Goal: Task Accomplishment & Management: Use online tool/utility

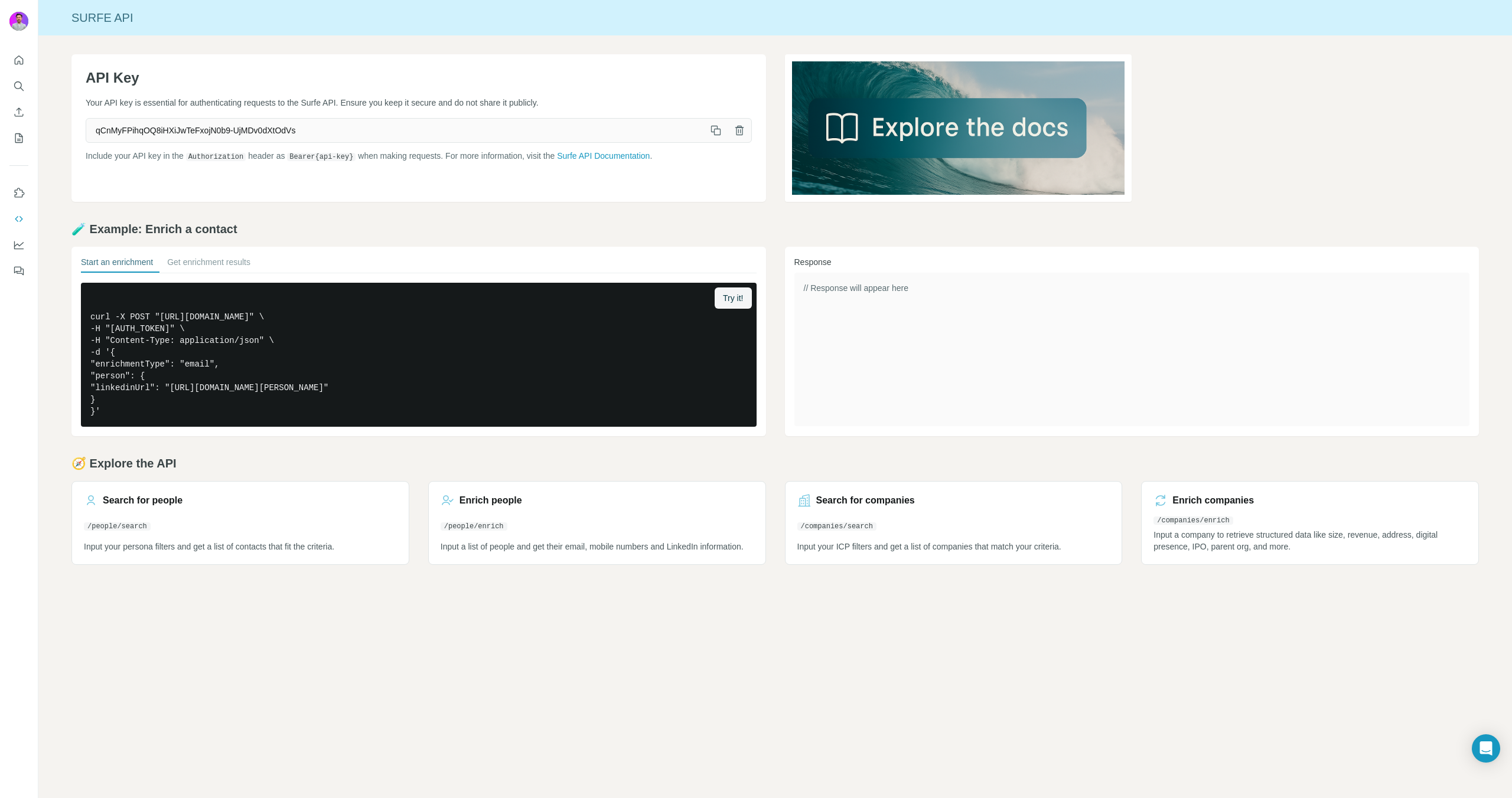
click at [32, 113] on div at bounding box center [19, 161] width 38 height 239
click at [12, 115] on button "Enrich CSV" at bounding box center [19, 112] width 19 height 22
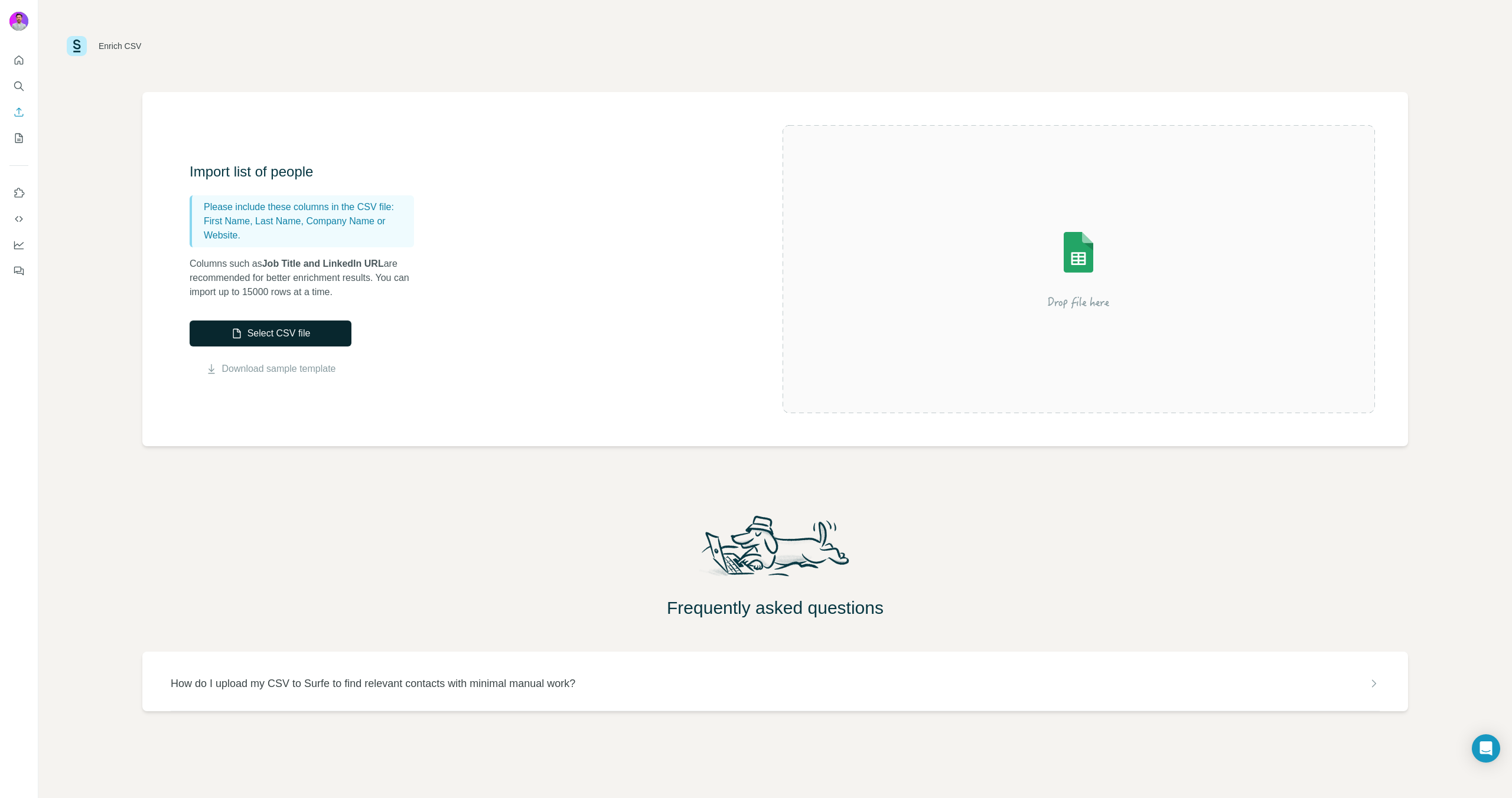
click at [262, 345] on button "Select CSV file" at bounding box center [270, 334] width 161 height 26
click at [23, 87] on icon "Search" at bounding box center [18, 86] width 12 height 12
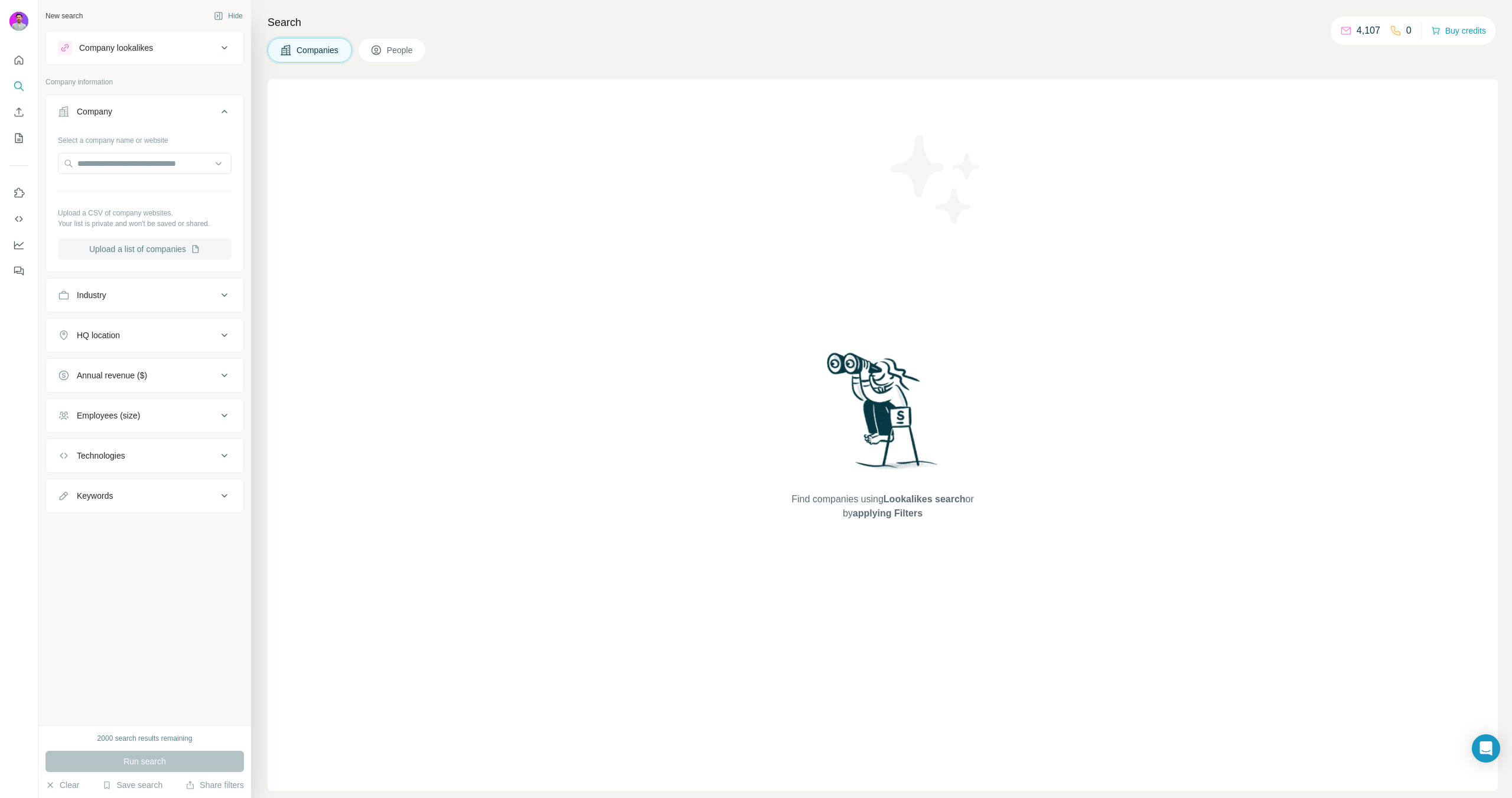
click at [111, 242] on button "Upload a list of companies" at bounding box center [145, 249] width 174 height 22
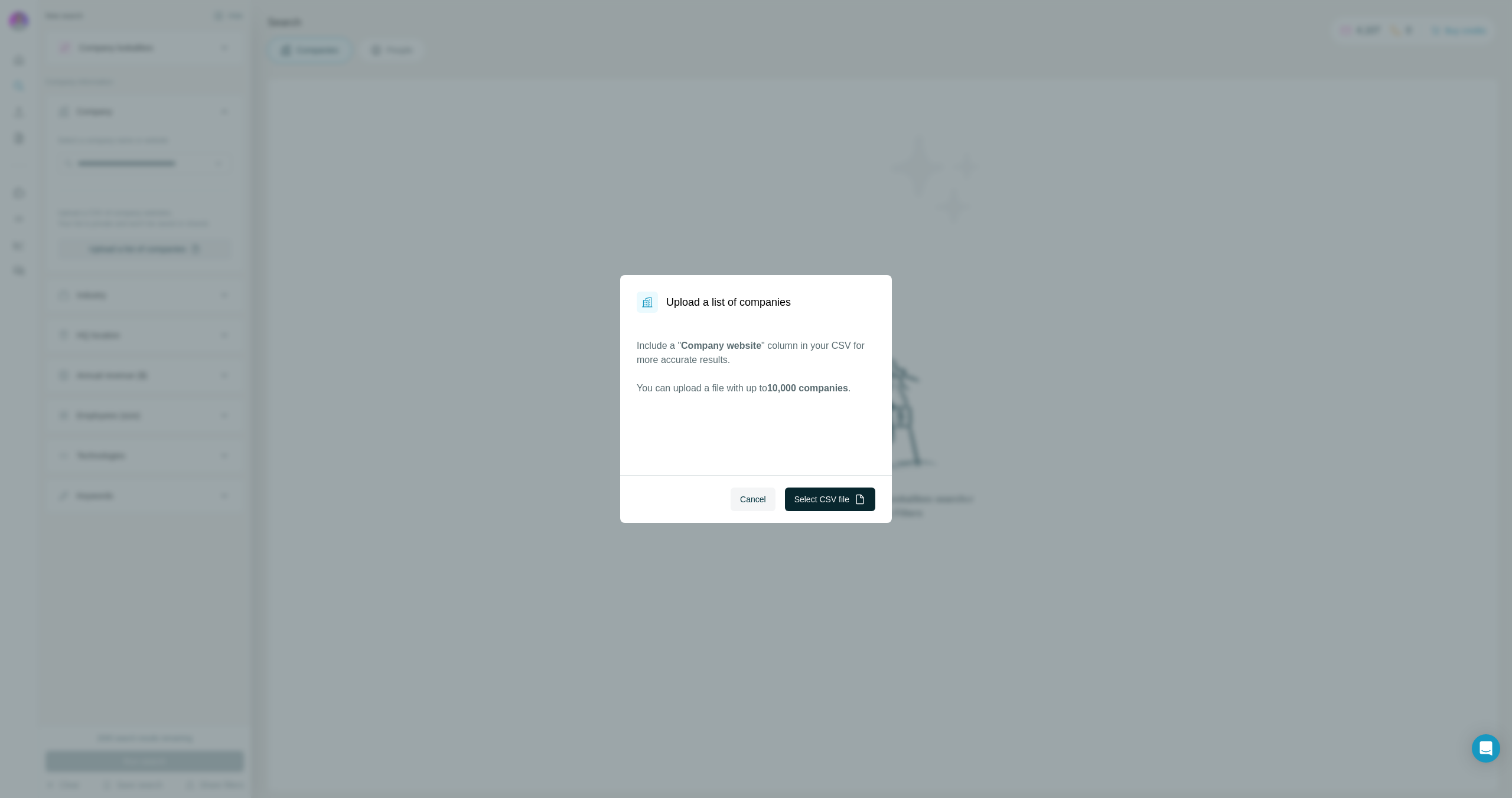
click at [807, 490] on button "Select CSV file" at bounding box center [830, 499] width 91 height 23
click at [800, 502] on button "Select CSV file" at bounding box center [830, 499] width 91 height 23
click at [740, 501] on span "Cancel" at bounding box center [752, 499] width 26 height 12
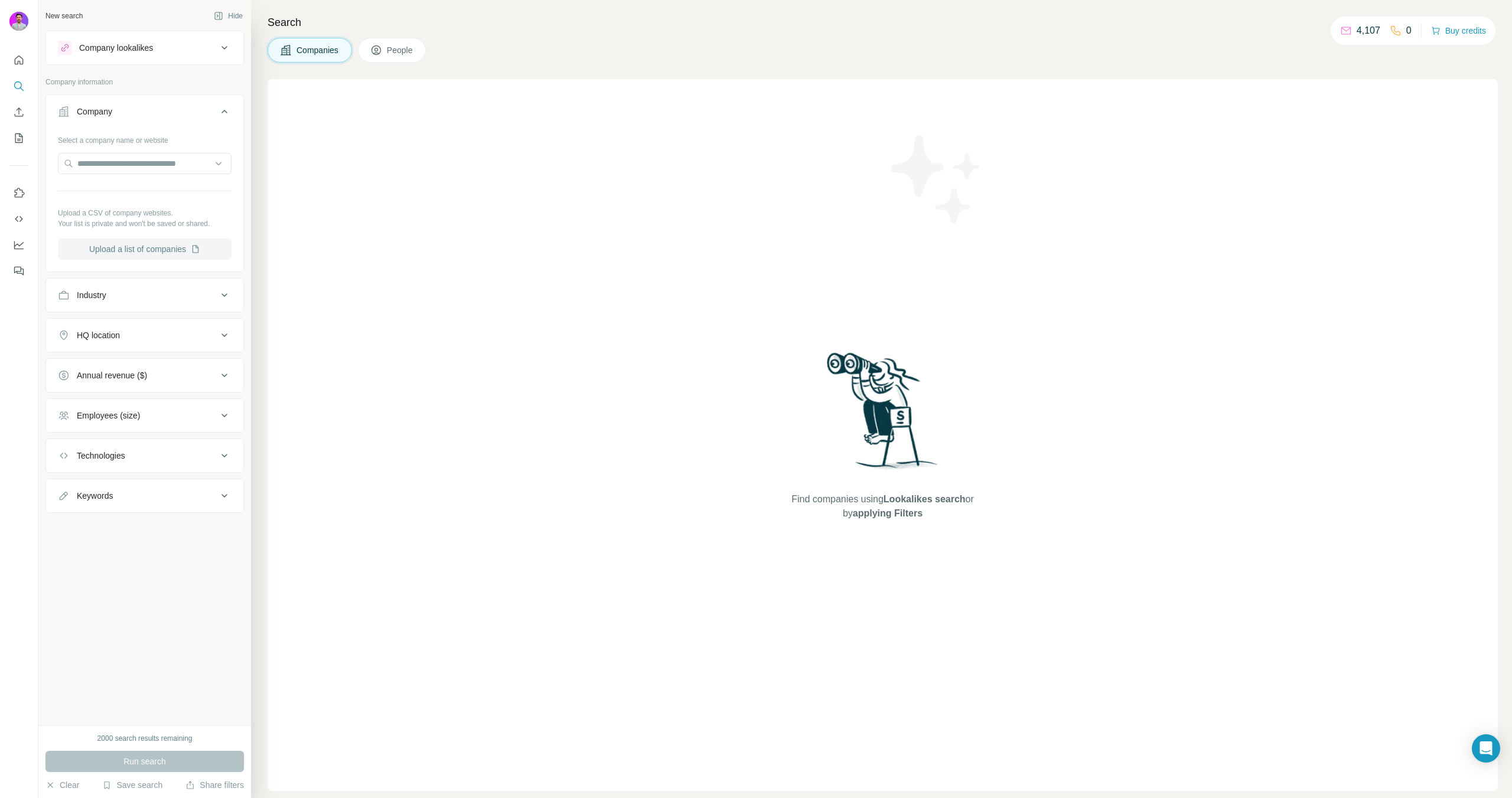
click at [186, 253] on button "Upload a list of companies" at bounding box center [145, 249] width 174 height 22
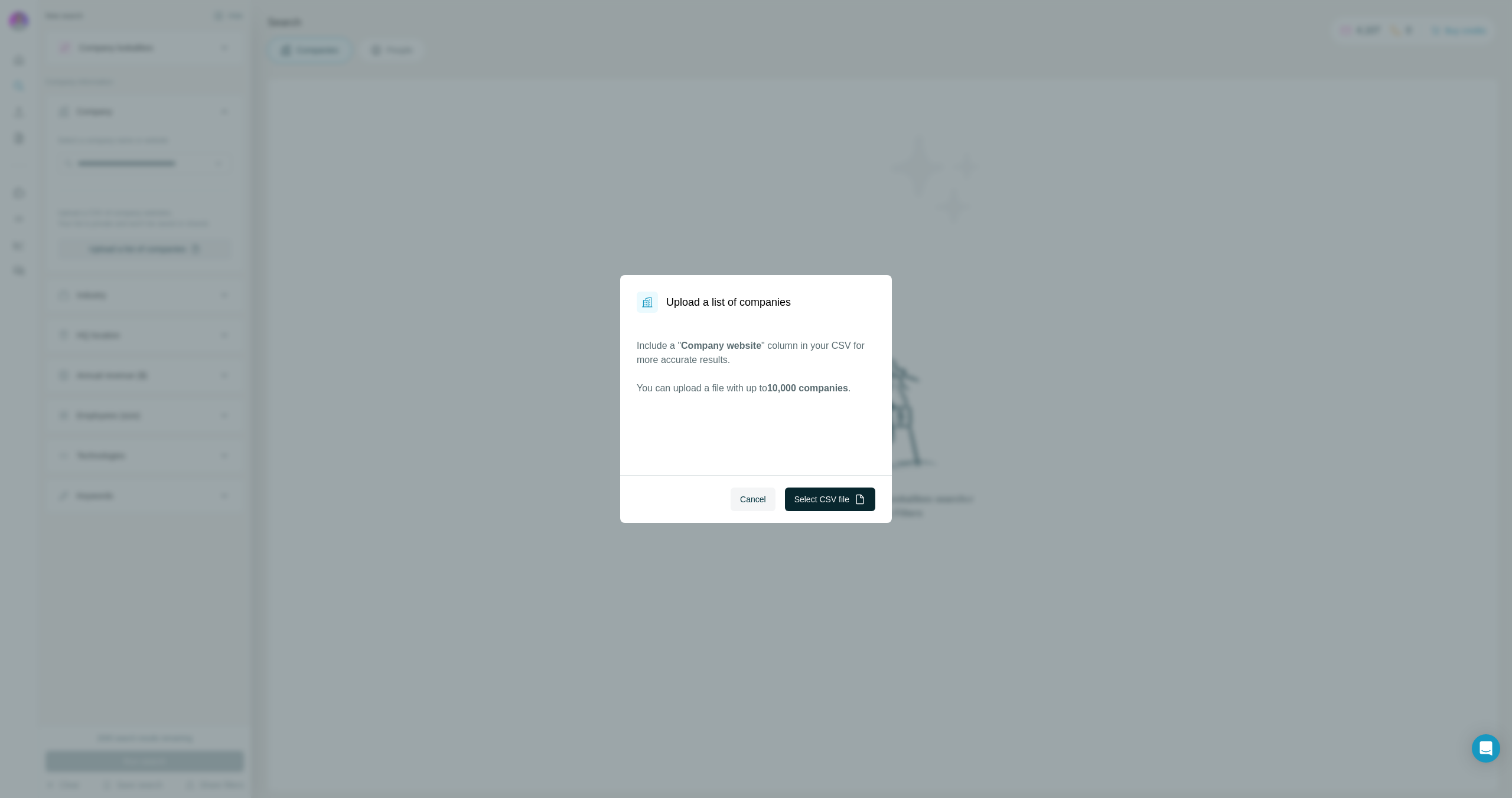
click at [828, 499] on button "Select CSV file" at bounding box center [830, 499] width 91 height 23
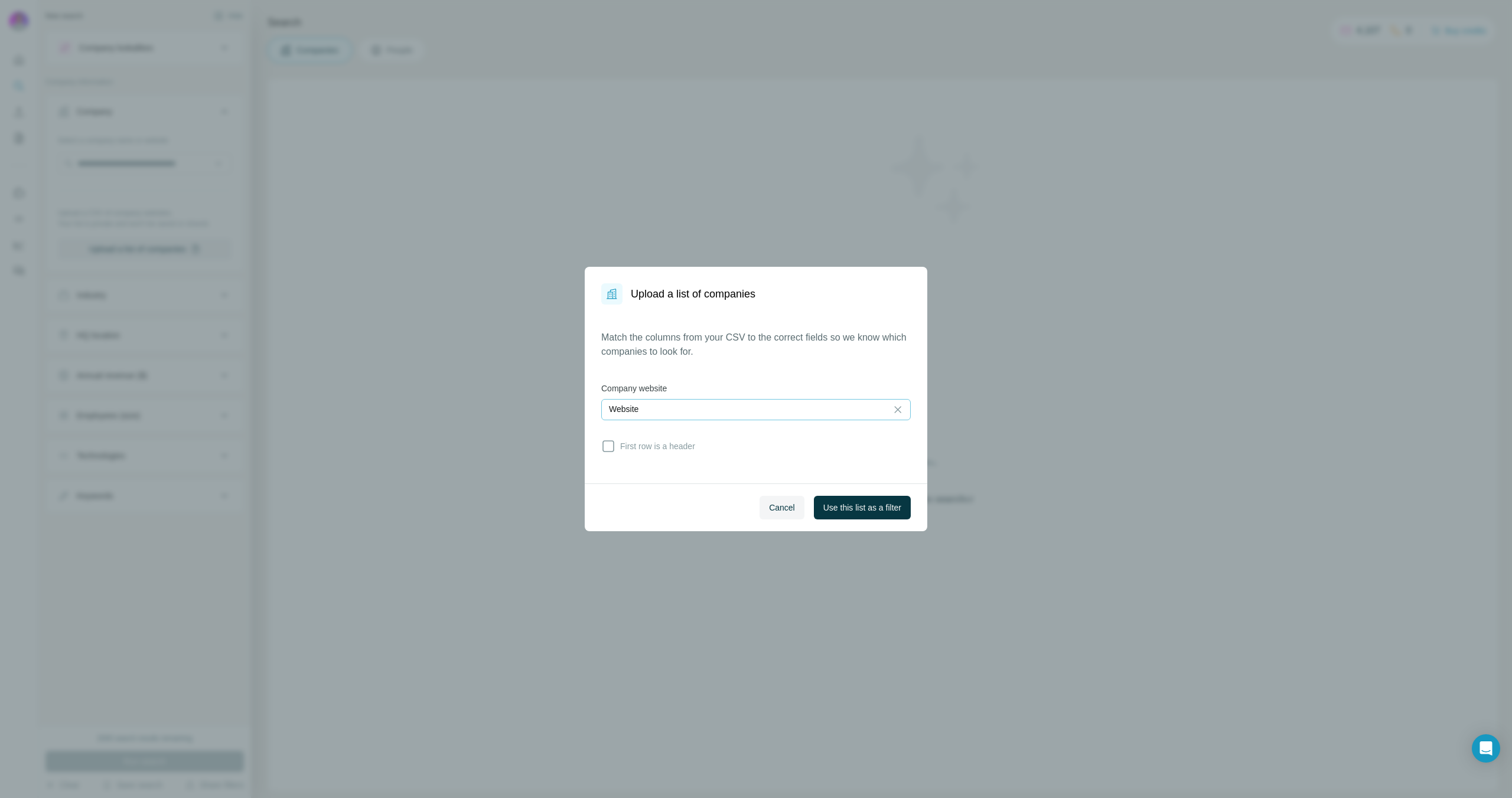
click at [675, 416] on div "Website" at bounding box center [744, 410] width 271 height 20
click at [684, 355] on p "Match the columns from your CSV to the correct fields so we know which companie…" at bounding box center [755, 345] width 309 height 29
click at [661, 450] on span "First row is a header" at bounding box center [655, 446] width 80 height 12
click at [816, 496] on button "Use this list as a filter" at bounding box center [862, 507] width 97 height 23
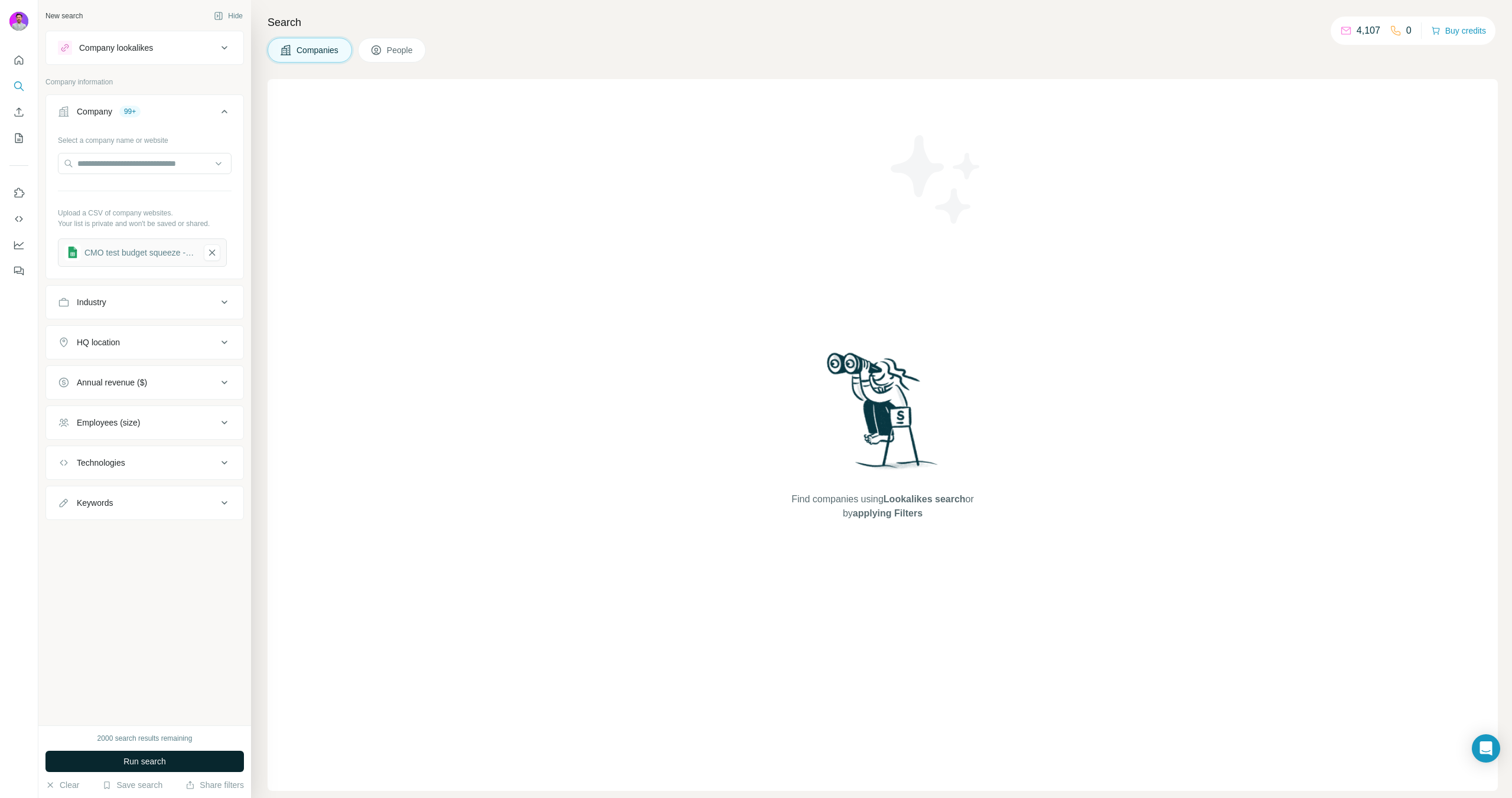
click at [153, 768] on button "Run search" at bounding box center [144, 762] width 198 height 22
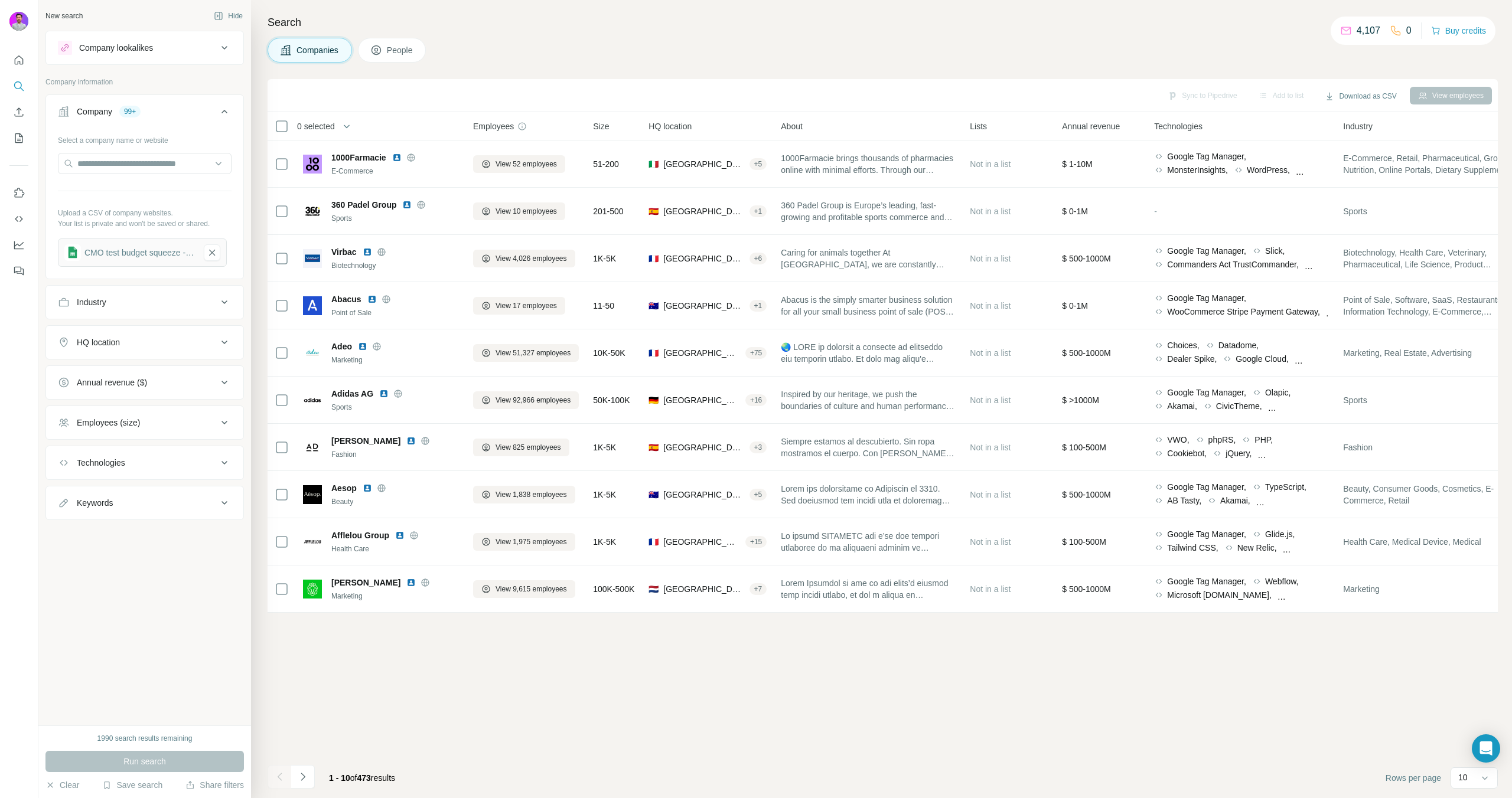
click at [171, 256] on div "CMO test budget squeeze - organization list" at bounding box center [140, 252] width 111 height 12
click at [219, 252] on button "button" at bounding box center [212, 253] width 16 height 16
click at [217, 252] on button "Upload a list of companies" at bounding box center [145, 249] width 174 height 22
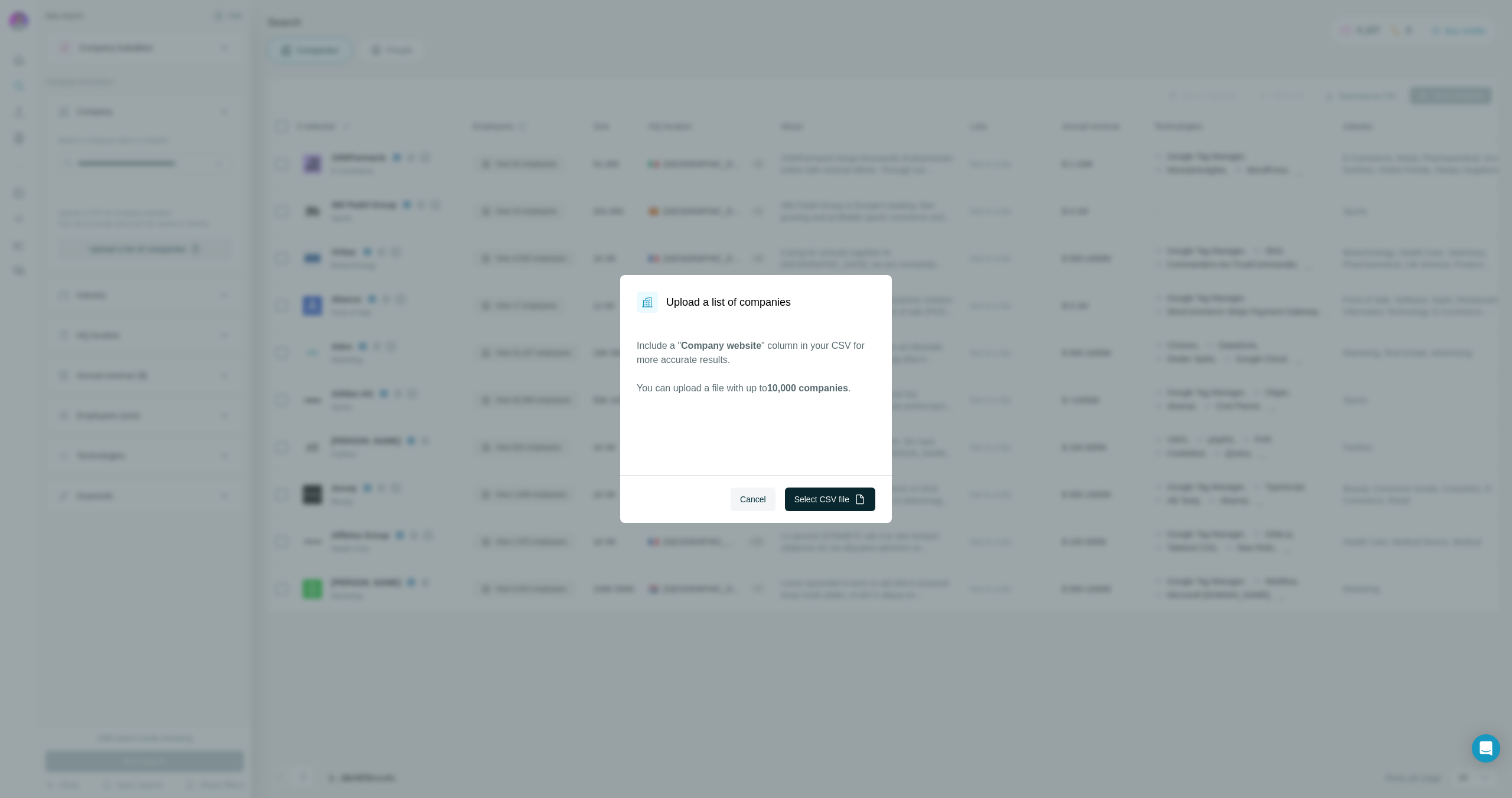
click at [813, 504] on button "Select CSV file" at bounding box center [830, 499] width 91 height 23
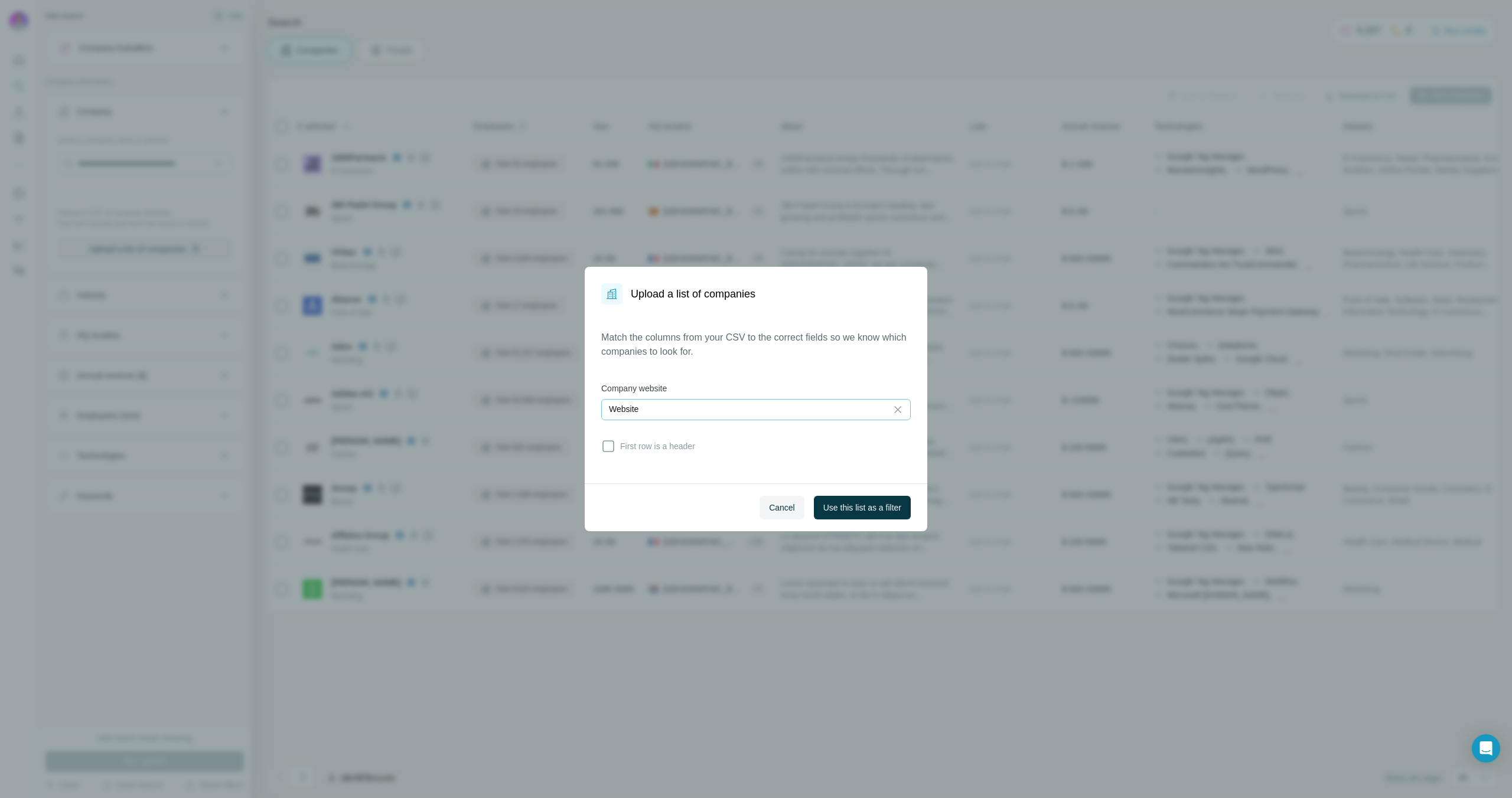
click at [685, 403] on div "Website" at bounding box center [744, 409] width 271 height 12
click at [683, 496] on div "Domain name" at bounding box center [756, 500] width 290 height 12
click at [852, 511] on span "Use this list as a filter" at bounding box center [862, 507] width 78 height 12
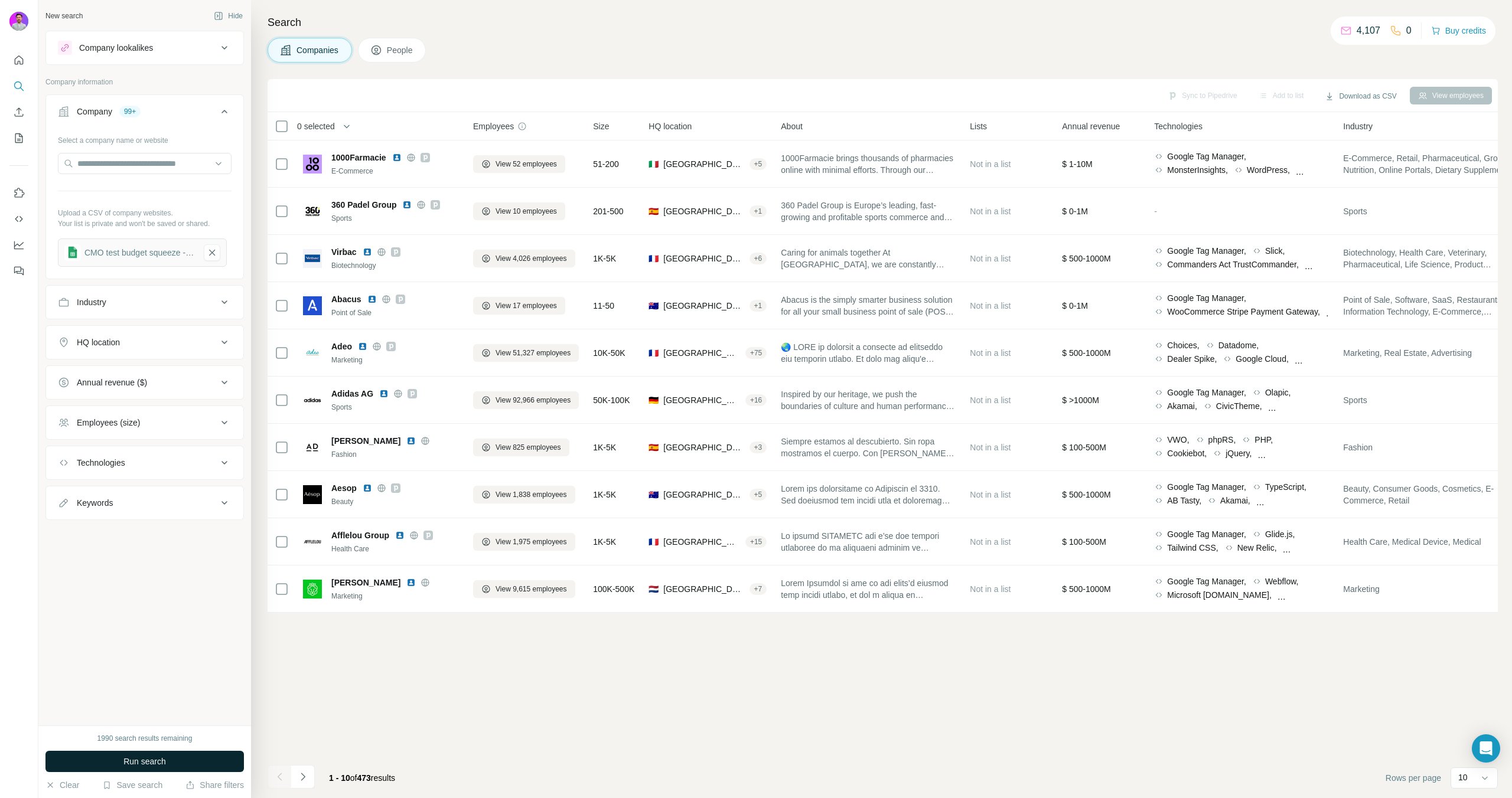
click at [201, 759] on button "Run search" at bounding box center [144, 762] width 198 height 22
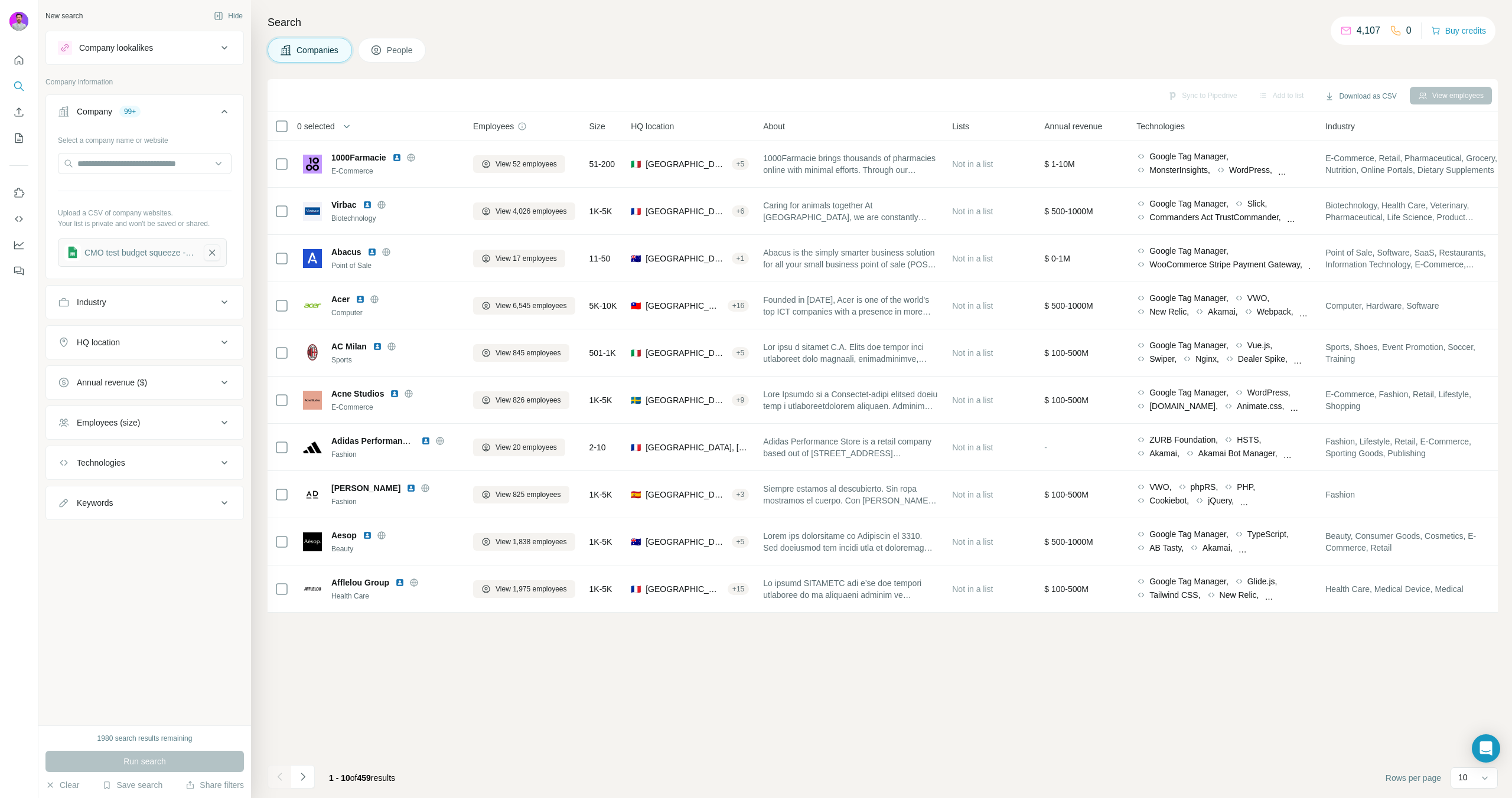
click at [212, 247] on icon "button" at bounding box center [212, 252] width 11 height 12
click at [153, 248] on button "Upload a list of companies" at bounding box center [145, 249] width 174 height 22
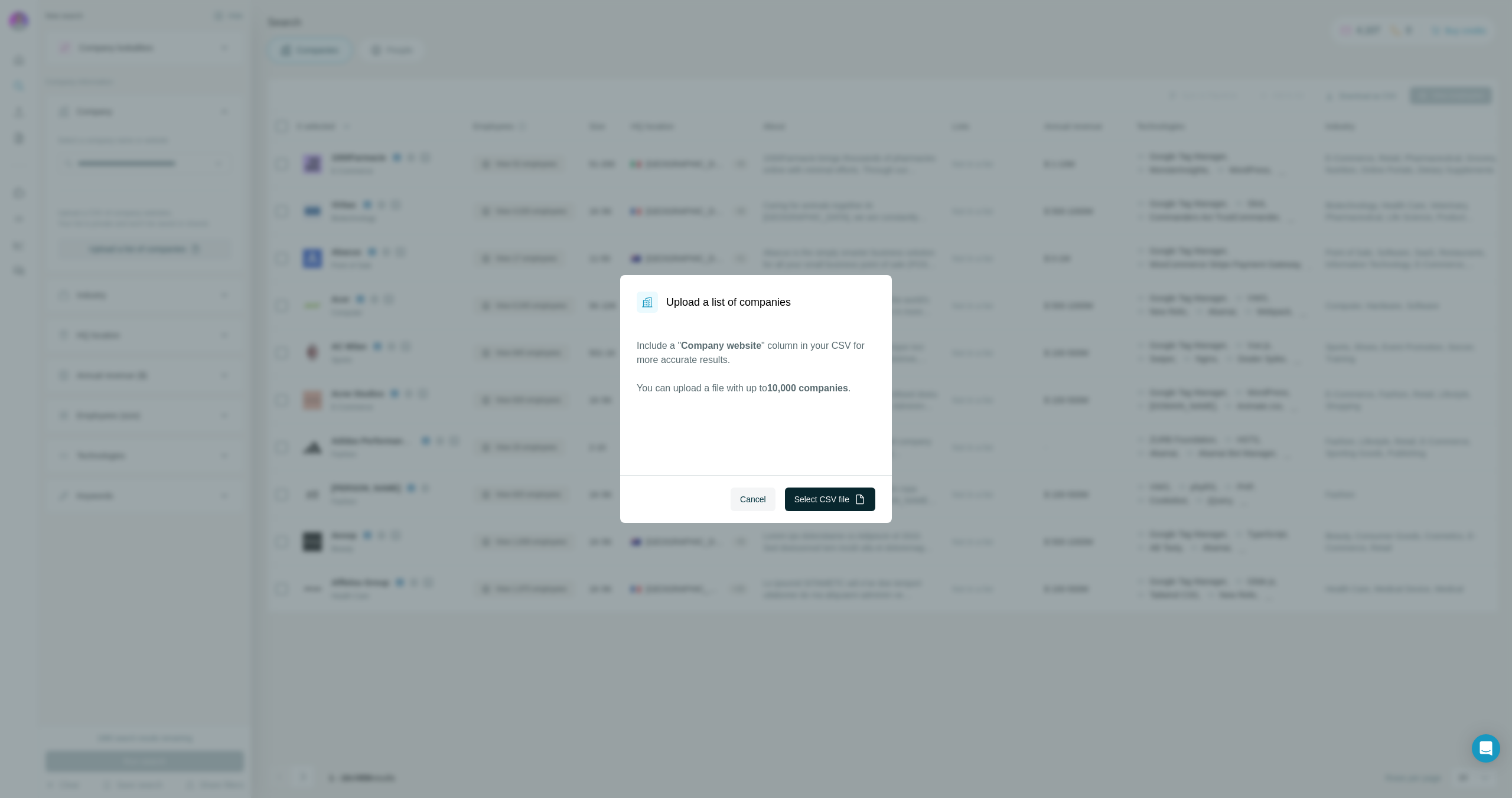
click at [826, 502] on button "Select CSV file" at bounding box center [830, 499] width 91 height 23
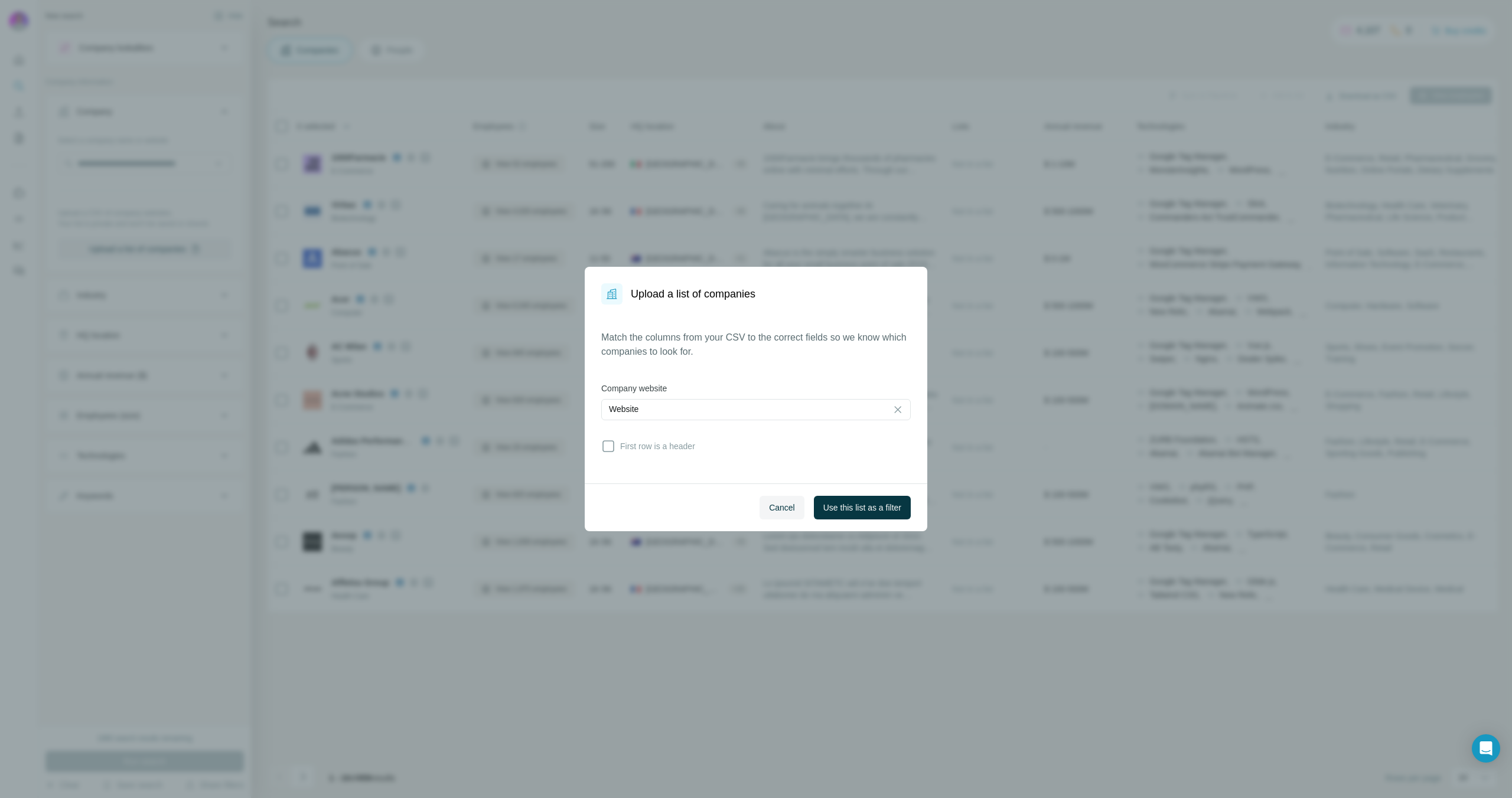
click at [707, 454] on div "Match the columns from your CSV to the correct fields so we know which companie…" at bounding box center [755, 395] width 309 height 127
click at [680, 448] on span "First row is a header" at bounding box center [655, 446] width 80 height 12
click at [841, 516] on button "Use this list as a filter" at bounding box center [862, 507] width 97 height 23
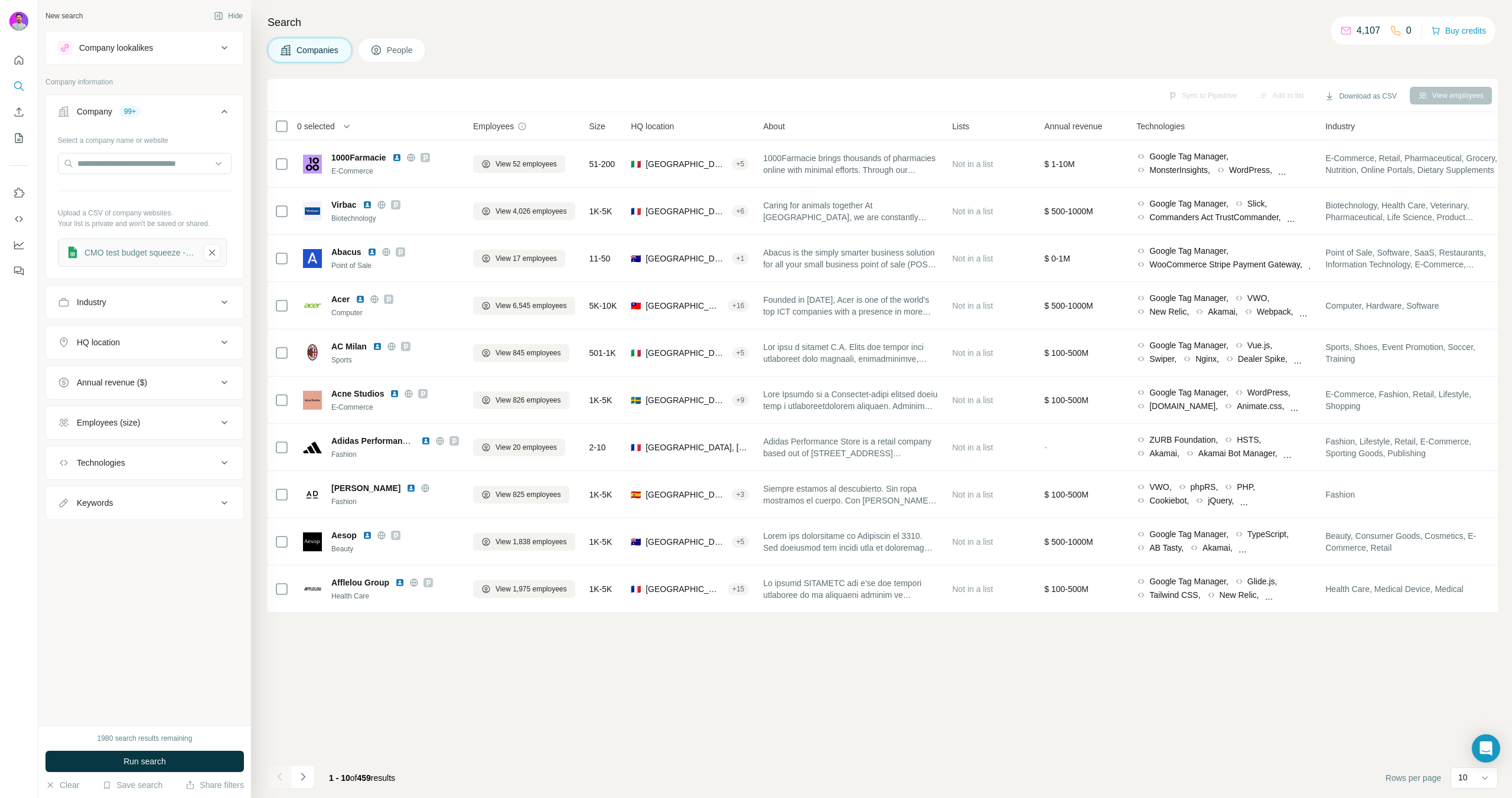
click at [376, 49] on icon at bounding box center [376, 49] width 12 height 12
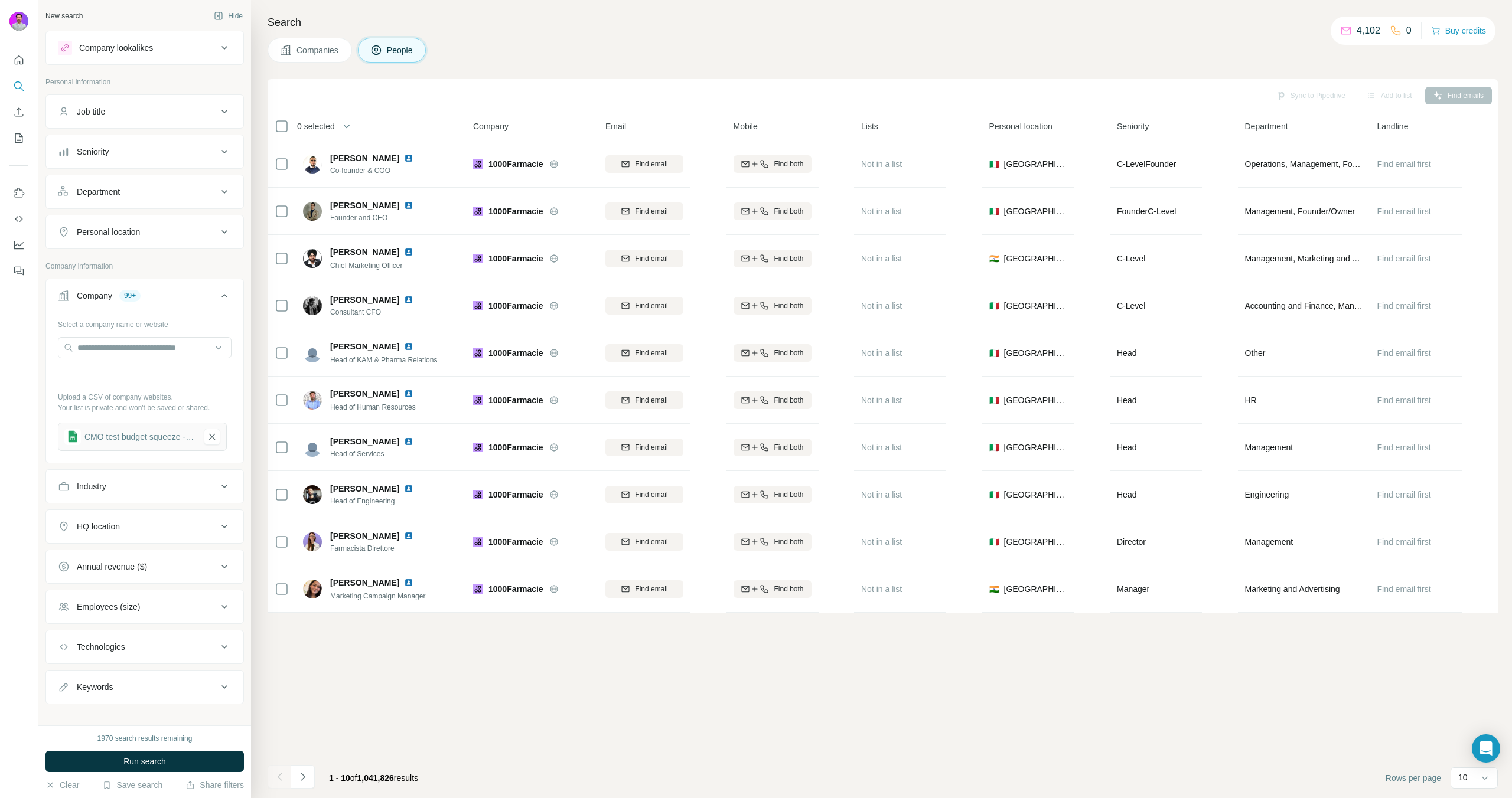
click at [133, 197] on div "Department" at bounding box center [138, 191] width 160 height 12
click at [137, 223] on input at bounding box center [138, 221] width 146 height 13
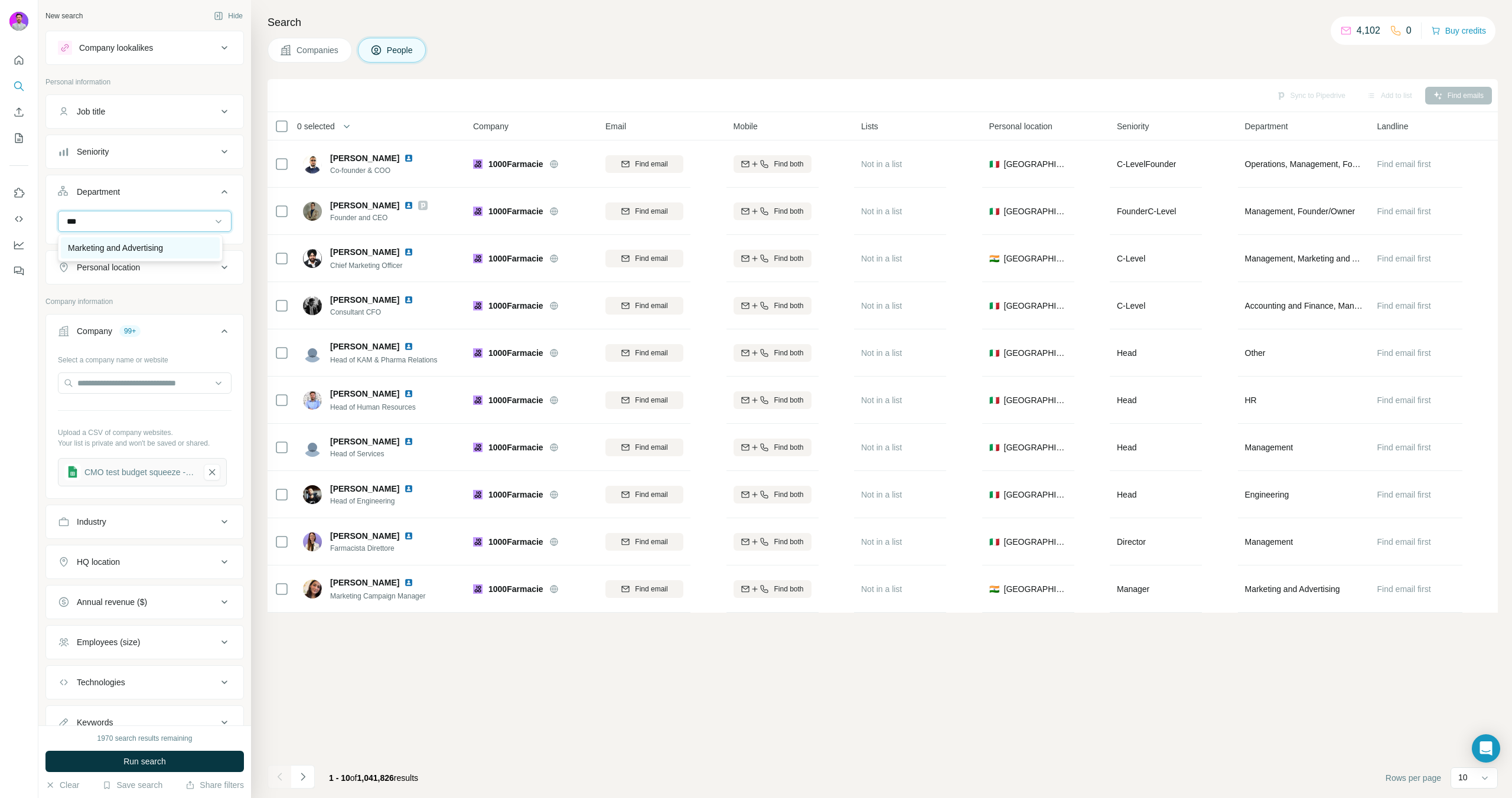
type input "***"
click at [124, 247] on p "Marketing and Advertising" at bounding box center [116, 247] width 95 height 12
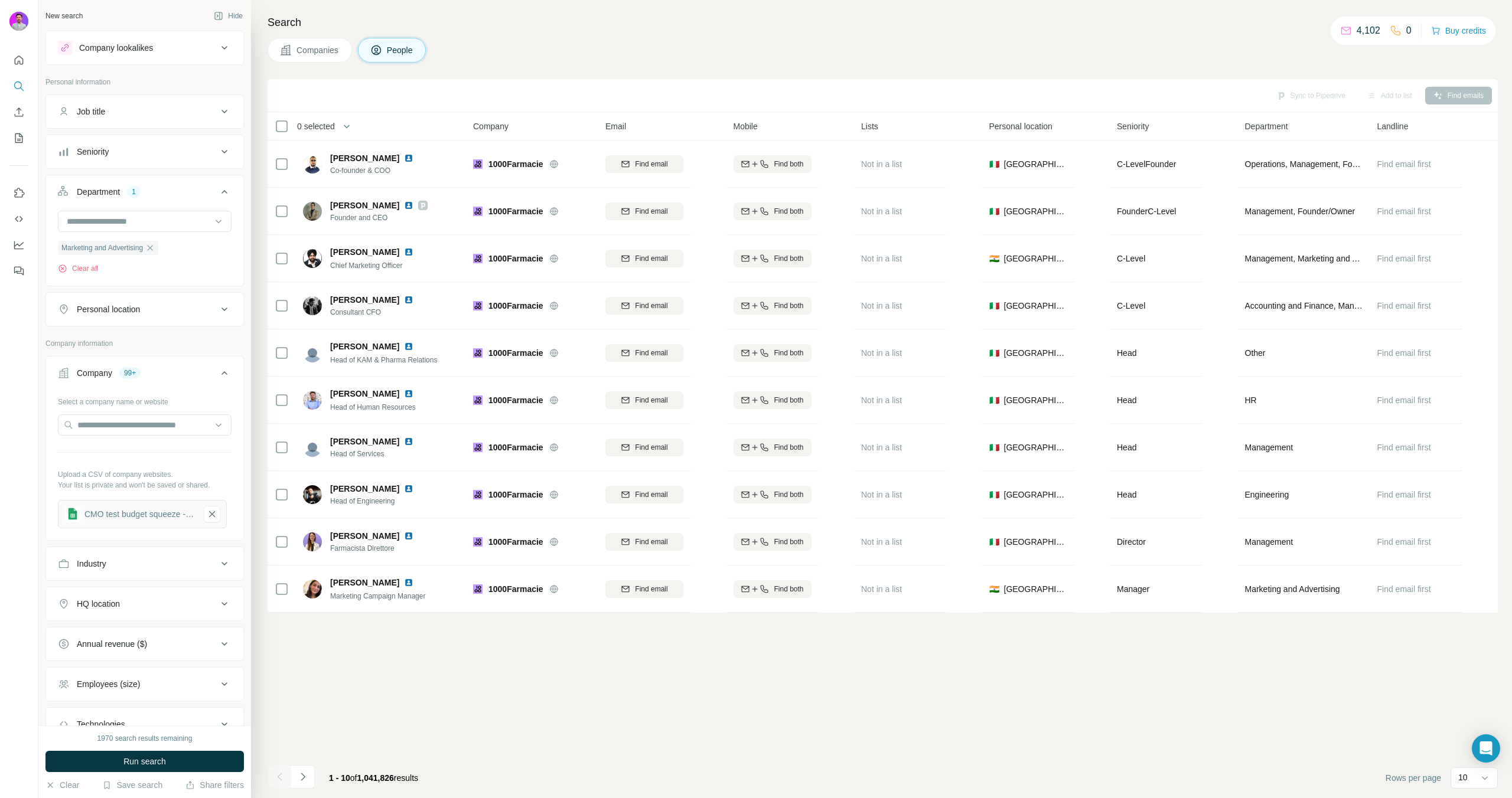
click at [122, 107] on div "Job title" at bounding box center [138, 111] width 160 height 12
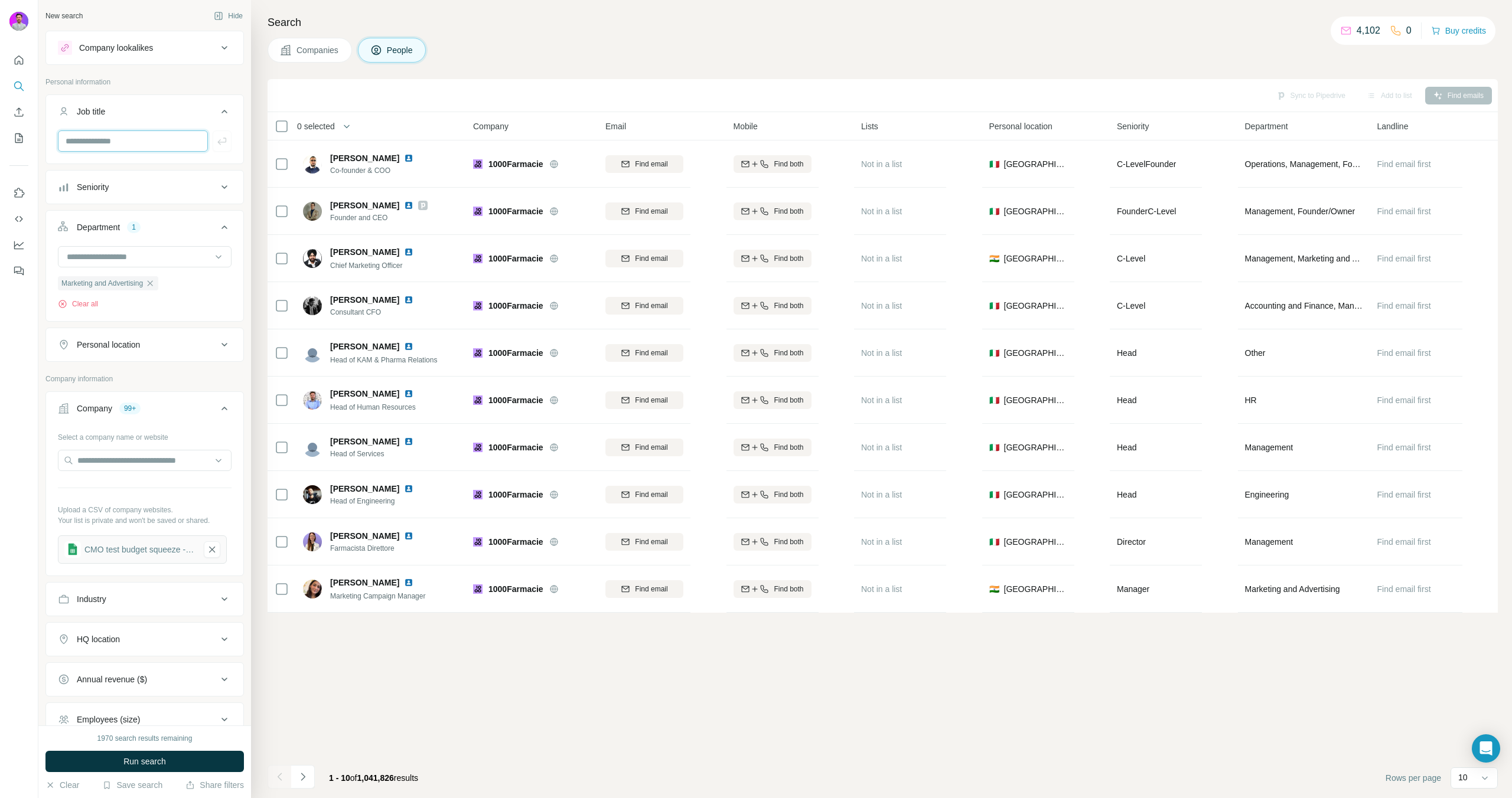
click at [124, 143] on input "text" at bounding box center [133, 142] width 150 height 22
type input "****"
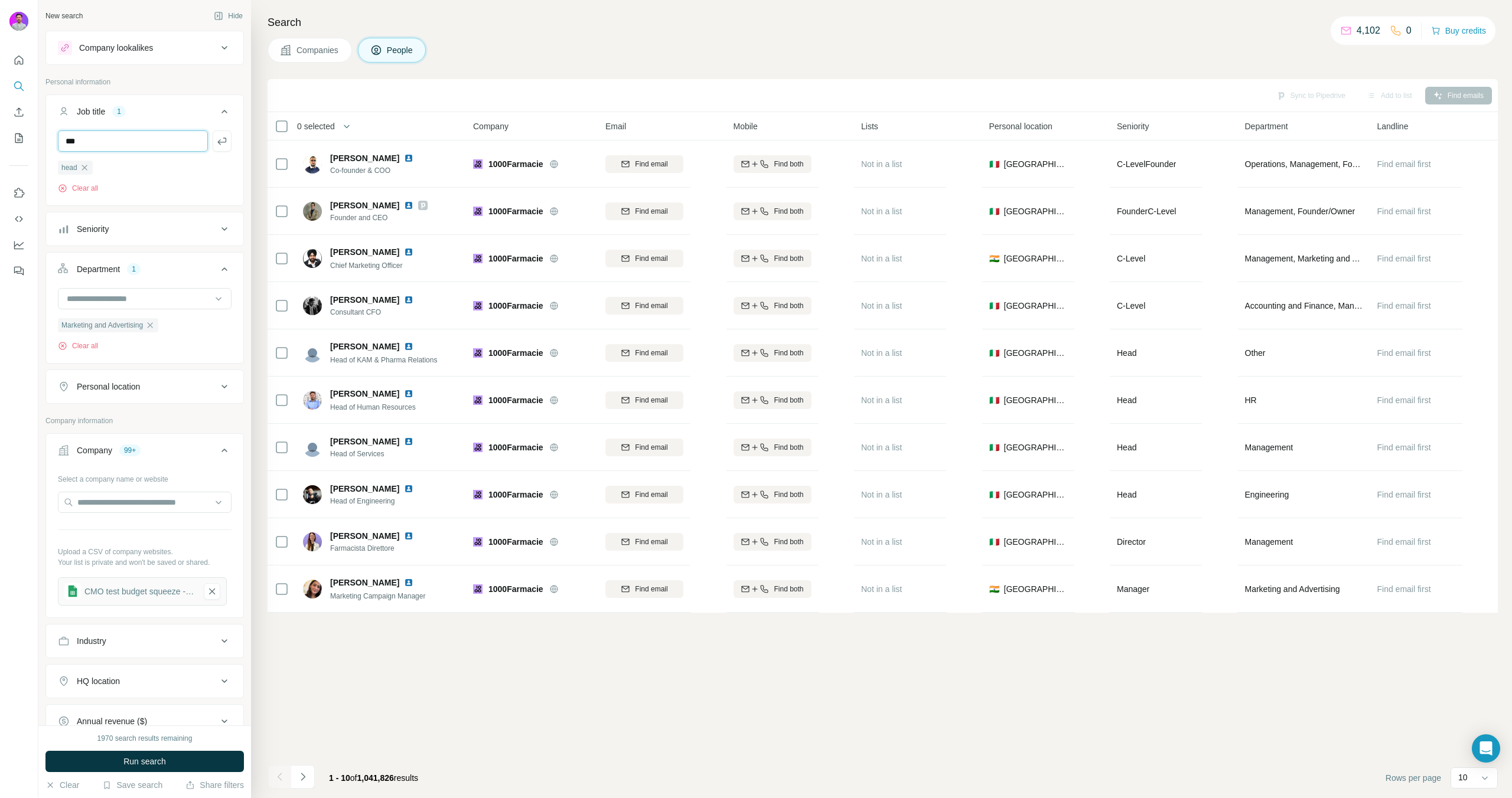
type input "***"
type input "*****"
type input "********"
click at [163, 770] on button "Run search" at bounding box center [144, 762] width 198 height 22
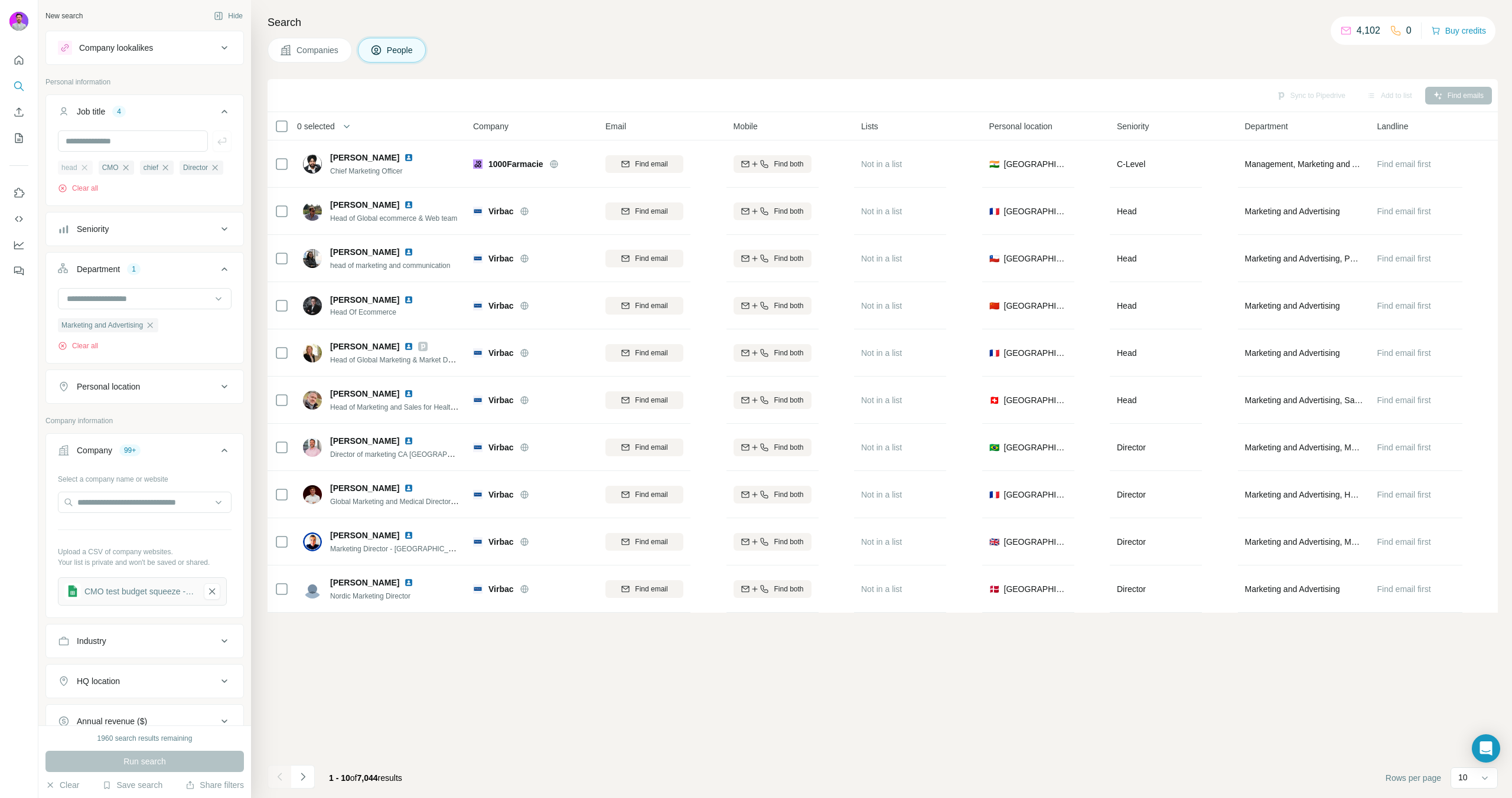
click at [89, 174] on div "head" at bounding box center [75, 168] width 35 height 14
click at [179, 175] on div "Director" at bounding box center [201, 167] width 44 height 14
click at [81, 163] on icon "button" at bounding box center [84, 168] width 10 height 10
click at [85, 171] on icon "button" at bounding box center [85, 168] width 10 height 10
click at [145, 756] on span "Run search" at bounding box center [144, 761] width 42 height 12
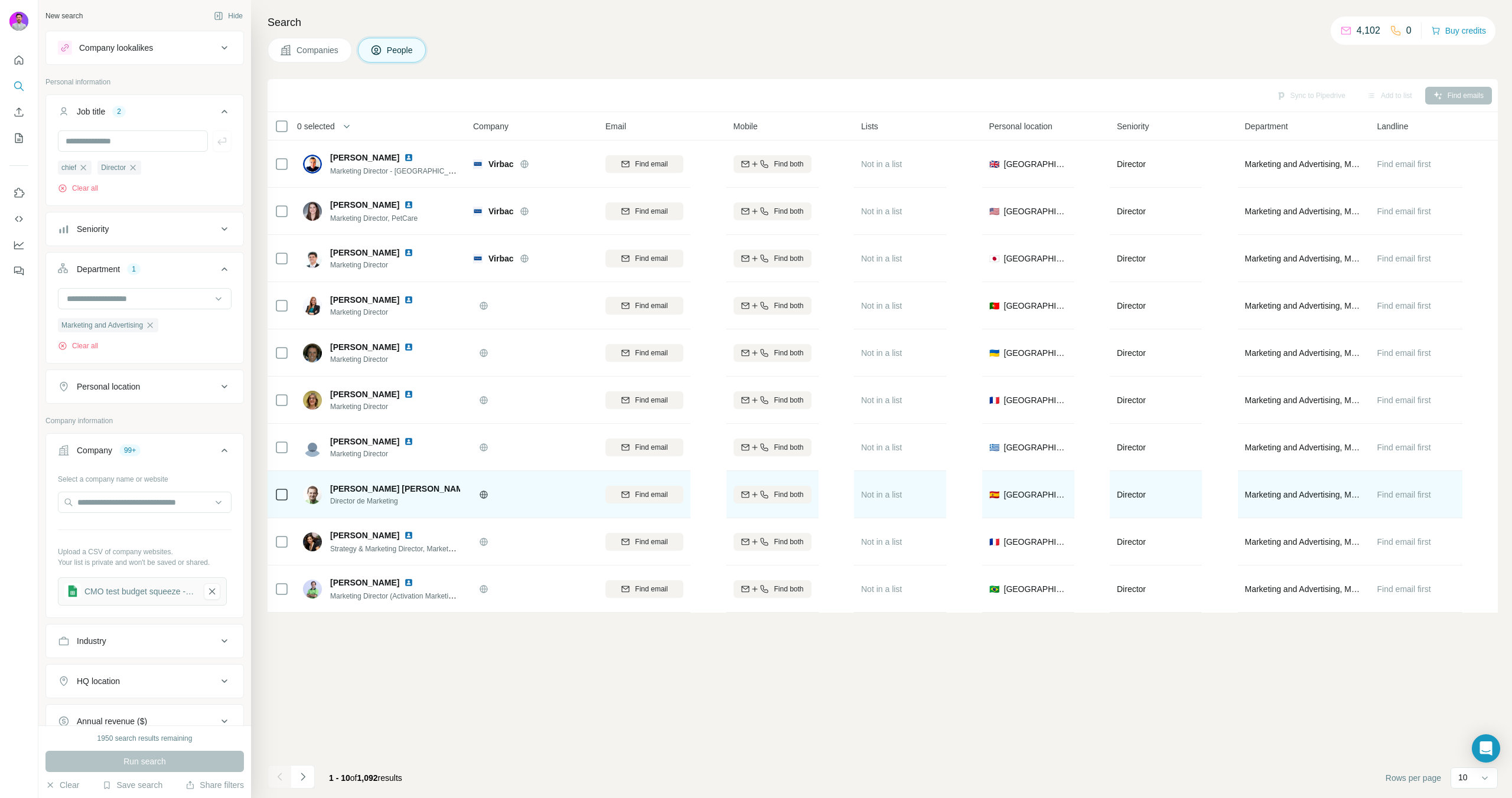
click at [491, 486] on icon at bounding box center [495, 489] width 7 height 10
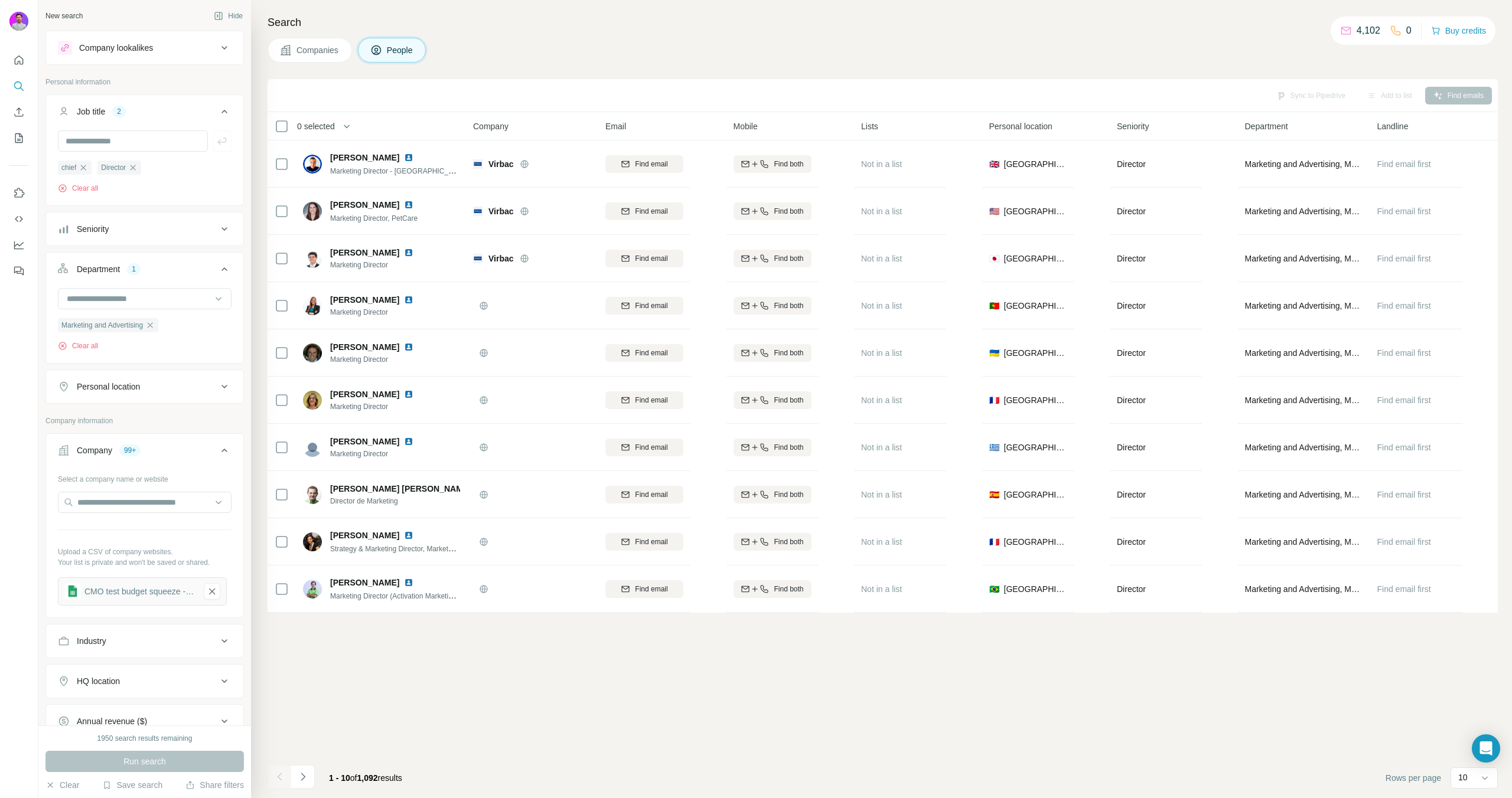
click at [470, 641] on div "Sync to Pipedrive Add to list Find emails 0 selected People Company Email Mobil…" at bounding box center [882, 438] width 1230 height 719
click at [310, 777] on button "Navigate to next page" at bounding box center [303, 776] width 23 height 23
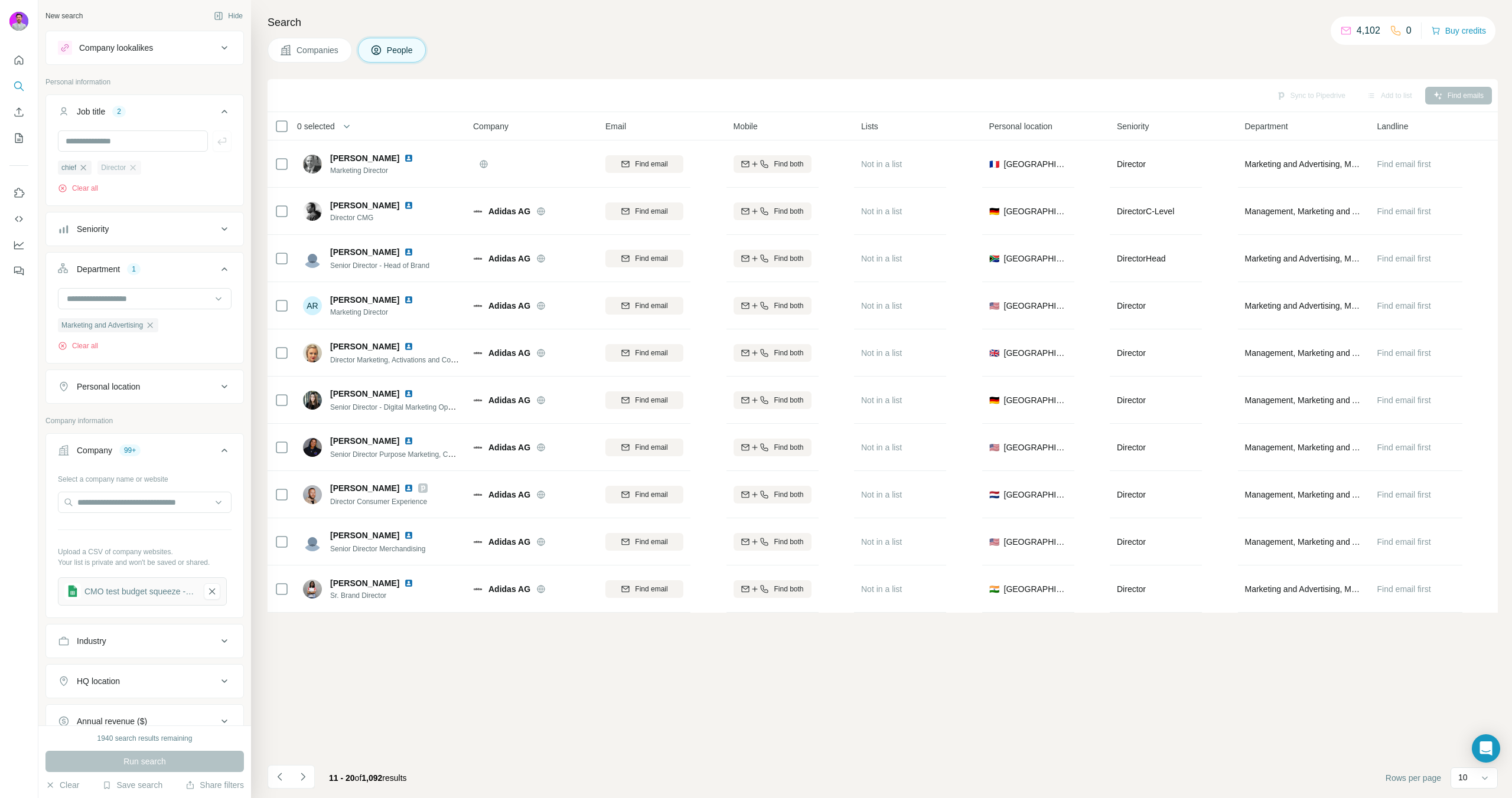
click at [140, 175] on div "Director" at bounding box center [119, 168] width 44 height 14
click at [122, 150] on input "text" at bounding box center [133, 142] width 150 height 22
type input "***"
click at [137, 165] on icon "button" at bounding box center [133, 168] width 10 height 10
click at [152, 760] on span "Run search" at bounding box center [144, 761] width 42 height 12
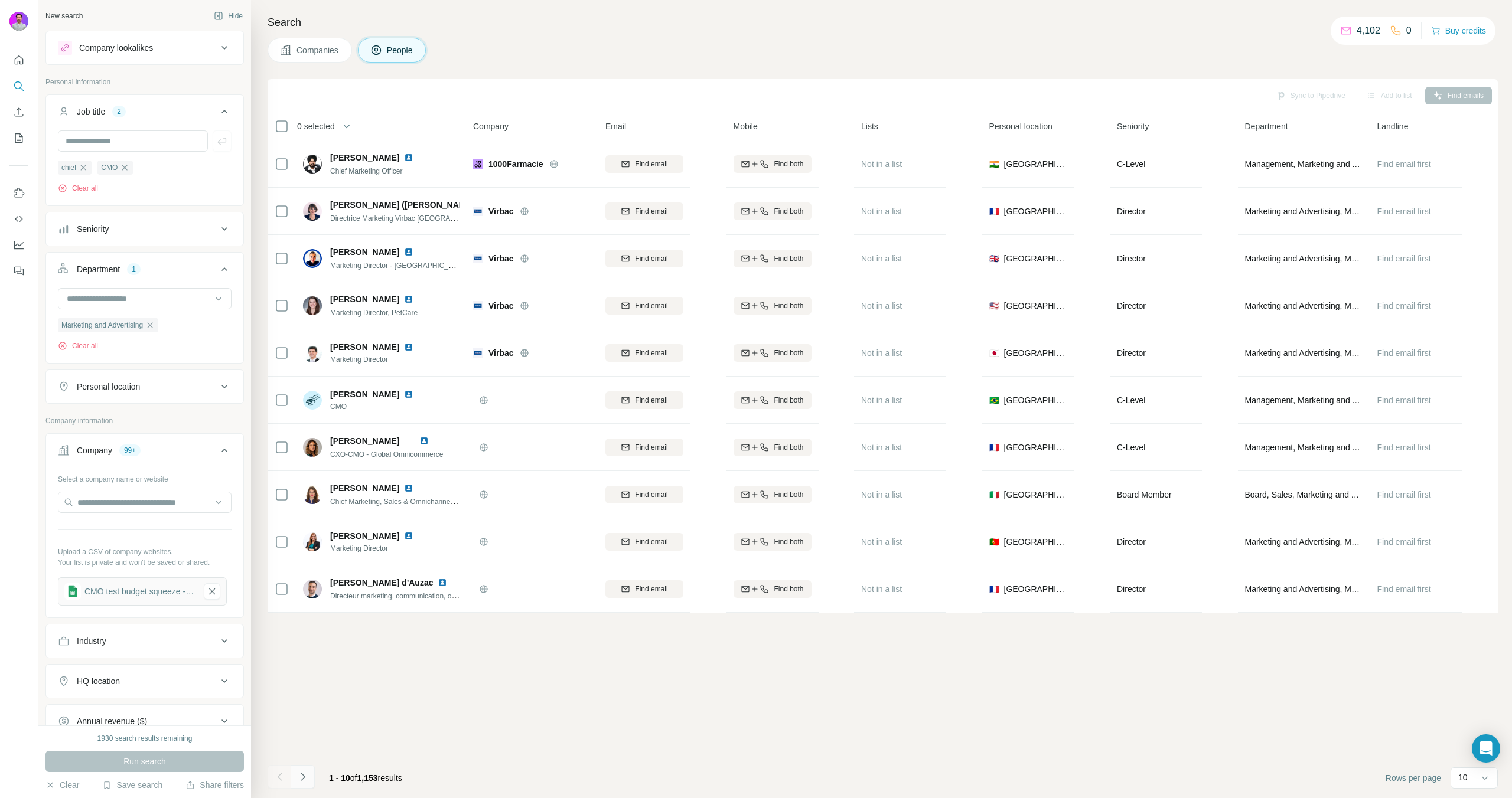
click at [307, 779] on icon "Navigate to next page" at bounding box center [302, 776] width 12 height 12
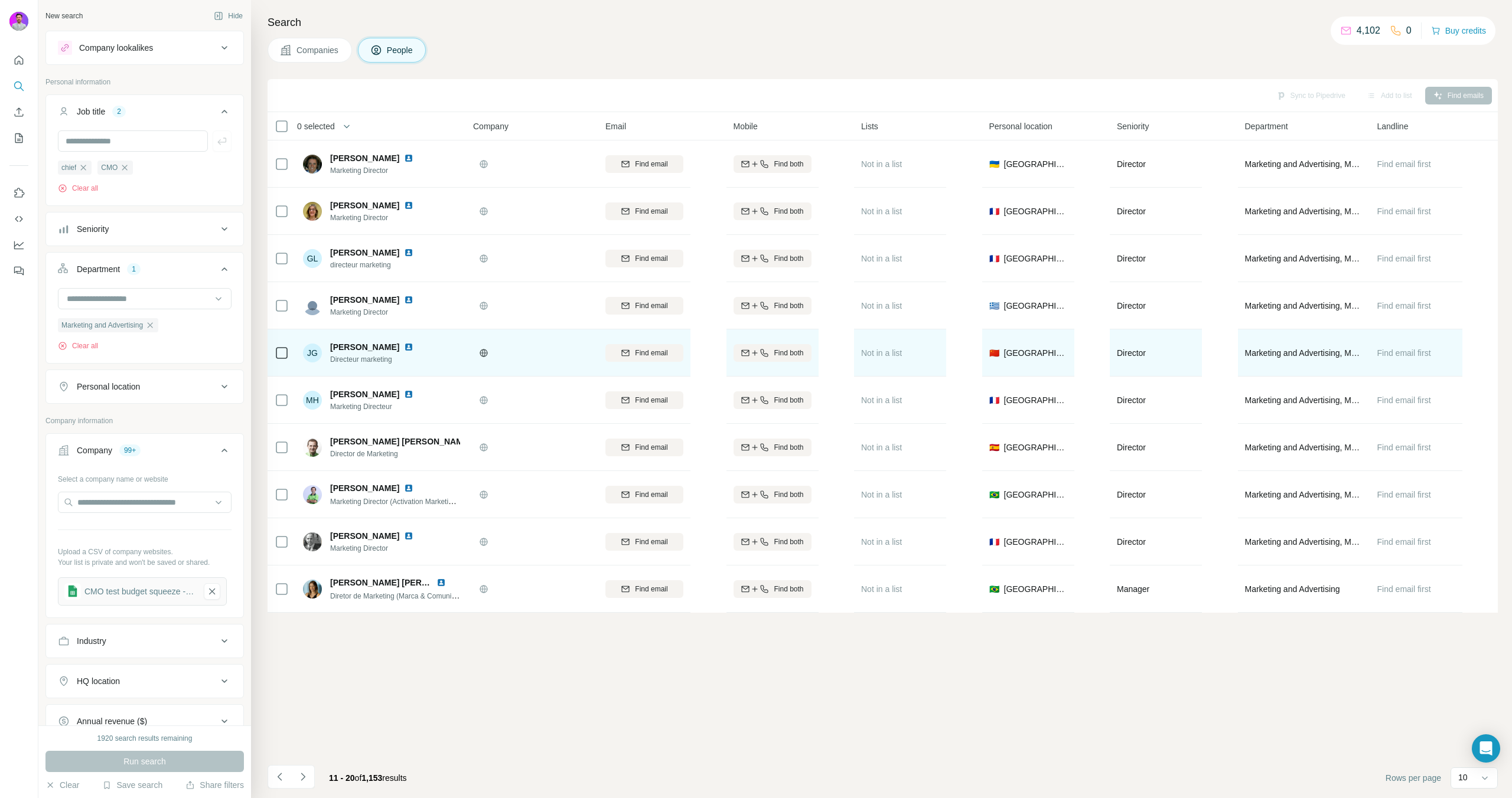
click at [404, 343] on img at bounding box center [408, 347] width 10 height 10
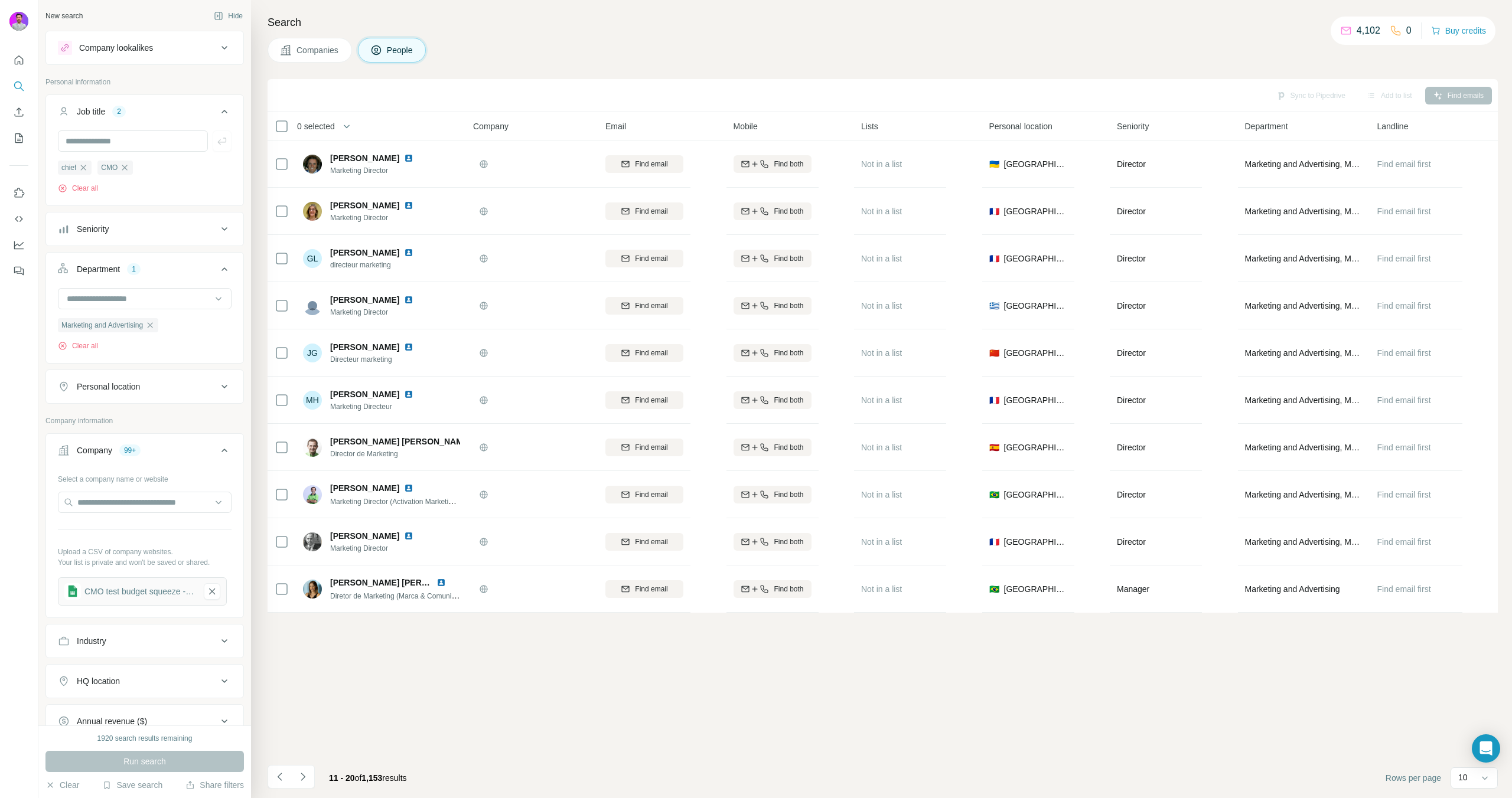
click at [140, 400] on button "Personal location" at bounding box center [144, 387] width 197 height 29
click at [124, 431] on div at bounding box center [144, 421] width 197 height 30
click at [126, 415] on input "text" at bounding box center [145, 416] width 174 height 22
type input "*"
click at [173, 446] on div "🇫🇷 France" at bounding box center [140, 449] width 144 height 14
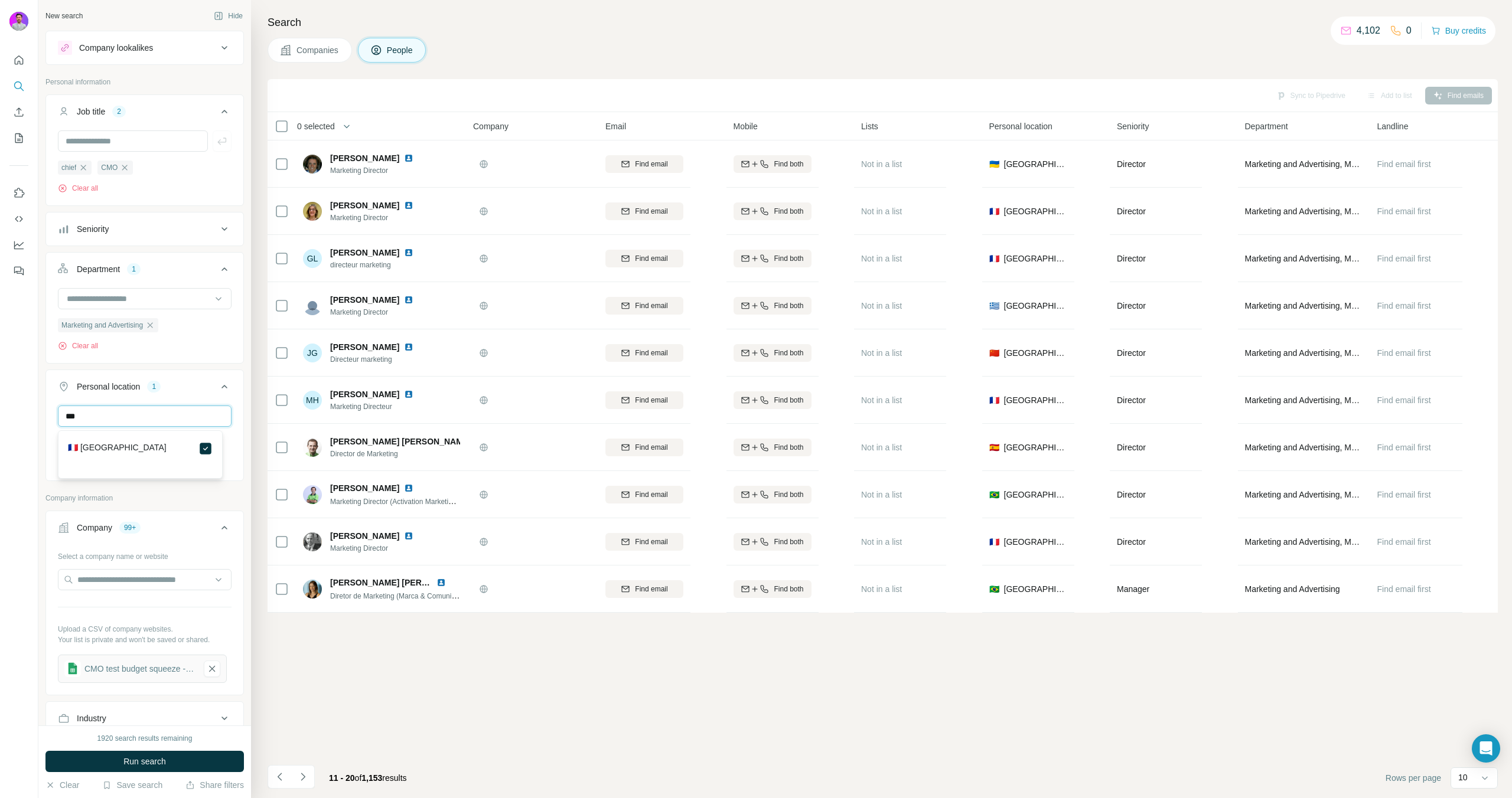
click at [122, 423] on input "***" at bounding box center [145, 416] width 174 height 22
click at [129, 482] on label "🇬🇧 United Kingdom" at bounding box center [117, 484] width 99 height 14
click at [91, 423] on input "***" at bounding box center [145, 416] width 174 height 22
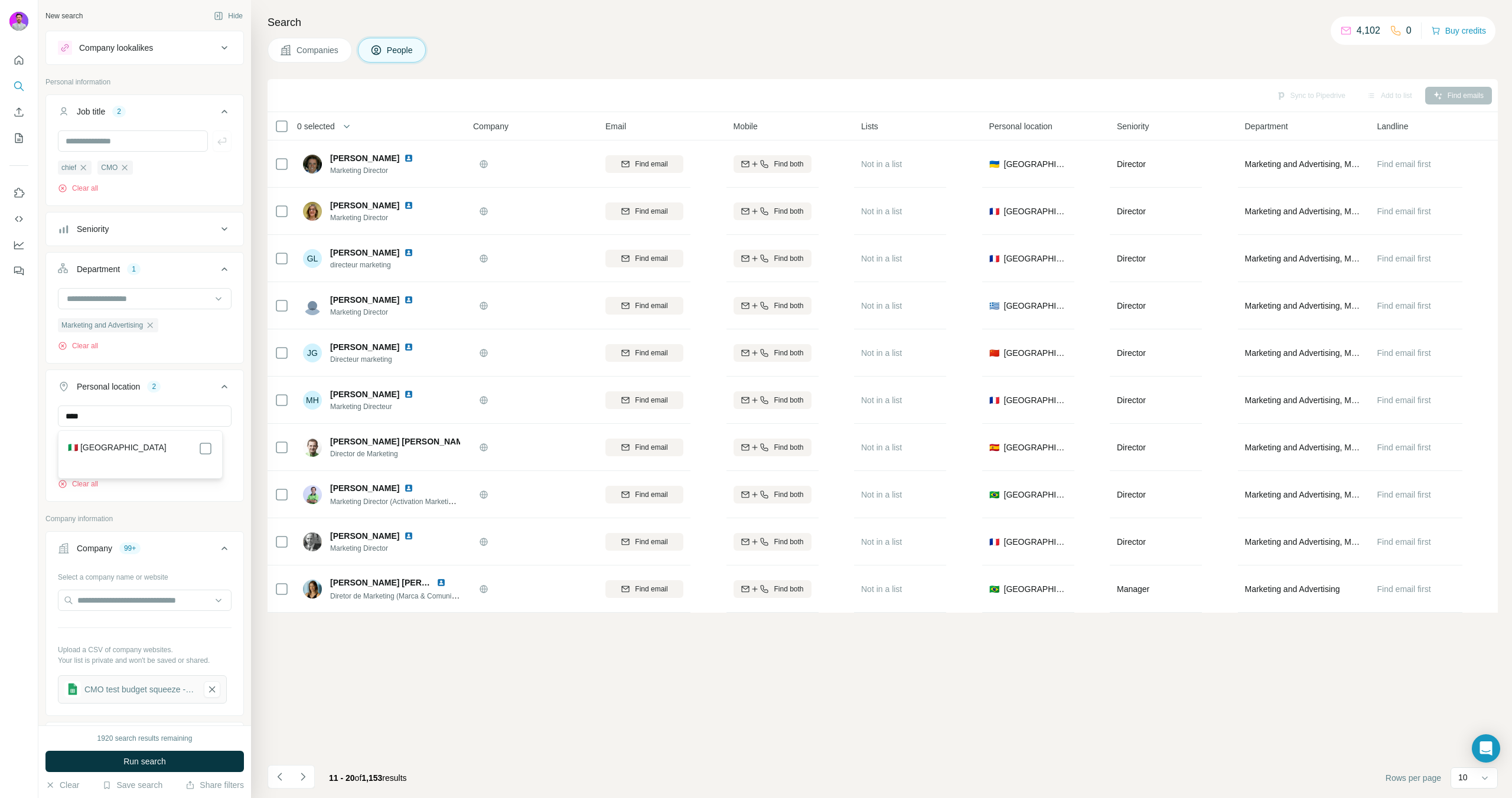
click at [94, 443] on label "🇮🇹 Italy" at bounding box center [117, 449] width 99 height 14
click at [88, 416] on input "****" at bounding box center [145, 416] width 174 height 22
click at [109, 447] on div "🇪🇸 Spain" at bounding box center [140, 449] width 144 height 14
click at [100, 419] on input "*****" at bounding box center [145, 416] width 174 height 22
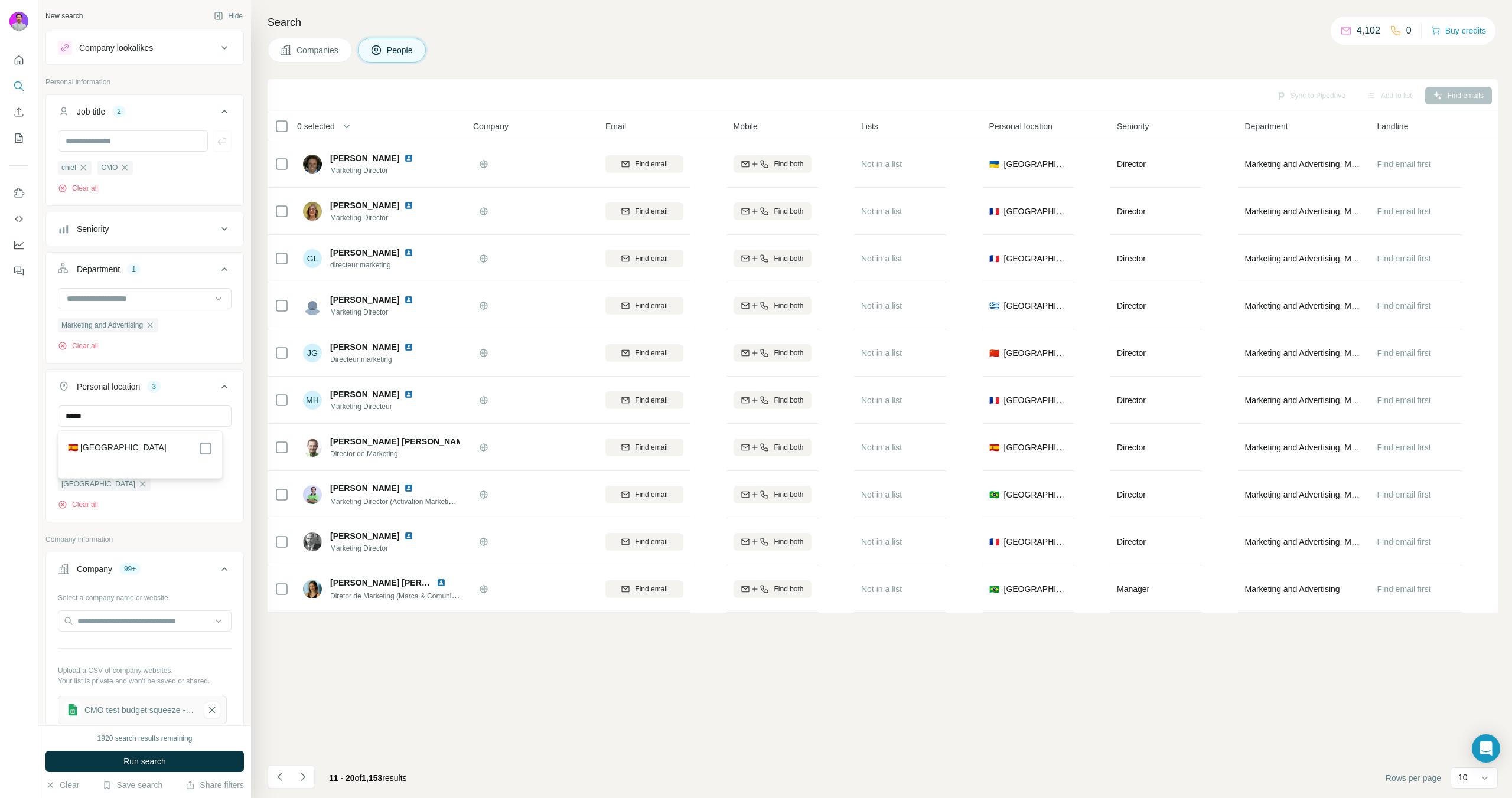
click at [99, 457] on section "🇪🇸 Spain" at bounding box center [136, 455] width 152 height 26
click at [213, 454] on div "🇪🇸 Spain" at bounding box center [140, 454] width 159 height 42
click at [155, 420] on input "*****" at bounding box center [145, 416] width 174 height 22
click at [181, 420] on input "****" at bounding box center [145, 416] width 174 height 22
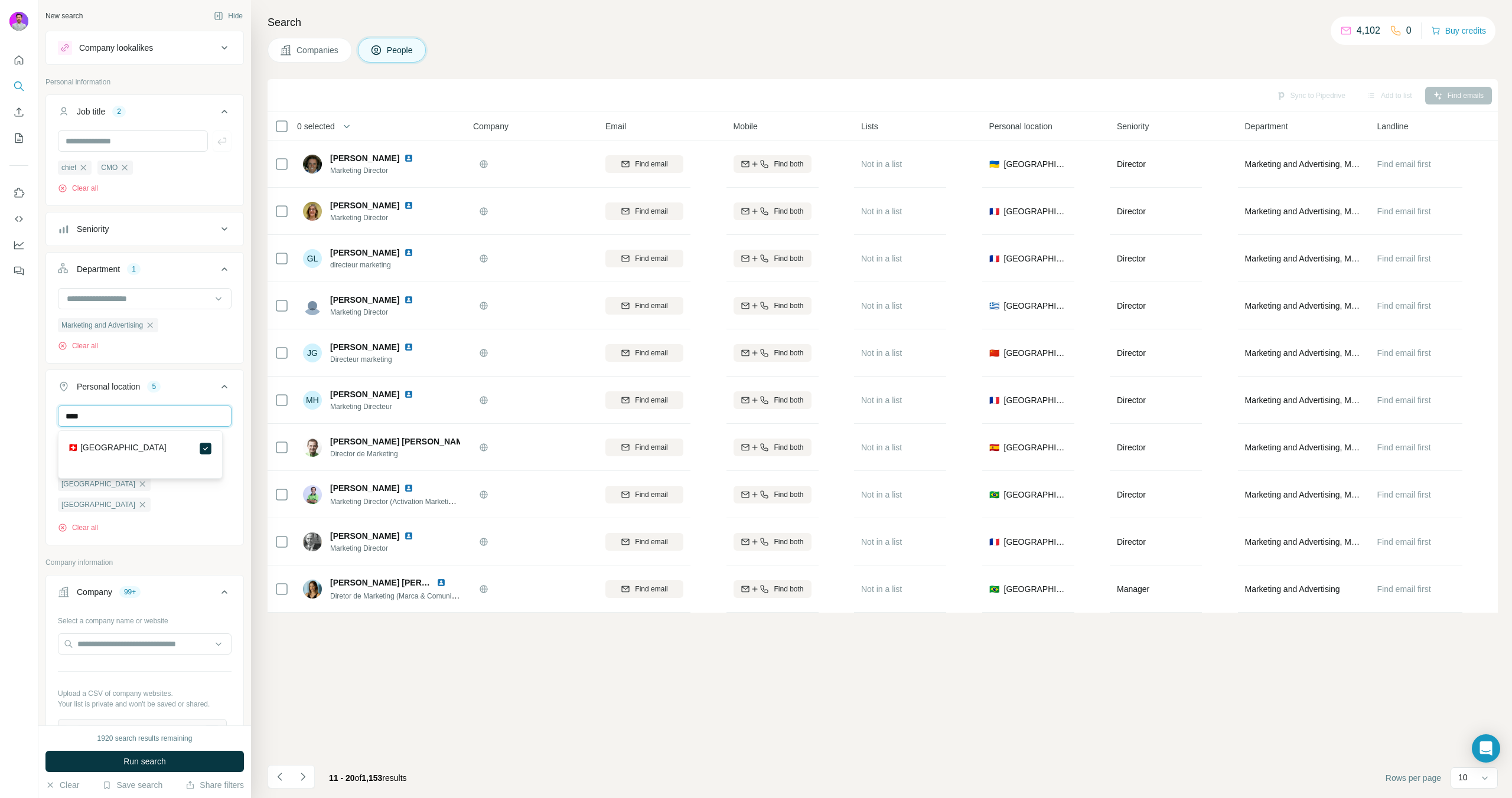
click at [181, 420] on input "****" at bounding box center [145, 416] width 174 height 22
type input "****"
click at [196, 448] on div "🇵🇱 Poland" at bounding box center [140, 449] width 144 height 14
click at [176, 416] on input "****" at bounding box center [145, 416] width 174 height 22
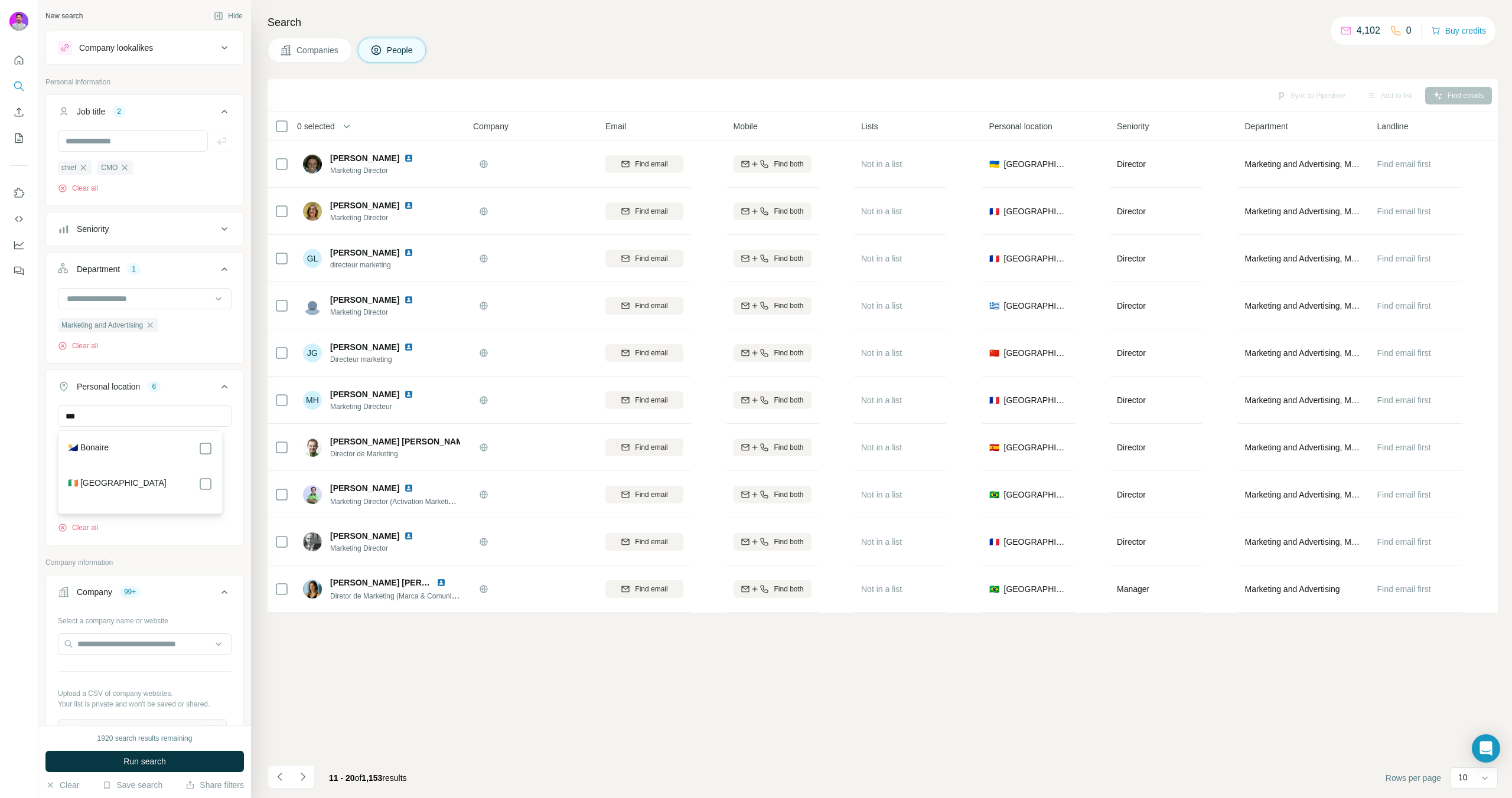
click at [191, 480] on div "🇮🇪 Ireland" at bounding box center [140, 484] width 144 height 14
click at [144, 419] on input "***" at bounding box center [145, 416] width 174 height 22
click at [152, 446] on div "🇩🇪 Germany" at bounding box center [140, 449] width 144 height 14
click at [186, 419] on input "***" at bounding box center [145, 416] width 174 height 22
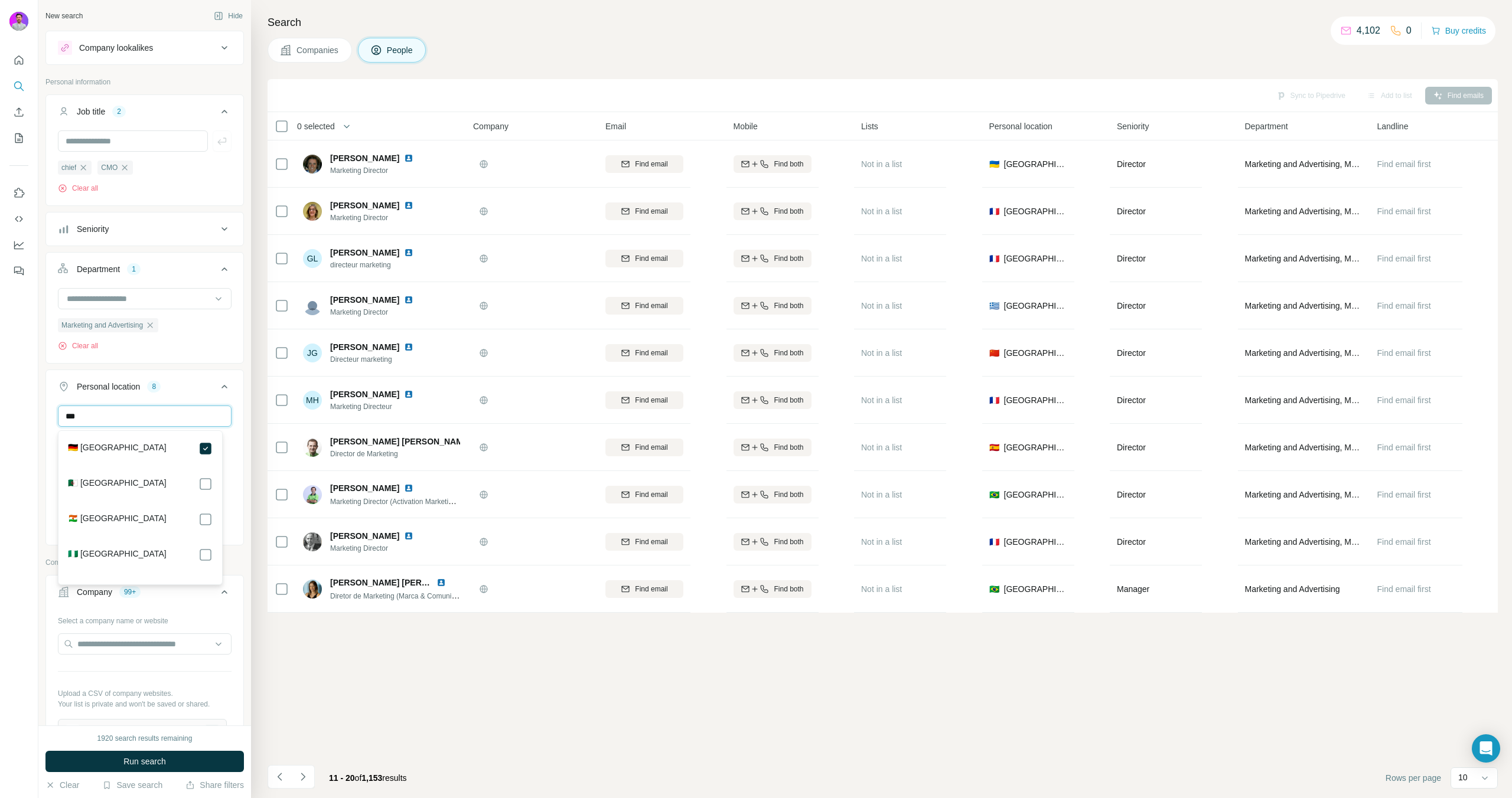
click at [186, 419] on input "***" at bounding box center [145, 416] width 174 height 22
click at [213, 450] on div "🇱🇺 Luxembourg" at bounding box center [140, 454] width 159 height 42
click at [175, 418] on input "***" at bounding box center [145, 416] width 174 height 22
type input "***"
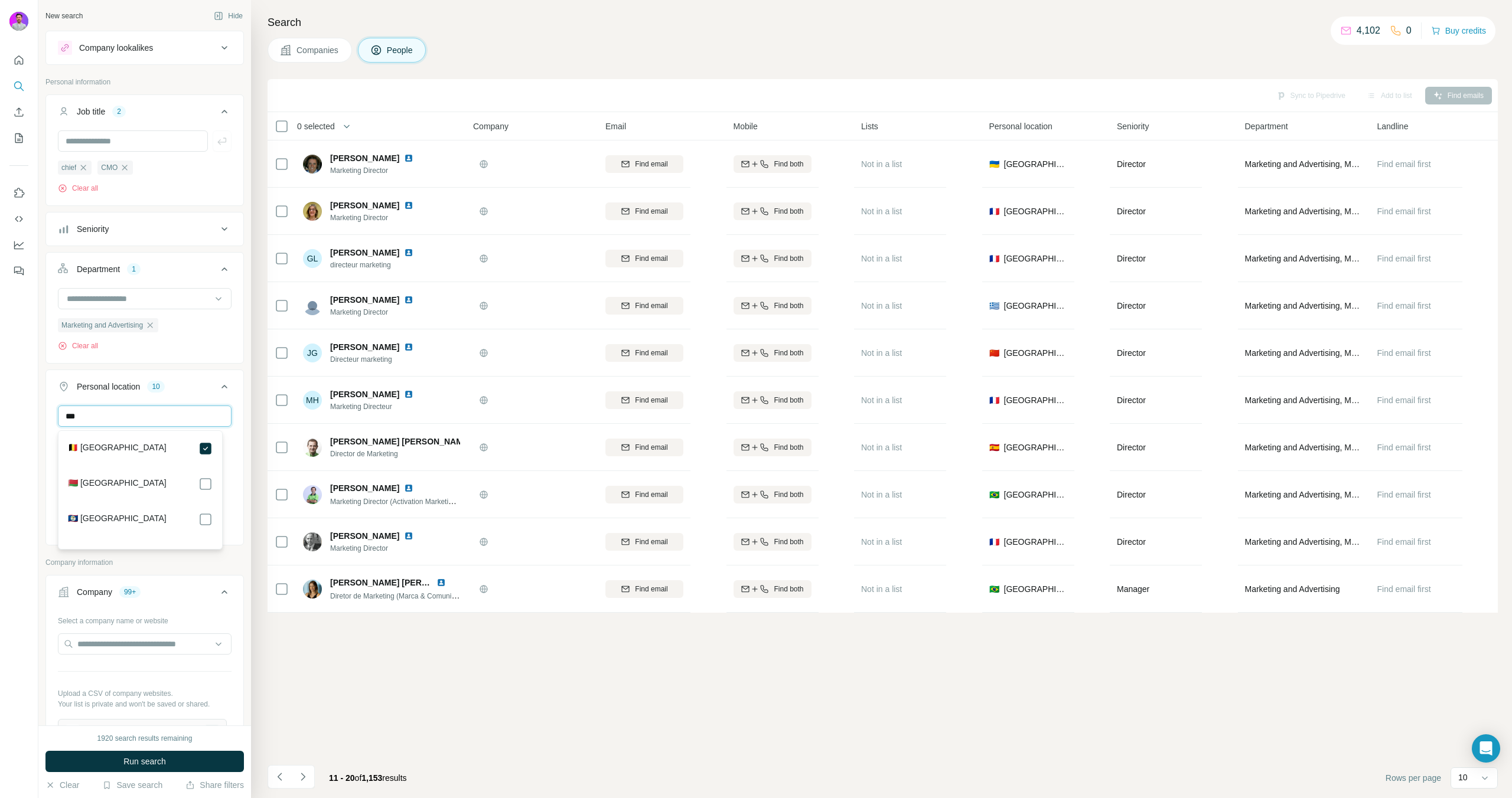
click at [149, 424] on input "***" at bounding box center [145, 416] width 174 height 22
click at [142, 757] on span "Run search" at bounding box center [144, 761] width 42 height 12
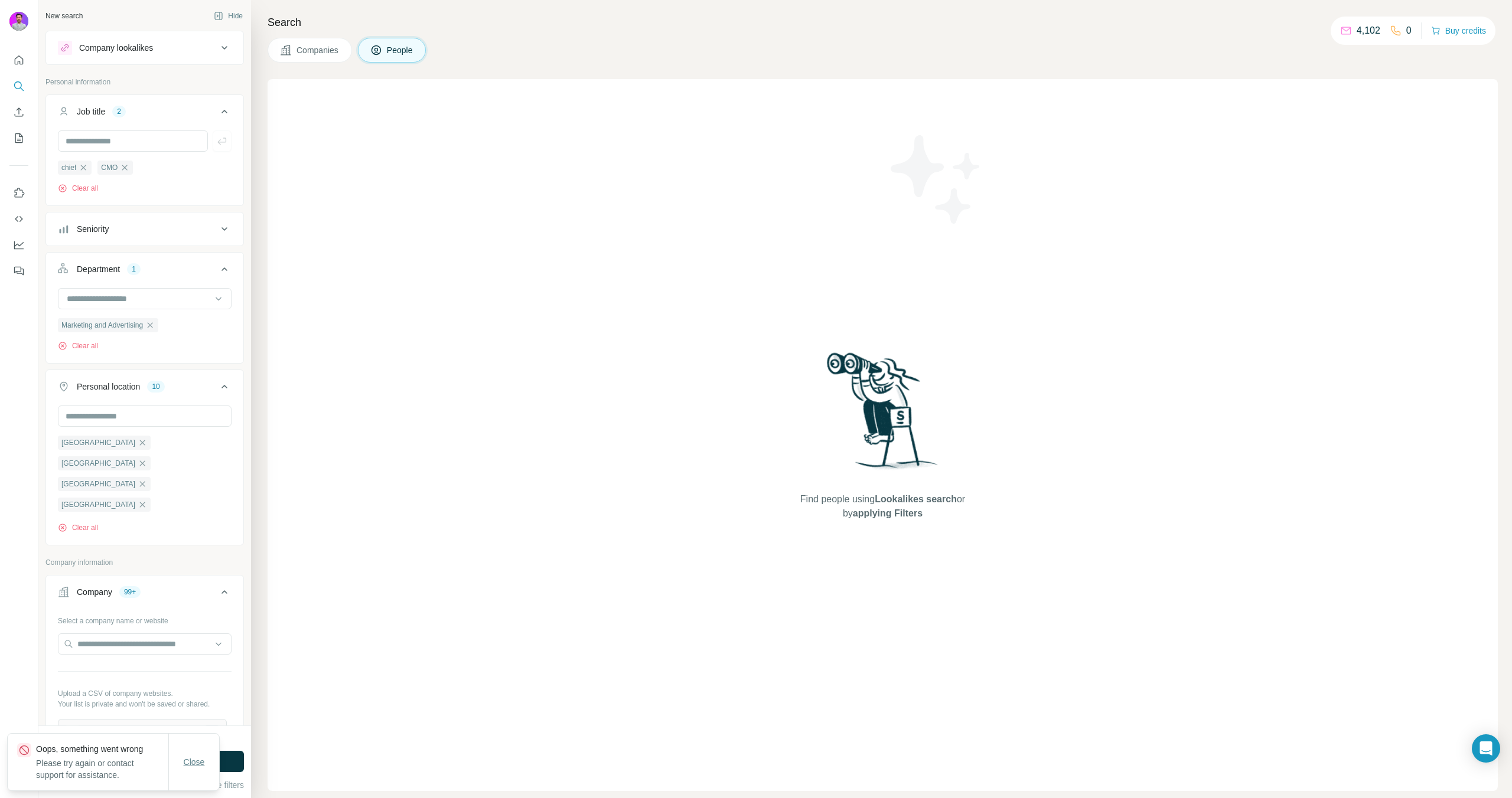
click at [193, 763] on span "Close" at bounding box center [195, 762] width 22 height 12
click at [194, 762] on button "Run search" at bounding box center [144, 762] width 198 height 22
click at [194, 761] on button "Run search" at bounding box center [144, 762] width 198 height 22
click at [137, 624] on icon "button" at bounding box center [142, 629] width 10 height 10
click at [137, 562] on icon "button" at bounding box center [142, 567] width 10 height 10
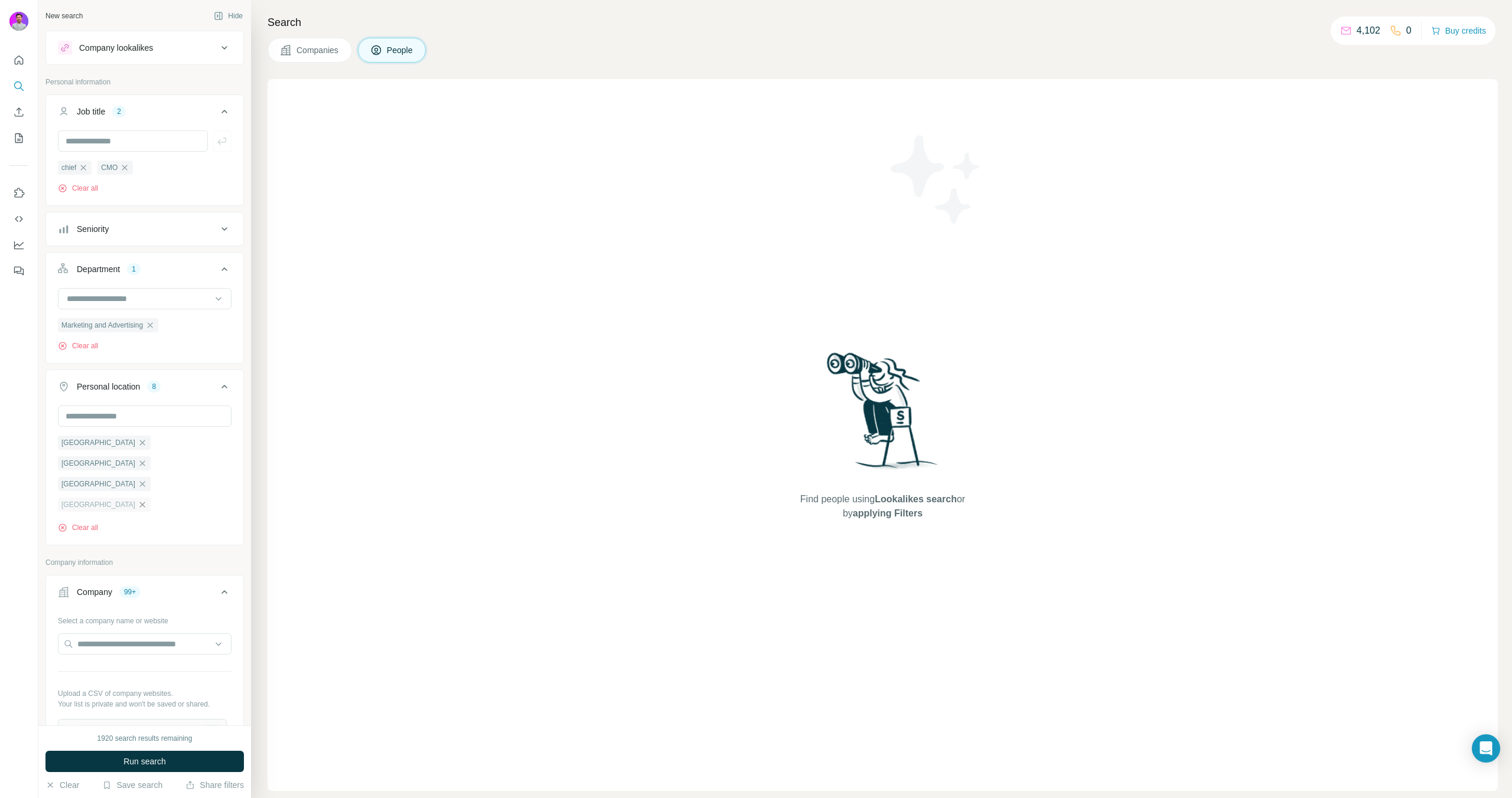
click at [137, 500] on icon "button" at bounding box center [142, 505] width 10 height 10
click at [137, 443] on icon "button" at bounding box center [142, 443] width 10 height 10
click at [87, 443] on span "[GEOGRAPHIC_DATA]" at bounding box center [98, 443] width 74 height 11
click at [137, 446] on icon "button" at bounding box center [142, 443] width 10 height 10
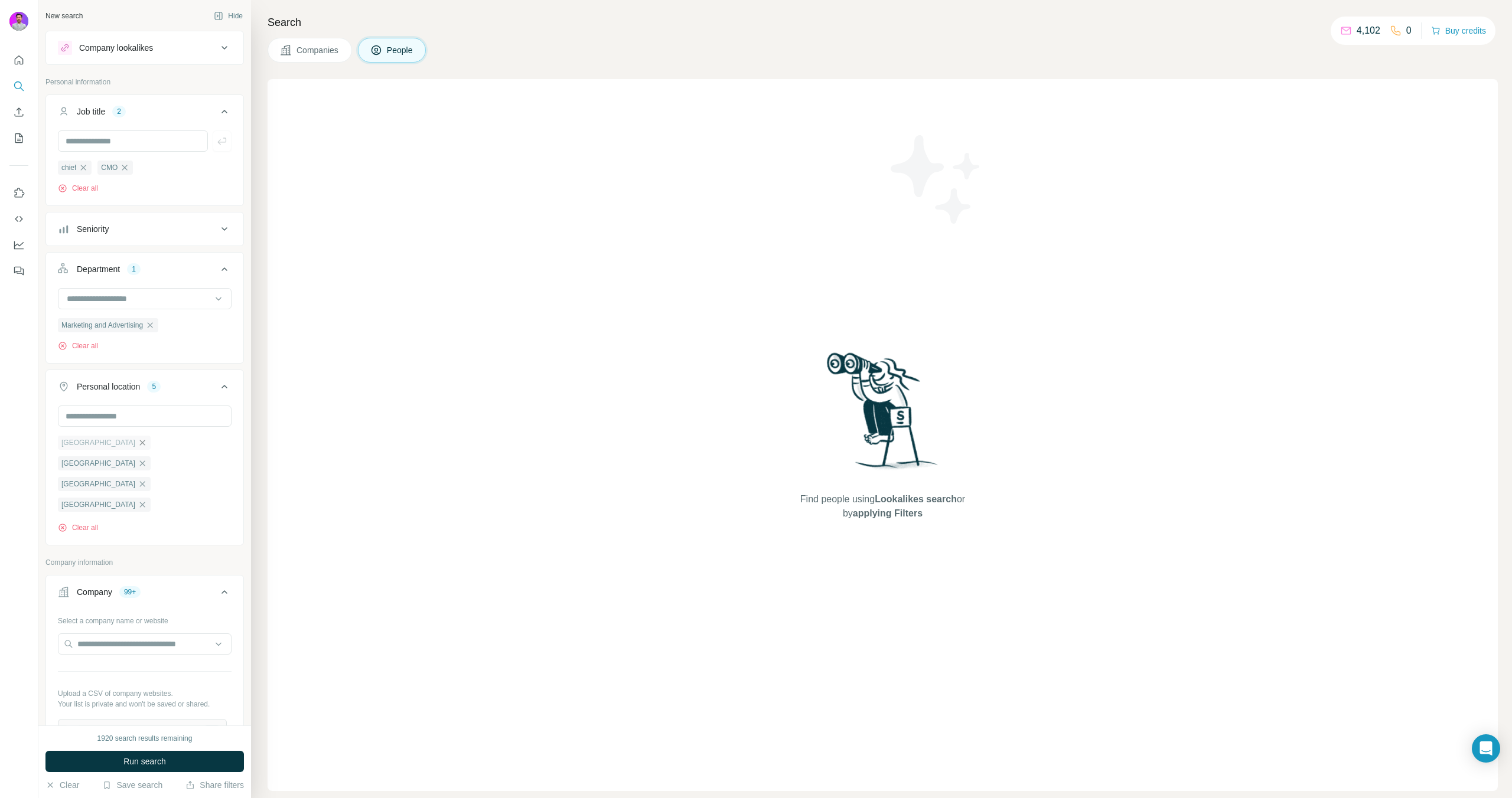
click at [137, 446] on icon "button" at bounding box center [142, 443] width 10 height 10
click at [137, 500] on icon "button" at bounding box center [142, 505] width 10 height 10
click at [137, 445] on icon "button" at bounding box center [142, 443] width 10 height 10
click at [143, 459] on icon "button" at bounding box center [142, 464] width 10 height 10
click at [137, 446] on icon "button" at bounding box center [142, 443] width 10 height 10
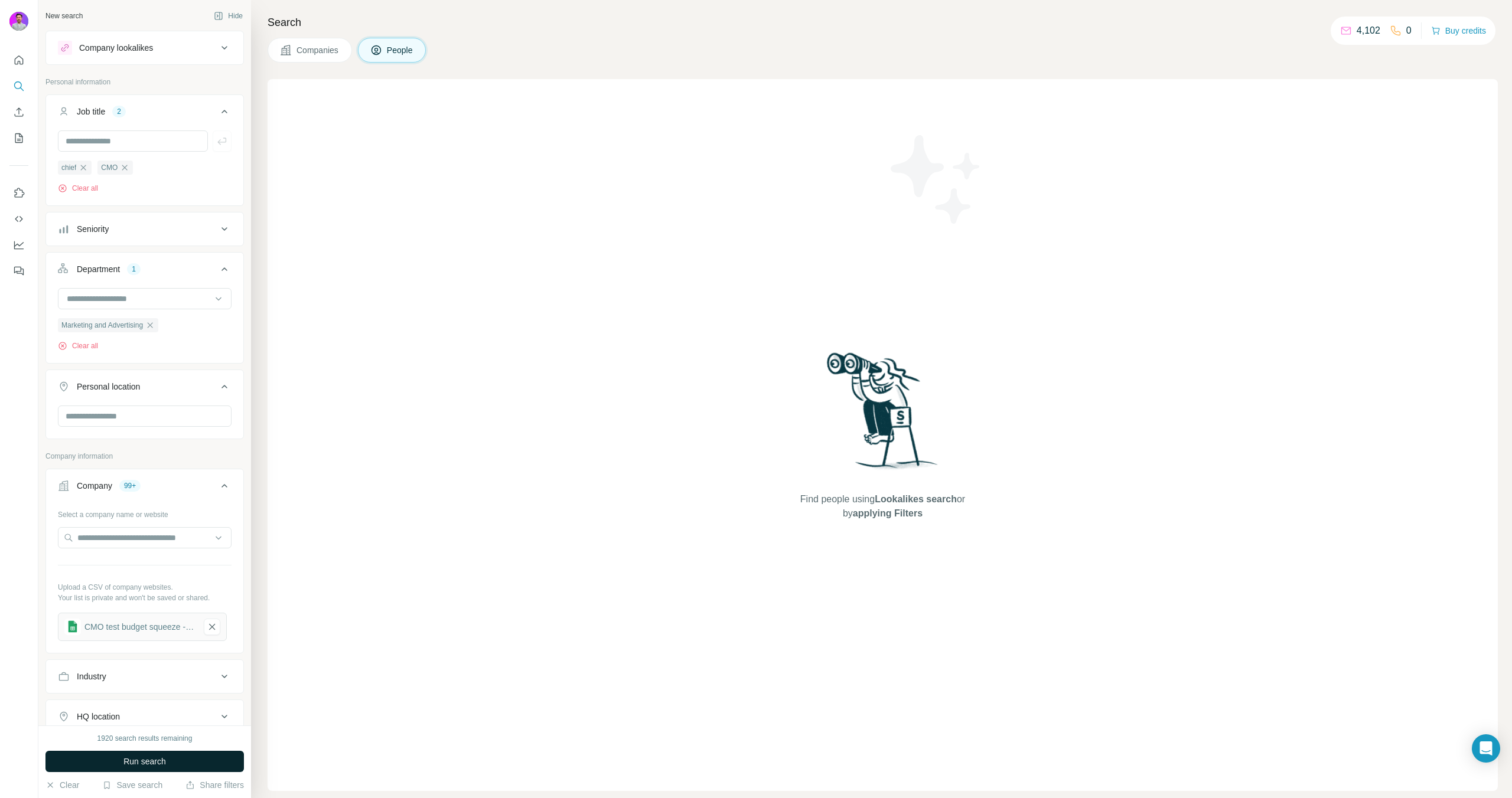
click at [155, 753] on button "Run search" at bounding box center [144, 762] width 198 height 22
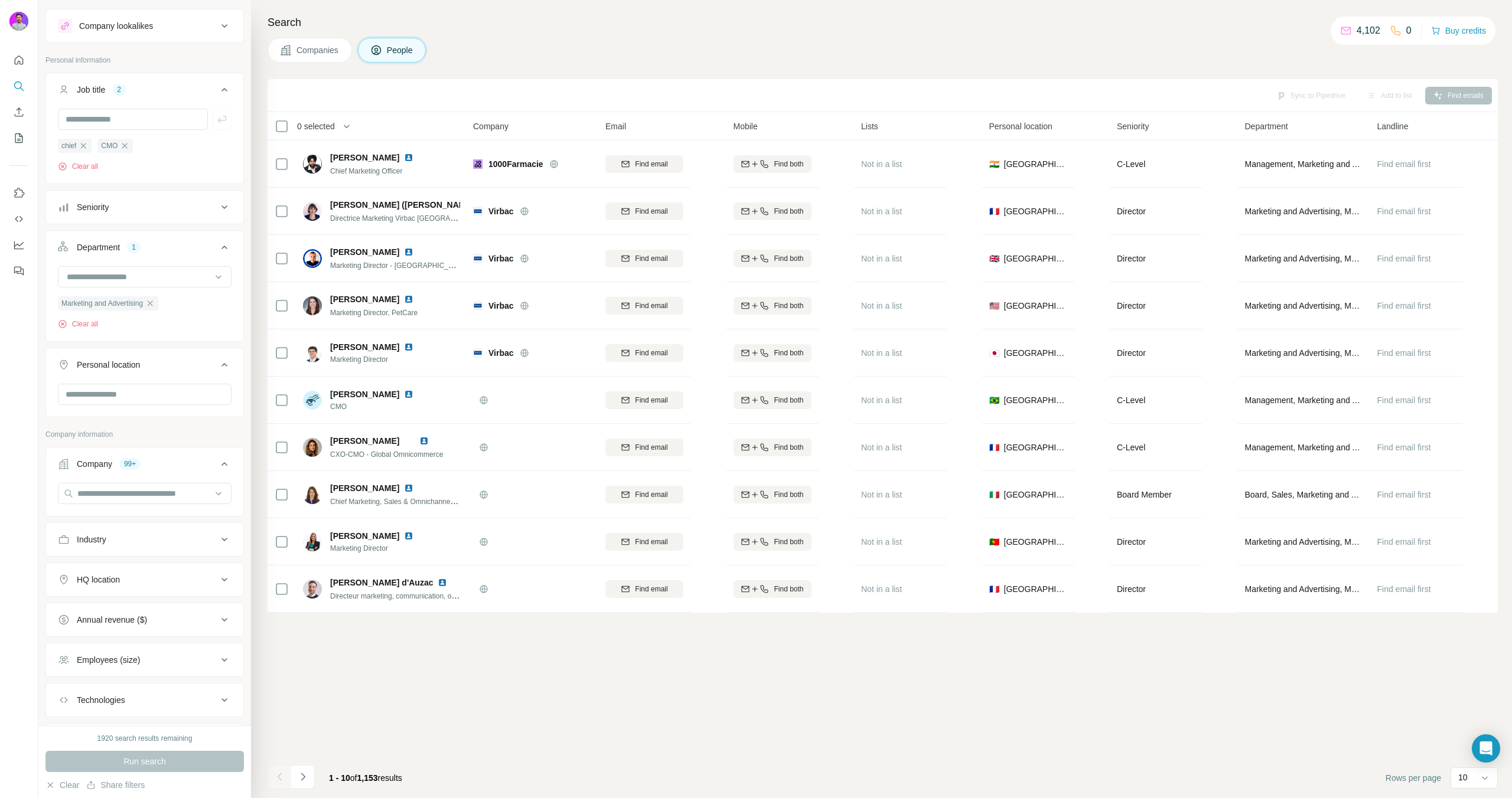
scroll to position [88, 0]
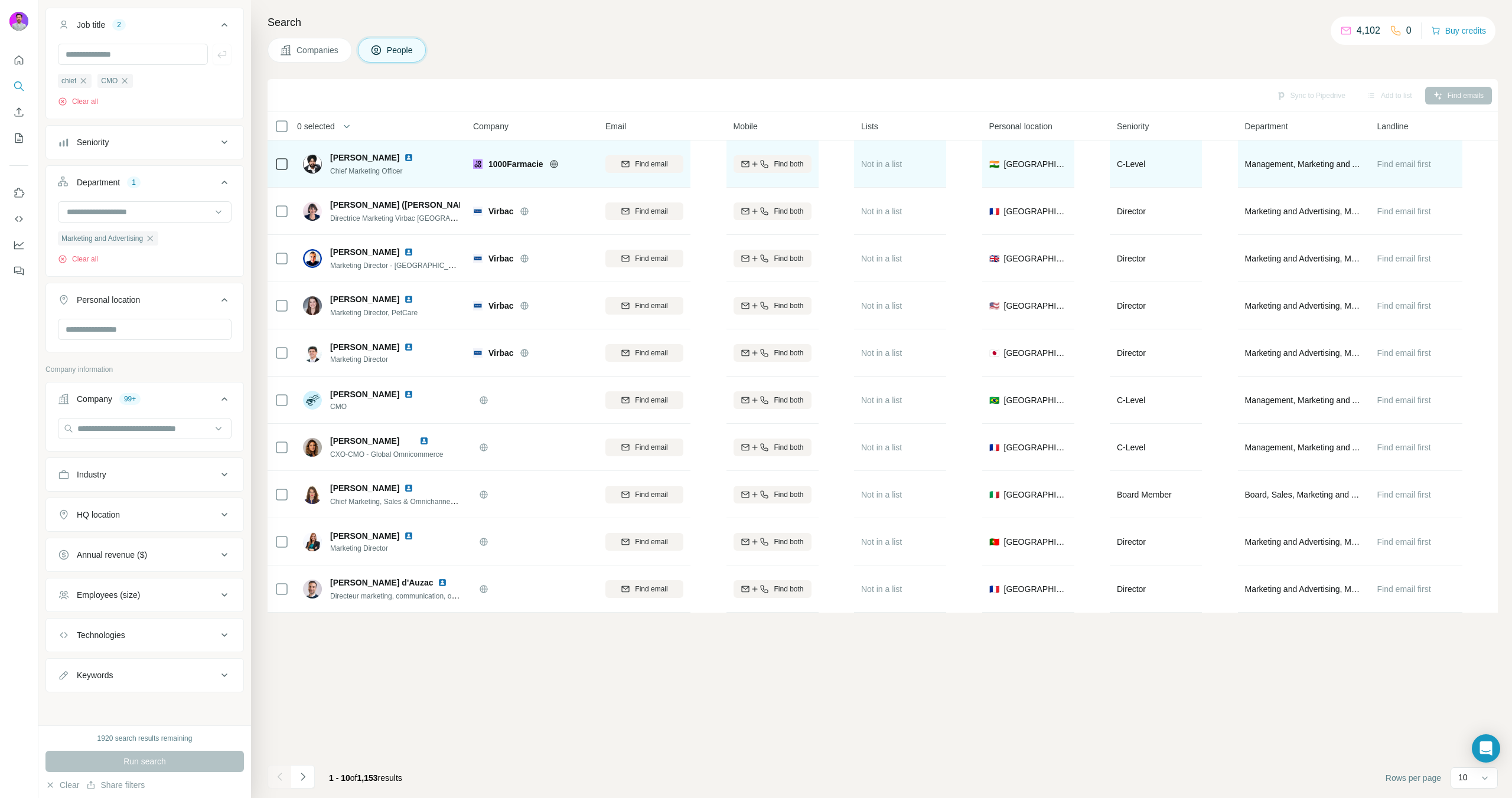
click at [404, 157] on img at bounding box center [408, 158] width 10 height 10
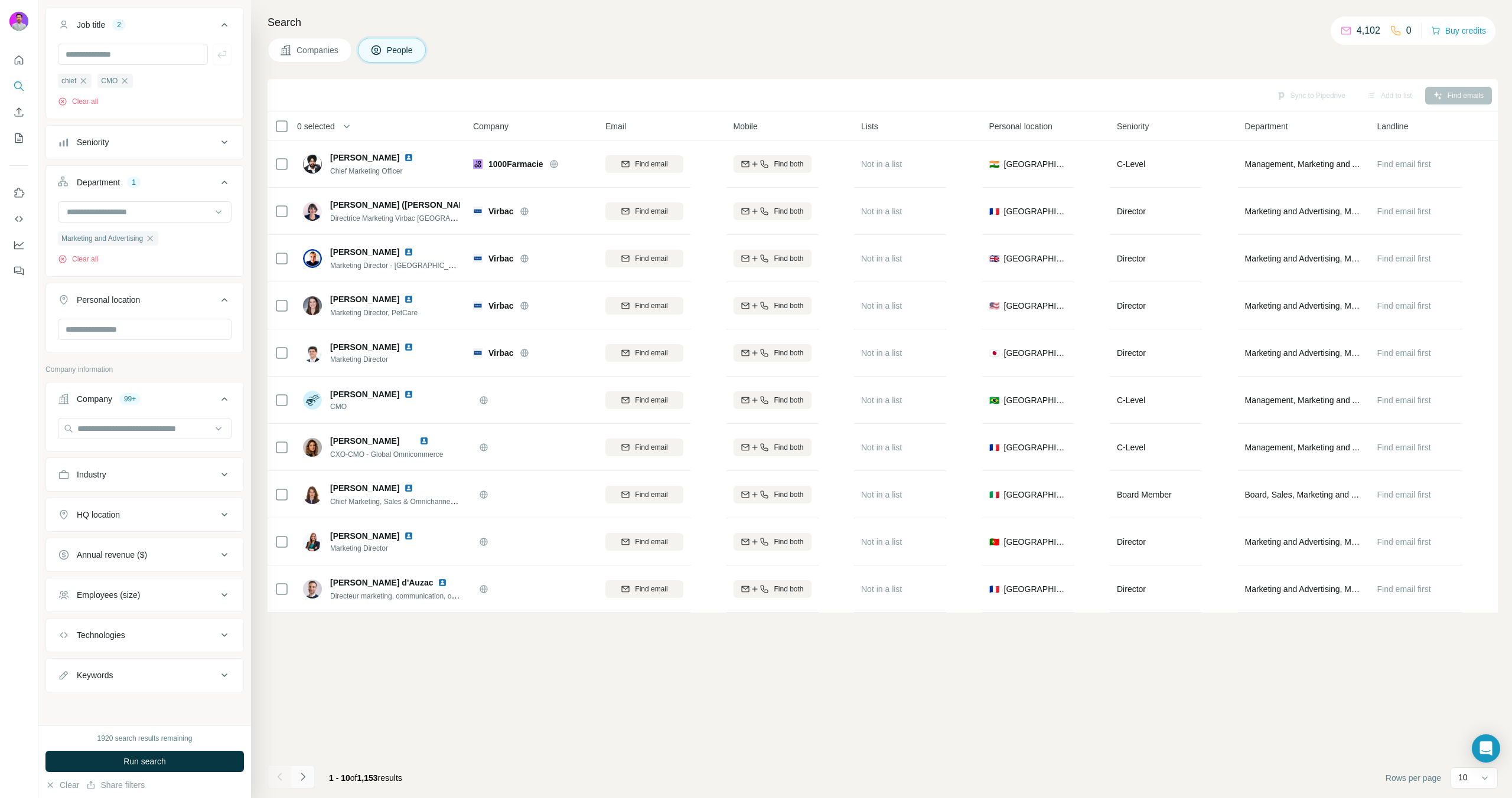
click at [308, 777] on icon "Navigate to next page" at bounding box center [302, 776] width 12 height 12
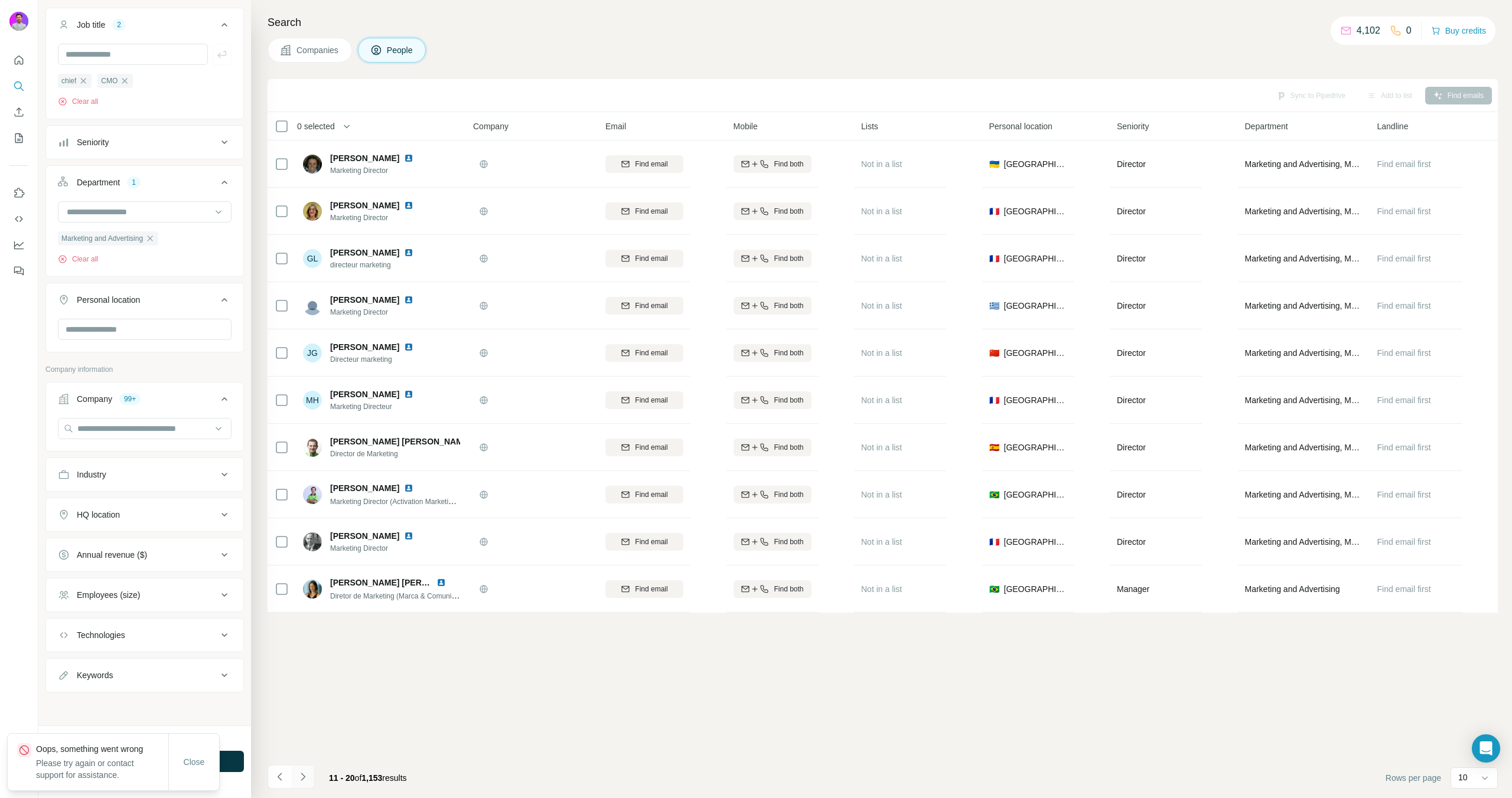
click at [308, 776] on icon "Navigate to next page" at bounding box center [302, 776] width 12 height 12
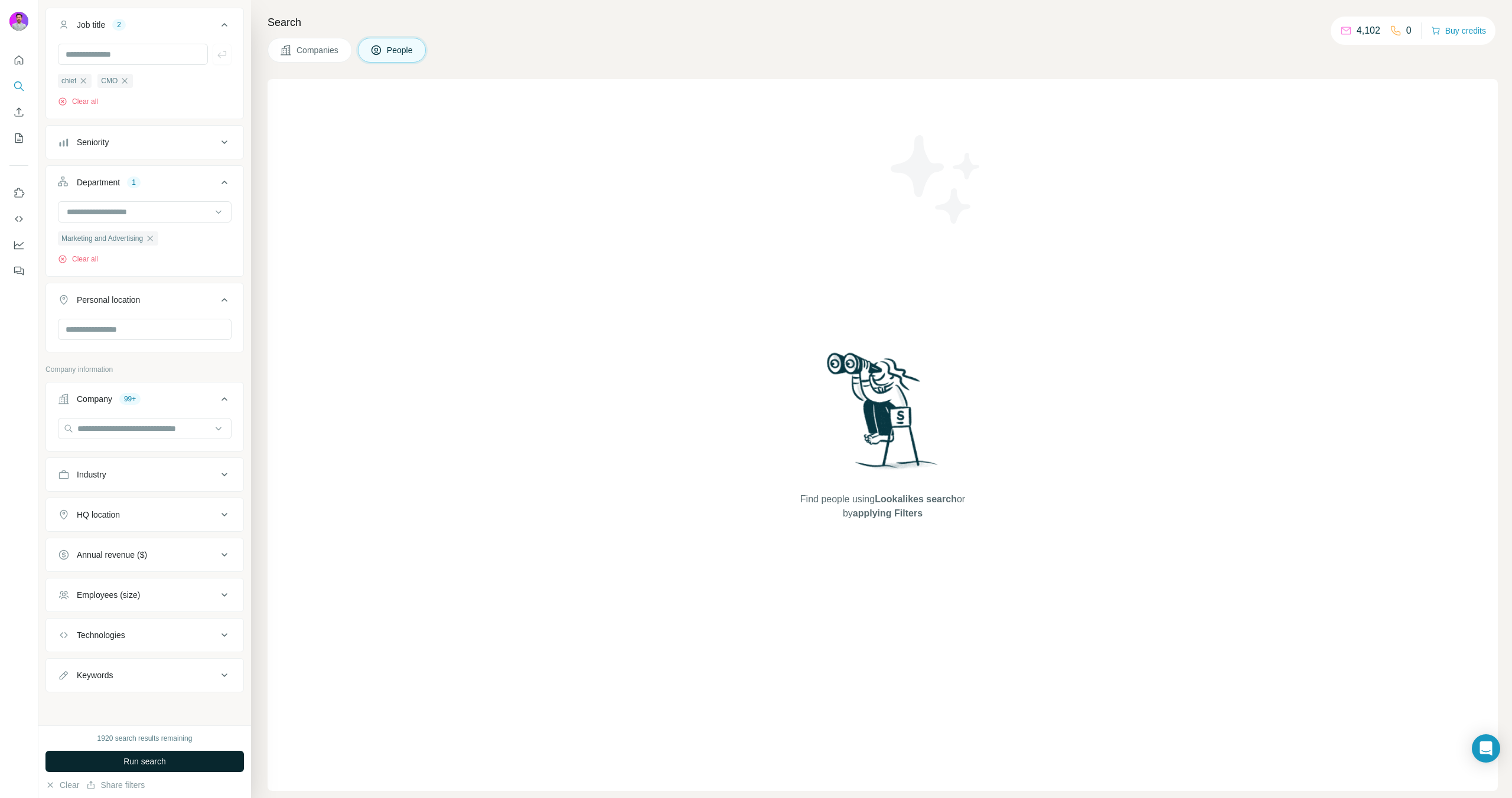
click at [173, 755] on button "Run search" at bounding box center [144, 762] width 198 height 22
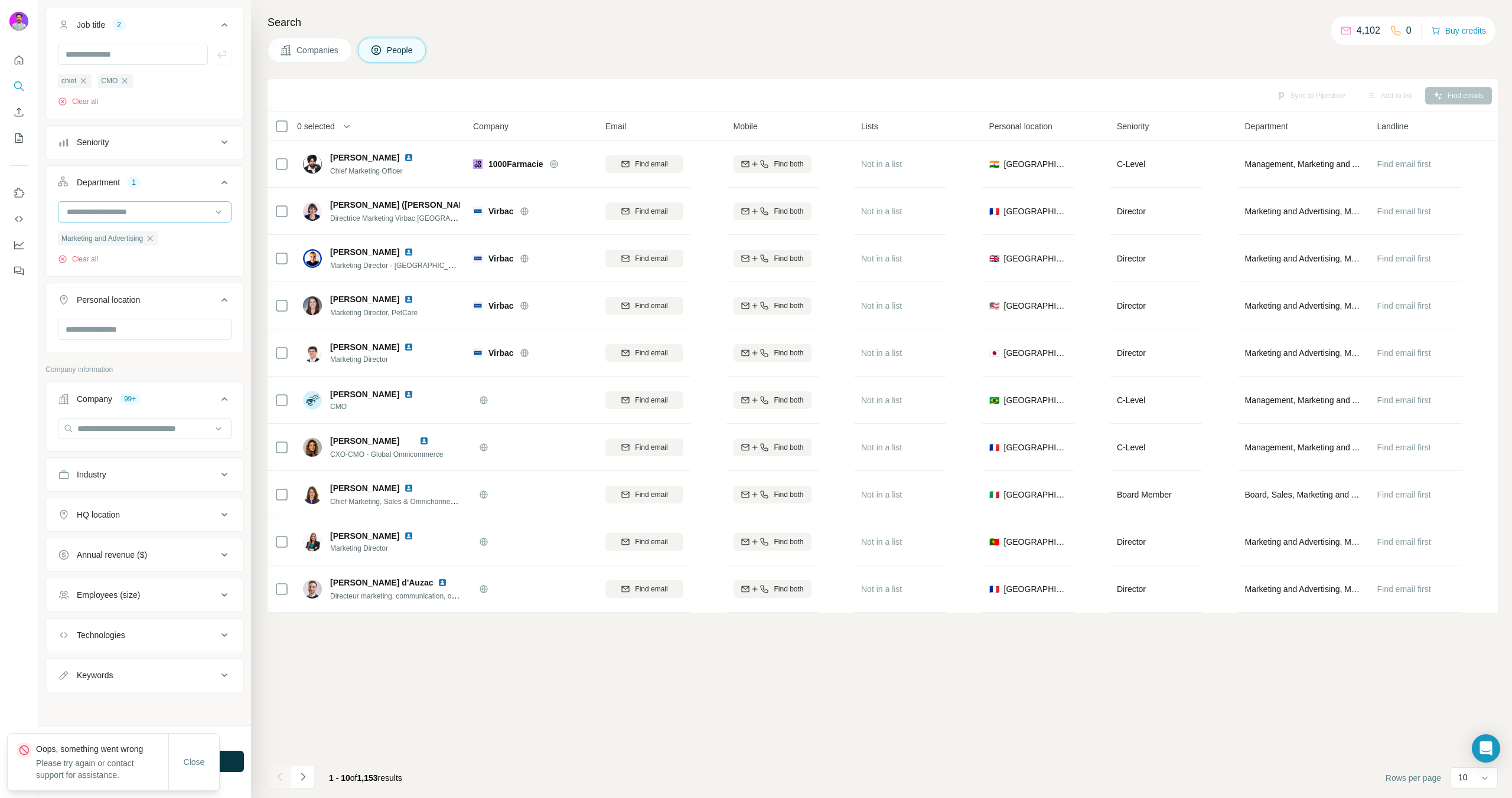
click at [149, 212] on input at bounding box center [138, 212] width 146 height 13
type input "**"
click at [483, 706] on div "Sync to Pipedrive Add to list Find emails 0 selected People Company Email Mobil…" at bounding box center [882, 438] width 1230 height 719
click at [319, 774] on div "1 - 10 of 1,153 results" at bounding box center [365, 777] width 92 height 26
click at [313, 776] on button "Navigate to next page" at bounding box center [303, 776] width 23 height 23
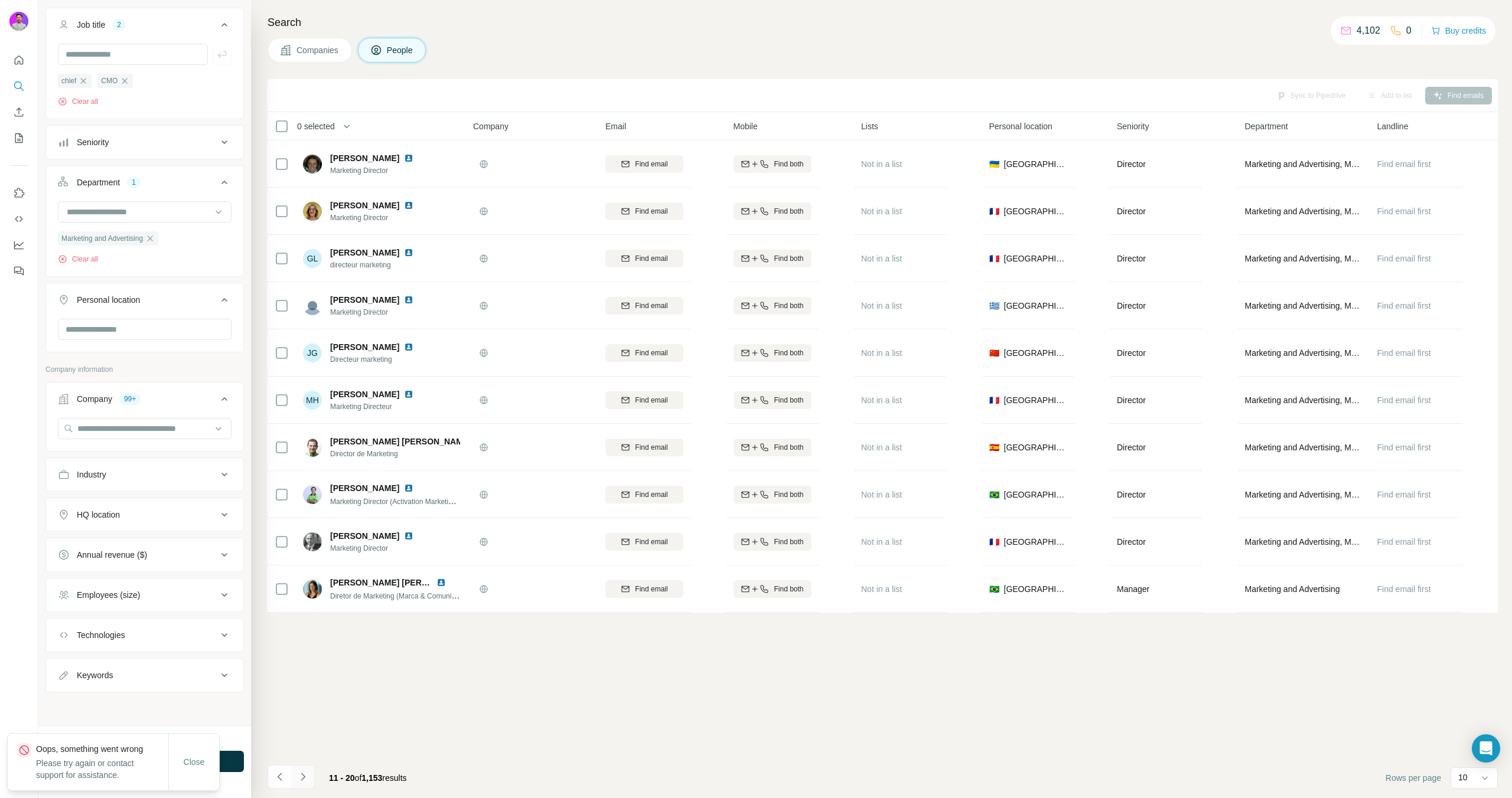
click at [312, 775] on button "Navigate to next page" at bounding box center [303, 776] width 23 height 23
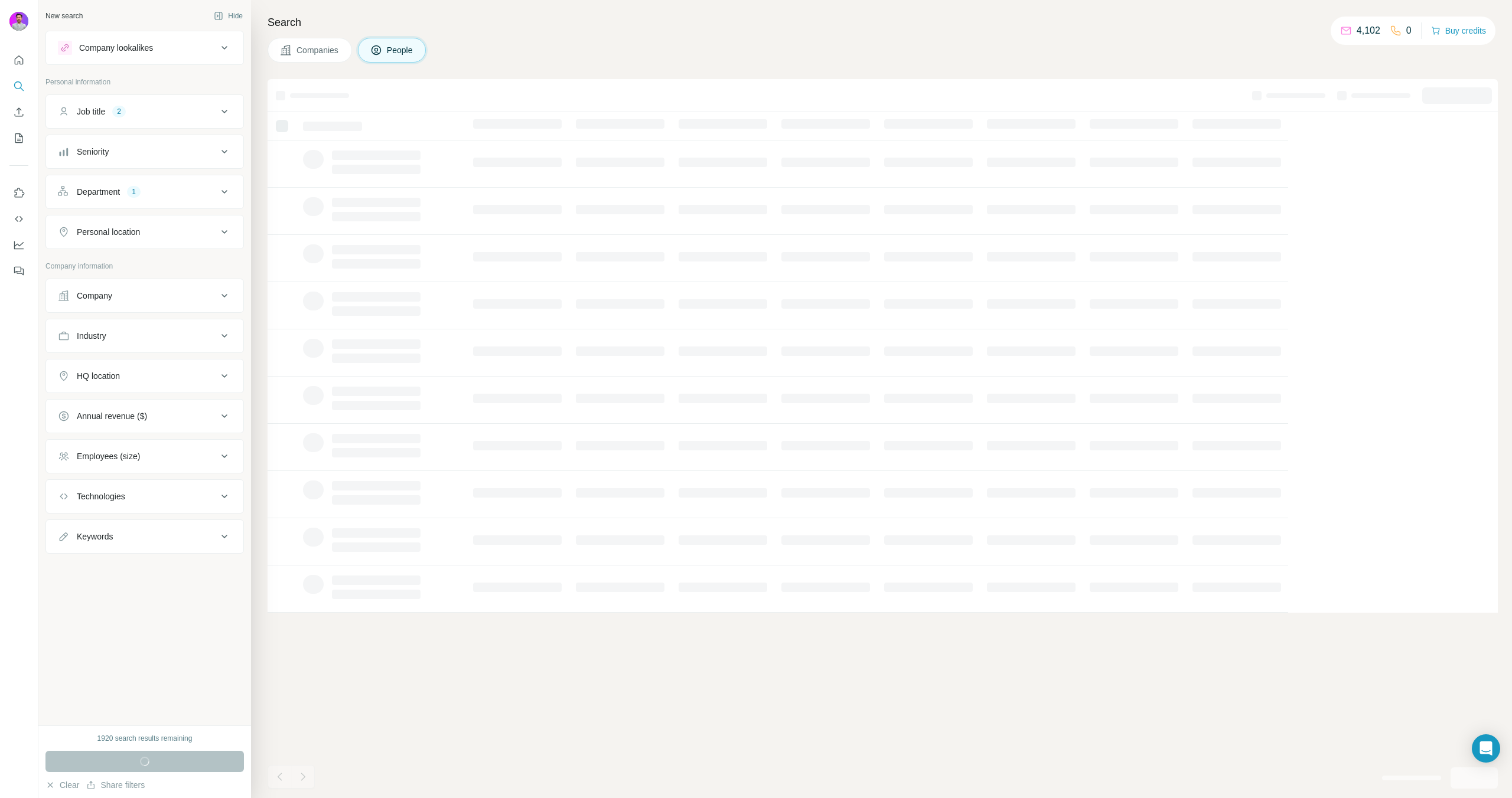
click at [288, 783] on li at bounding box center [279, 777] width 23 height 26
click at [282, 779] on li at bounding box center [279, 777] width 23 height 26
click at [153, 198] on button "Department 1" at bounding box center [144, 192] width 197 height 29
click at [153, 198] on button "Department 1" at bounding box center [144, 194] width 197 height 33
click at [1469, 775] on div at bounding box center [1473, 778] width 48 height 22
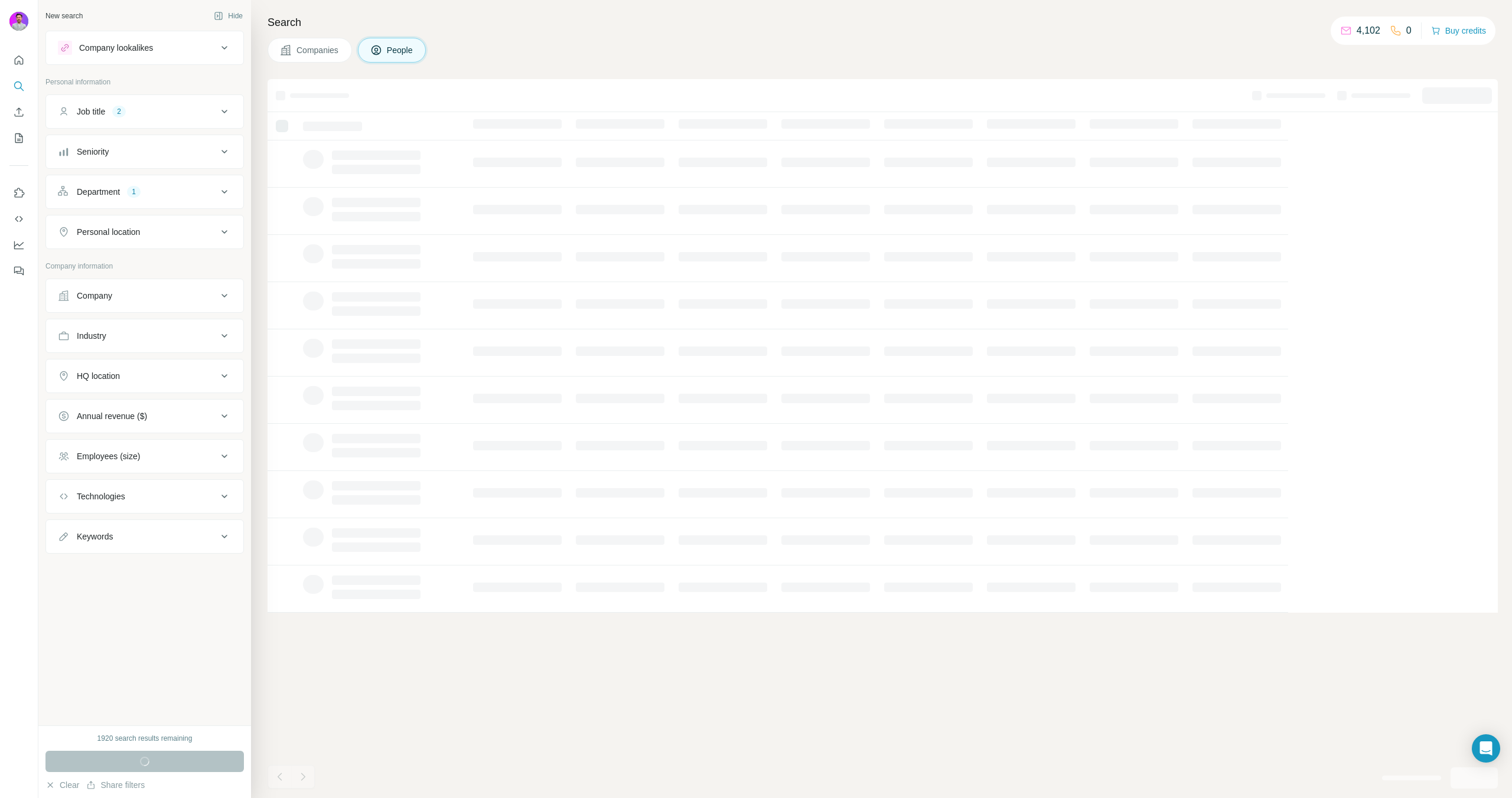
click at [284, 779] on li at bounding box center [279, 777] width 23 height 26
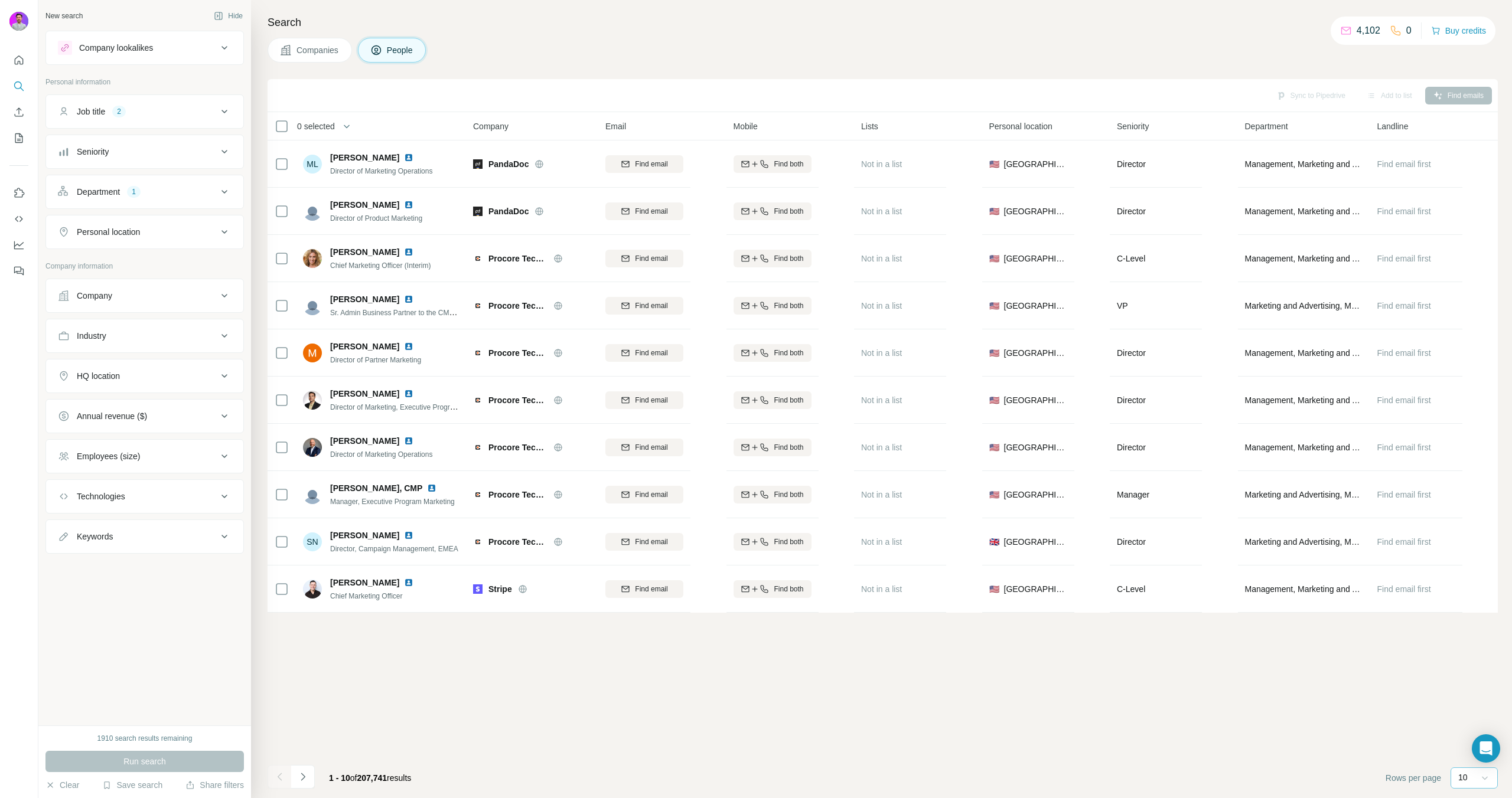
click at [1481, 777] on icon at bounding box center [1484, 777] width 12 height 12
click at [1473, 695] on div "60" at bounding box center [1474, 688] width 41 height 22
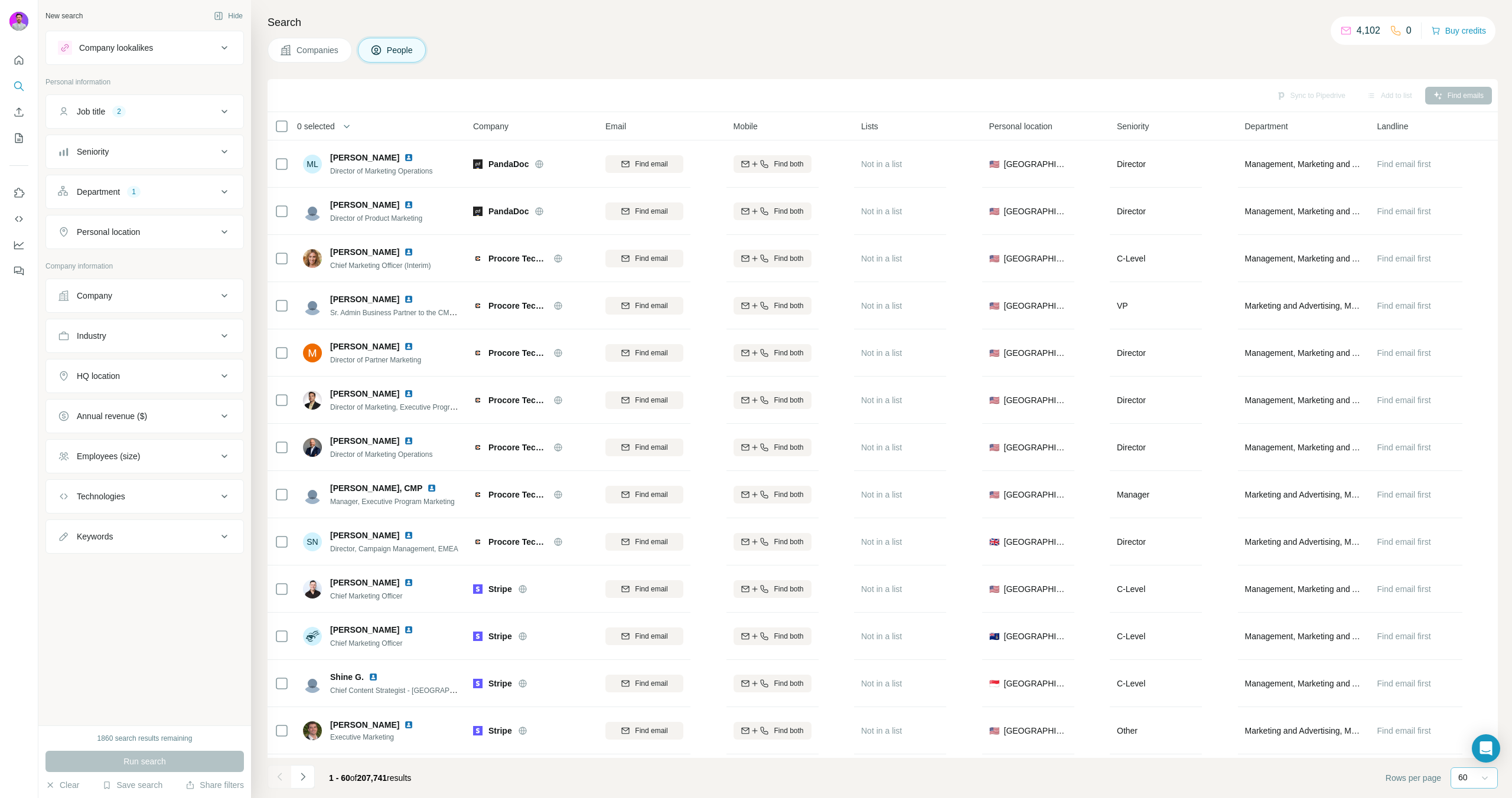
click at [98, 292] on div "Company" at bounding box center [95, 295] width 36 height 12
click at [115, 427] on button "Upload a list of companies" at bounding box center [145, 434] width 174 height 22
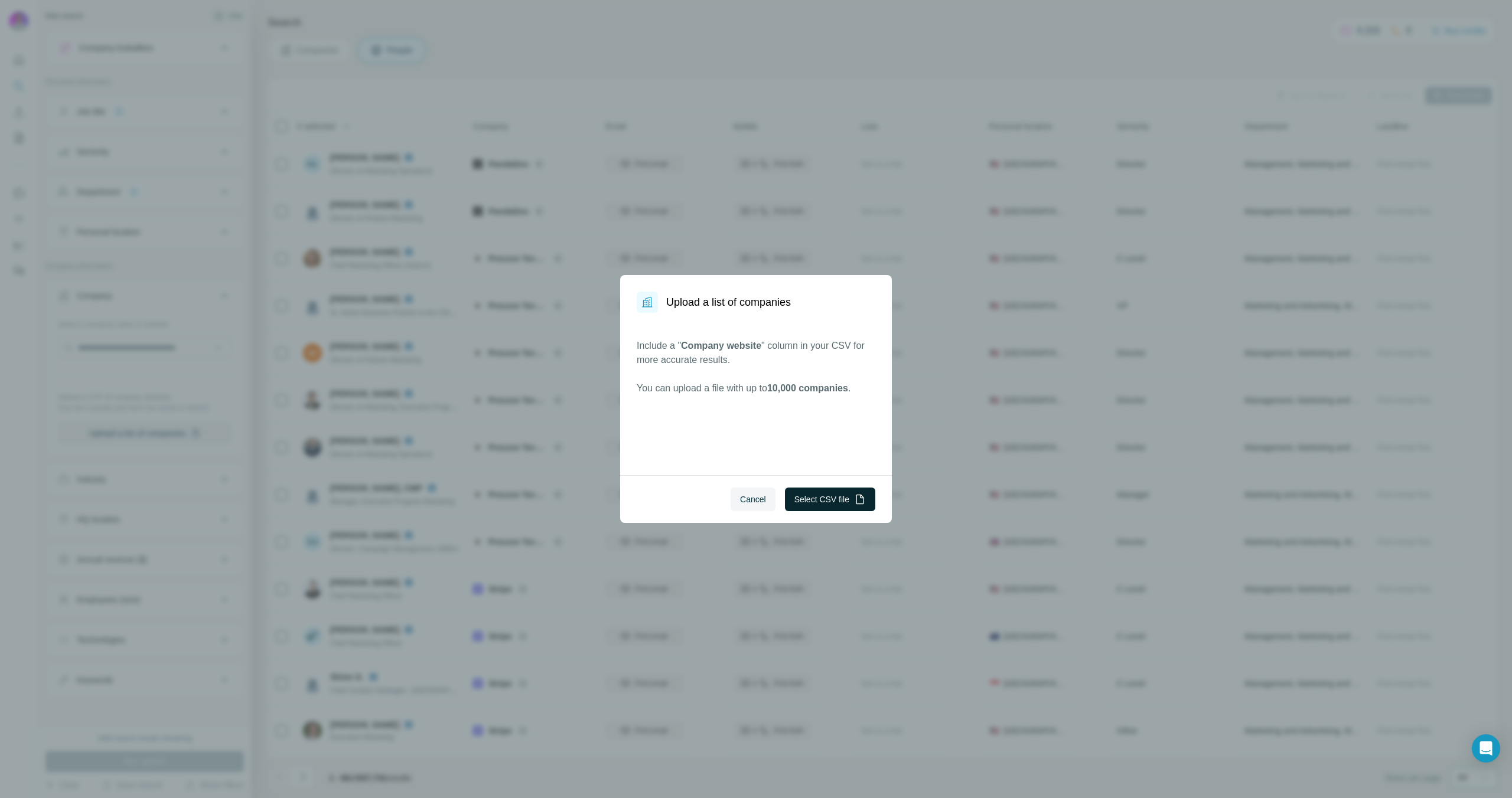
click at [826, 504] on button "Select CSV file" at bounding box center [830, 499] width 91 height 23
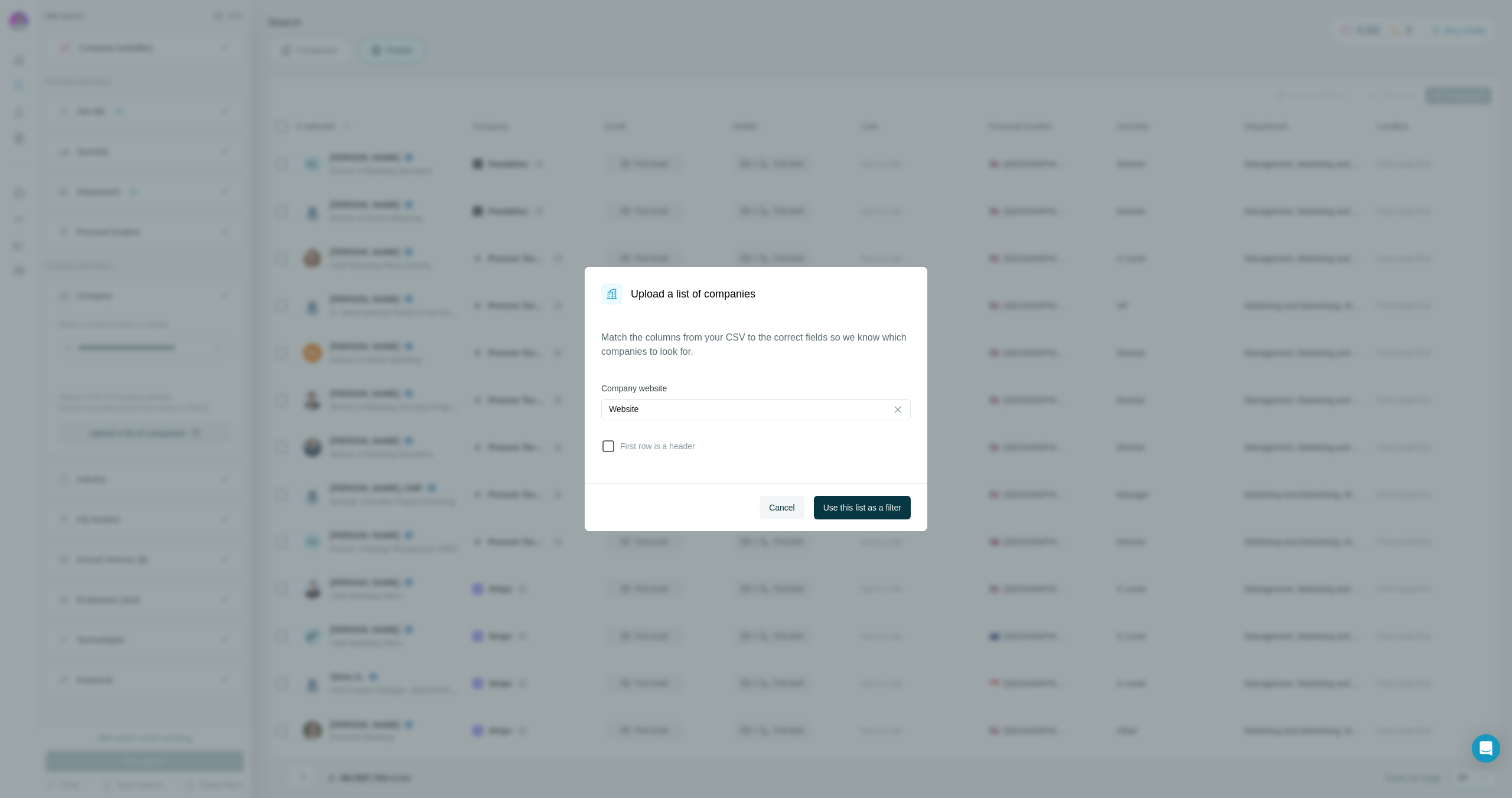
click at [675, 448] on span "First row is a header" at bounding box center [655, 446] width 80 height 12
click at [843, 505] on span "Use this list as a filter" at bounding box center [862, 507] width 78 height 12
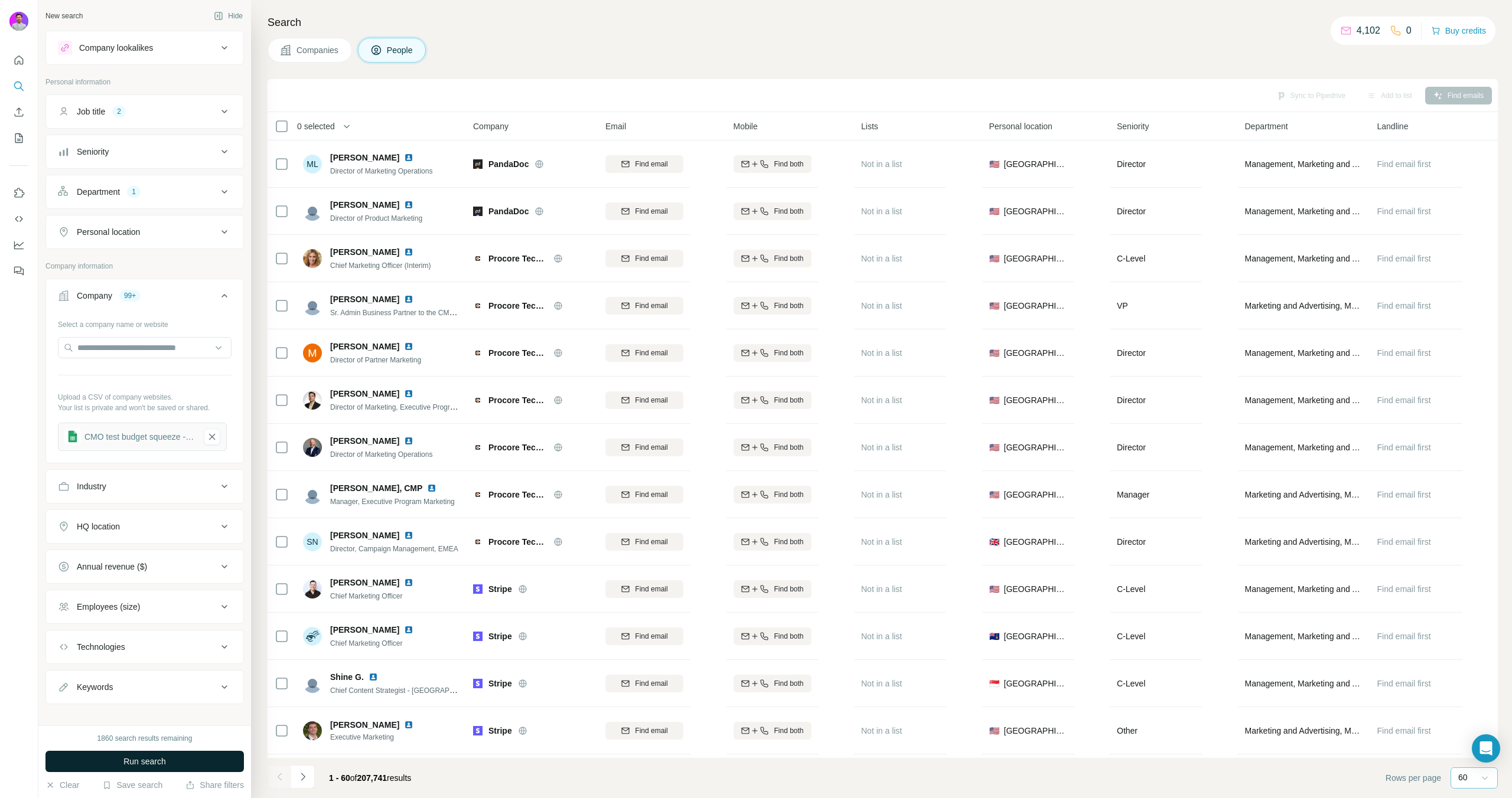
click at [213, 767] on button "Run search" at bounding box center [144, 762] width 198 height 22
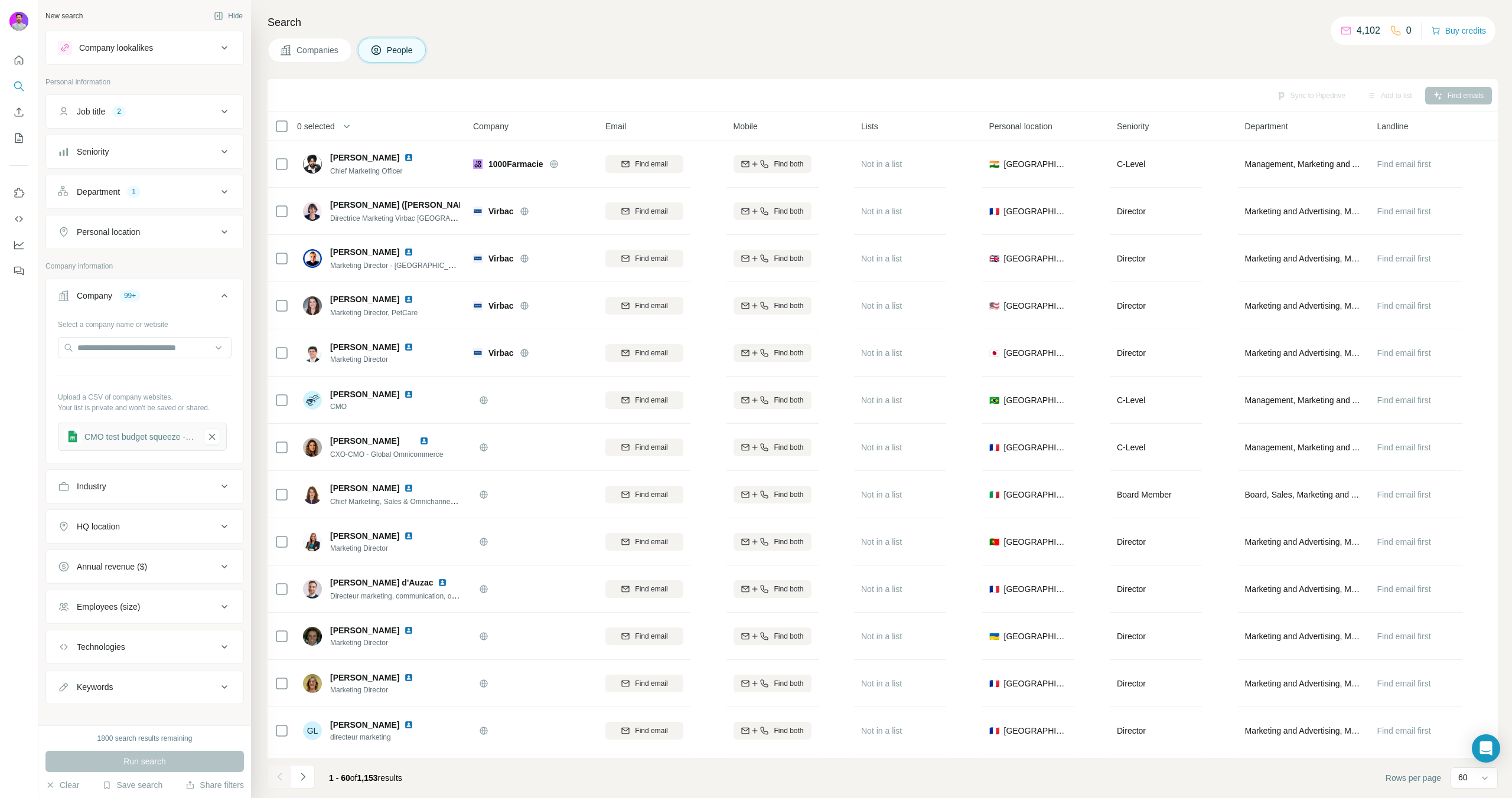
click at [181, 163] on button "Seniority" at bounding box center [144, 152] width 197 height 29
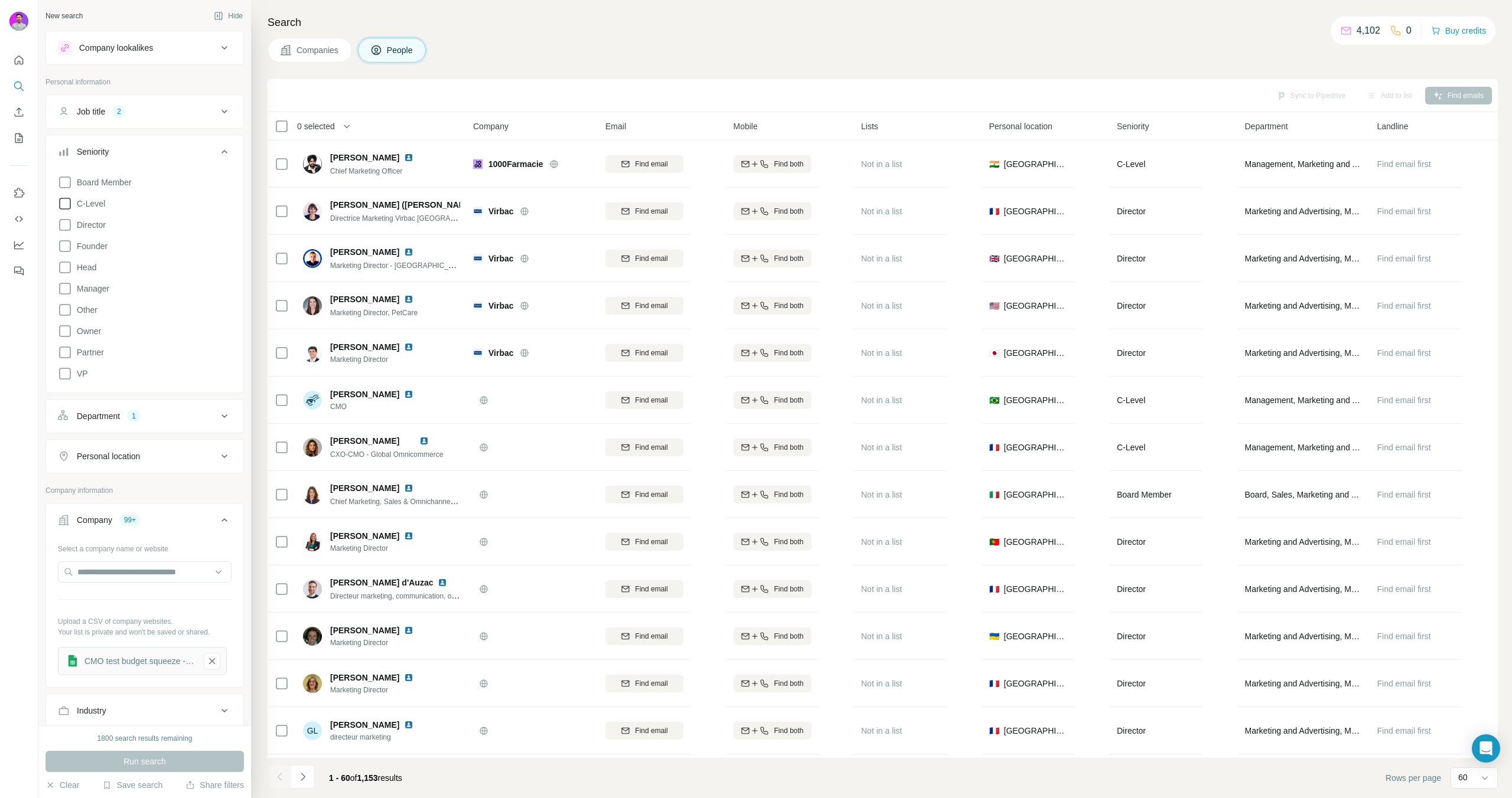
click at [101, 209] on span "C-Level" at bounding box center [88, 204] width 33 height 12
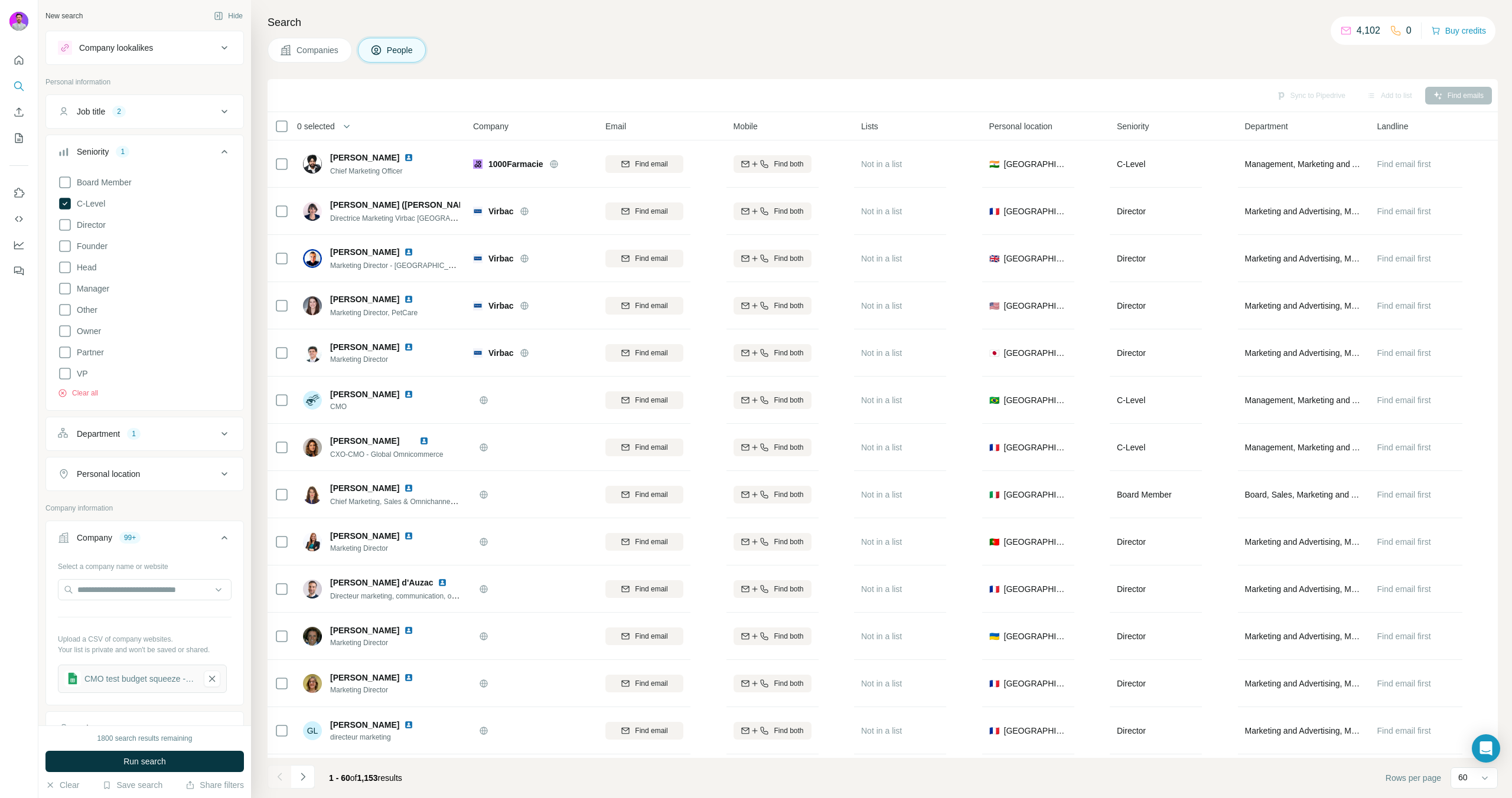
click at [100, 215] on div "Board Member C-Level Director Founder Head Manager Other Owner Partner VP Clear…" at bounding box center [145, 284] width 174 height 228
click at [100, 220] on span "Director" at bounding box center [89, 224] width 34 height 12
click at [154, 126] on div "Job title 2" at bounding box center [144, 111] width 198 height 34
click at [157, 118] on button "Job title 2" at bounding box center [144, 112] width 197 height 29
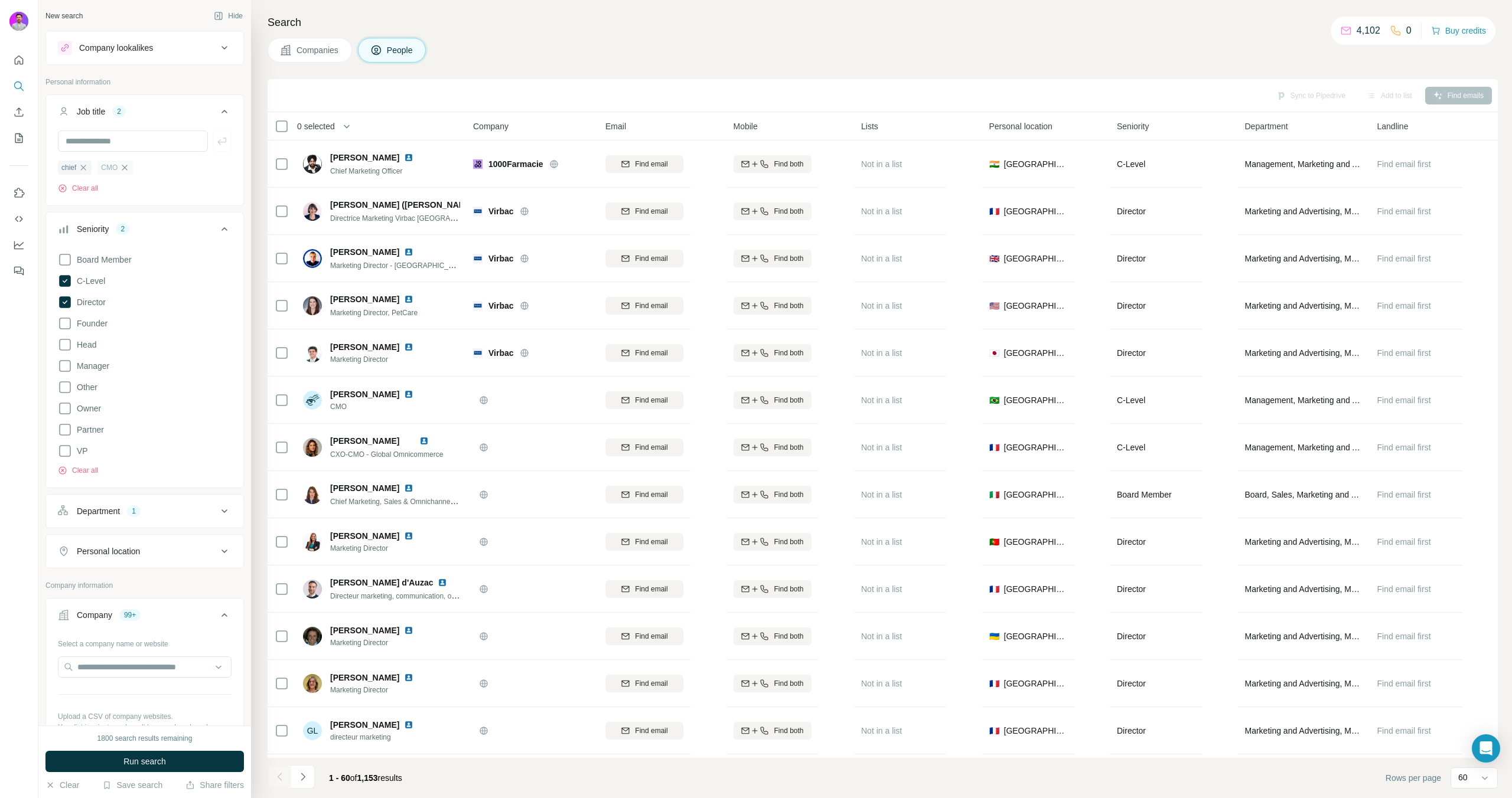
click at [128, 167] on icon "button" at bounding box center [125, 168] width 10 height 10
click at [85, 169] on icon "button" at bounding box center [83, 168] width 5 height 5
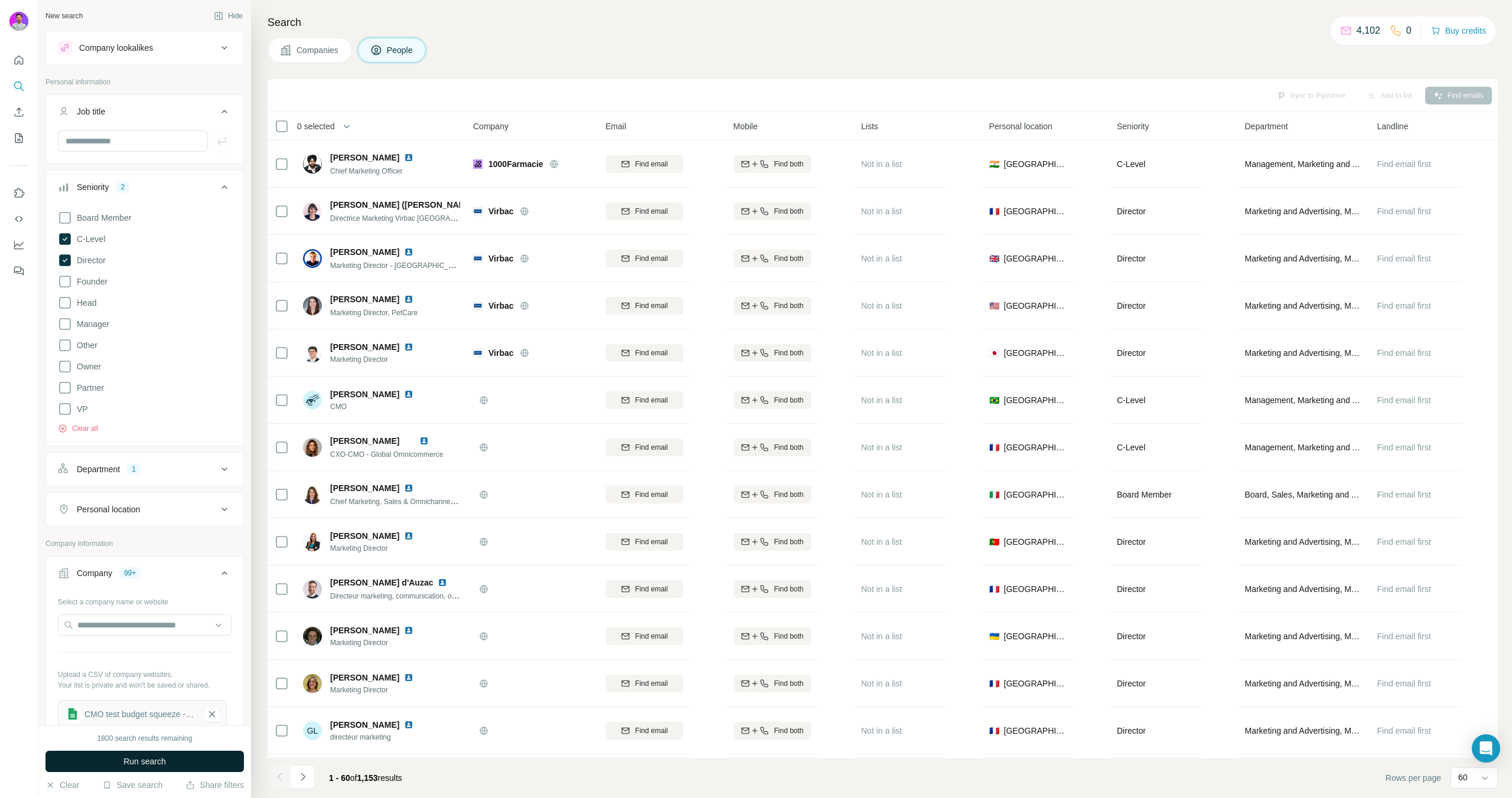
click at [131, 757] on span "Run search" at bounding box center [144, 761] width 42 height 12
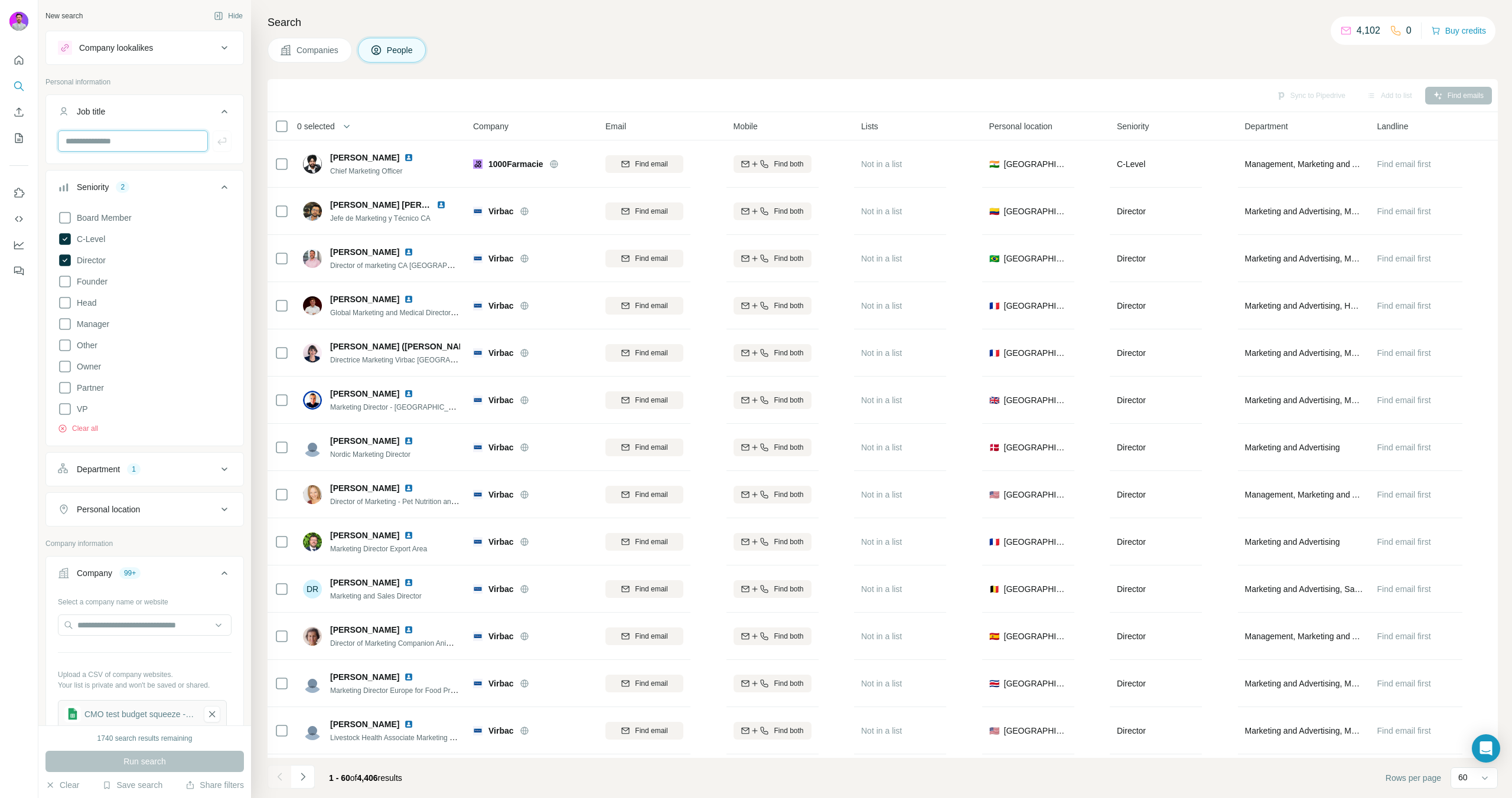
click at [111, 146] on input "text" at bounding box center [133, 142] width 150 height 22
type input "*********"
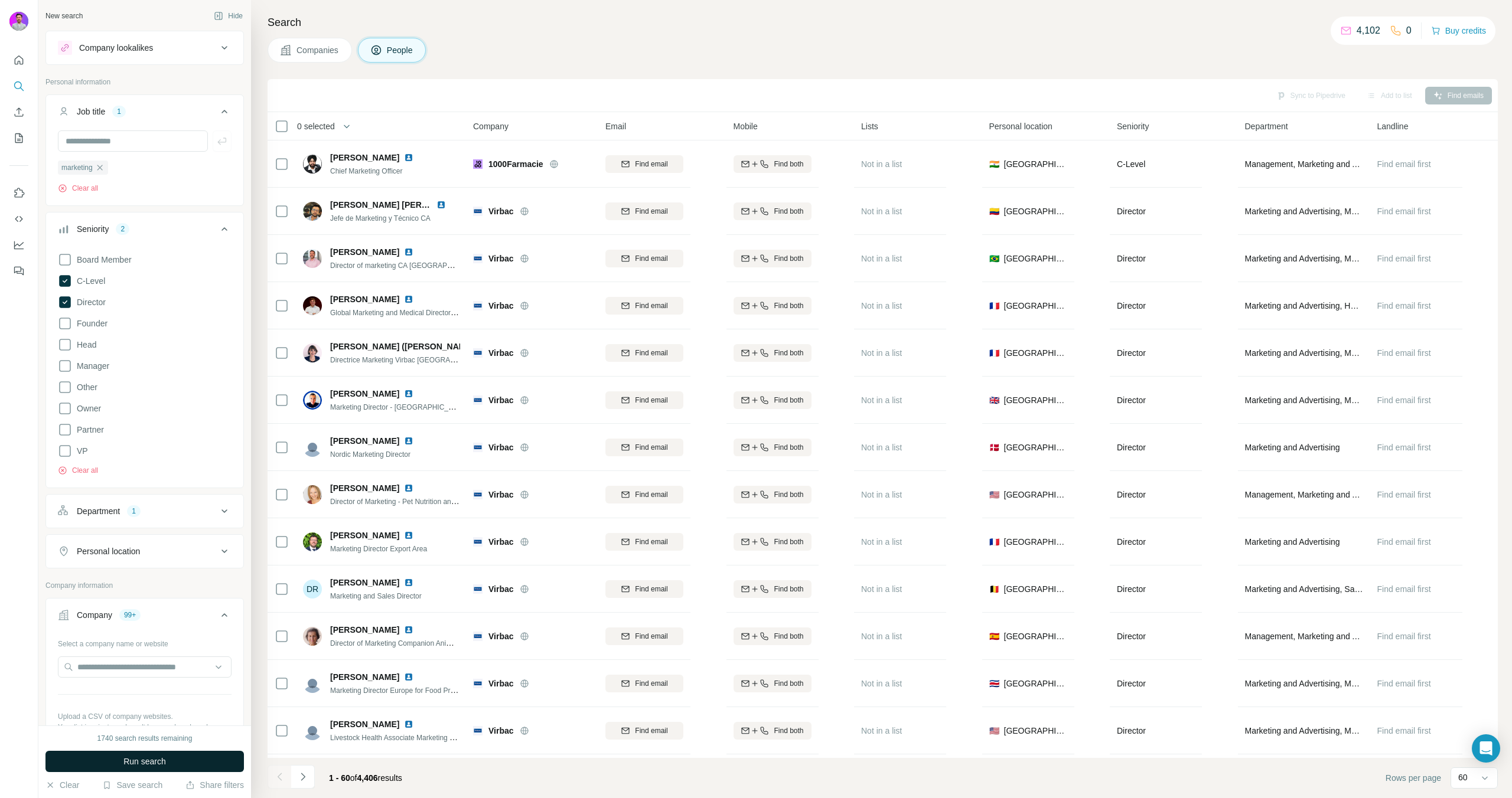
click at [208, 753] on button "Run search" at bounding box center [144, 762] width 198 height 22
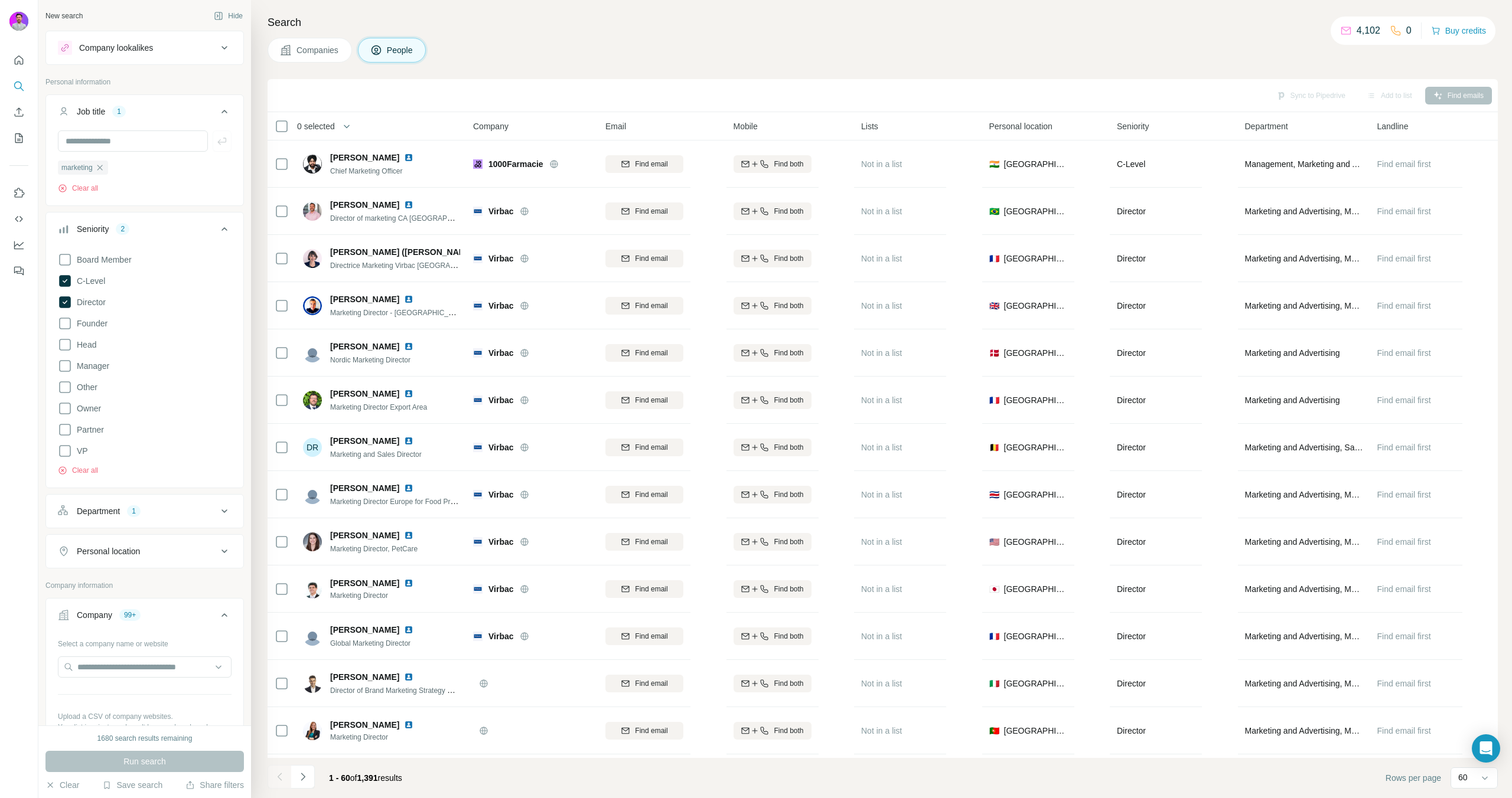
click at [89, 295] on div "Board Member C-Level Director Founder Head Manager Other Owner Partner VP Clear…" at bounding box center [145, 362] width 174 height 228
click at [149, 760] on span "Run search" at bounding box center [144, 761] width 42 height 12
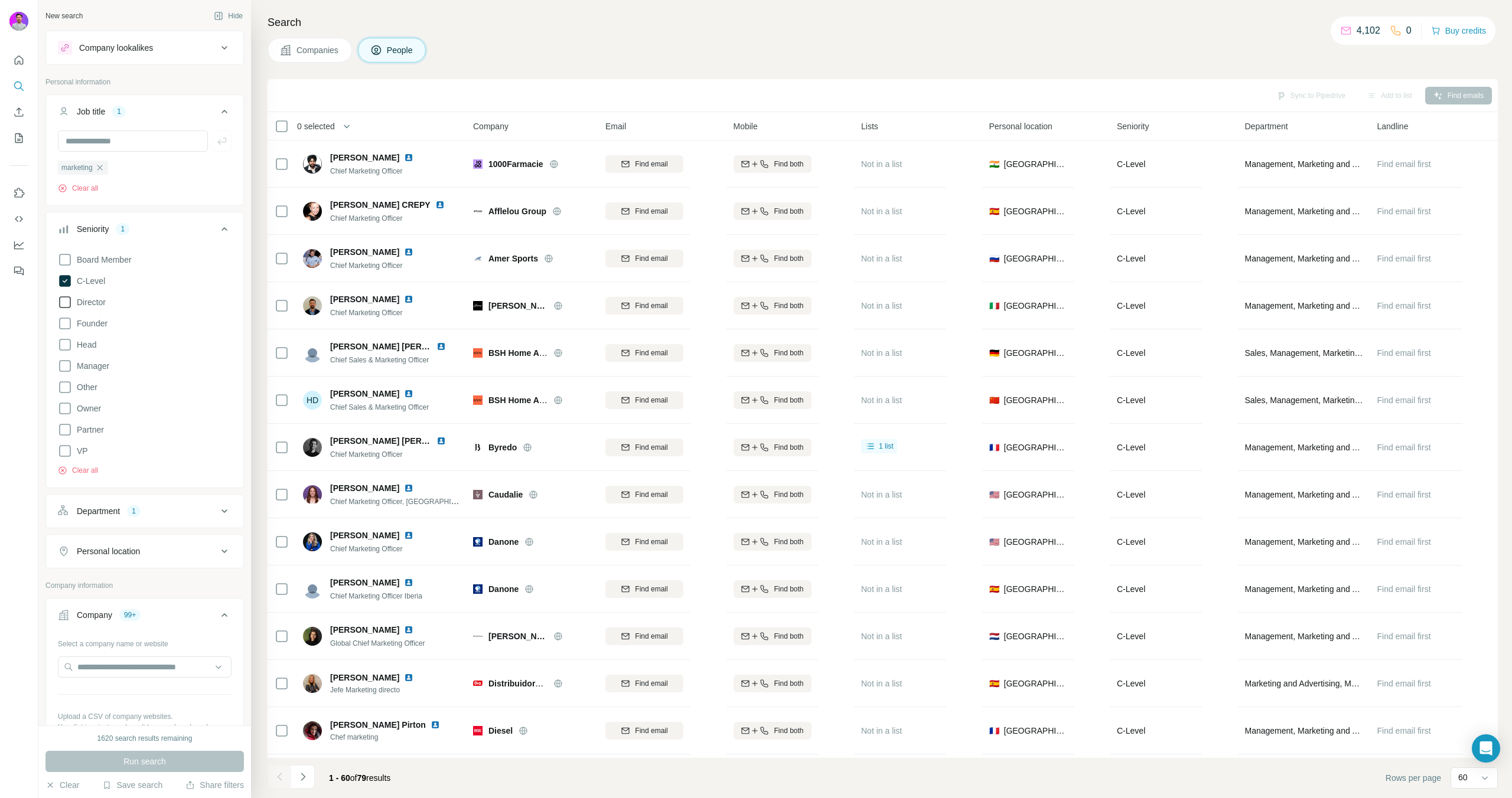
click at [74, 308] on span "Director" at bounding box center [89, 302] width 34 height 12
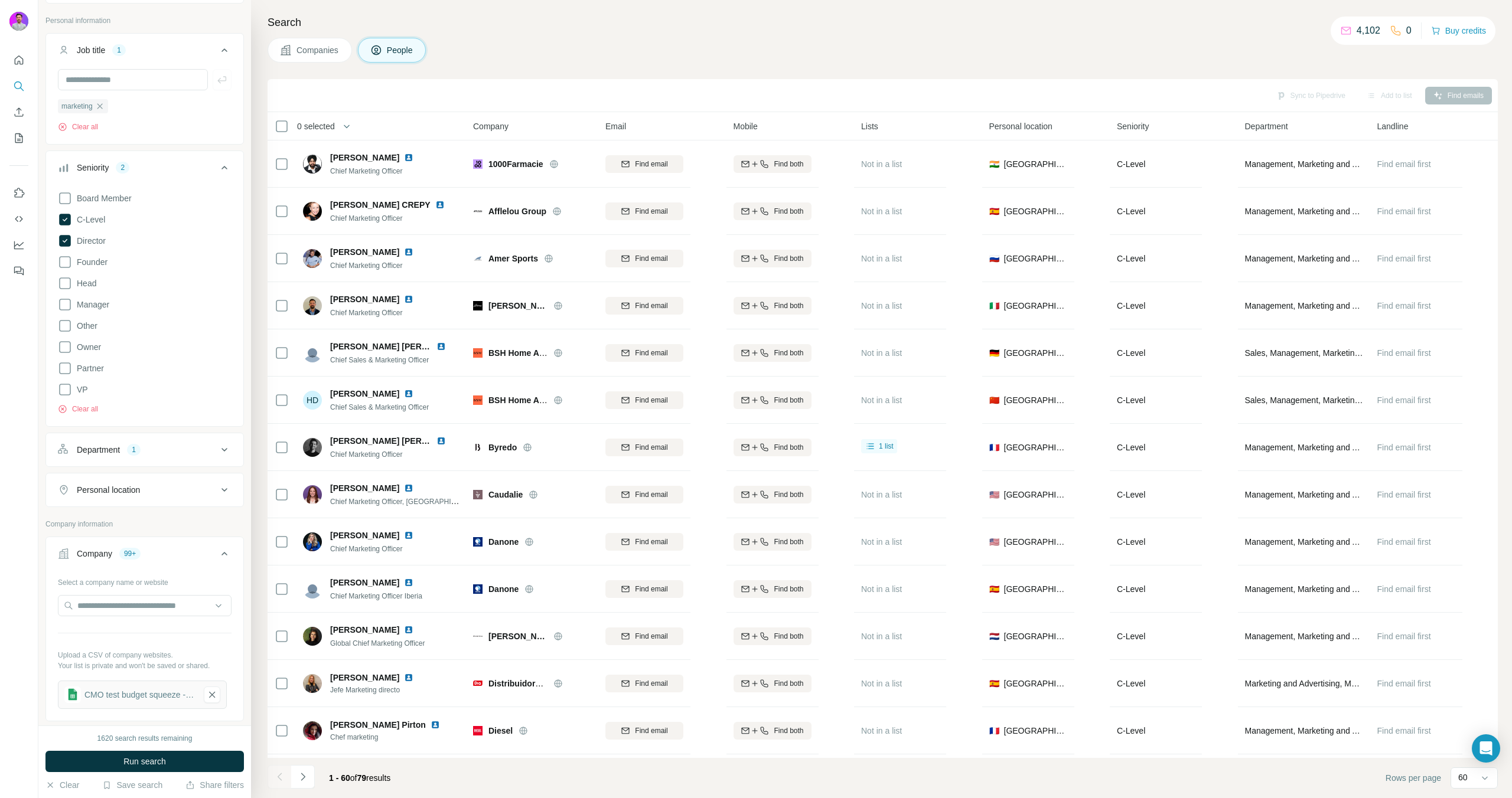
scroll to position [68, 0]
click at [116, 759] on button "Run search" at bounding box center [144, 762] width 198 height 22
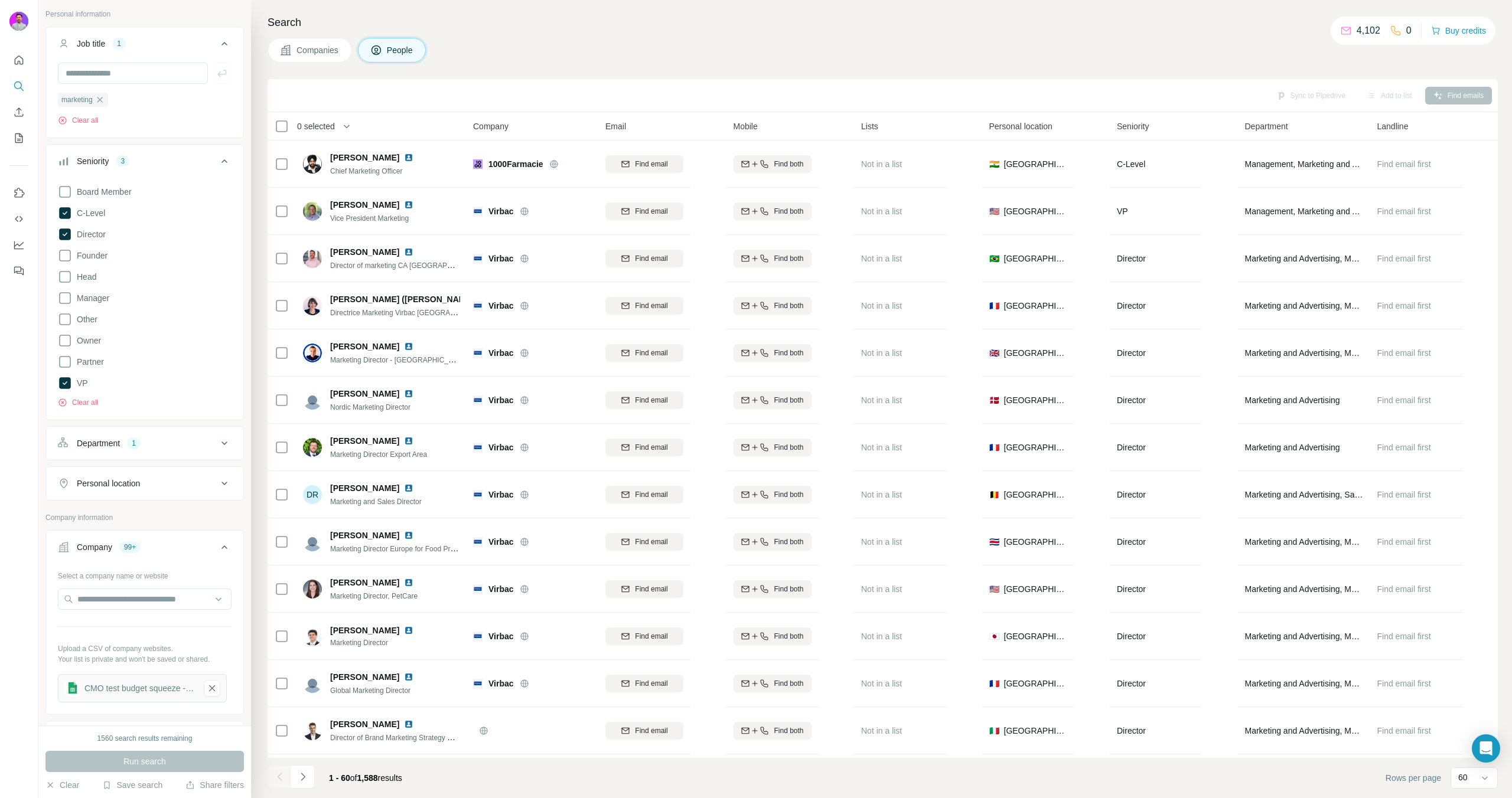
click at [79, 243] on div "Board Member C-Level Director Founder Head Manager Other Owner Partner VP Clear…" at bounding box center [145, 294] width 174 height 228
click at [157, 768] on button "Run search" at bounding box center [144, 762] width 198 height 22
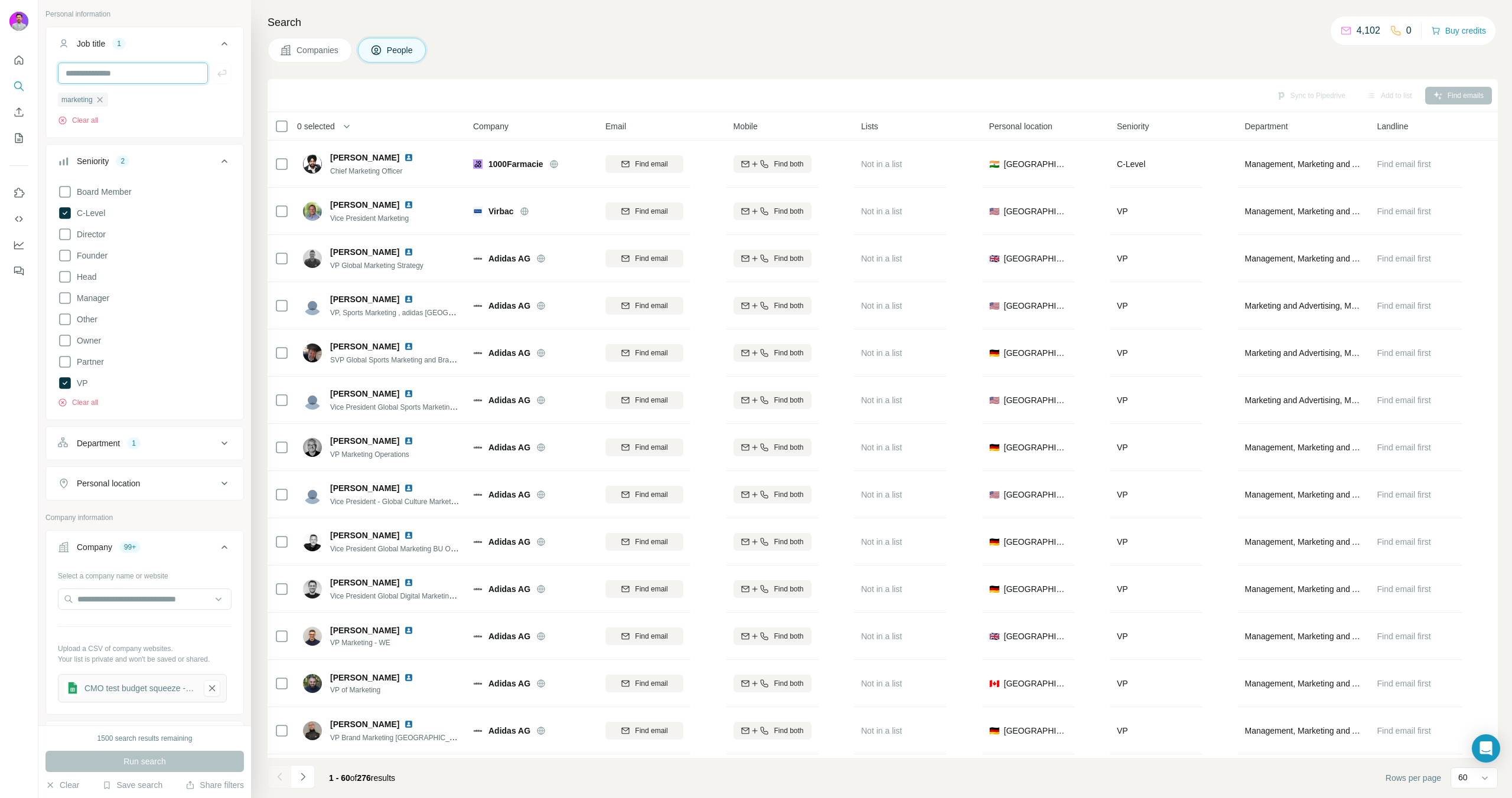
click at [89, 69] on input "text" at bounding box center [133, 74] width 150 height 22
click at [103, 96] on icon "button" at bounding box center [100, 100] width 10 height 10
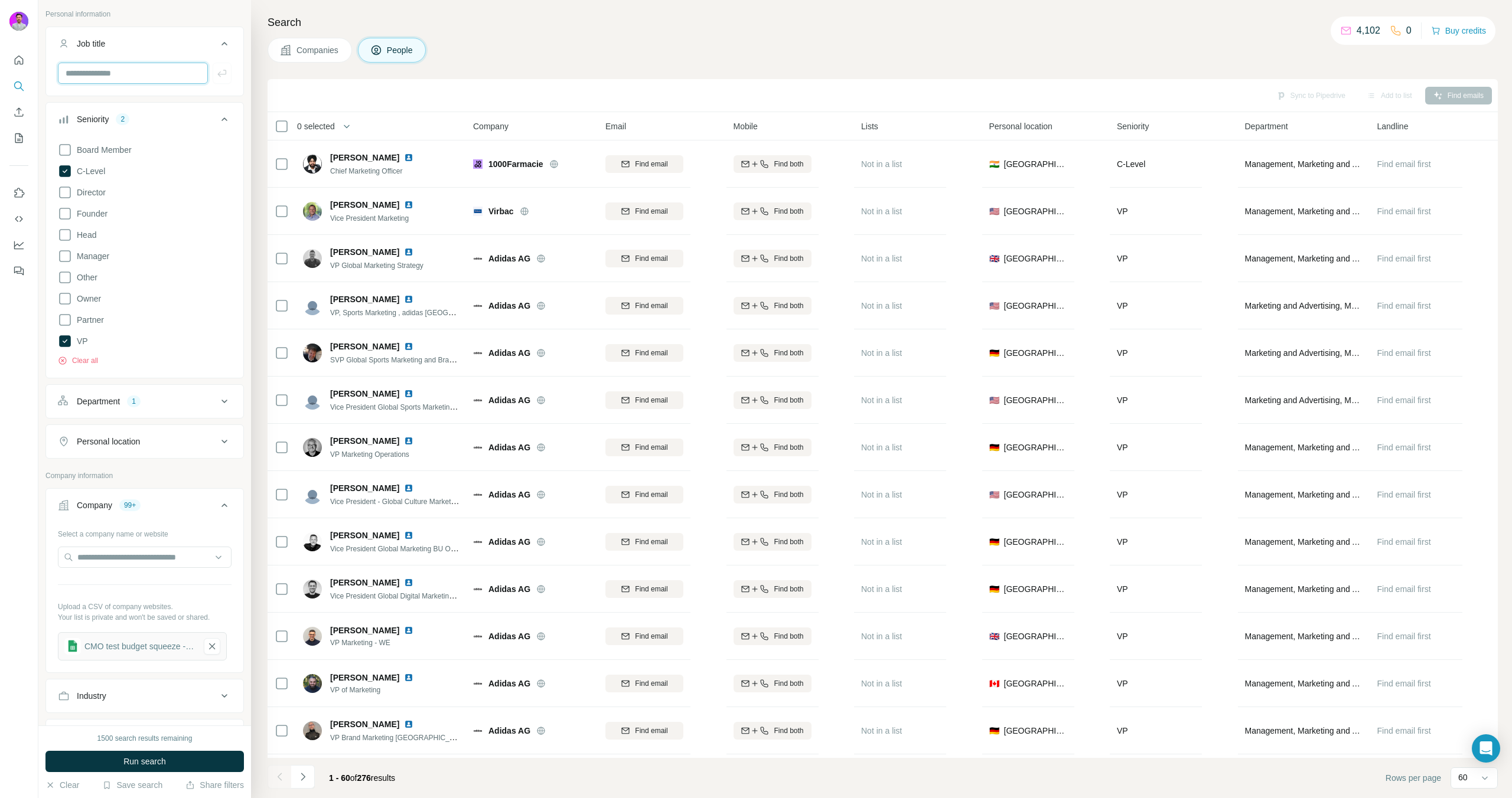
click at [96, 79] on input "text" at bounding box center [133, 74] width 150 height 22
type input "*"
type input "***"
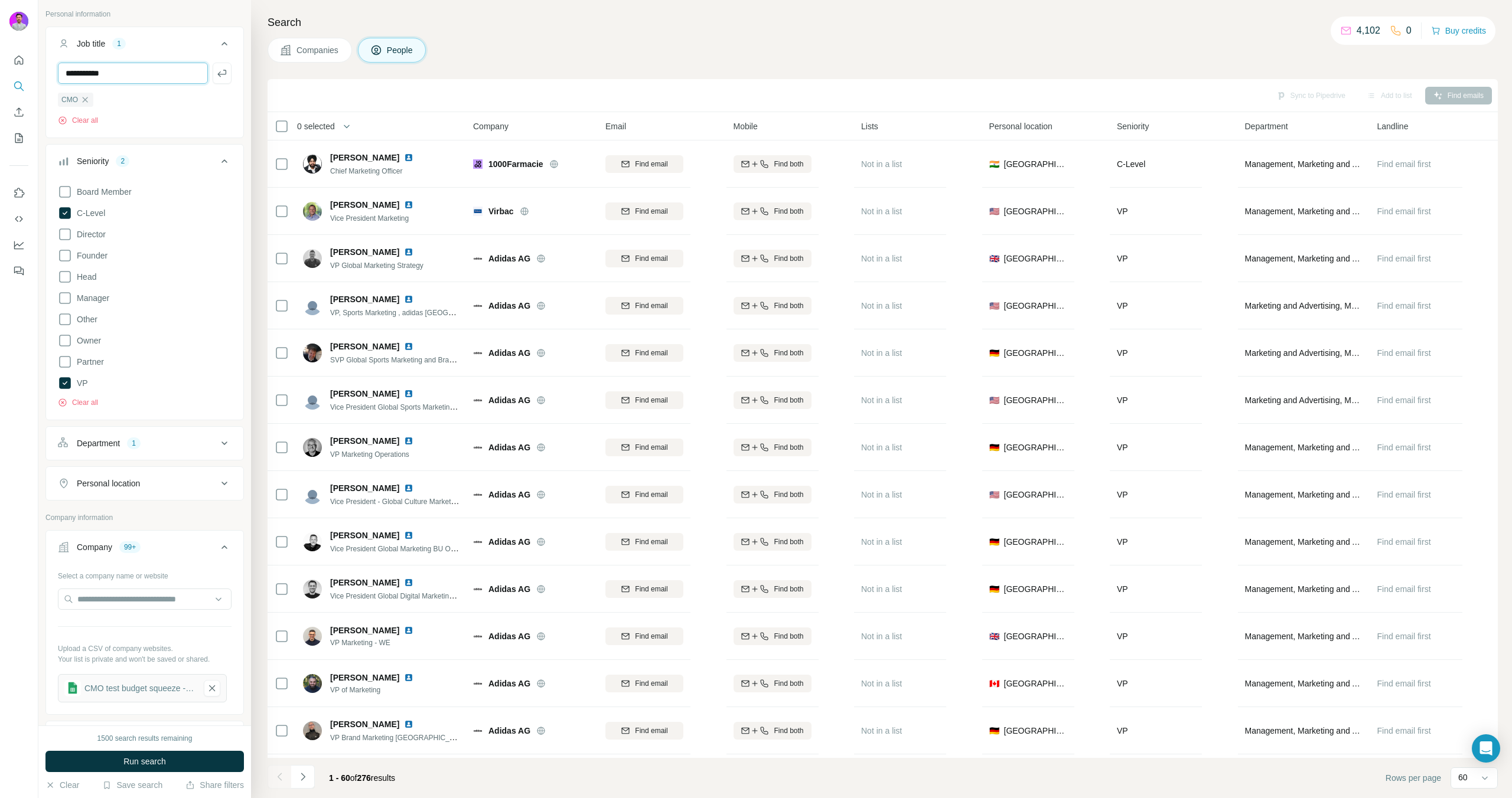
type input "**********"
click at [150, 756] on span "Run search" at bounding box center [144, 761] width 42 height 12
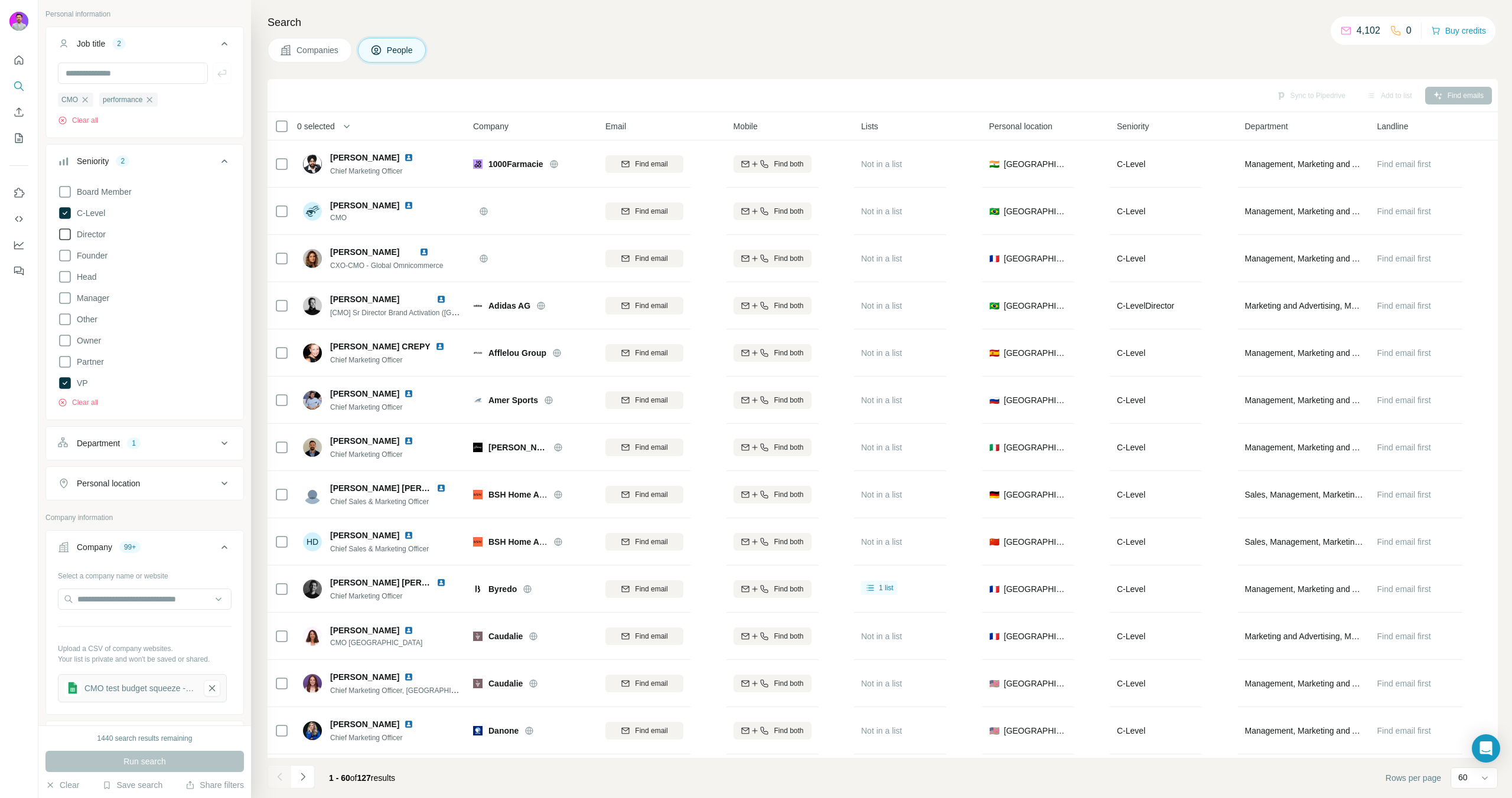
click at [76, 241] on label "Director" at bounding box center [82, 235] width 48 height 14
click at [109, 85] on div "CMO performance Clear all" at bounding box center [145, 94] width 174 height 63
click at [111, 80] on input "text" at bounding box center [133, 74] width 150 height 22
type input "****"
click at [125, 768] on button "Run search" at bounding box center [144, 762] width 198 height 22
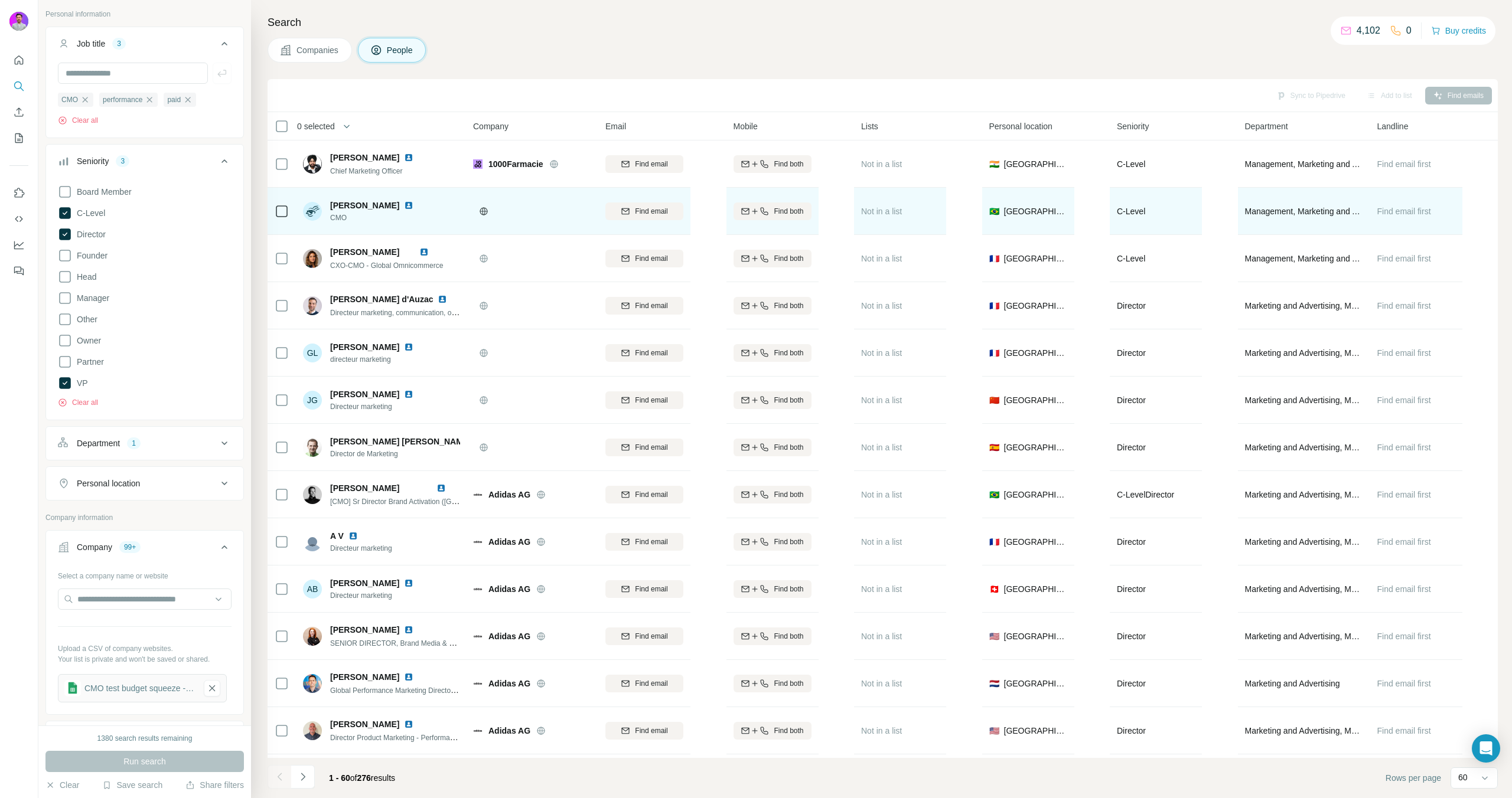
click at [404, 205] on img at bounding box center [408, 205] width 10 height 10
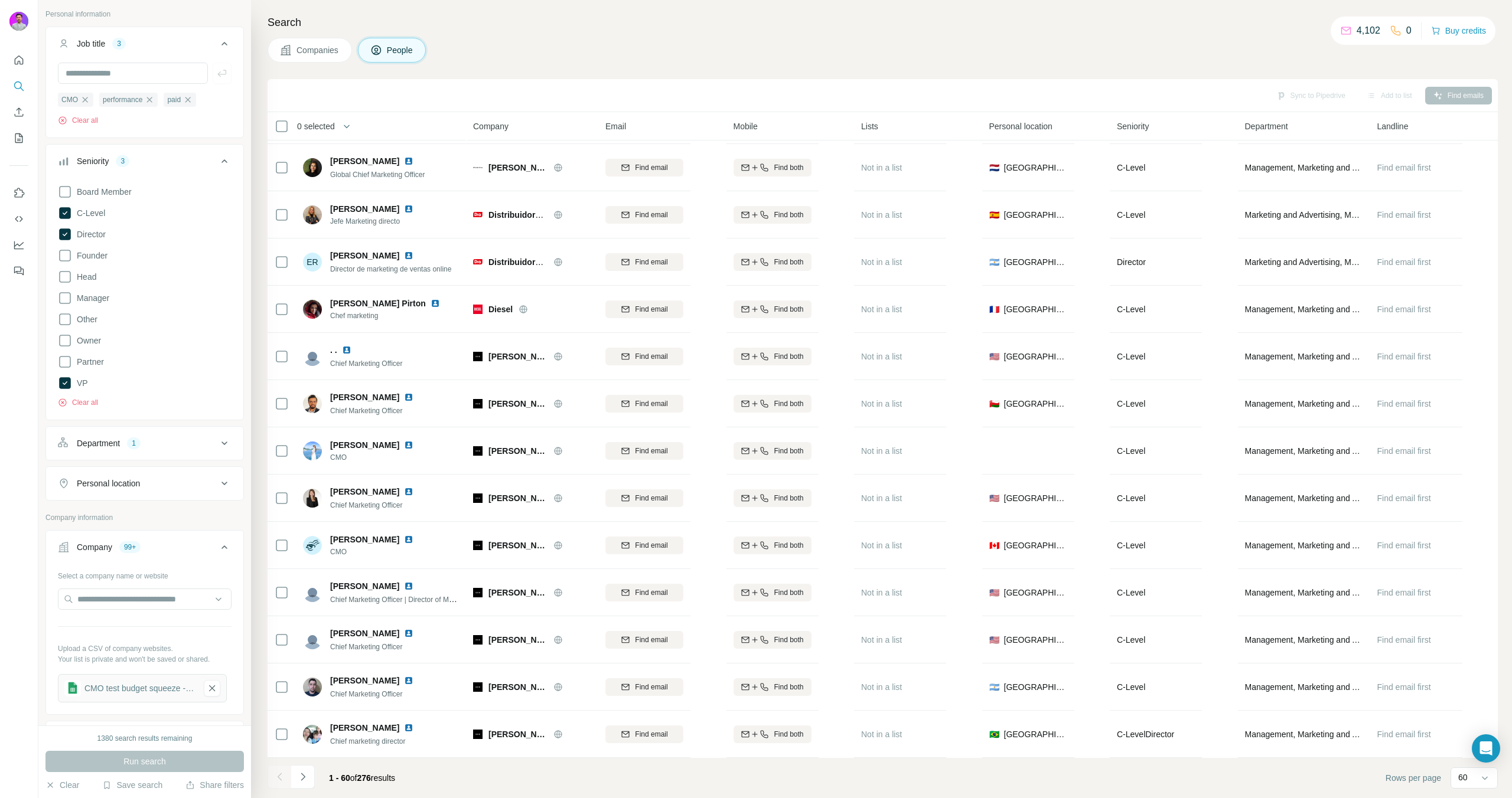
scroll to position [2223, 0]
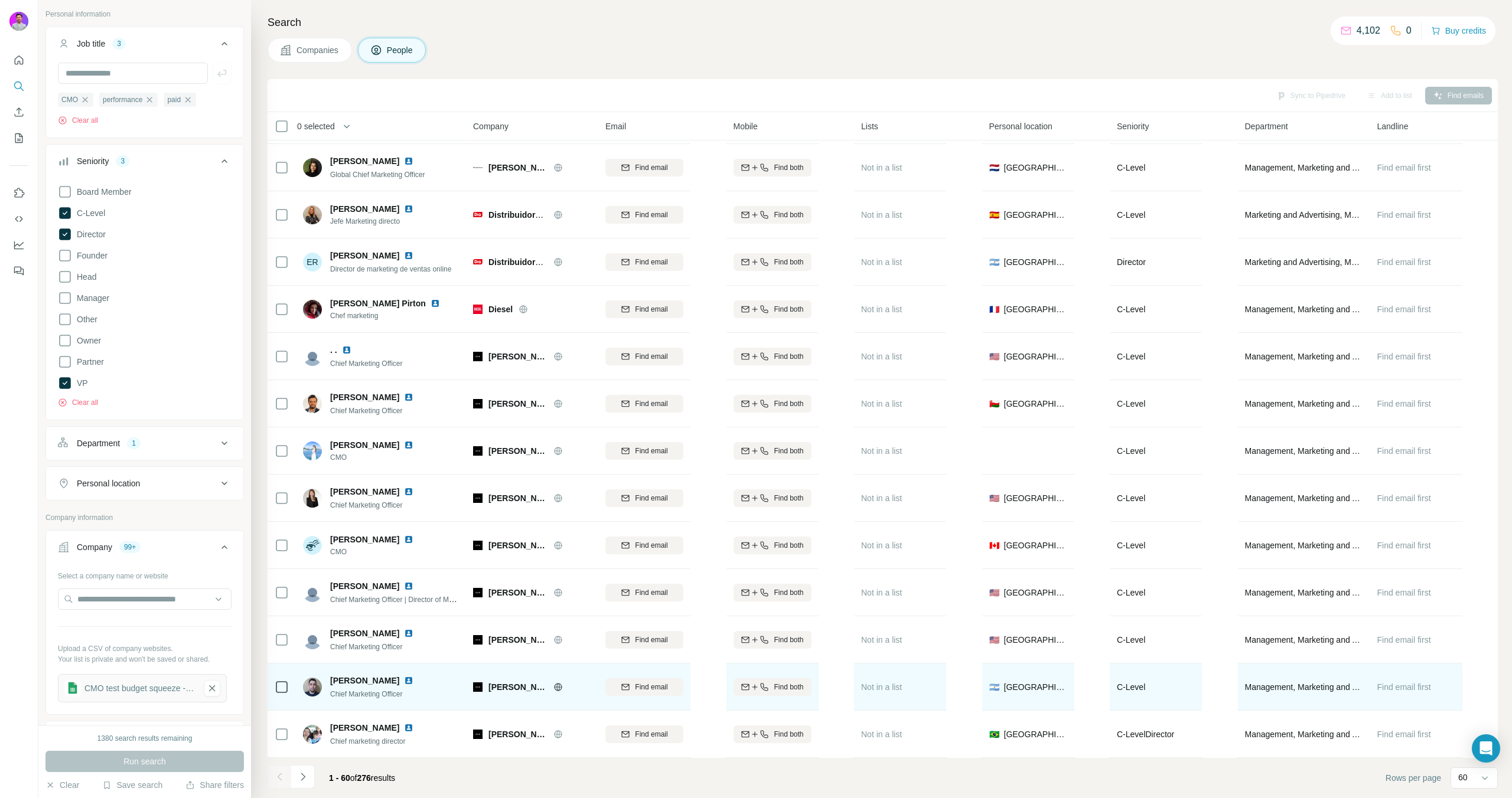
click at [405, 676] on img at bounding box center [408, 681] width 10 height 10
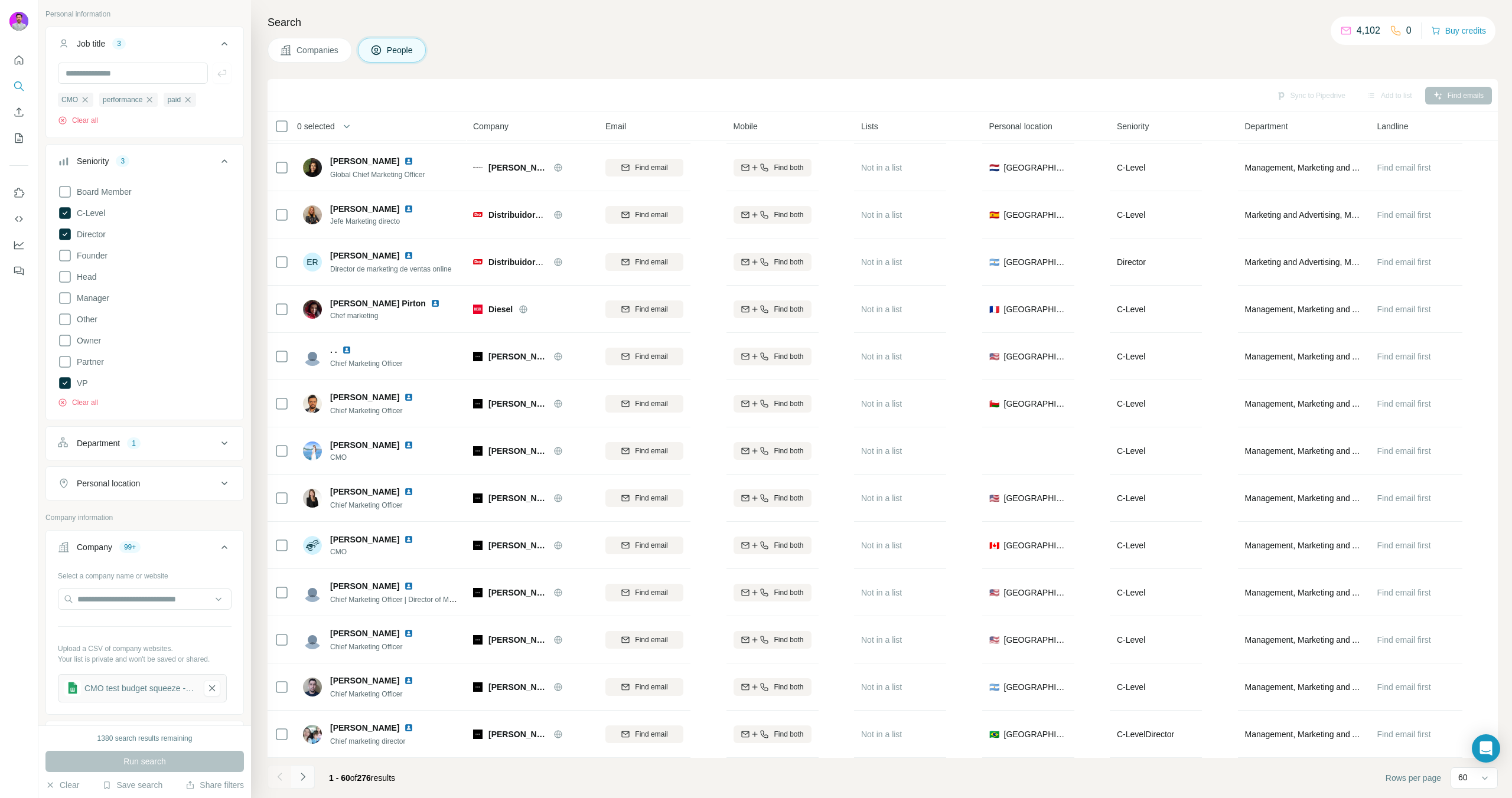
click at [308, 785] on button "Navigate to next page" at bounding box center [303, 776] width 23 height 23
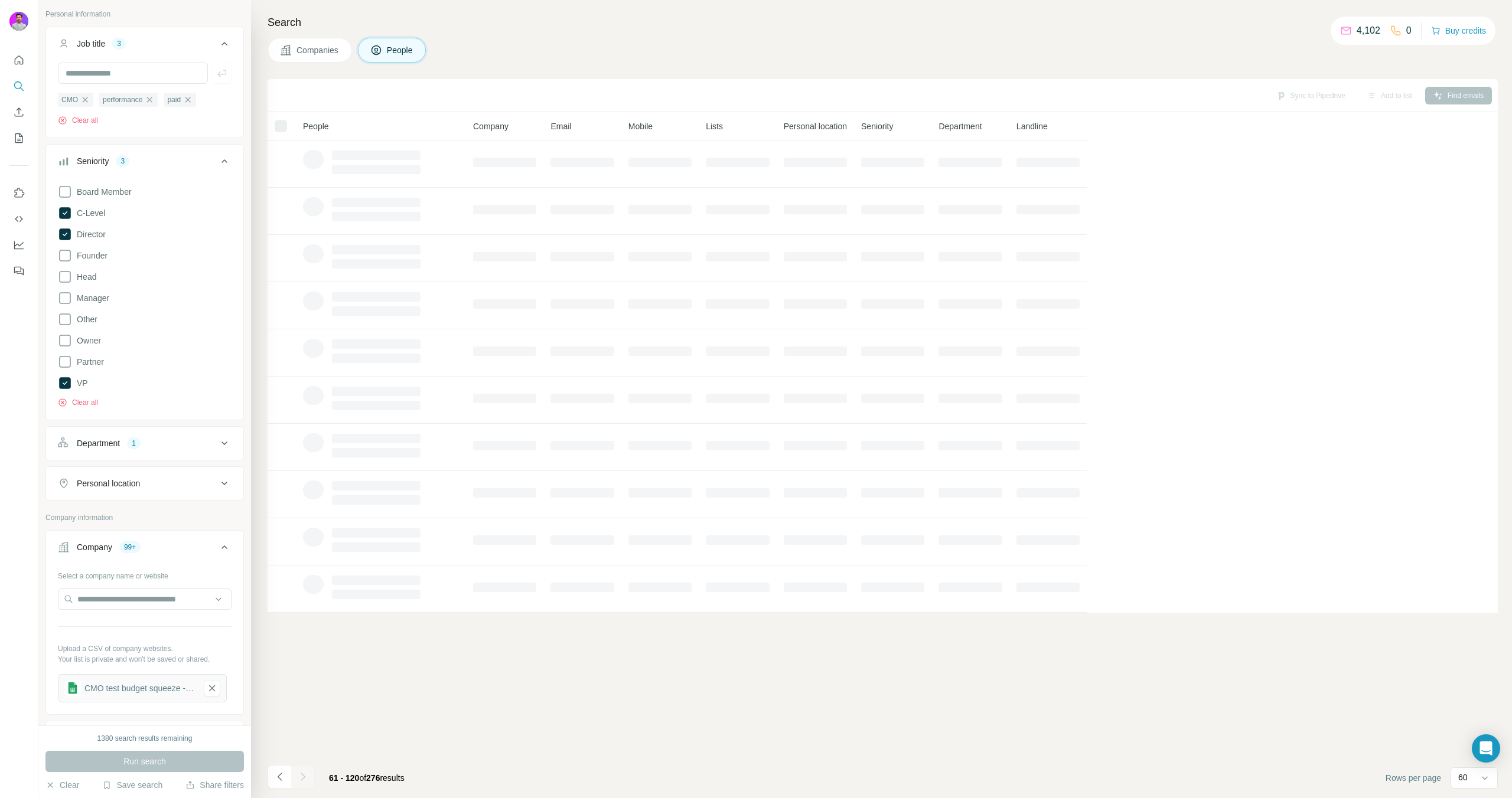
scroll to position [0, 0]
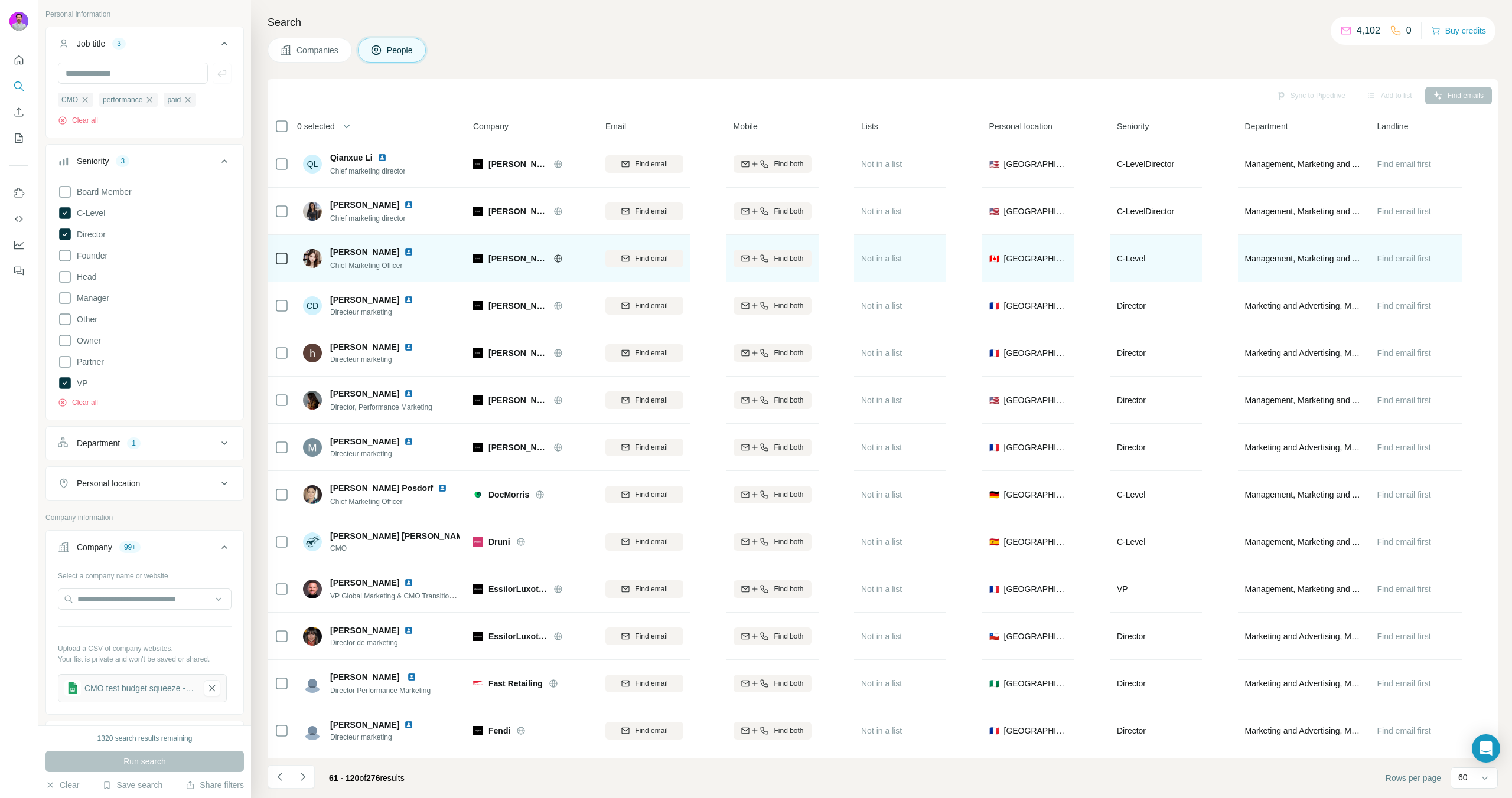
click at [413, 252] on img at bounding box center [408, 252] width 10 height 10
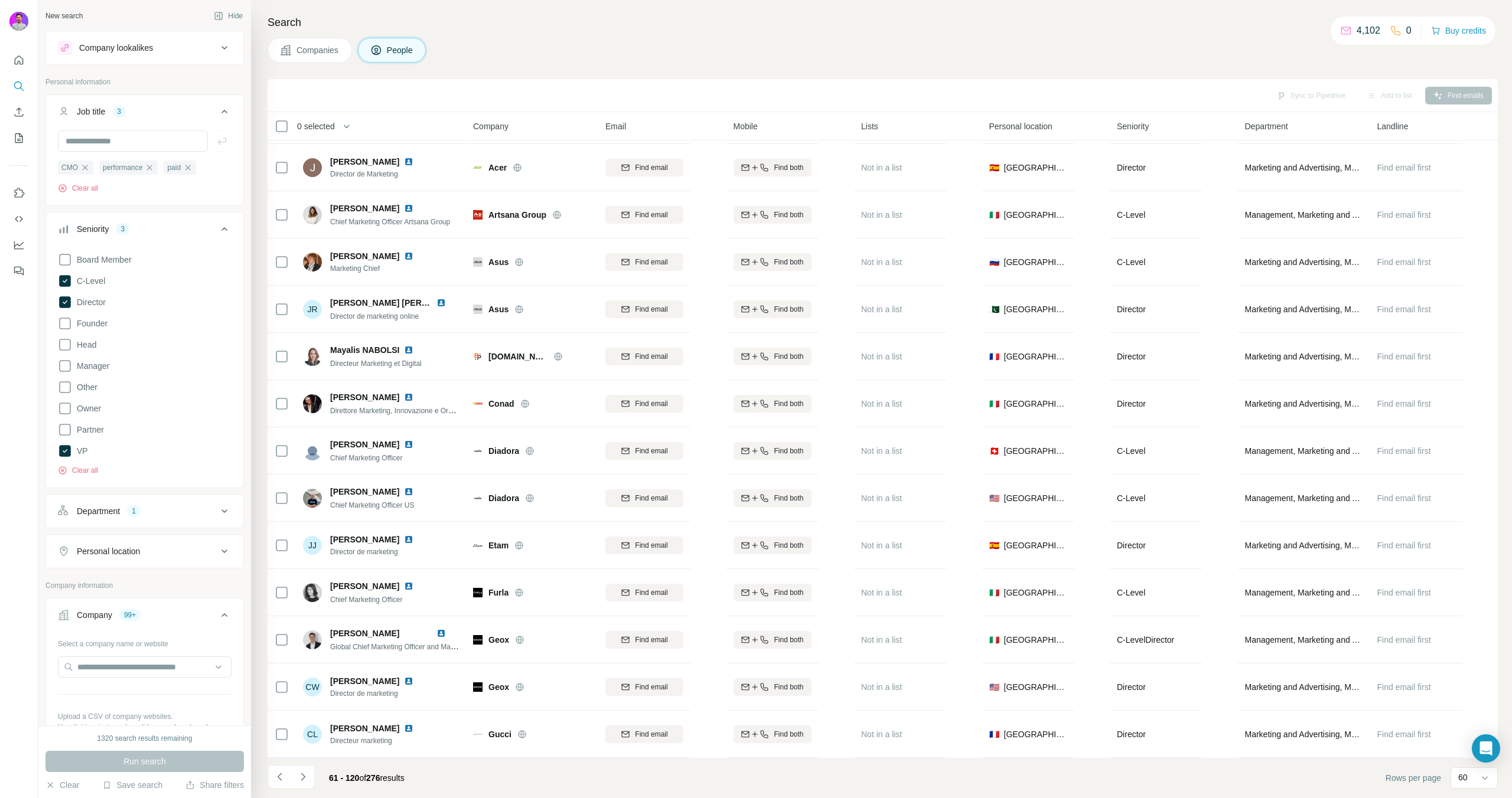
click at [85, 158] on div "CMO performance paid Clear all" at bounding box center [145, 162] width 174 height 63
click at [85, 148] on input "text" at bounding box center [133, 142] width 150 height 22
type input "*"
click at [87, 169] on icon "button" at bounding box center [85, 168] width 10 height 10
click at [169, 766] on button "Run search" at bounding box center [144, 762] width 198 height 22
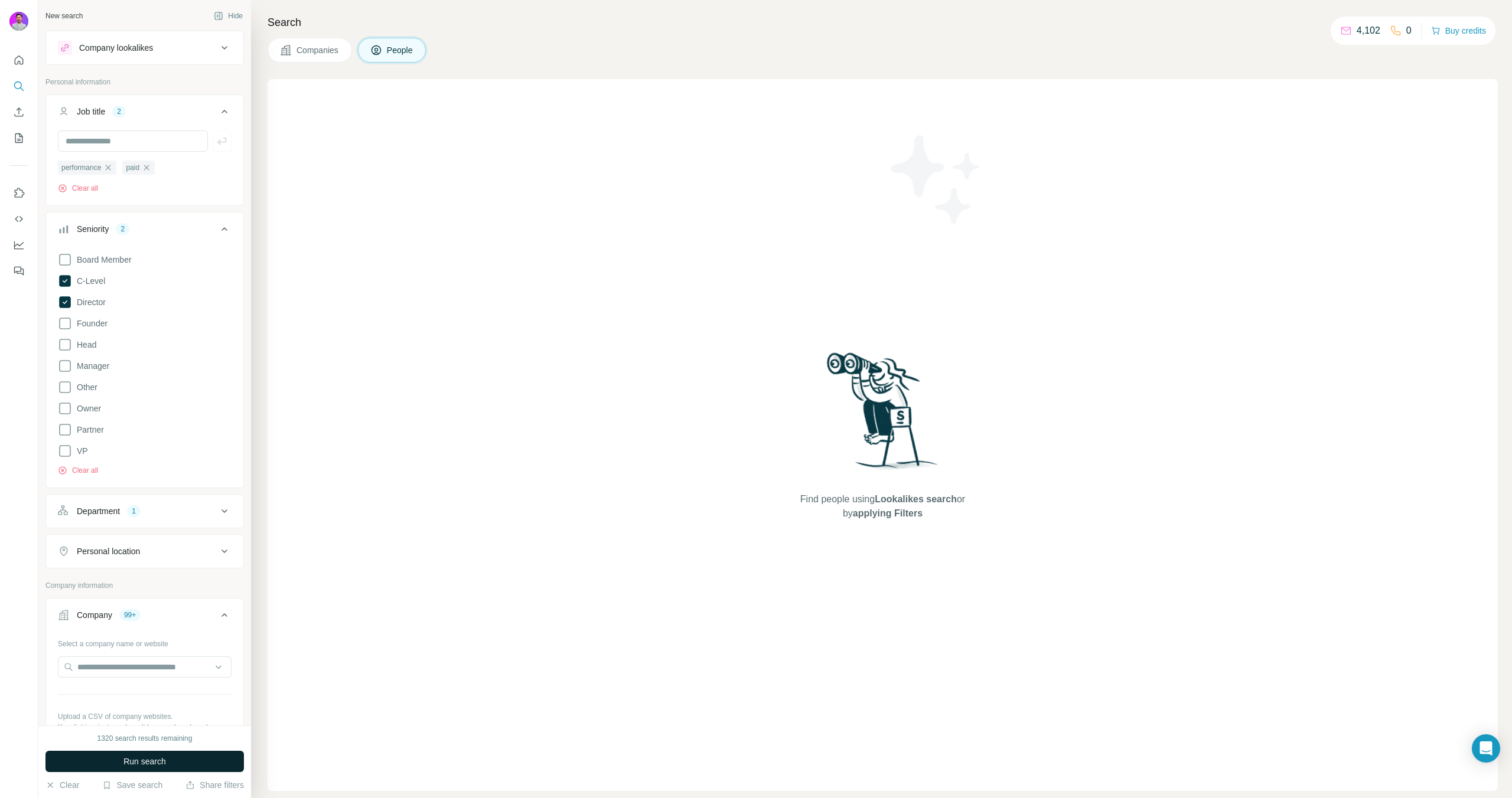
click at [144, 760] on span "Run search" at bounding box center [144, 761] width 42 height 12
click at [109, 259] on span "Board Member" at bounding box center [101, 259] width 60 height 12
click at [98, 336] on div "Board Member C-Level Director Founder Head Manager Other Owner Partner VP Clear…" at bounding box center [145, 362] width 174 height 228
click at [95, 343] on span "Head" at bounding box center [83, 344] width 24 height 12
click at [157, 759] on span "Run search" at bounding box center [144, 761] width 42 height 12
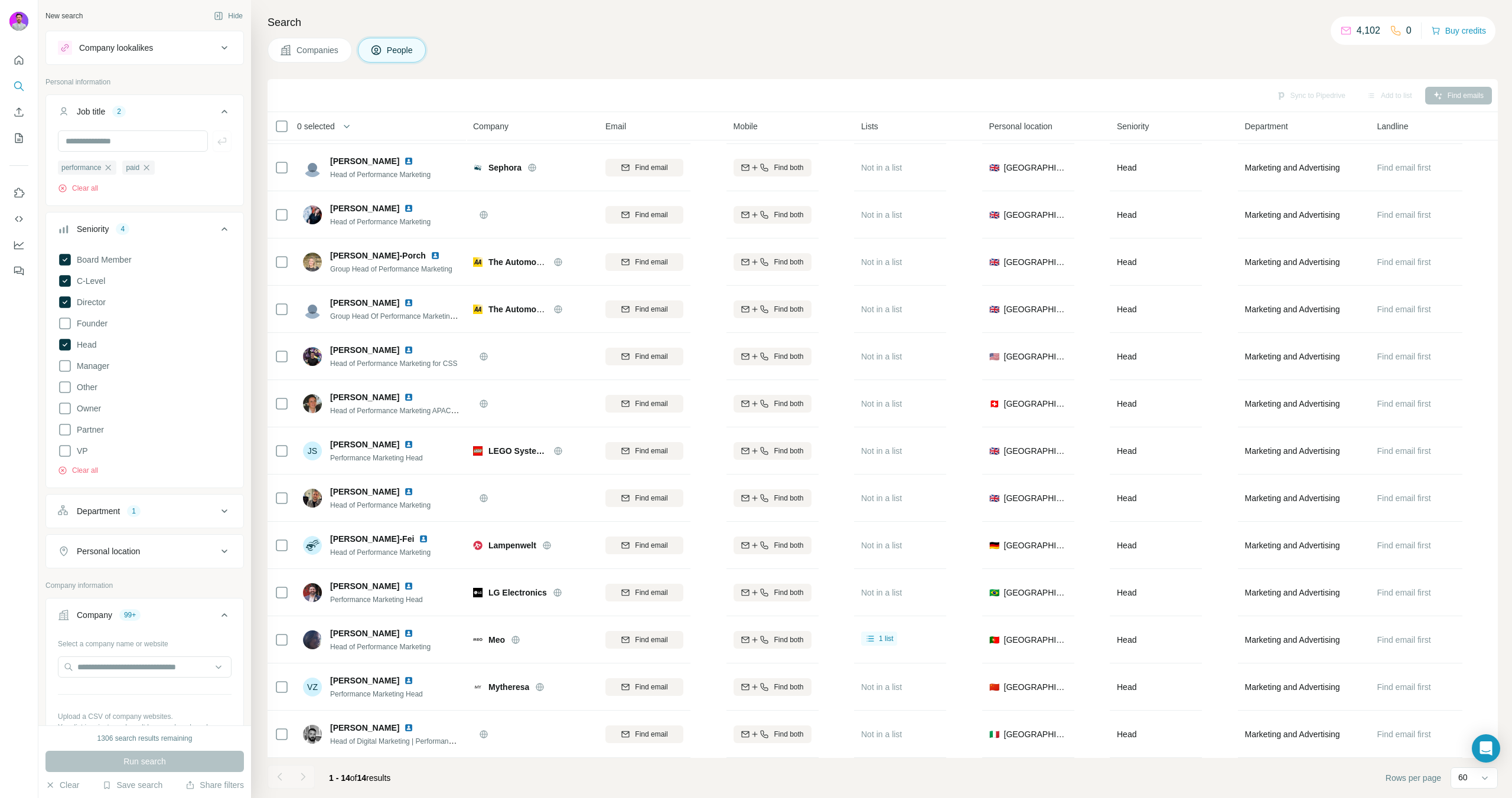
click at [161, 511] on div "Department 1" at bounding box center [138, 511] width 160 height 12
click at [83, 458] on label "VP" at bounding box center [74, 451] width 30 height 14
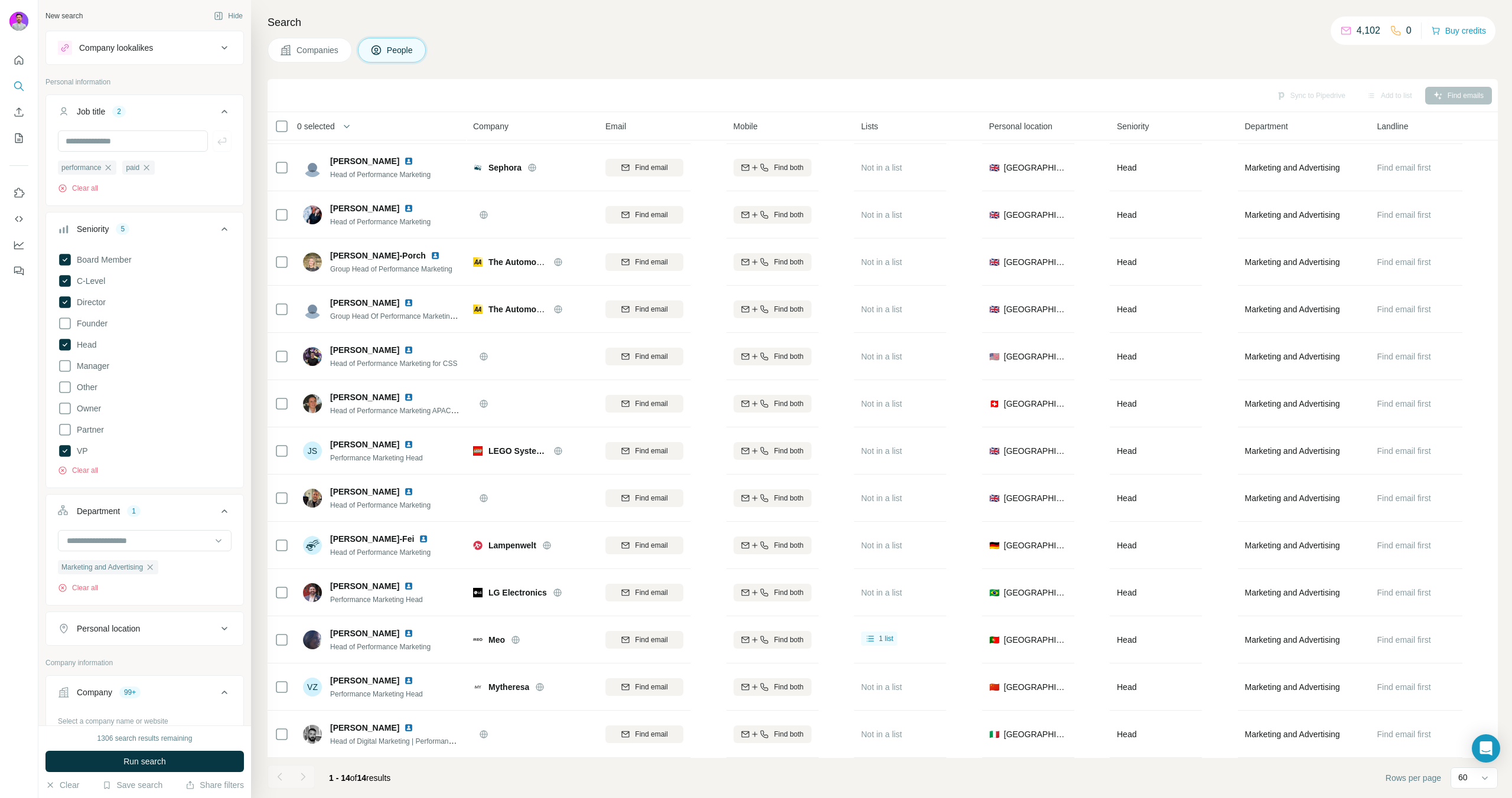
click at [144, 761] on span "Run search" at bounding box center [144, 761] width 42 height 12
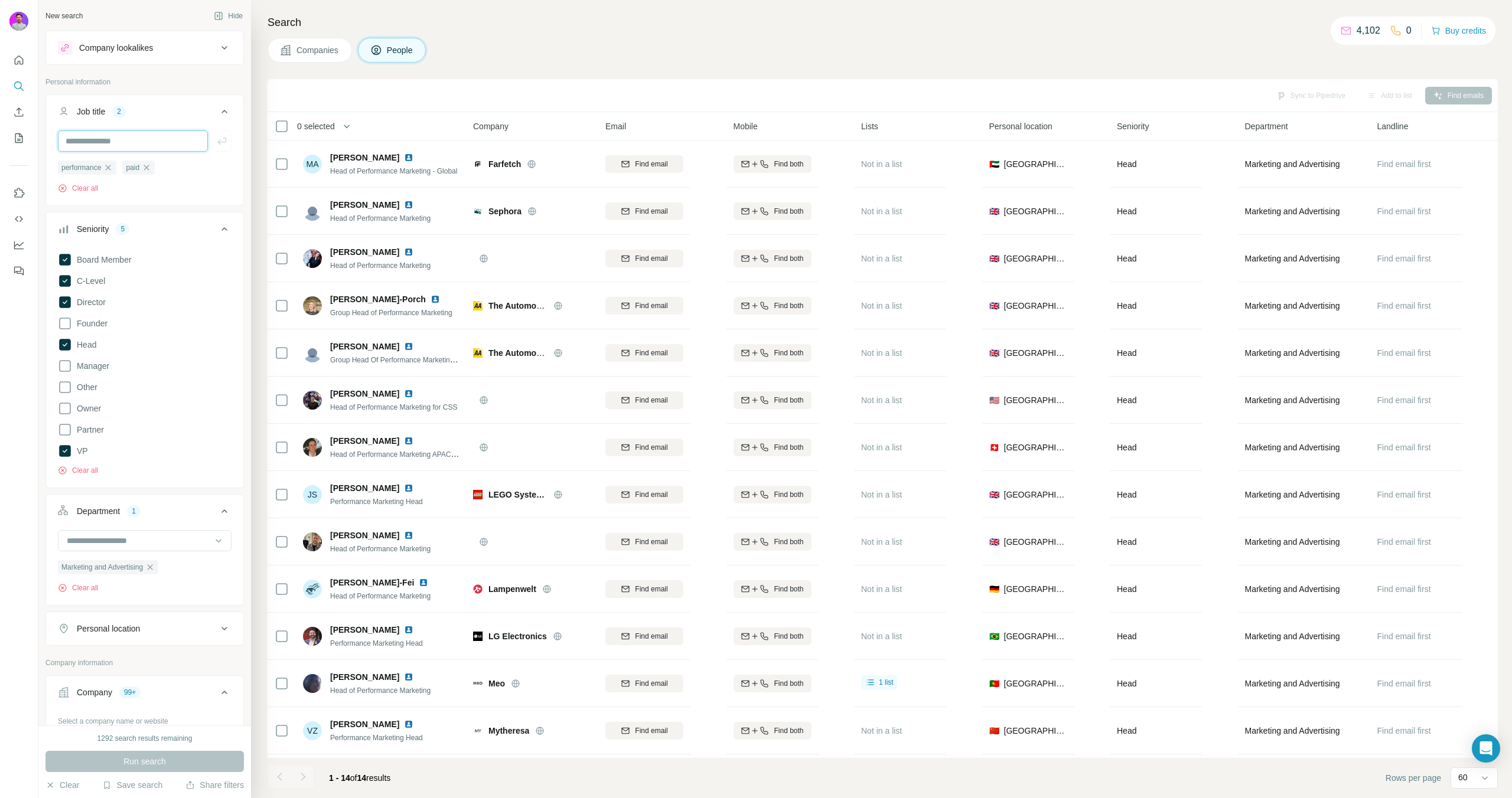
click at [100, 137] on input "text" at bounding box center [133, 142] width 150 height 22
type input "*"
type input "*******"
click at [164, 765] on span "Run search" at bounding box center [144, 761] width 42 height 12
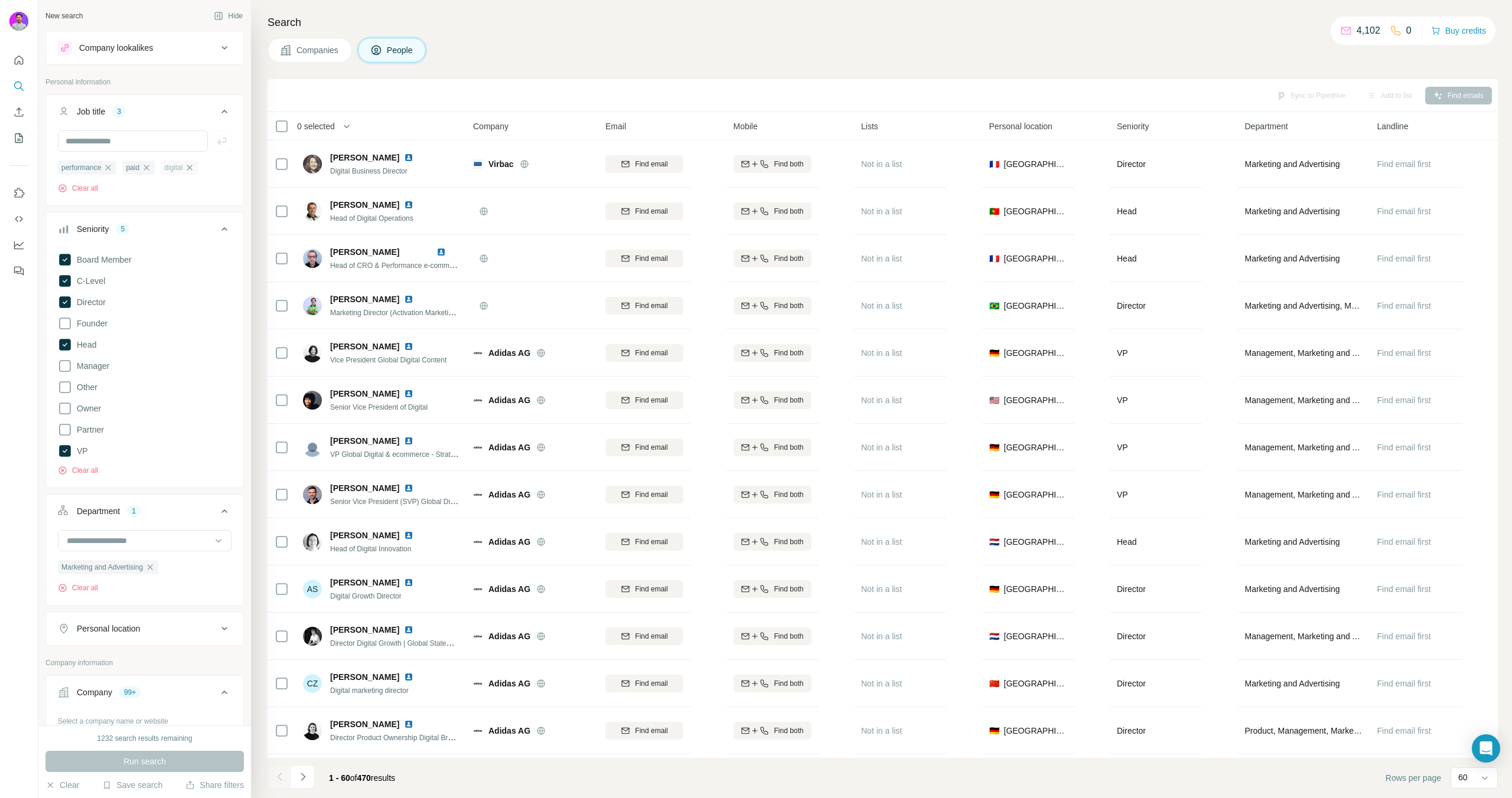
click at [192, 168] on icon "button" at bounding box center [189, 168] width 10 height 10
click at [155, 150] on input "text" at bounding box center [133, 142] width 150 height 22
type input "**********"
click at [141, 764] on span "Run search" at bounding box center [144, 761] width 42 height 12
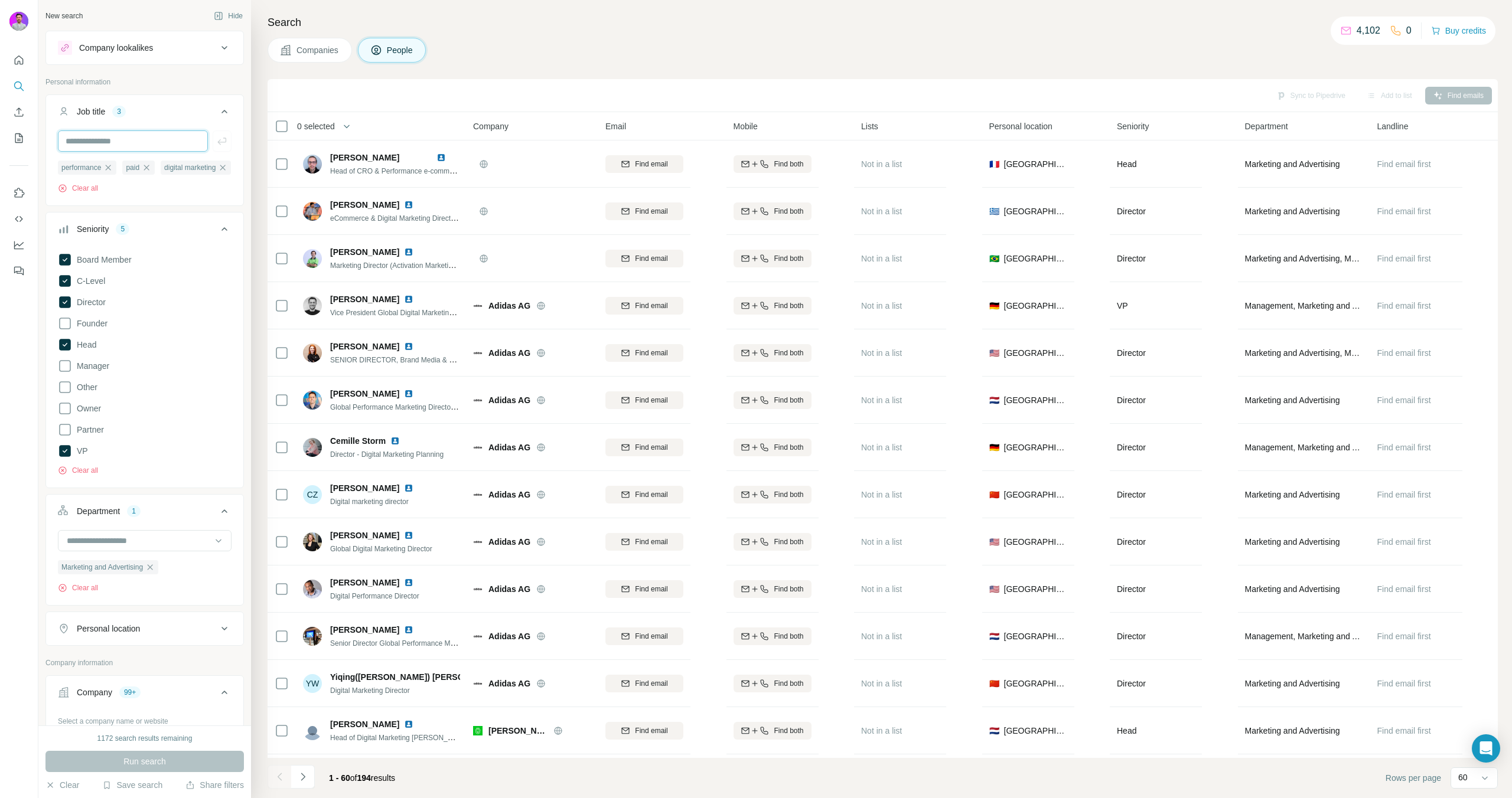
click at [145, 146] on input "text" at bounding box center [133, 142] width 150 height 22
type input "**********"
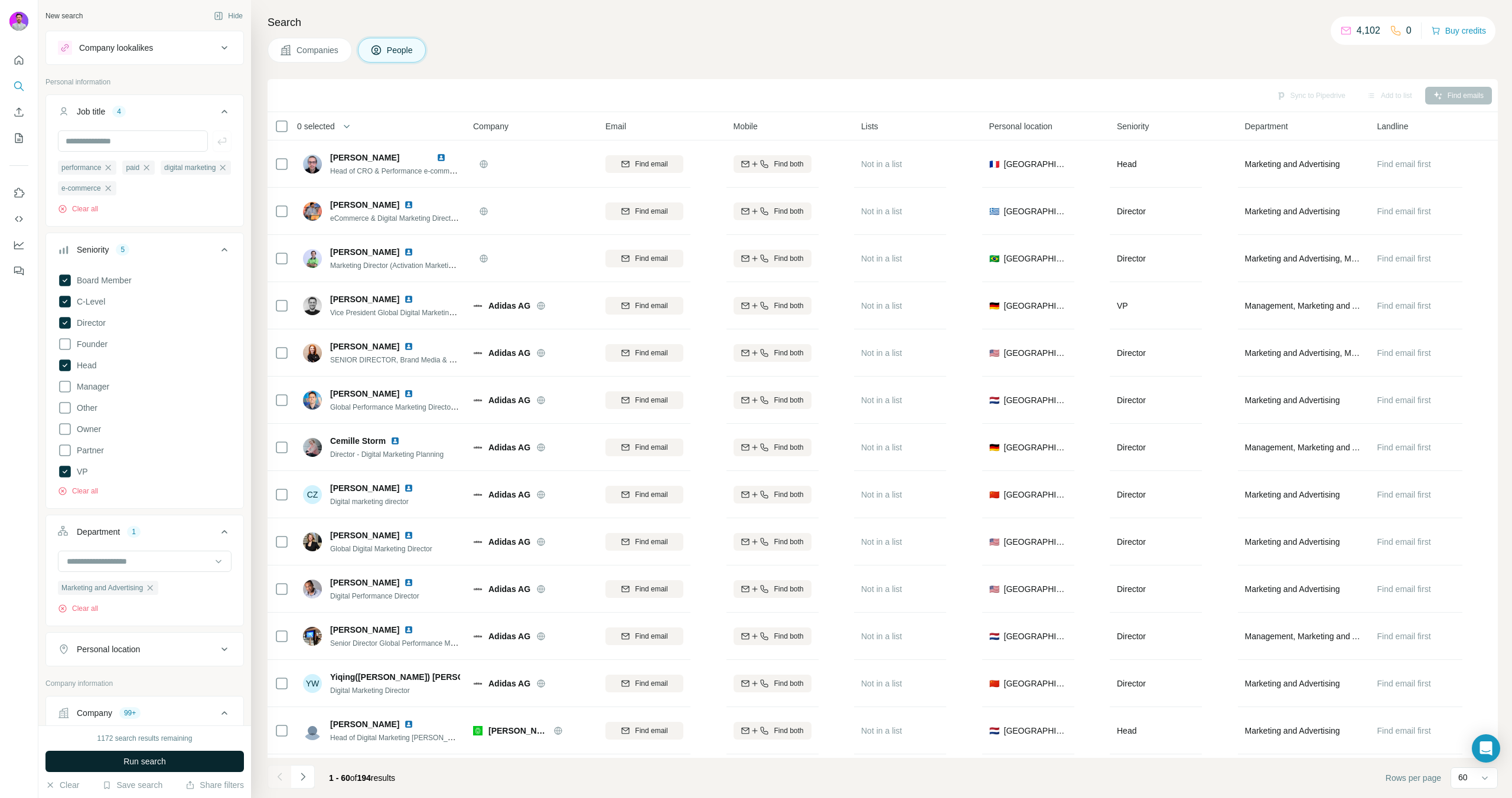
click at [141, 765] on span "Run search" at bounding box center [144, 761] width 42 height 12
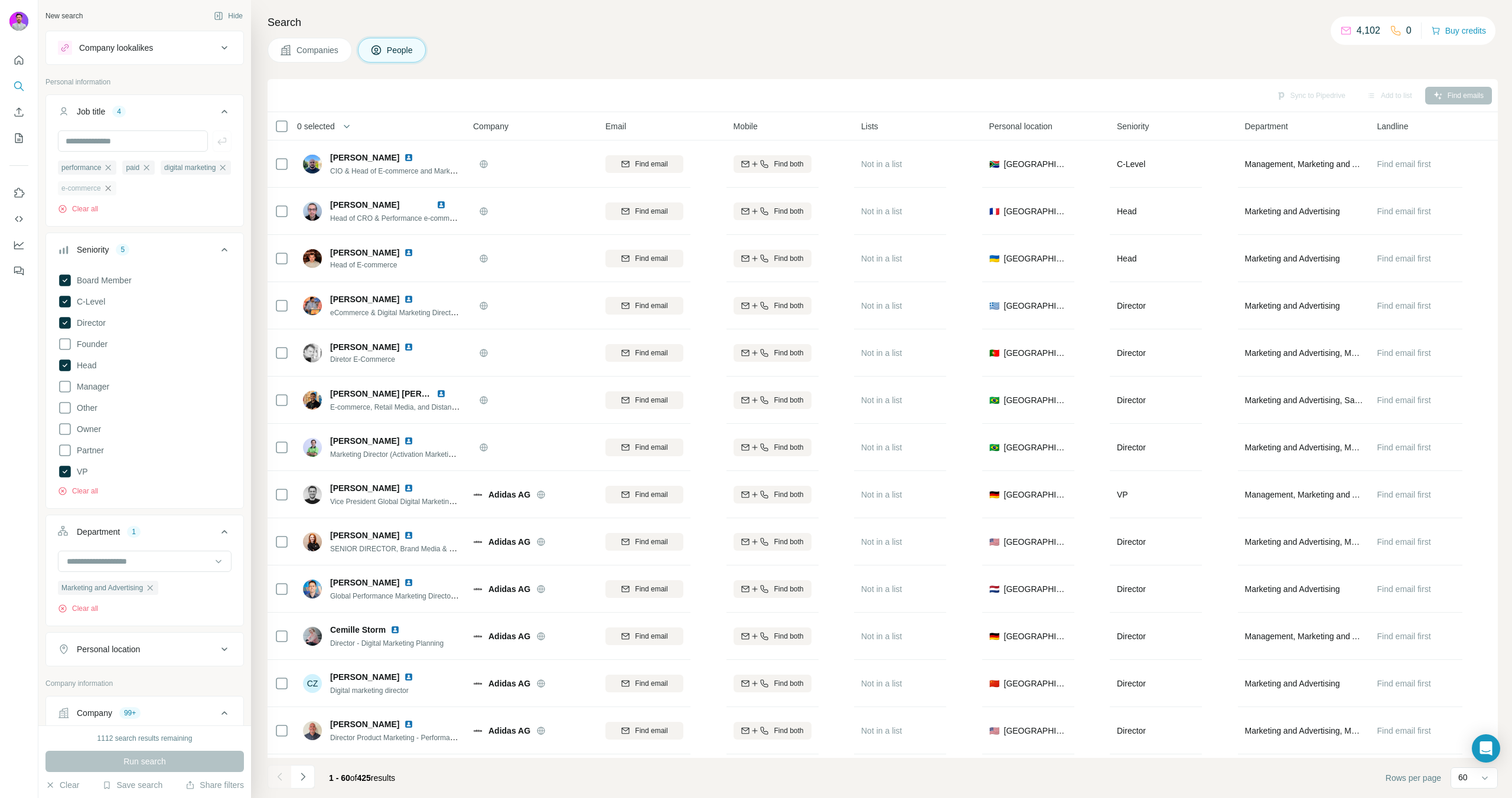
click at [113, 186] on icon "button" at bounding box center [108, 188] width 10 height 10
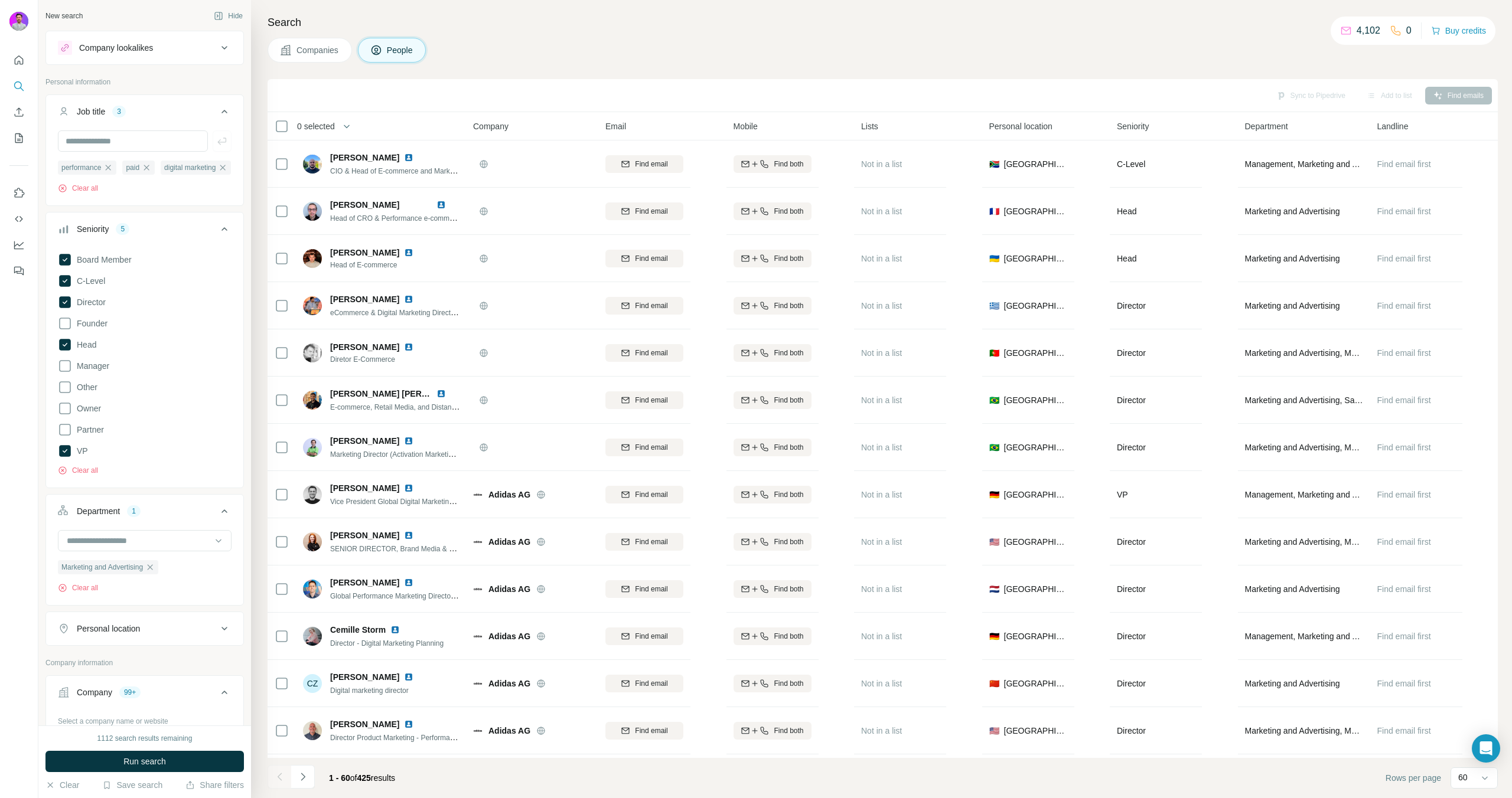
click at [92, 757] on button "Run search" at bounding box center [144, 762] width 198 height 22
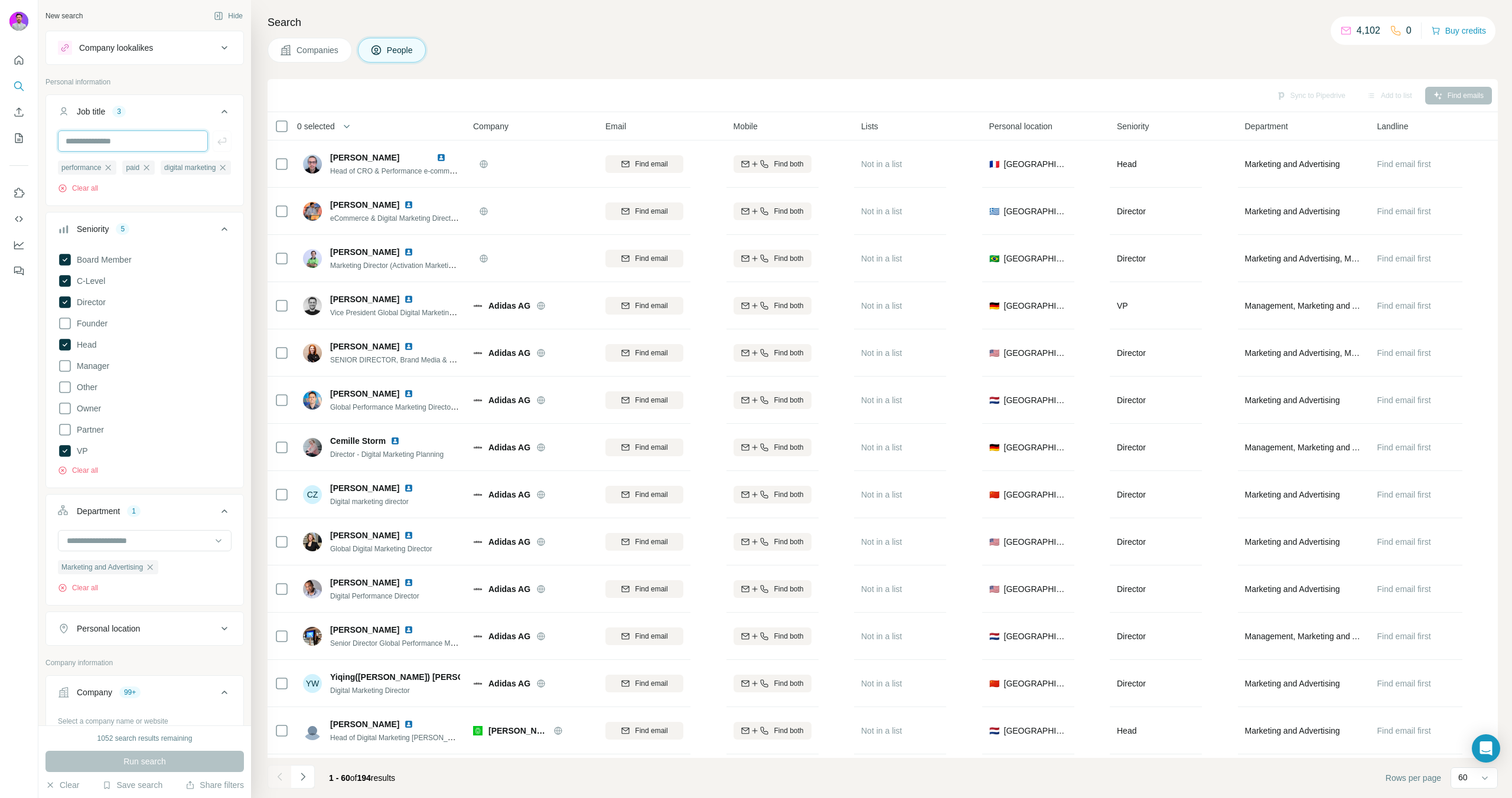
click at [126, 143] on input "text" at bounding box center [133, 142] width 150 height 22
type input "*****"
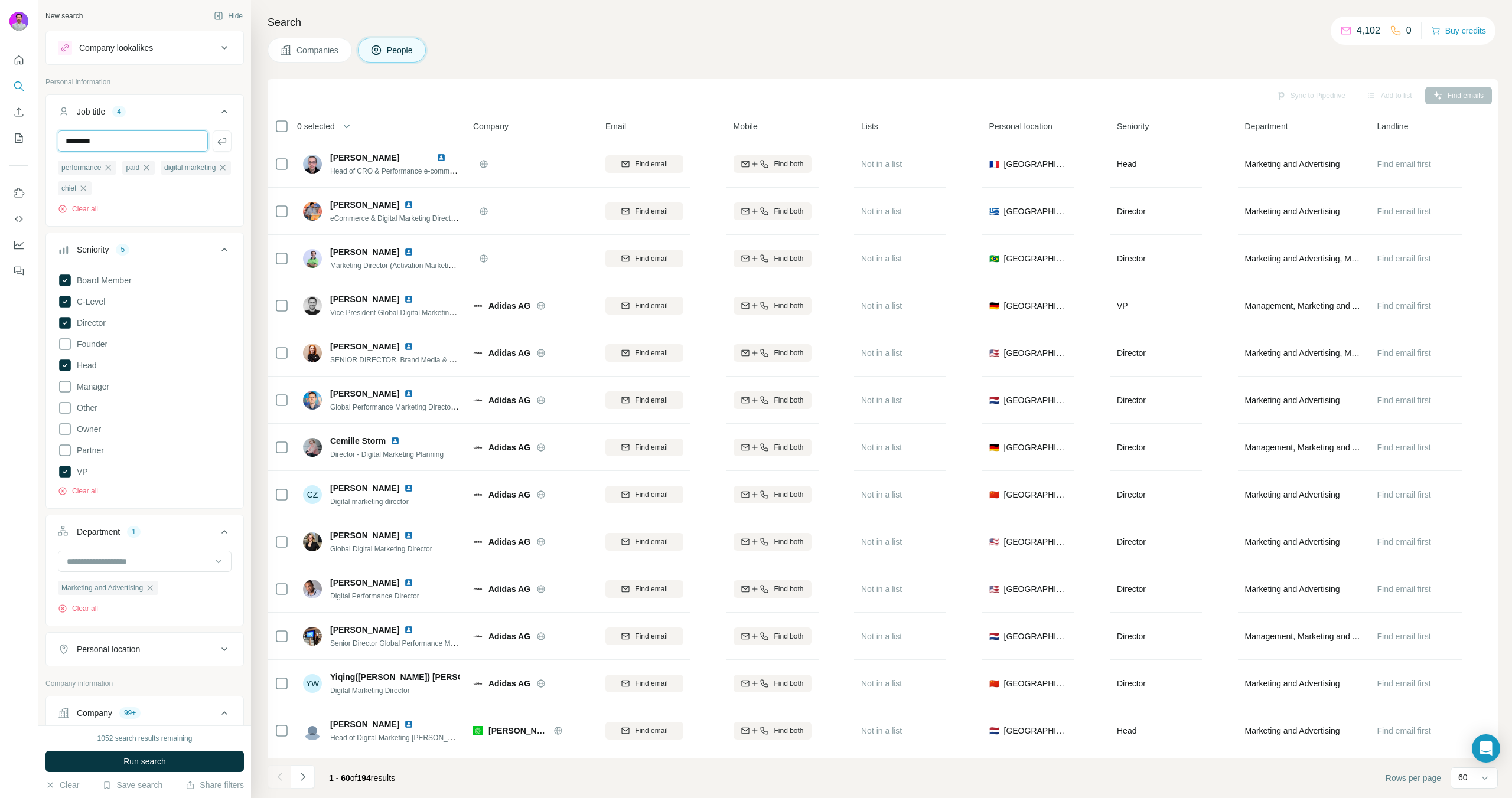
type input "********"
click at [158, 761] on span "Run search" at bounding box center [144, 761] width 42 height 12
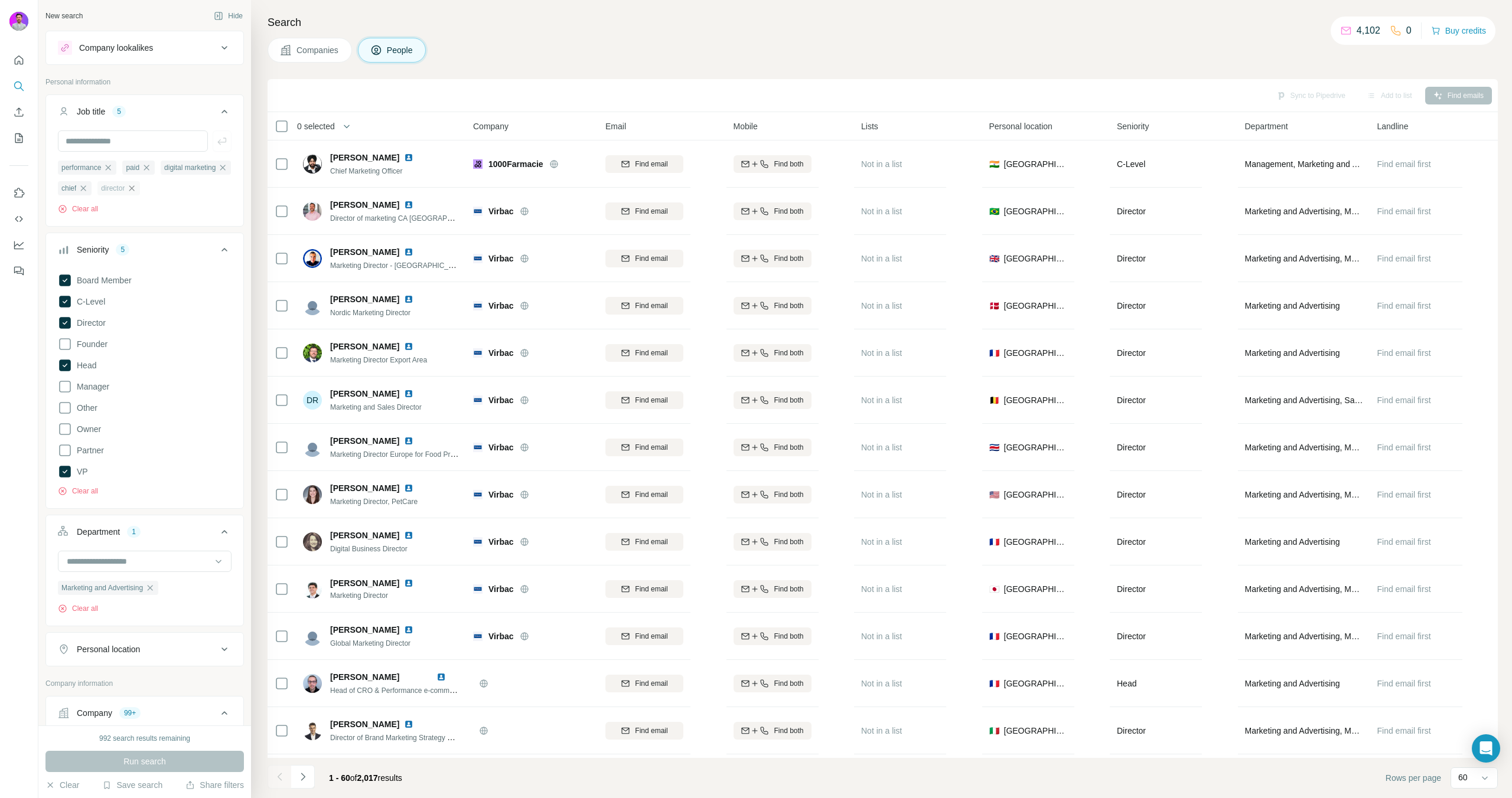
click at [129, 191] on icon "button" at bounding box center [132, 188] width 5 height 5
click at [183, 768] on button "Run search" at bounding box center [144, 762] width 198 height 22
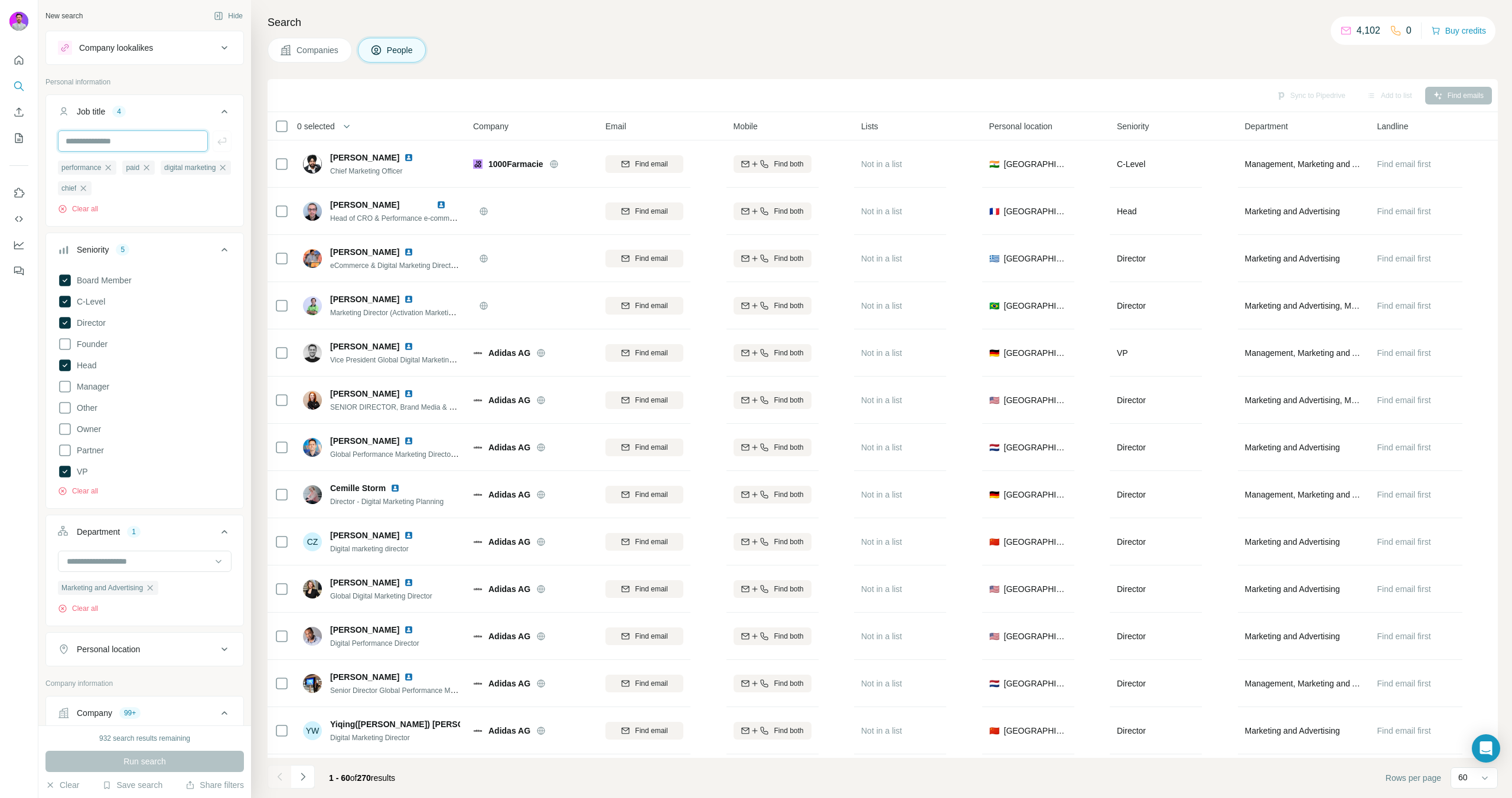
click at [120, 142] on input "text" at bounding box center [133, 142] width 150 height 22
click at [125, 141] on input "text" at bounding box center [133, 142] width 150 height 22
type input "***"
click at [223, 762] on button "Run search" at bounding box center [144, 762] width 198 height 22
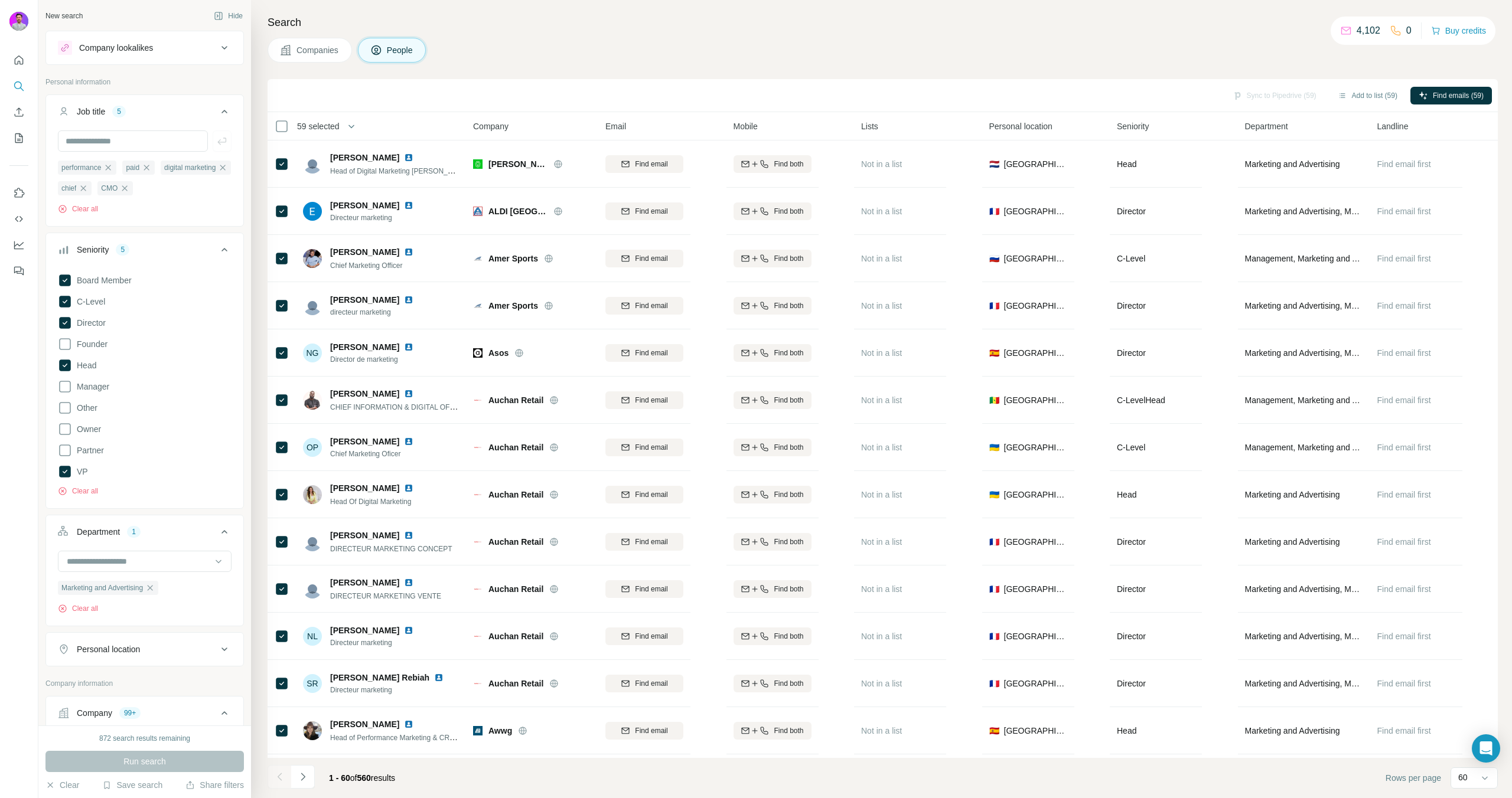
scroll to position [2223, 0]
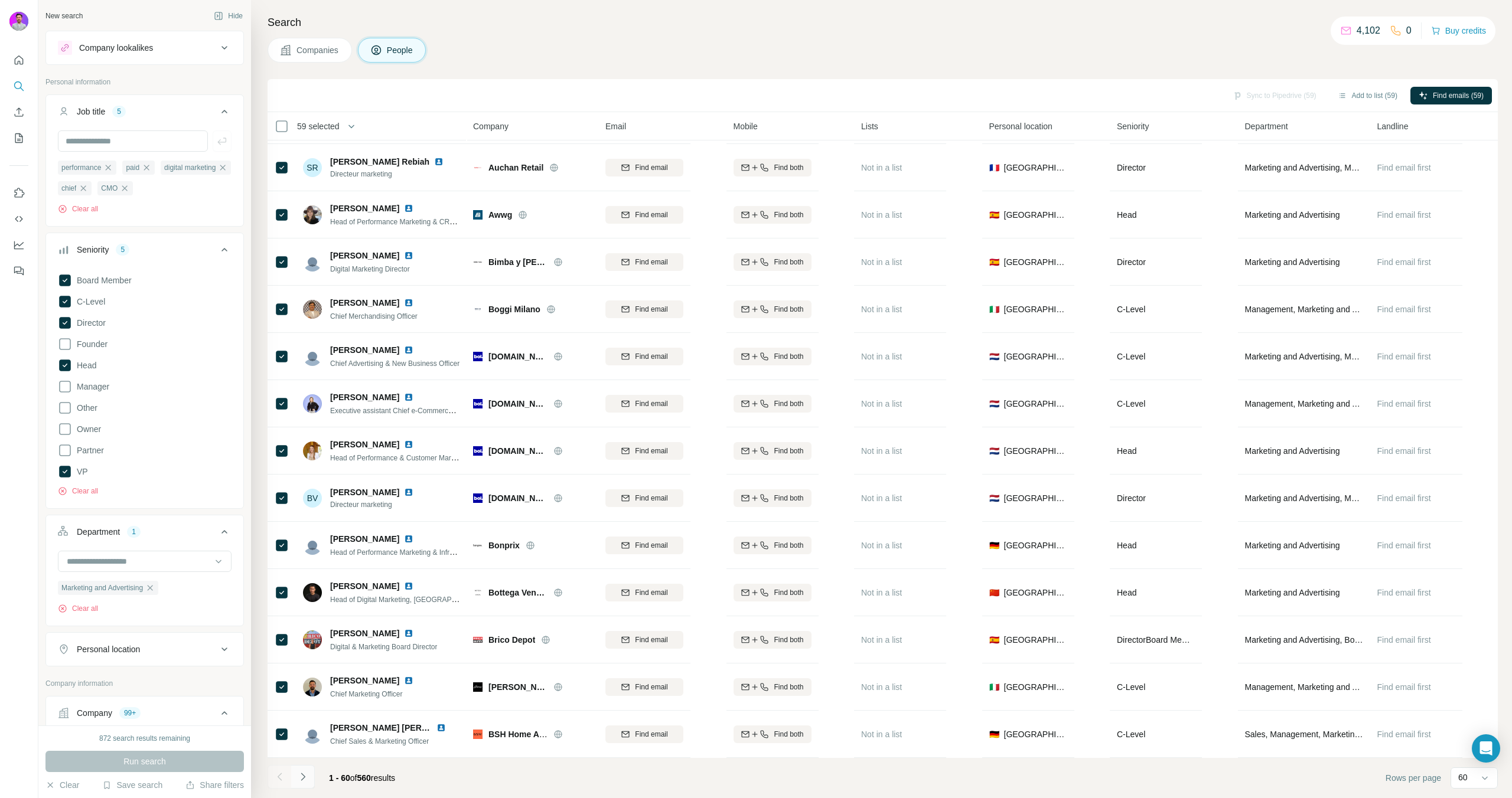
click at [305, 774] on icon "Navigate to next page" at bounding box center [302, 776] width 12 height 12
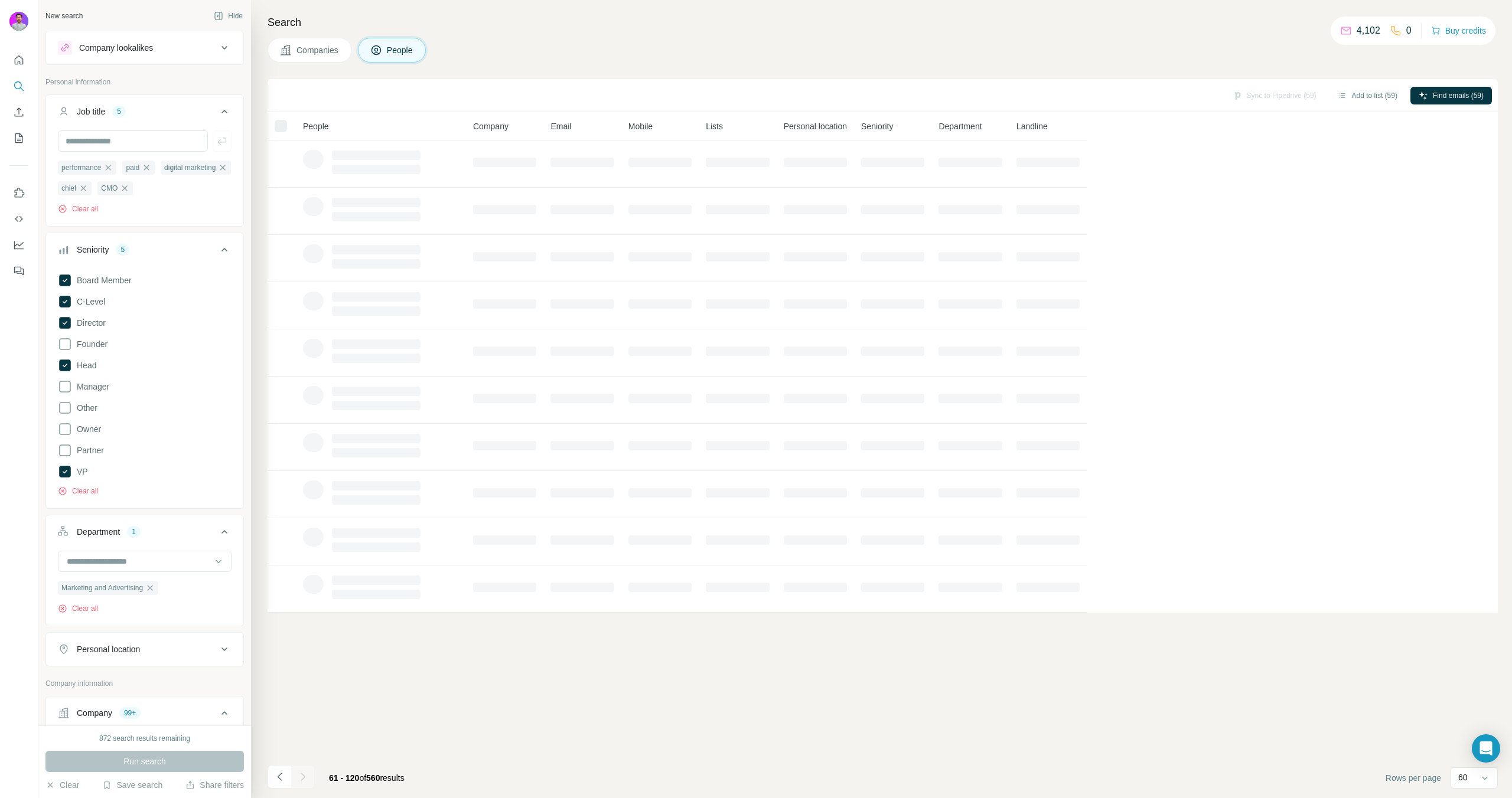
scroll to position [0, 0]
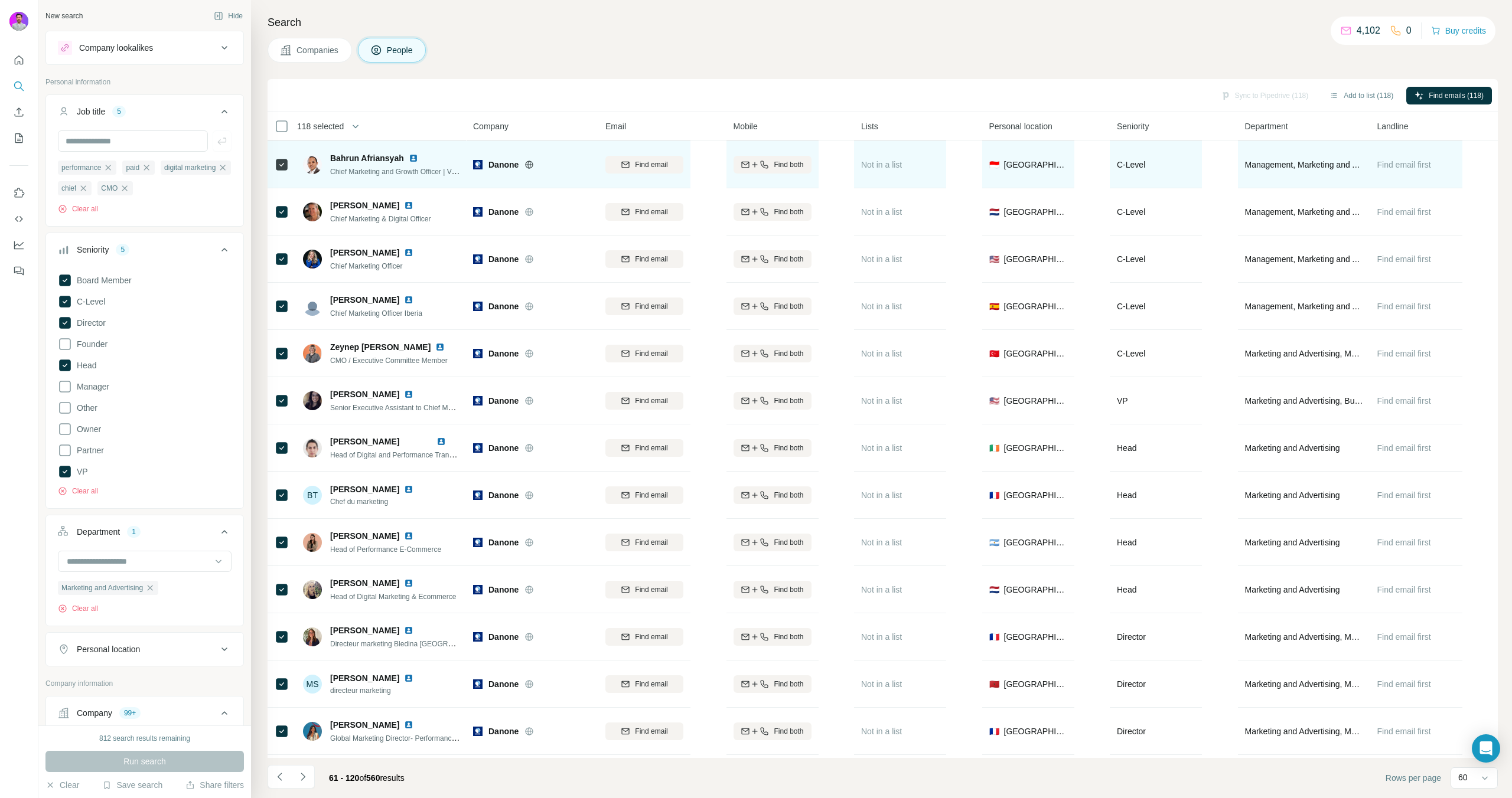
scroll to position [583, 0]
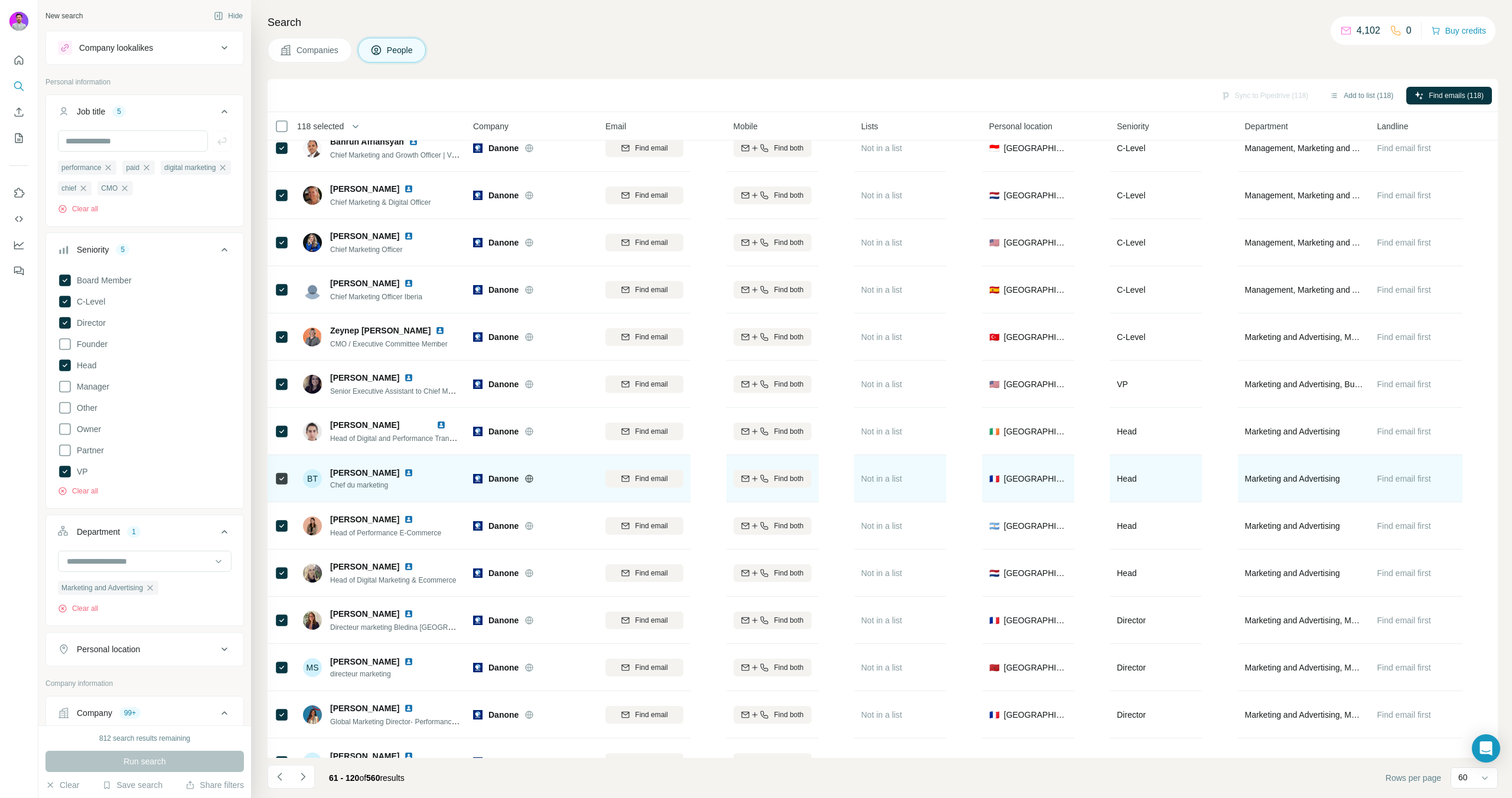
click at [365, 488] on span "Chef du marketing" at bounding box center [378, 485] width 98 height 11
click at [368, 490] on div "[PERSON_NAME] Blédine Chef du marketing" at bounding box center [381, 479] width 157 height 32
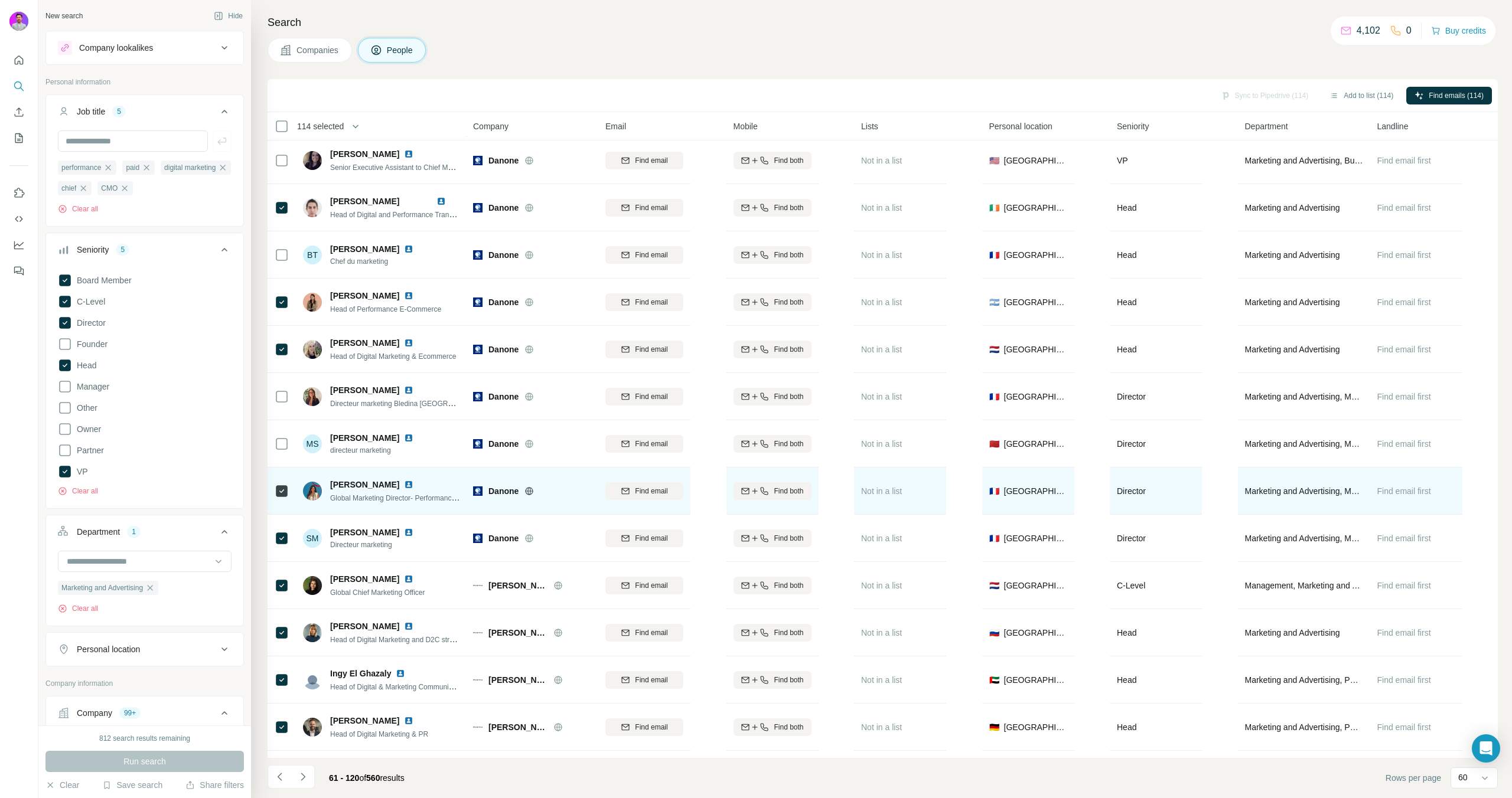
scroll to position [837, 0]
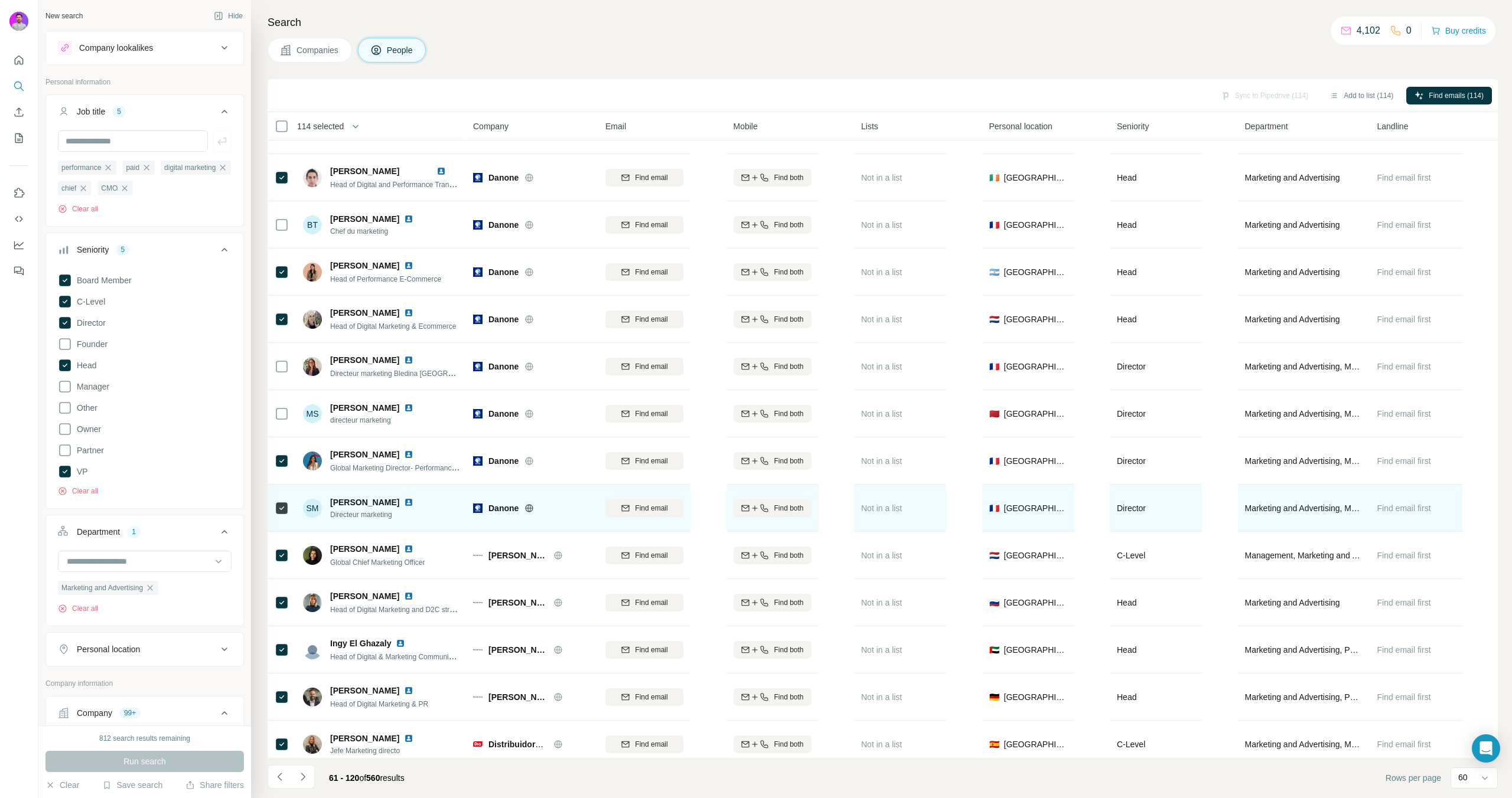
click at [290, 502] on td at bounding box center [282, 508] width 29 height 48
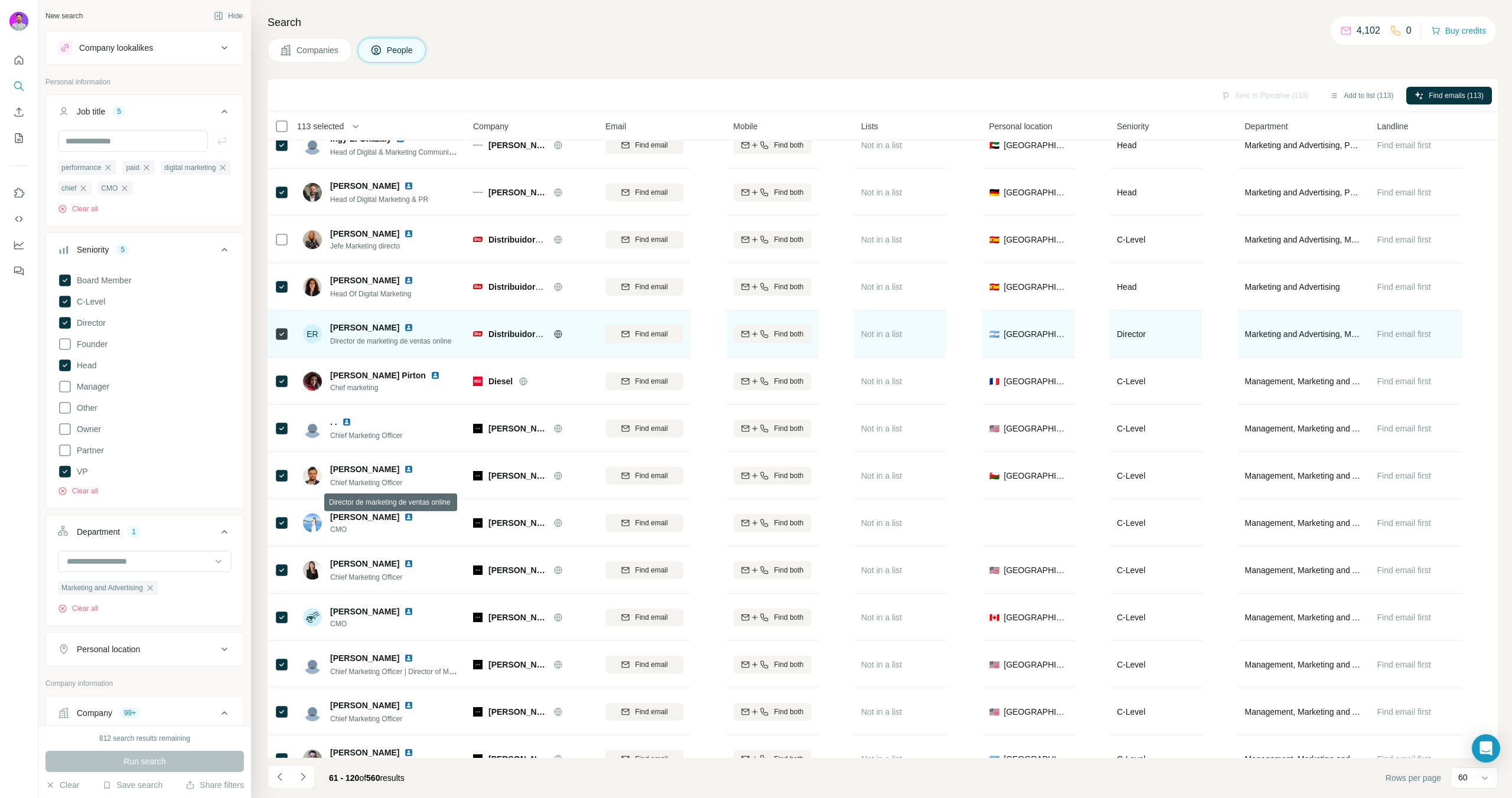
scroll to position [1375, 0]
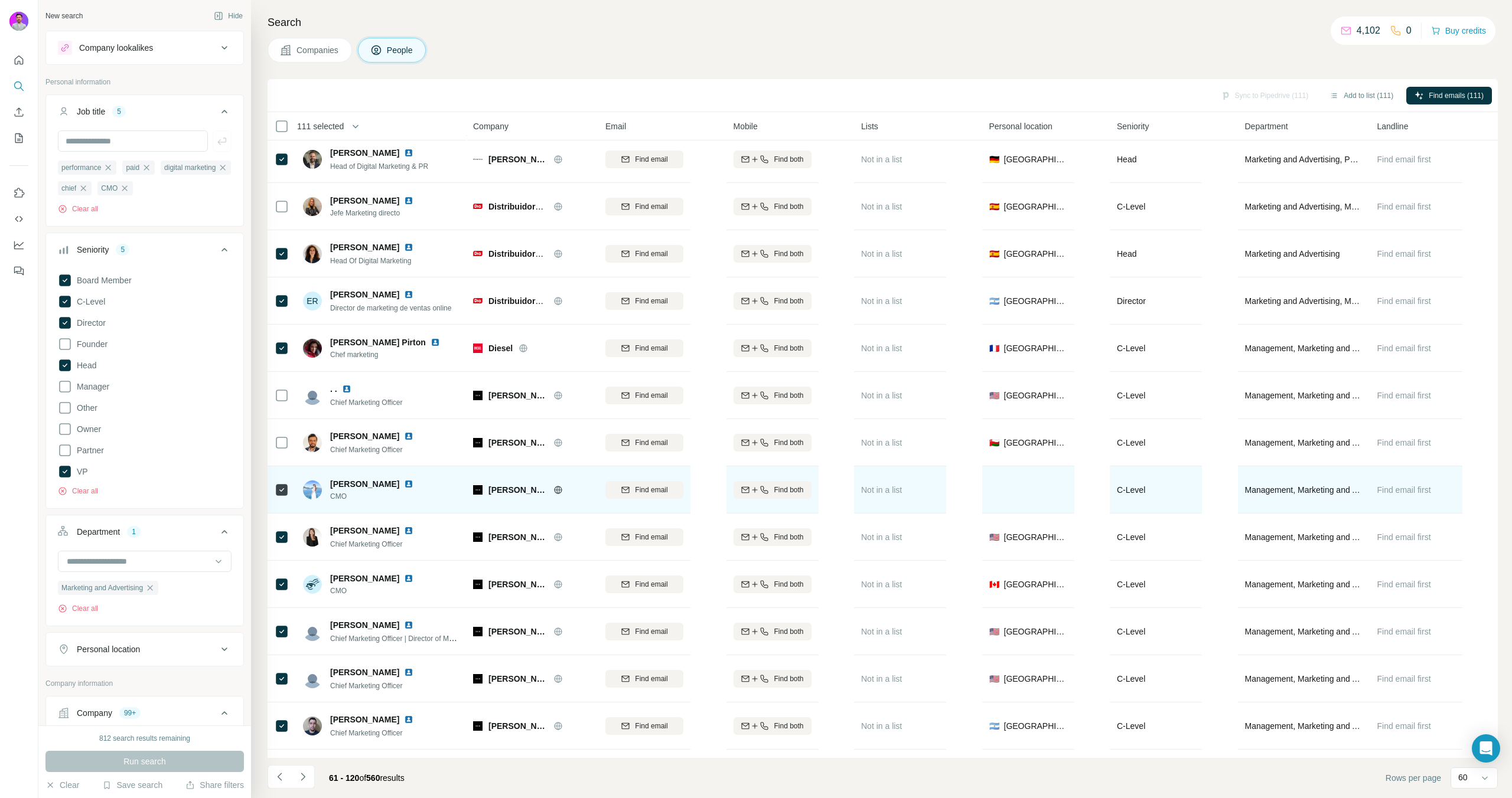
click at [279, 480] on div at bounding box center [282, 490] width 14 height 32
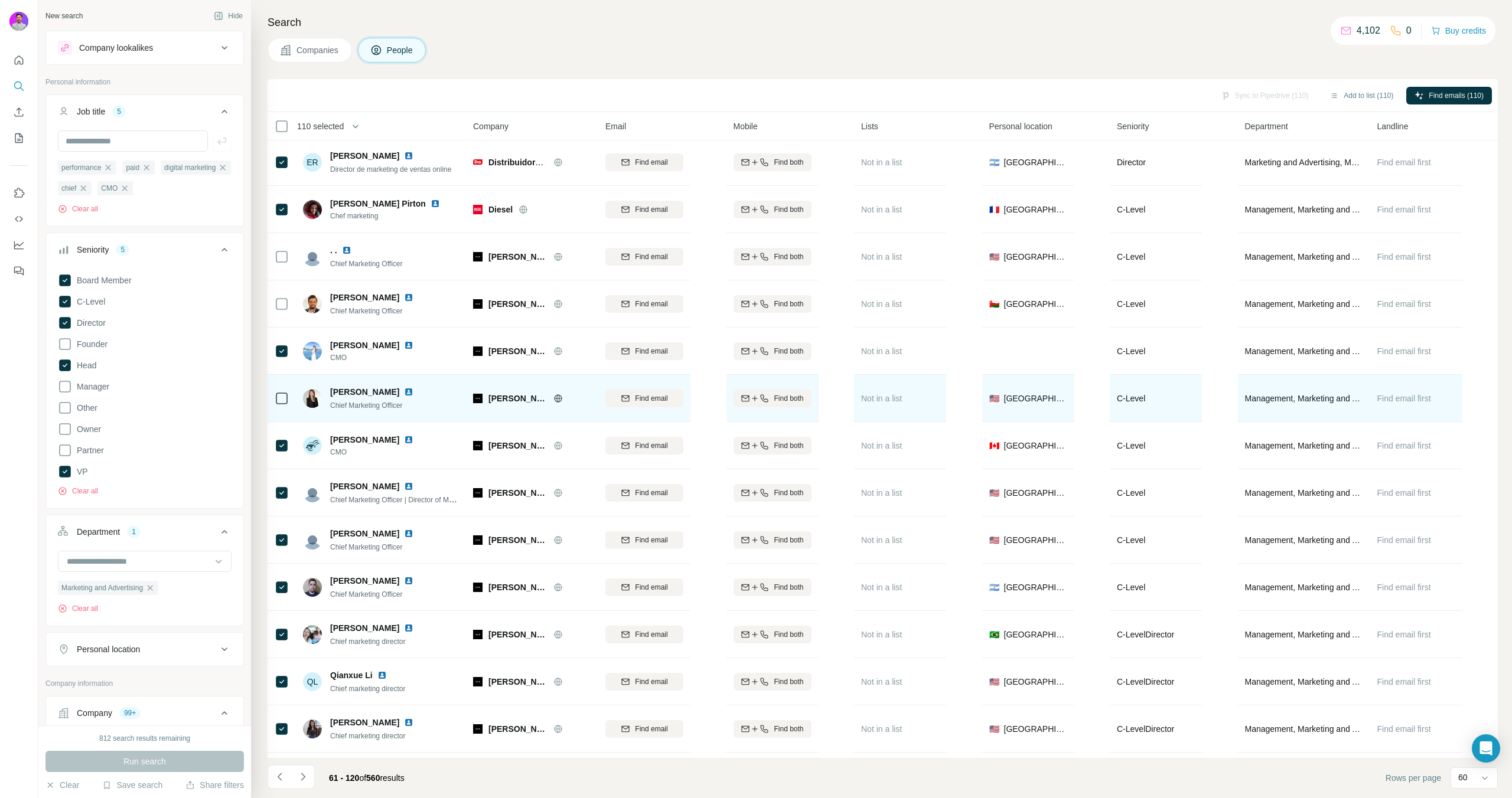
scroll to position [1565, 0]
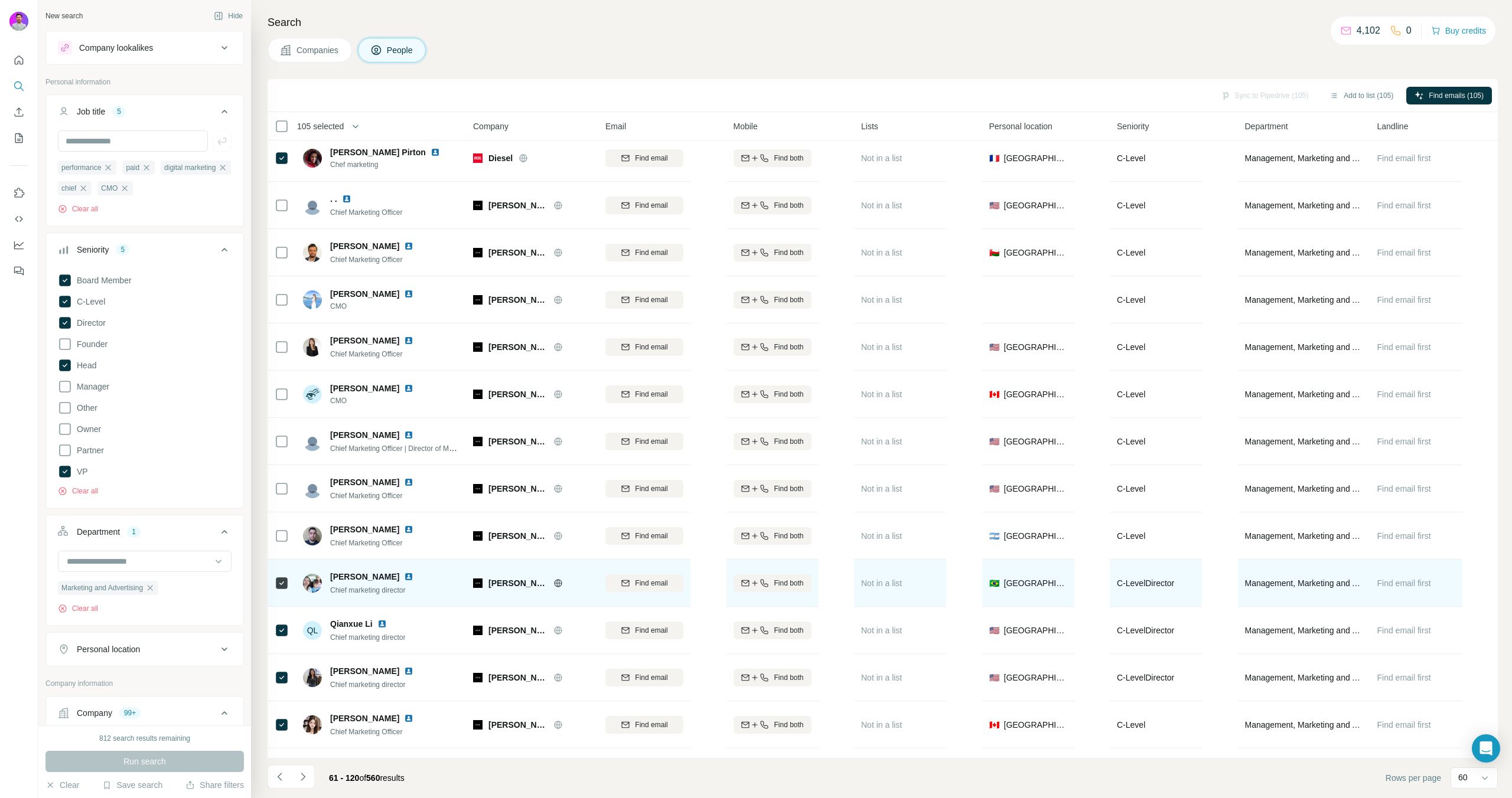
click at [276, 573] on div at bounding box center [282, 583] width 14 height 32
click at [291, 578] on td at bounding box center [282, 583] width 29 height 48
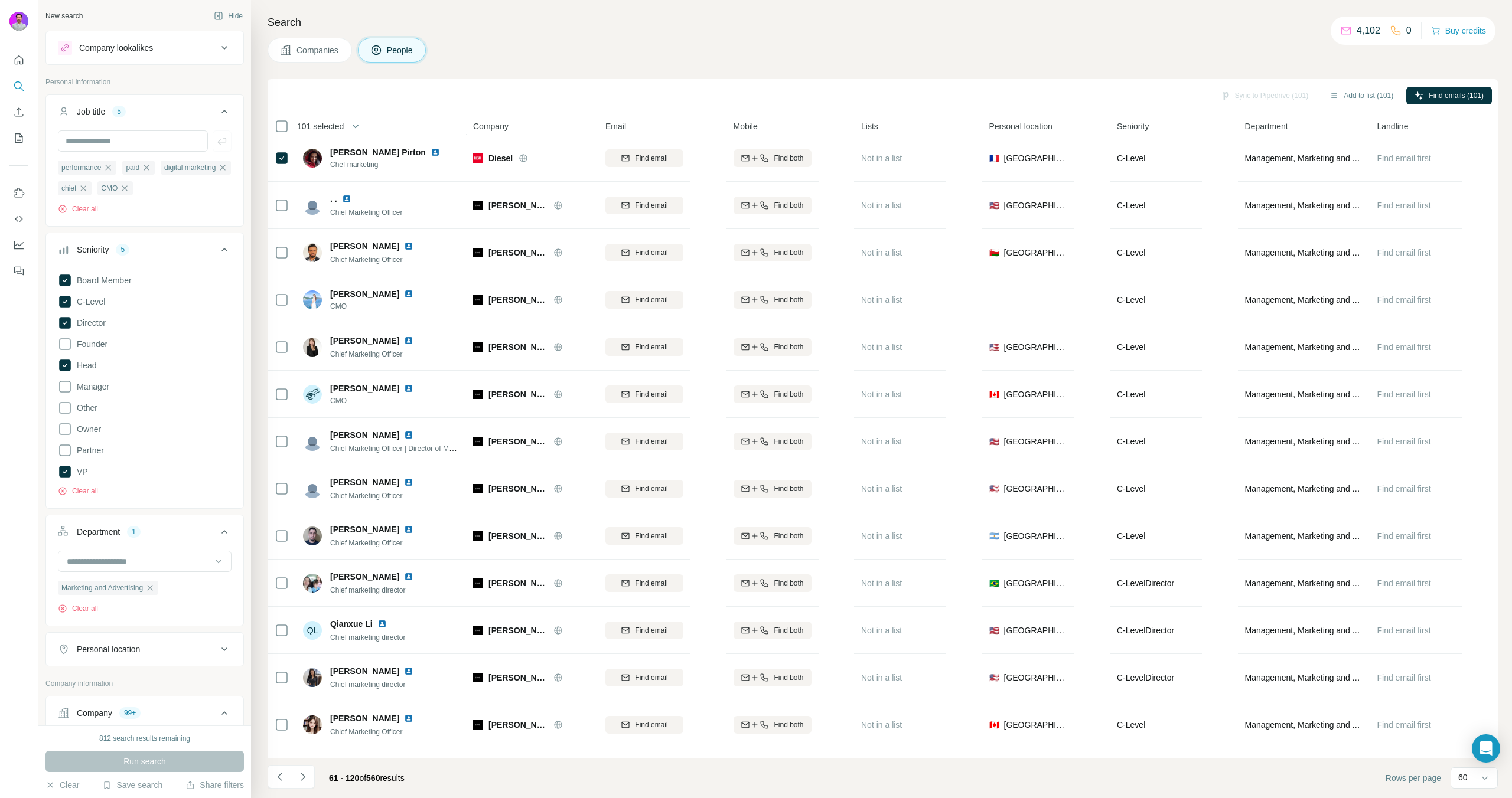
click at [296, 774] on button "Navigate to next page" at bounding box center [303, 776] width 23 height 23
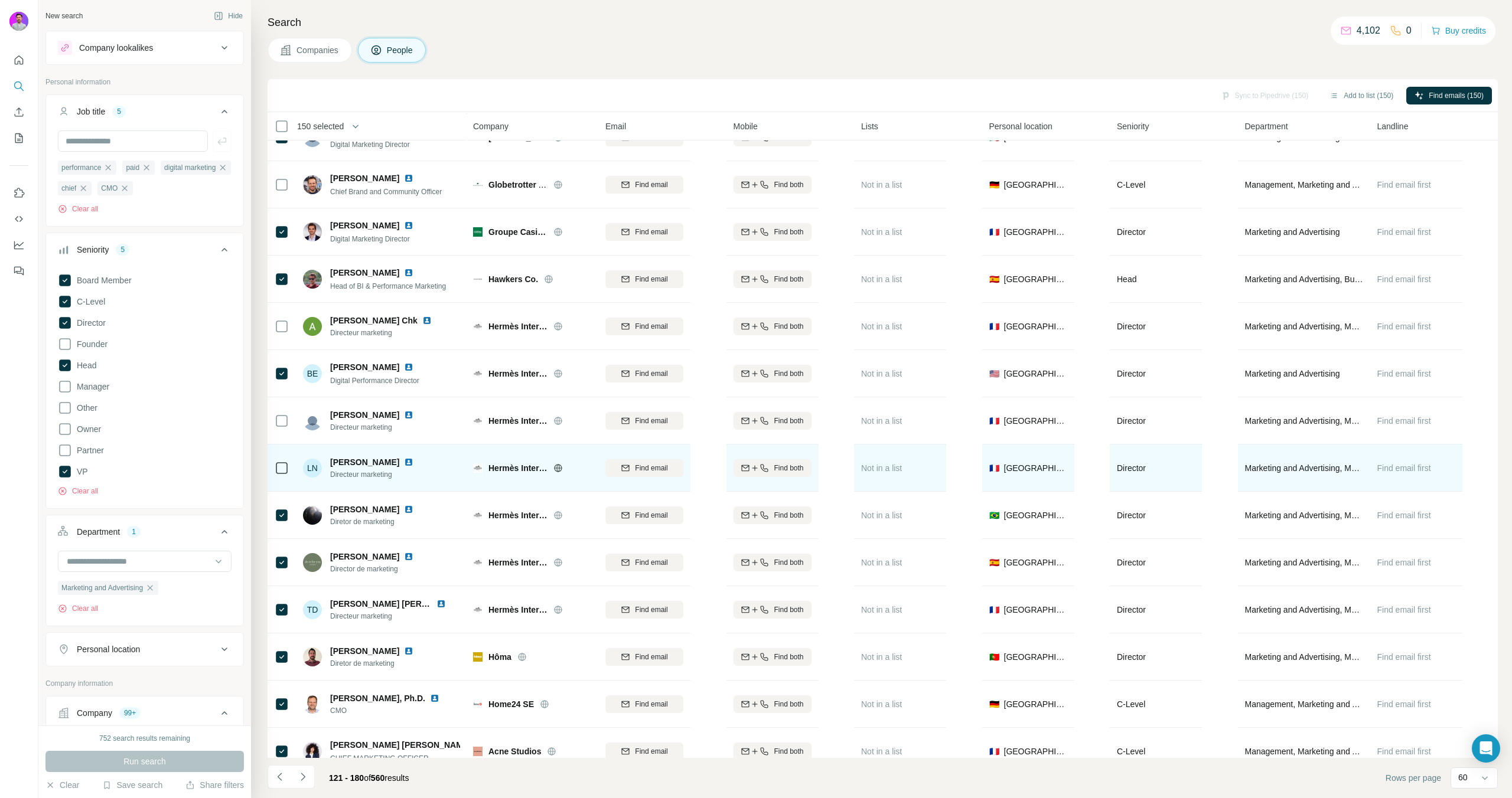
scroll to position [1126, 0]
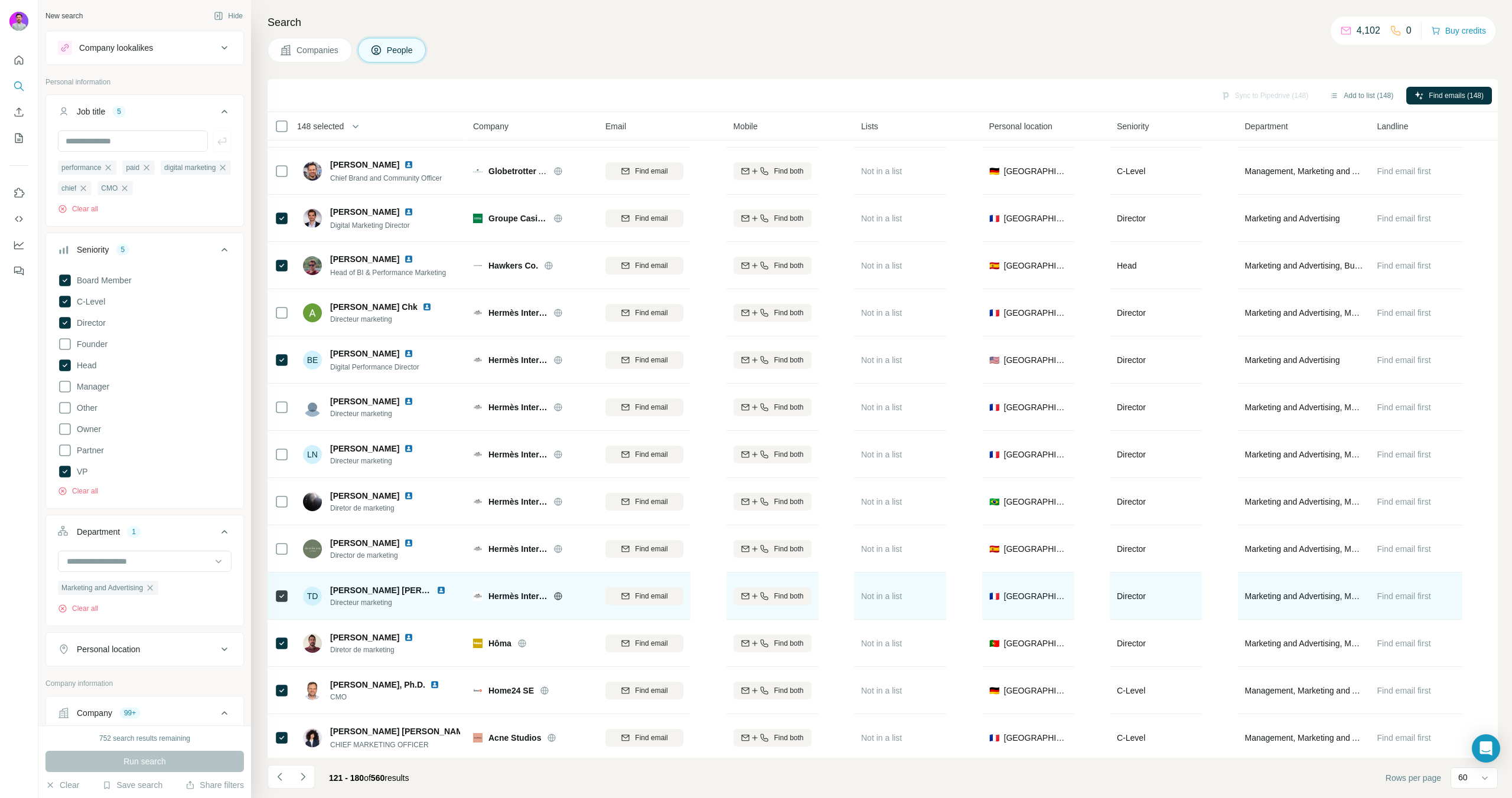
click at [283, 606] on div at bounding box center [282, 596] width 14 height 32
click at [274, 598] on icon at bounding box center [282, 596] width 14 height 14
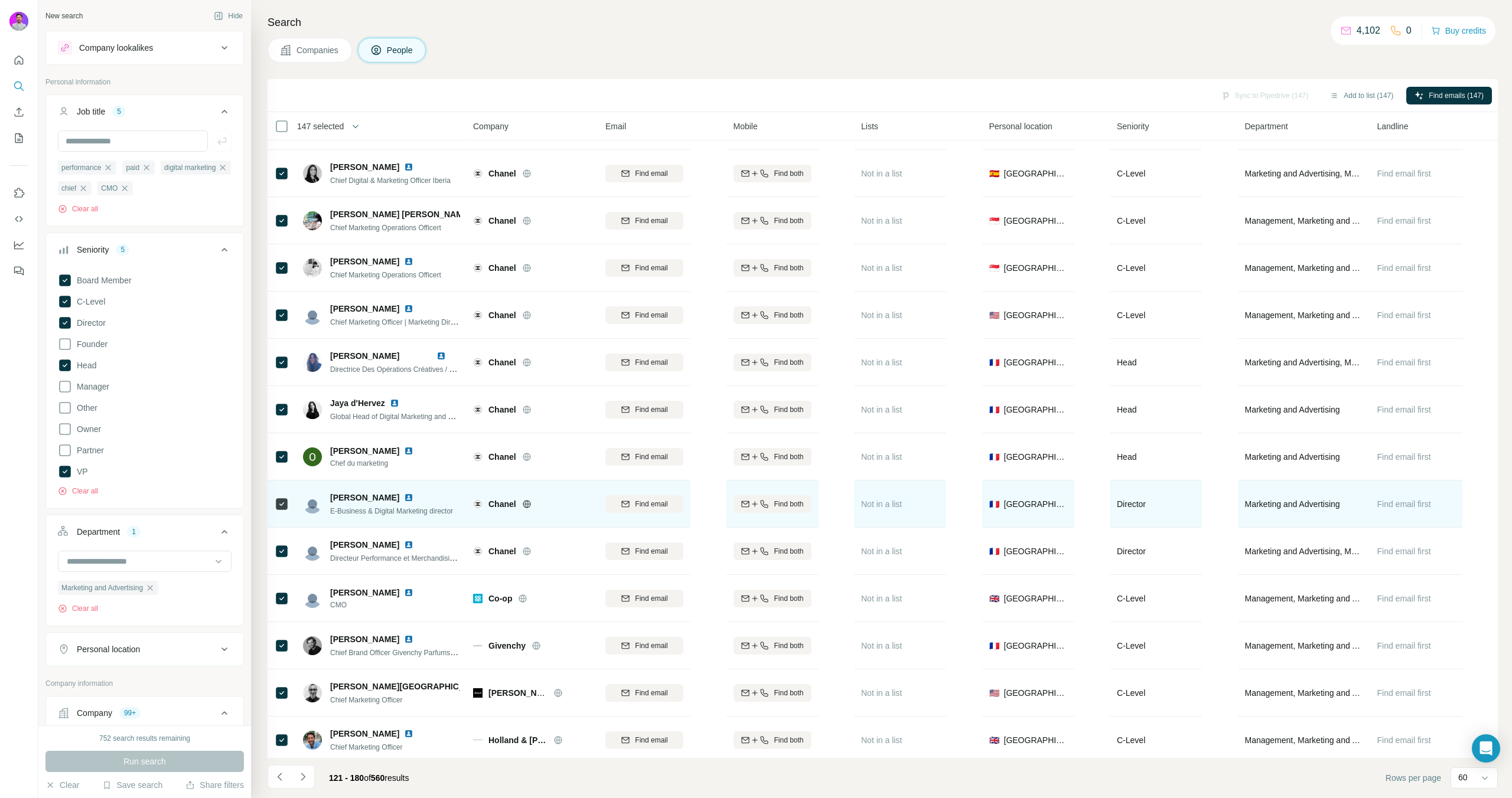
scroll to position [1932, 0]
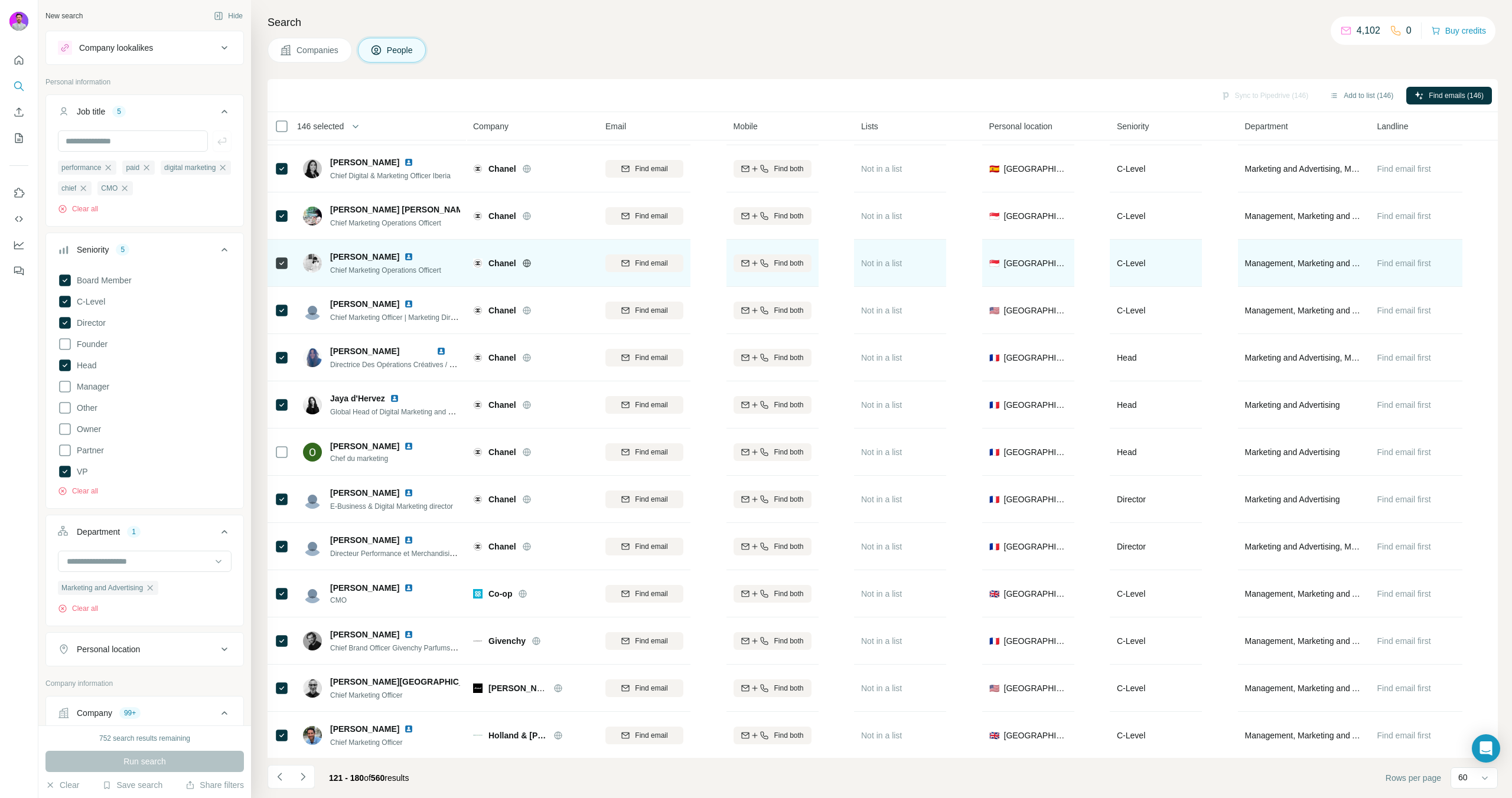
click at [274, 258] on icon at bounding box center [282, 264] width 14 height 14
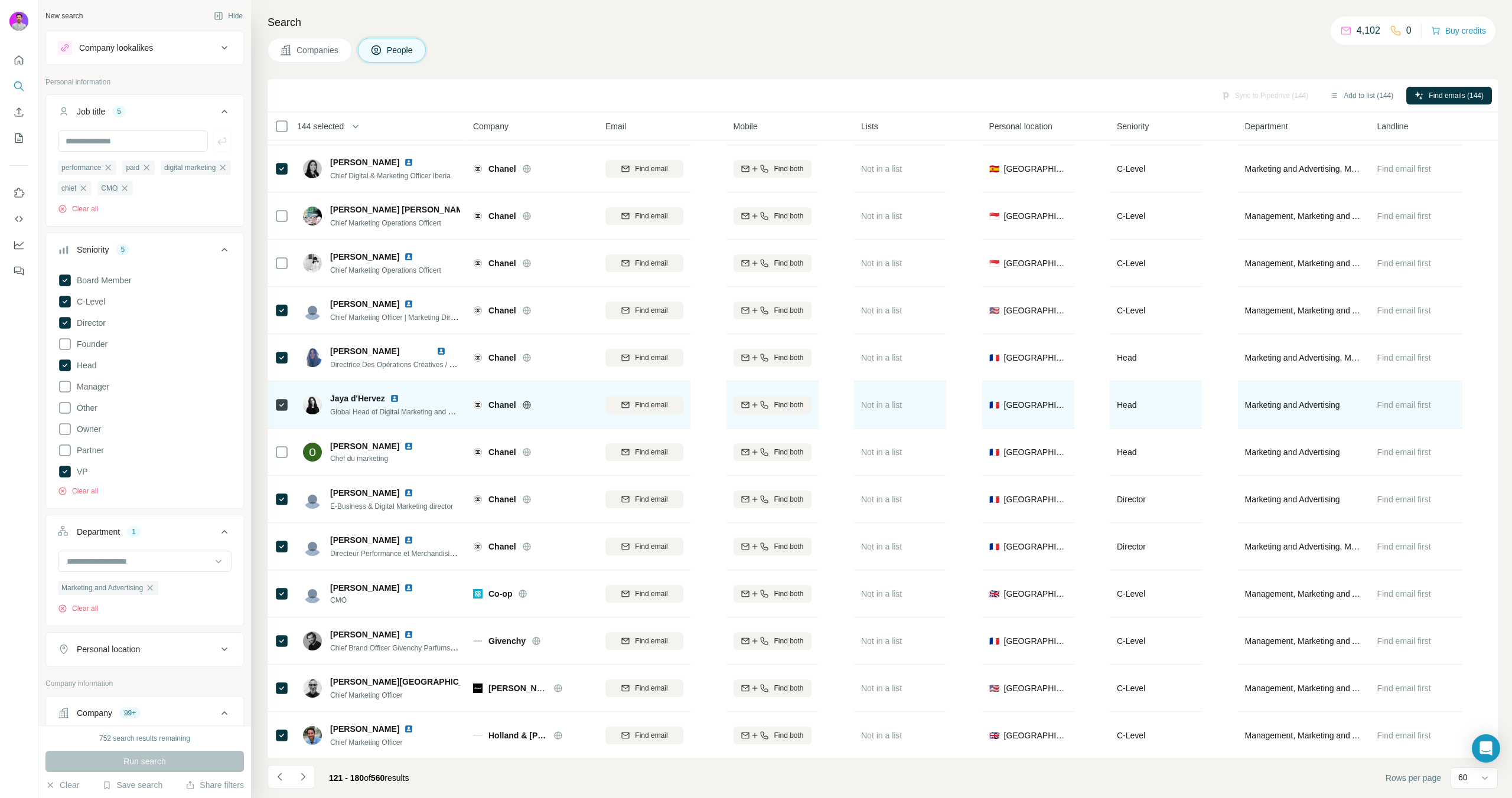
scroll to position [1906, 0]
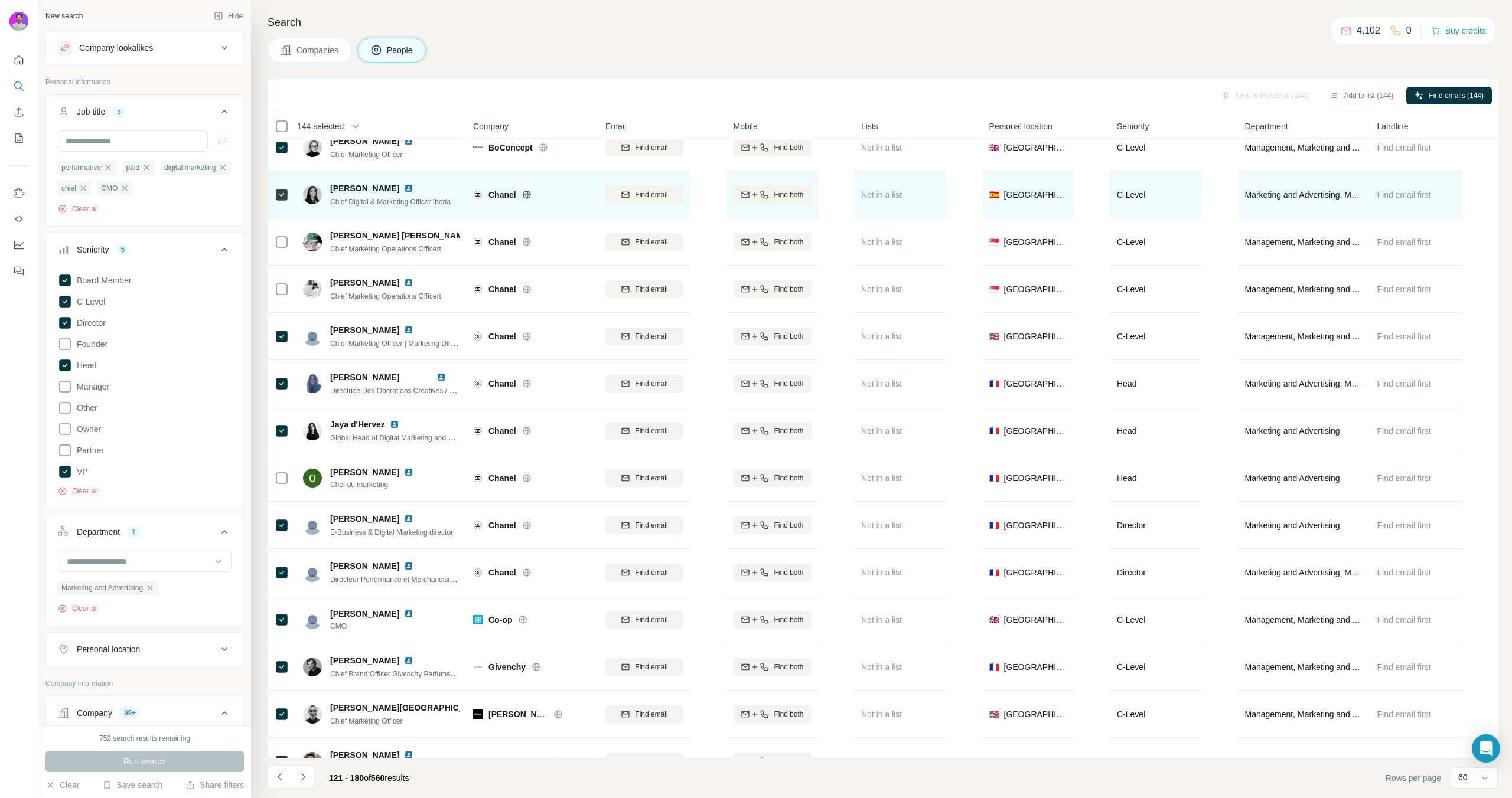
click at [280, 187] on icon at bounding box center [282, 195] width 14 height 14
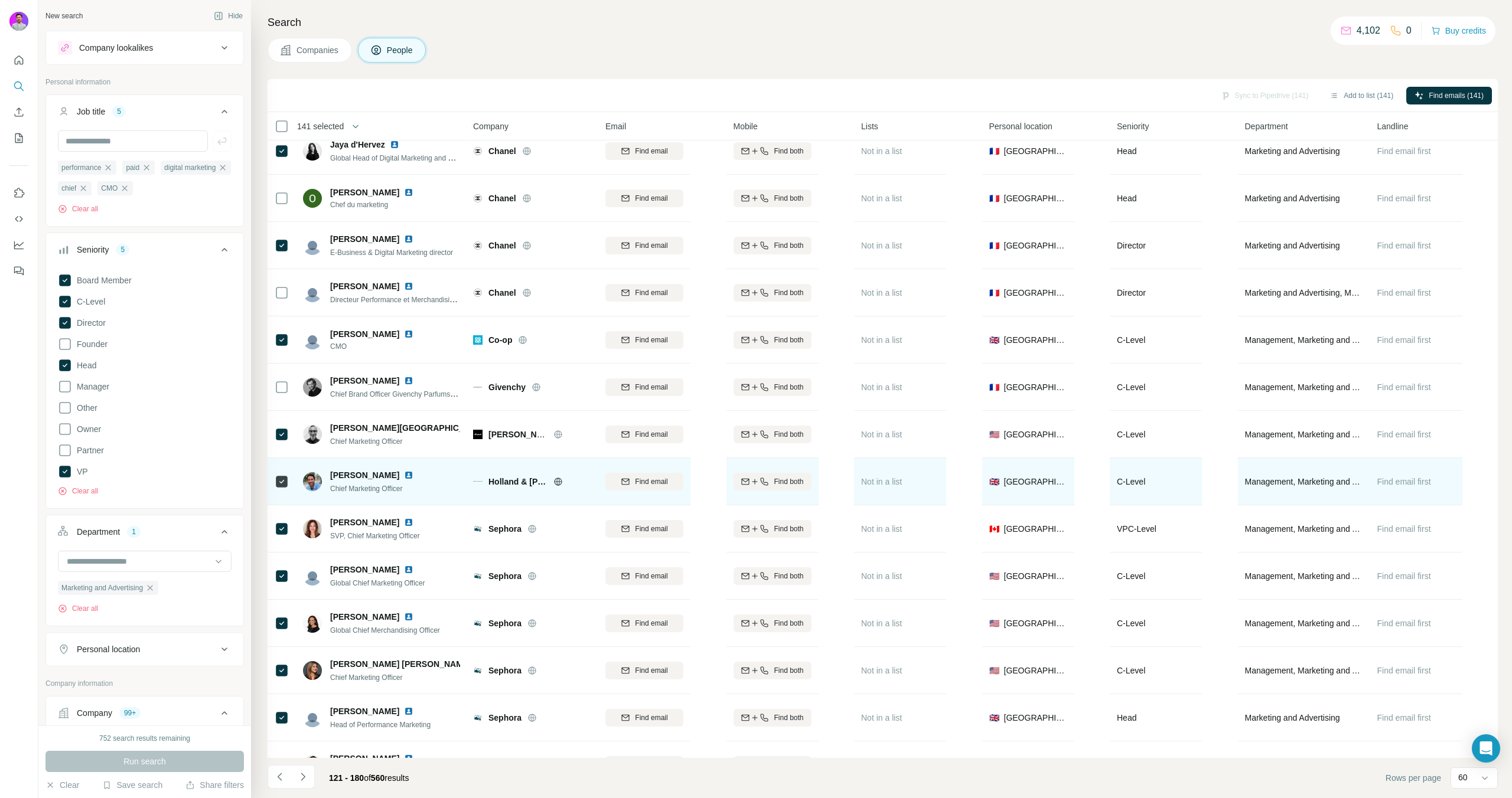
scroll to position [2188, 0]
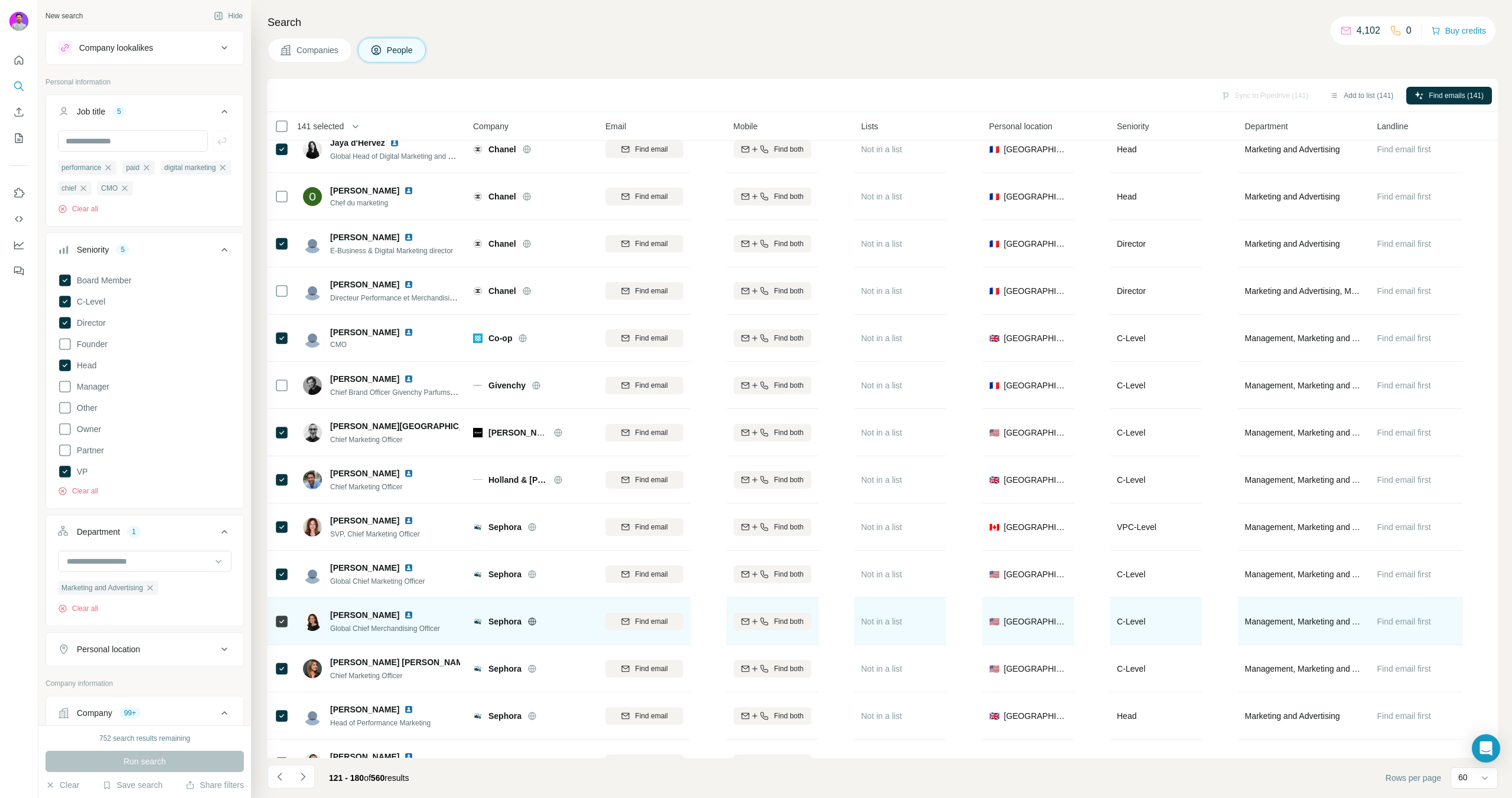
click at [272, 625] on td at bounding box center [282, 621] width 29 height 48
click at [277, 610] on div at bounding box center [282, 621] width 14 height 32
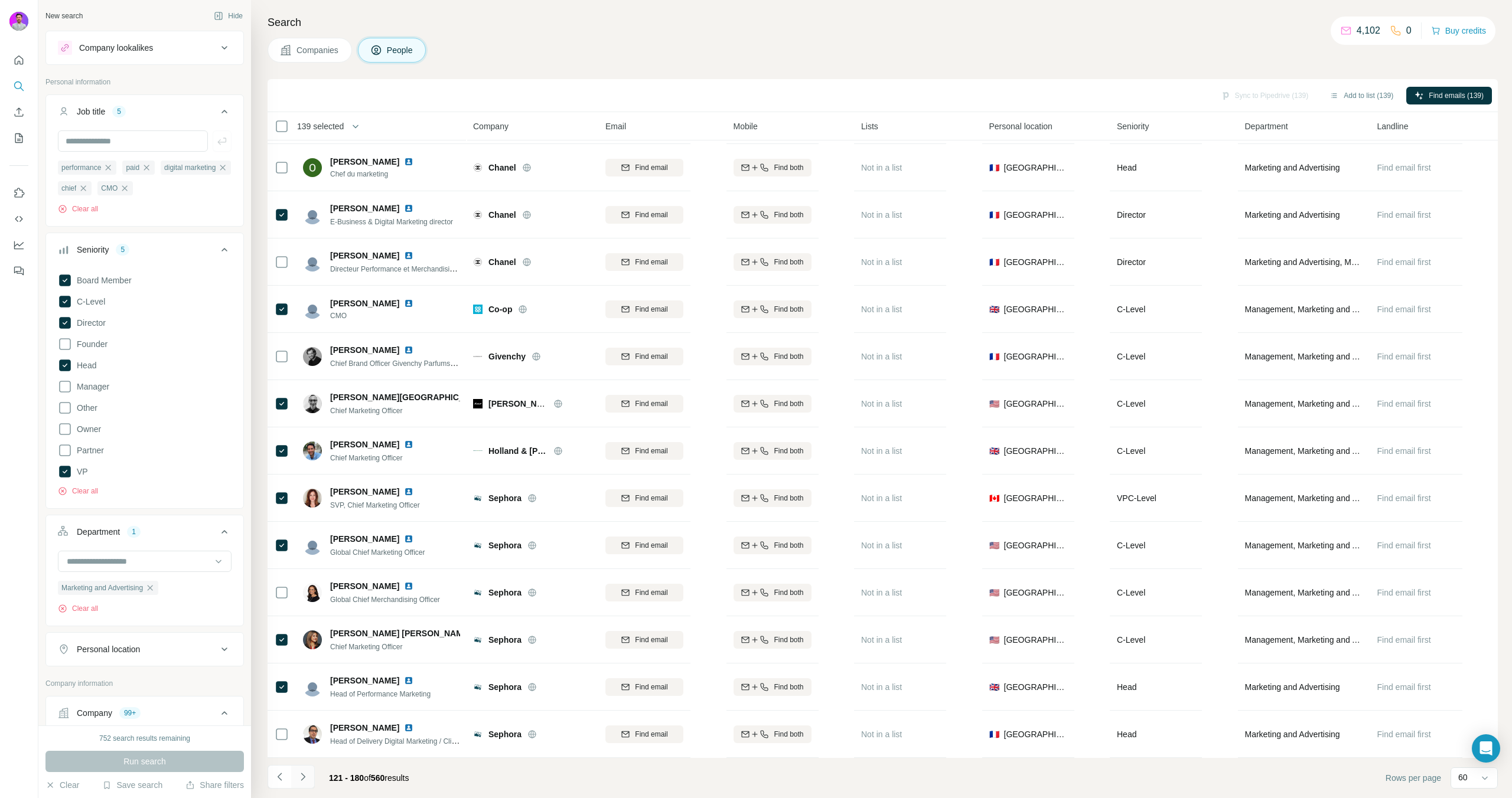
click at [303, 779] on icon "Navigate to next page" at bounding box center [302, 776] width 12 height 12
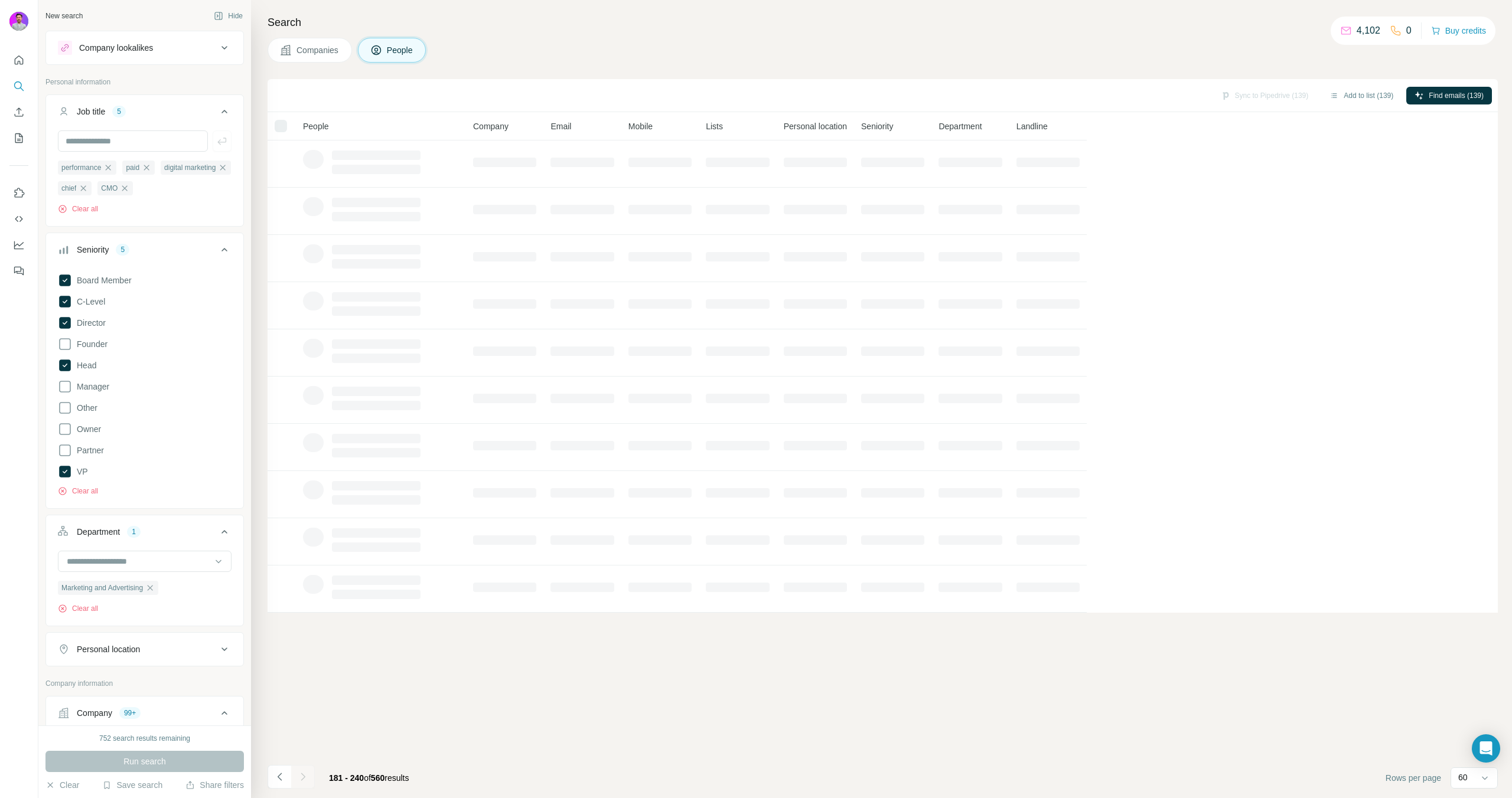
scroll to position [0, 0]
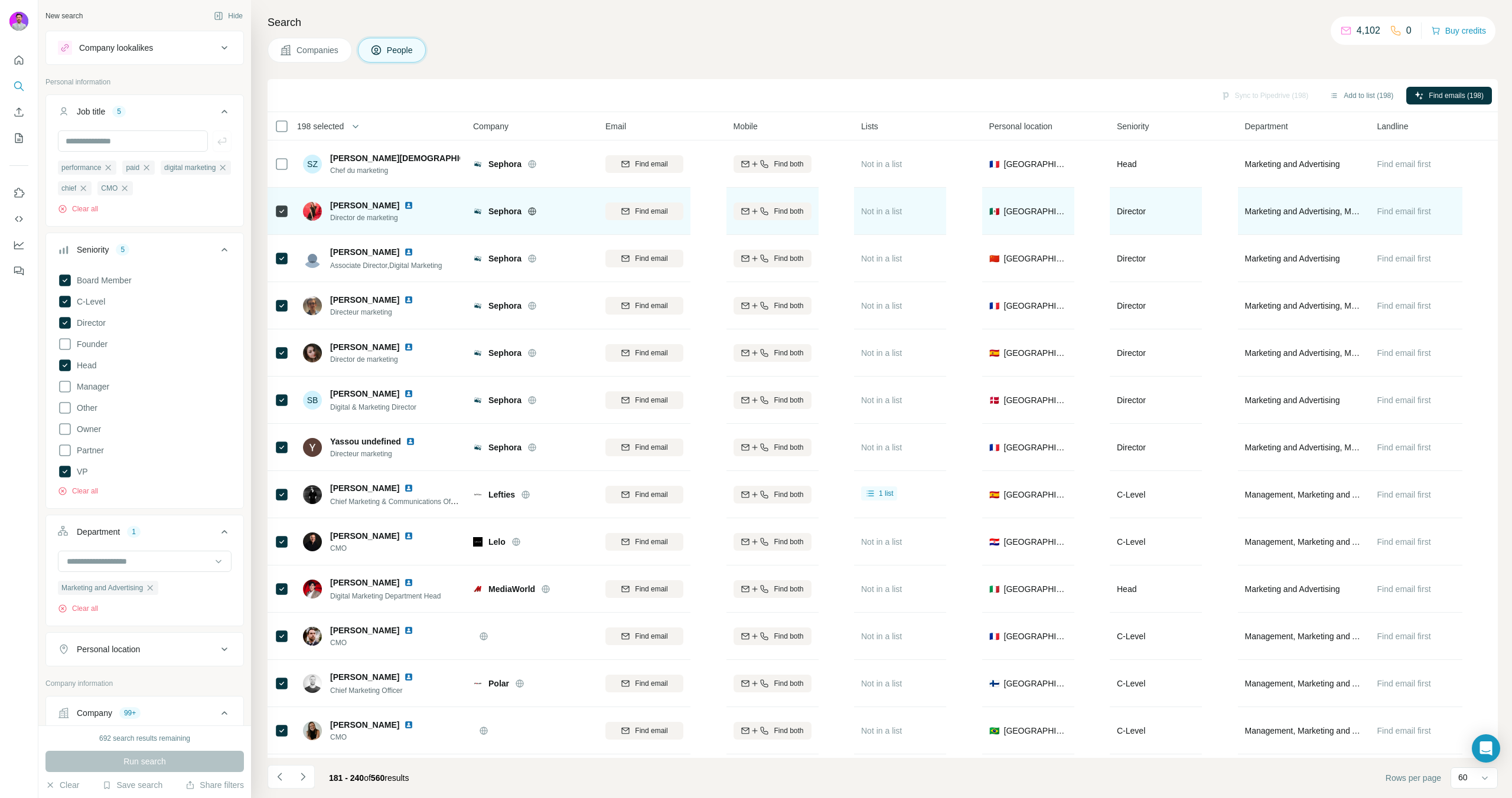
click at [286, 200] on div at bounding box center [282, 211] width 14 height 32
click at [282, 221] on div at bounding box center [282, 211] width 14 height 32
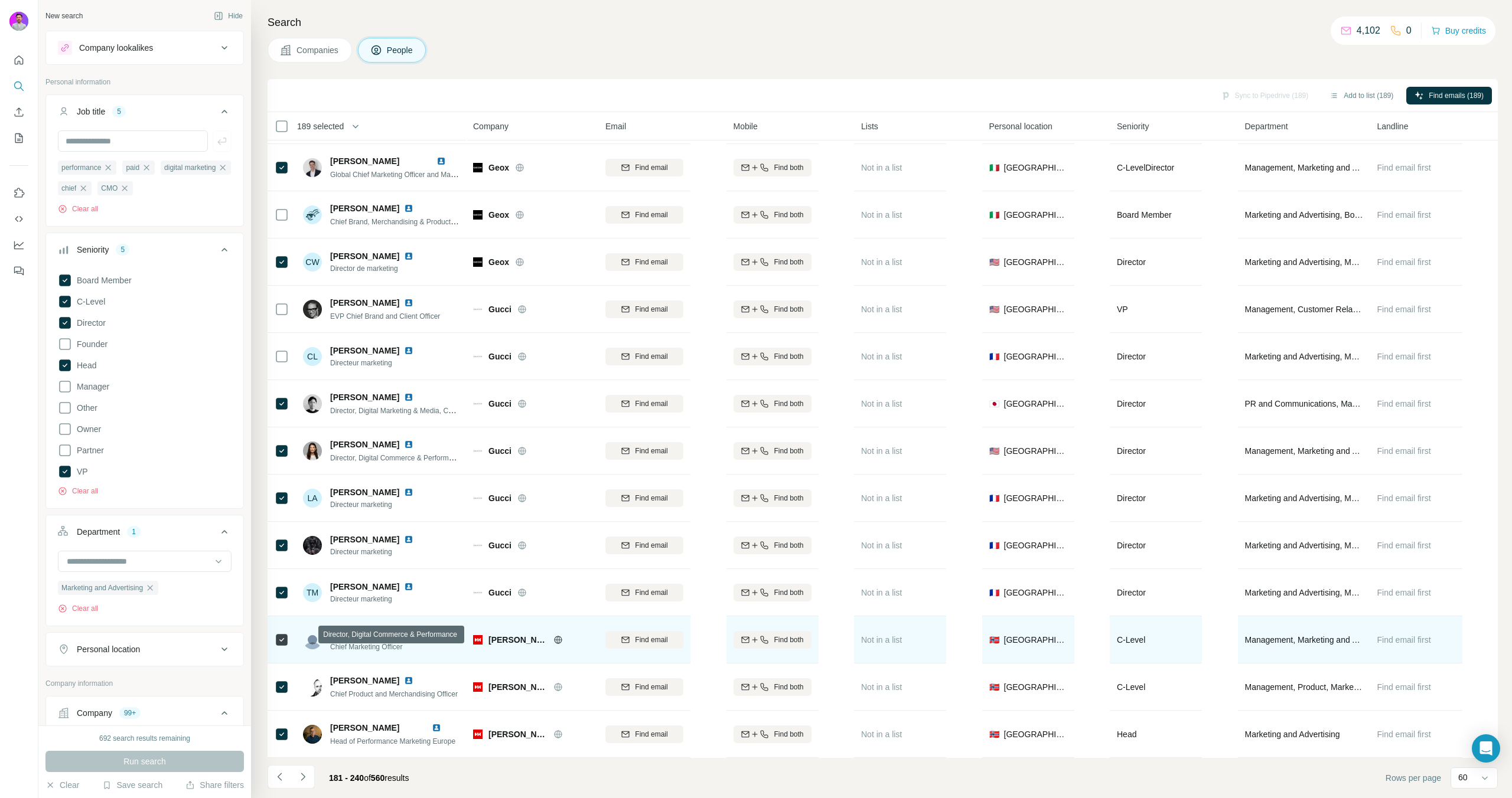
scroll to position [2223, 0]
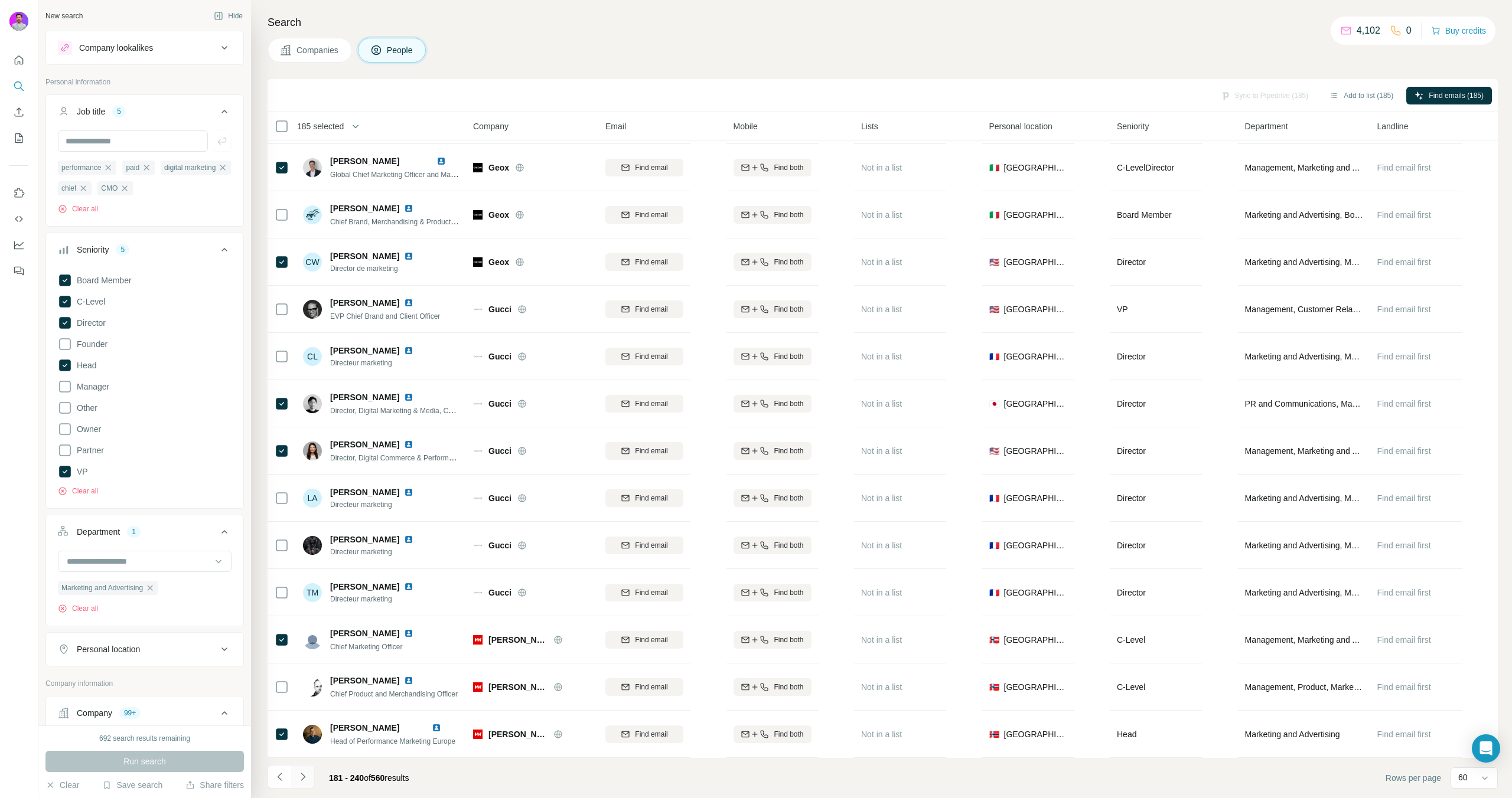
click at [303, 777] on icon "Navigate to next page" at bounding box center [302, 776] width 4 height 8
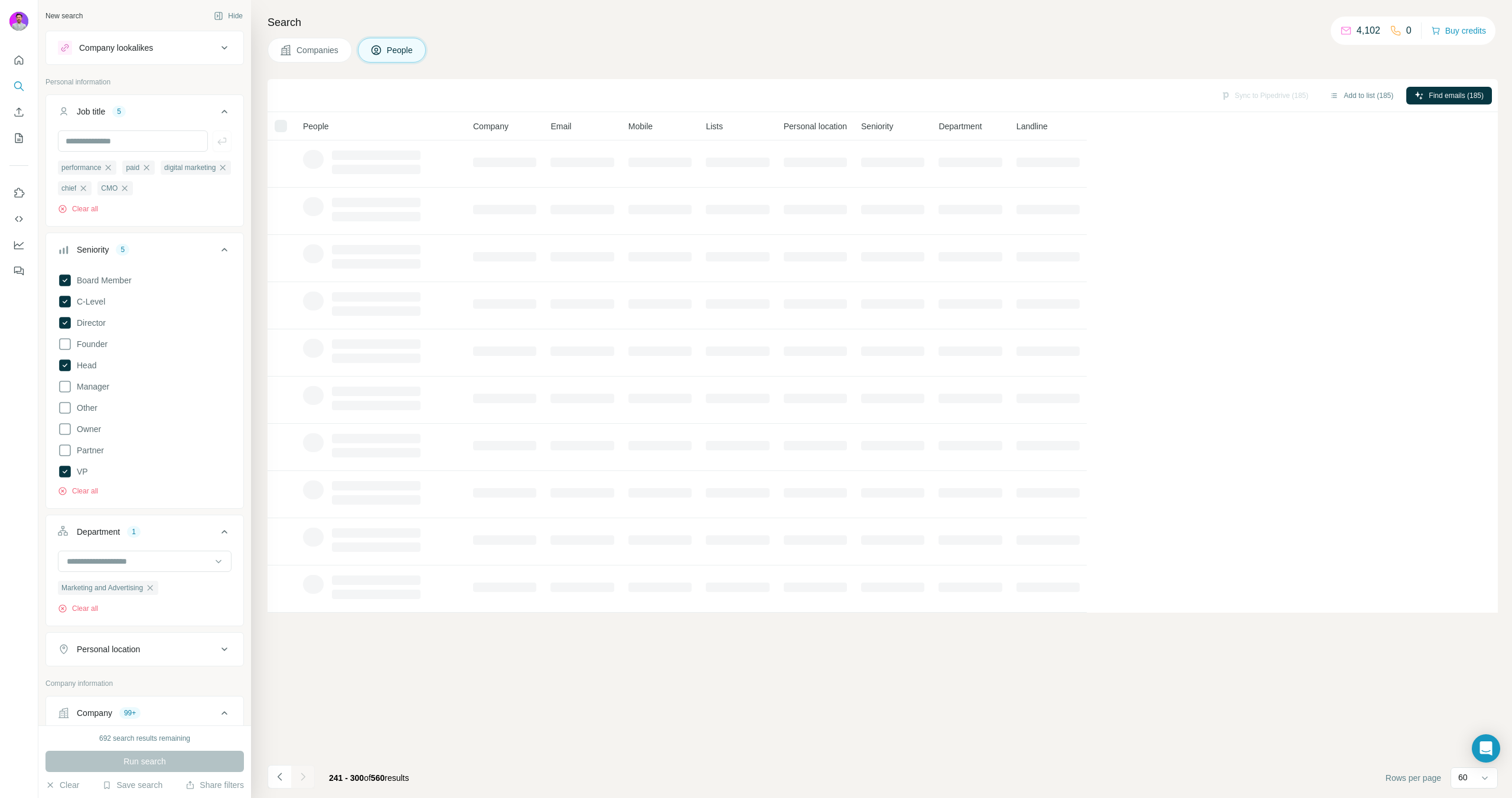
scroll to position [0, 0]
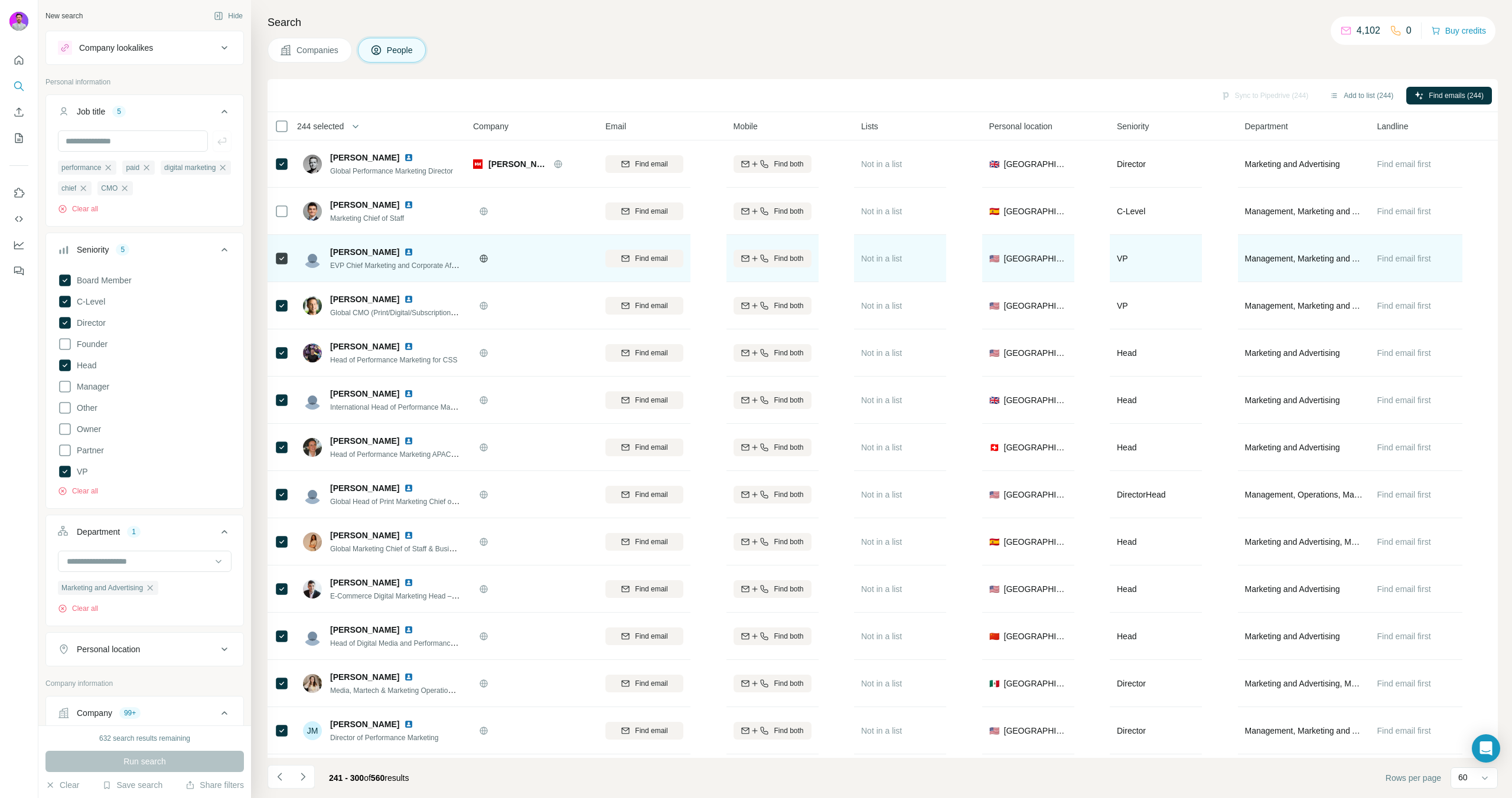
click at [288, 260] on icon at bounding box center [282, 259] width 14 height 14
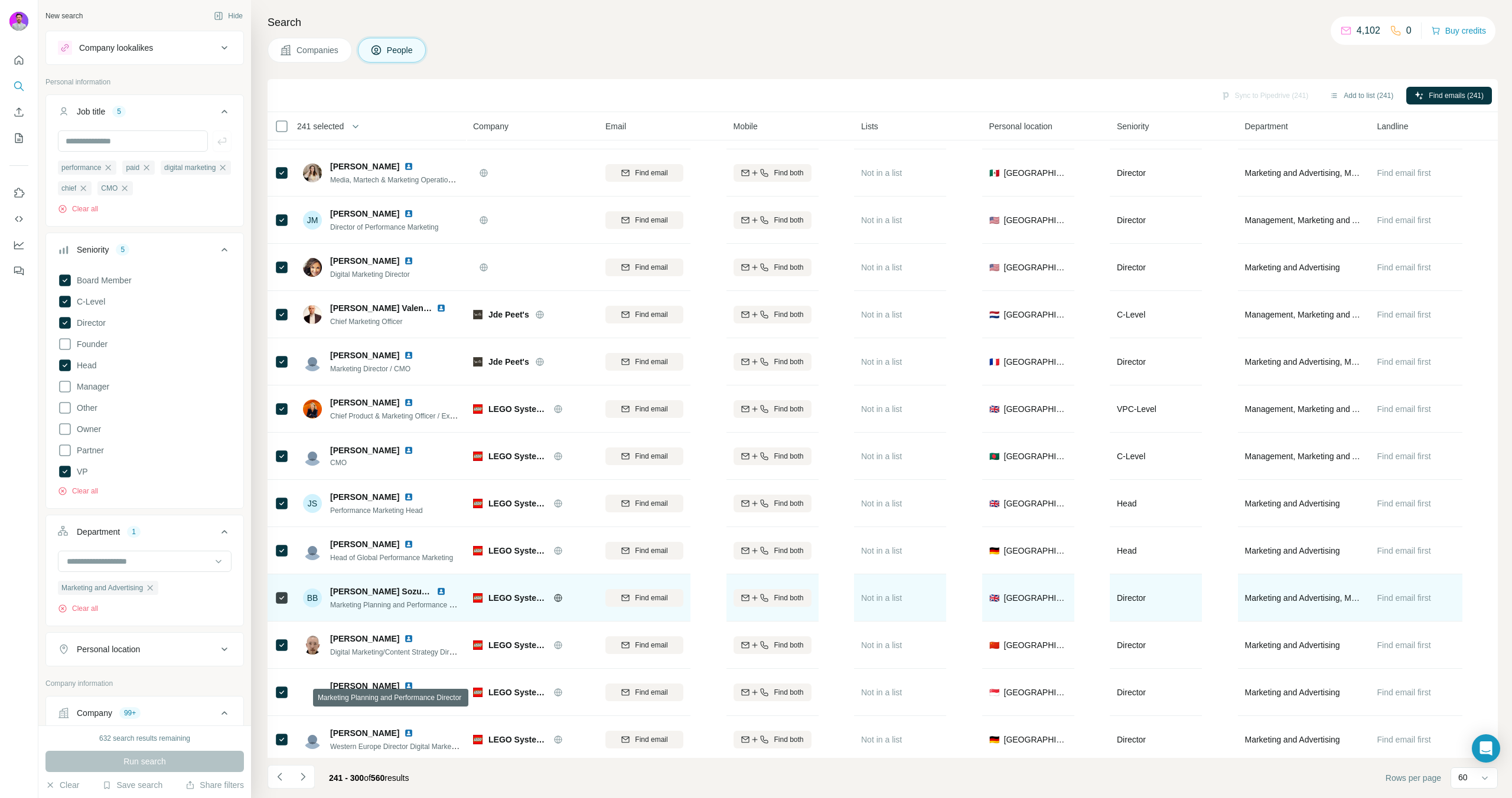
scroll to position [515, 0]
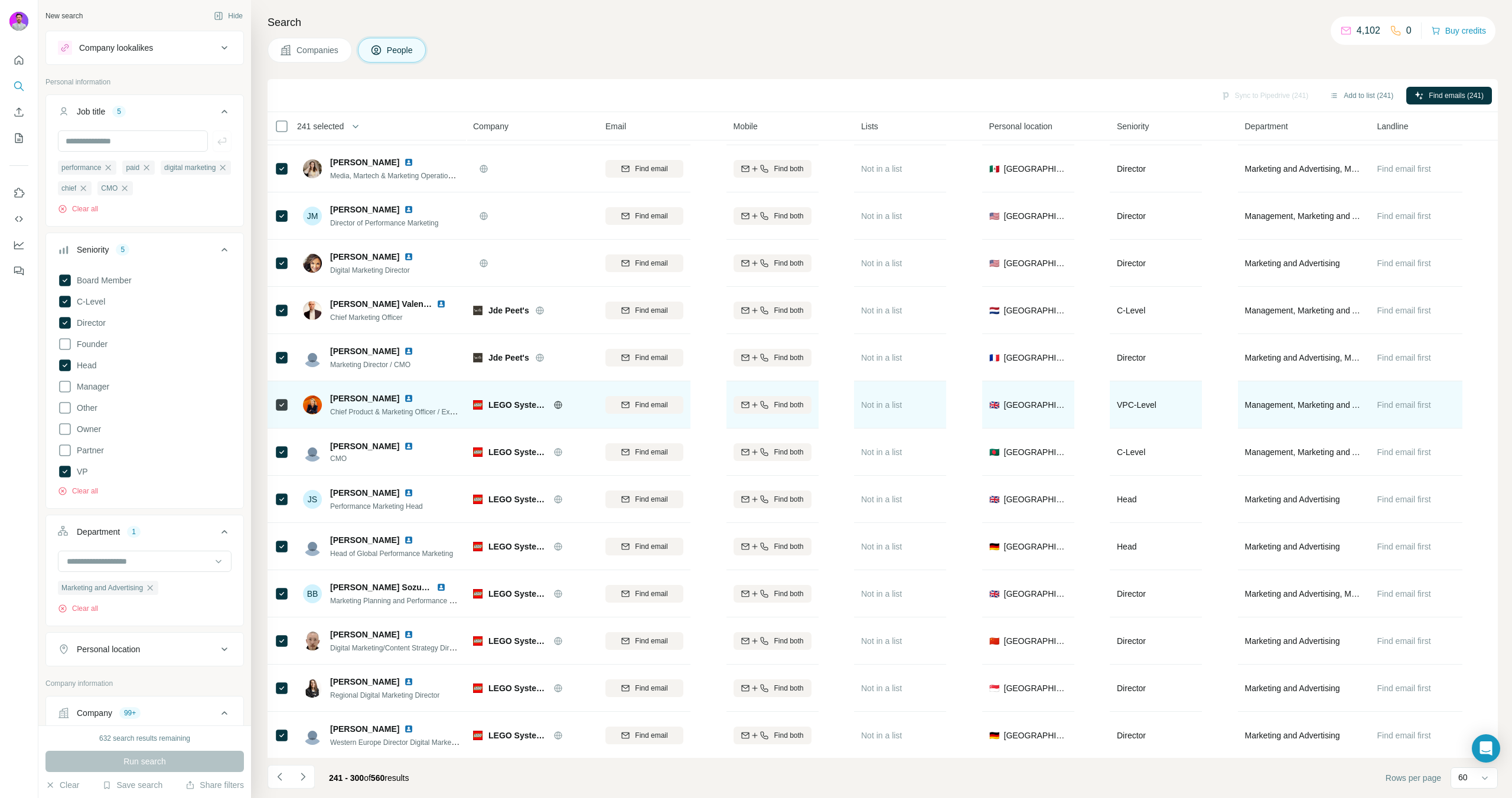
click at [288, 407] on icon at bounding box center [282, 405] width 14 height 14
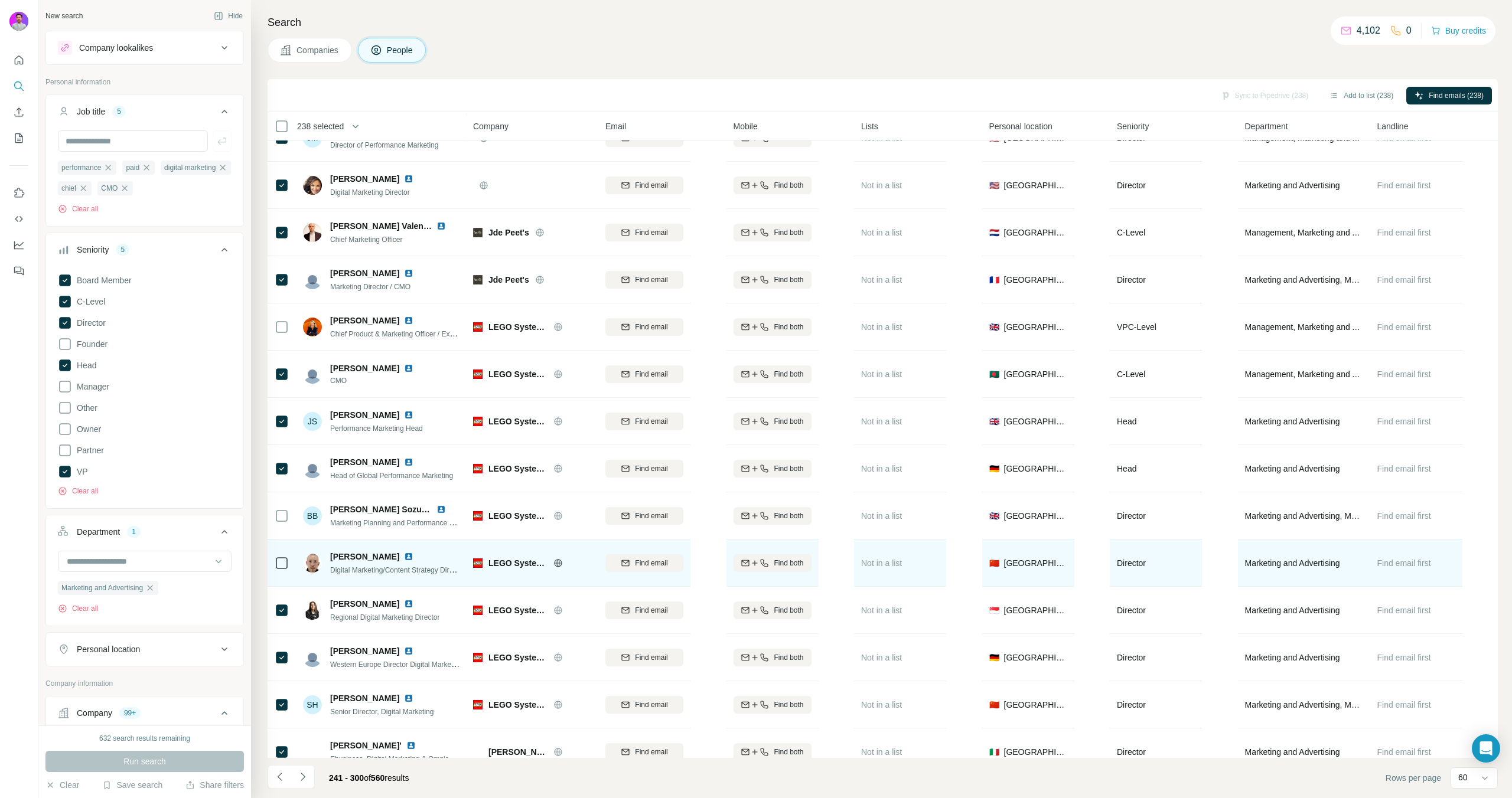
scroll to position [665, 0]
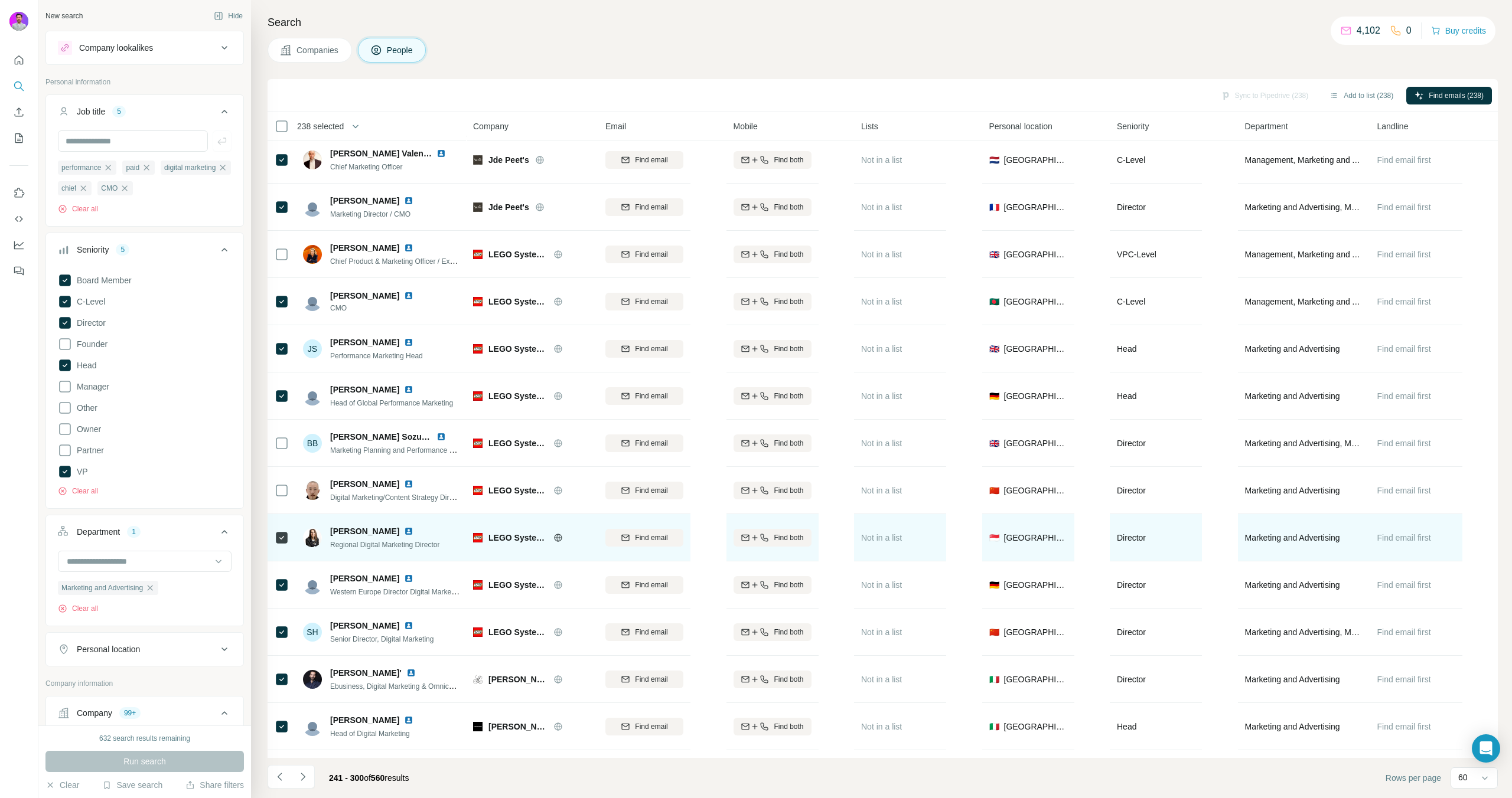
click at [284, 545] on div at bounding box center [282, 537] width 14 height 32
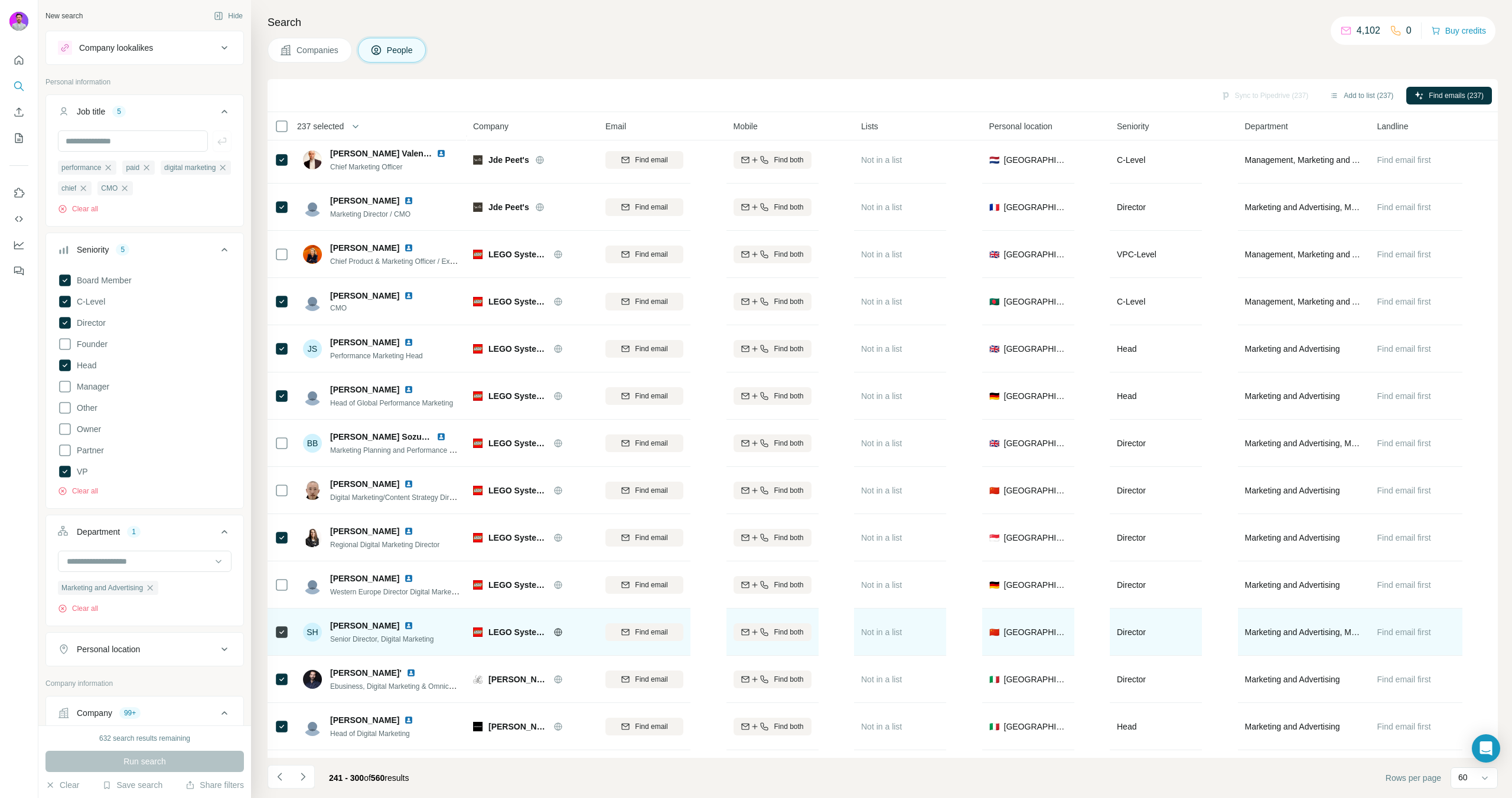
click at [279, 625] on icon at bounding box center [282, 632] width 14 height 14
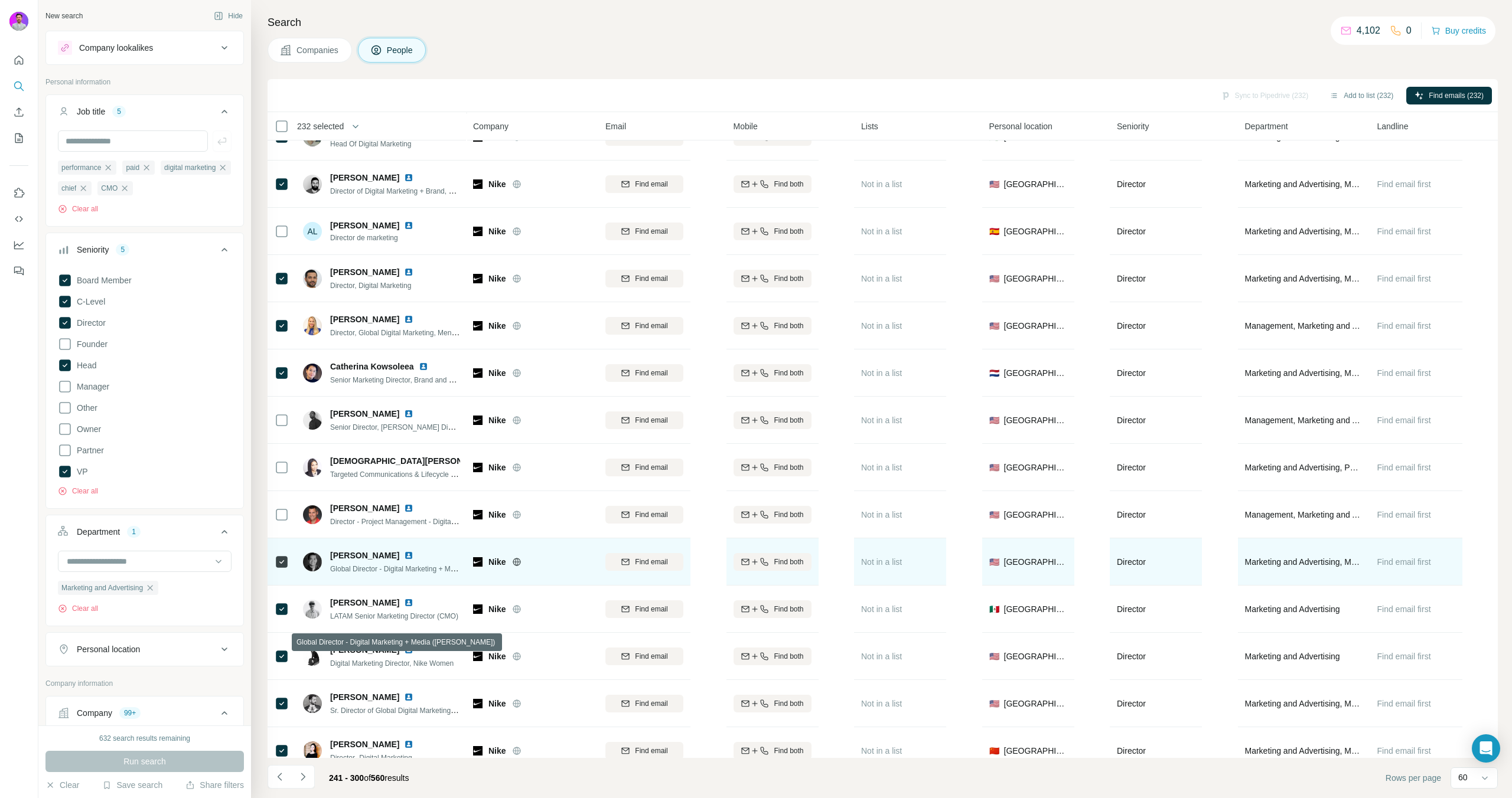
scroll to position [1553, 0]
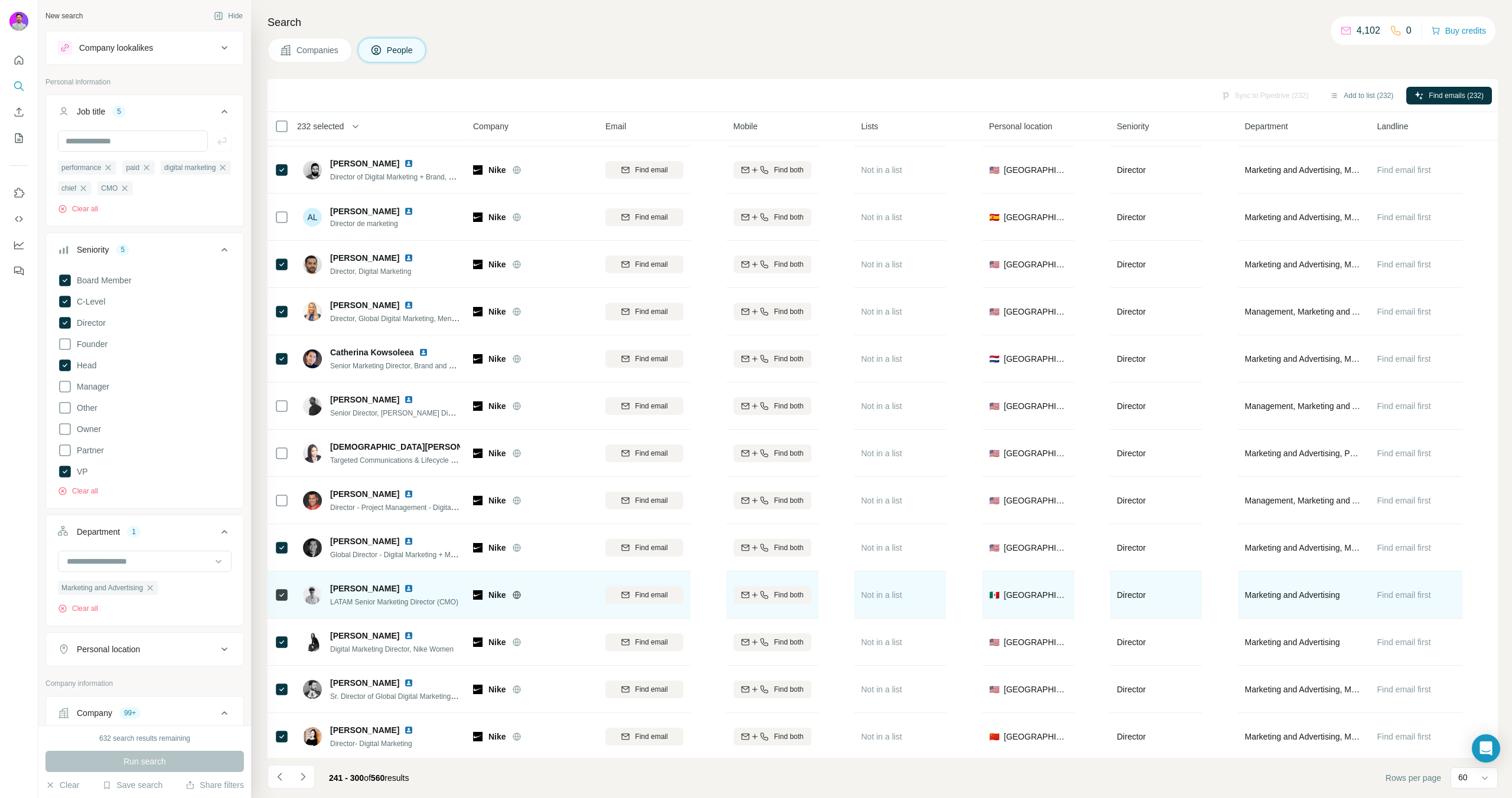
click at [290, 595] on td at bounding box center [282, 594] width 29 height 48
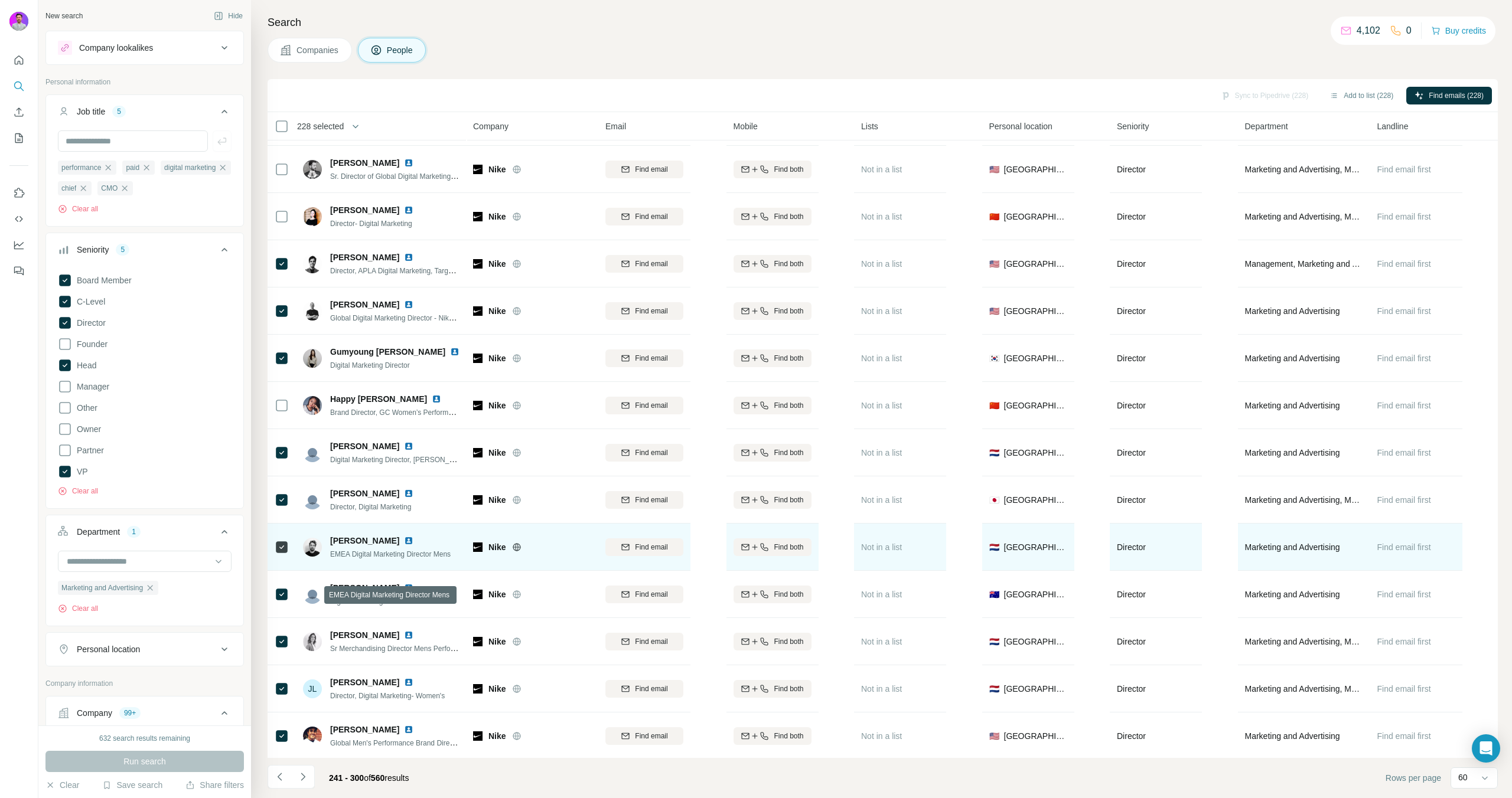
scroll to position [2223, 0]
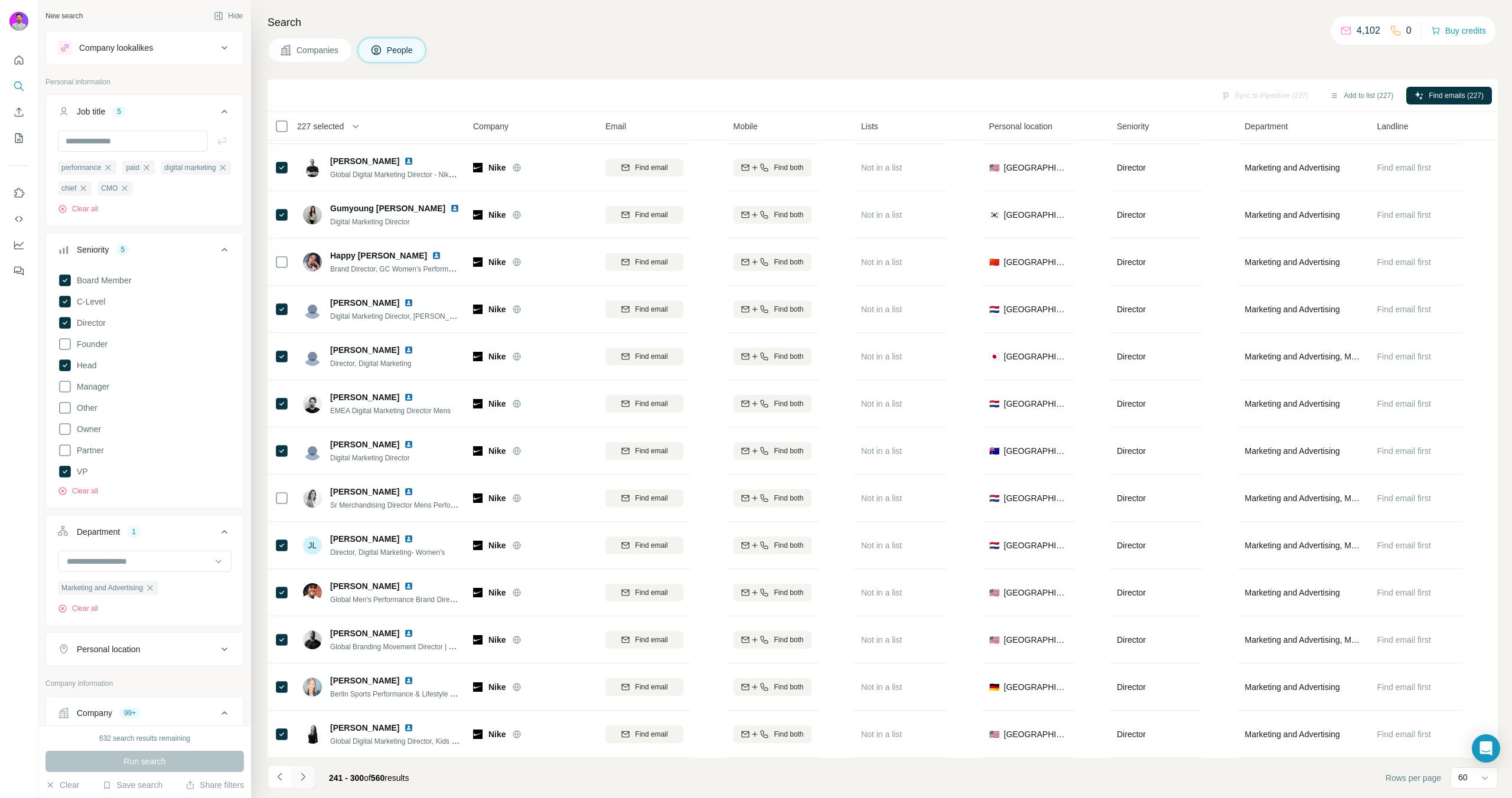
click at [303, 777] on icon "Navigate to next page" at bounding box center [302, 776] width 4 height 8
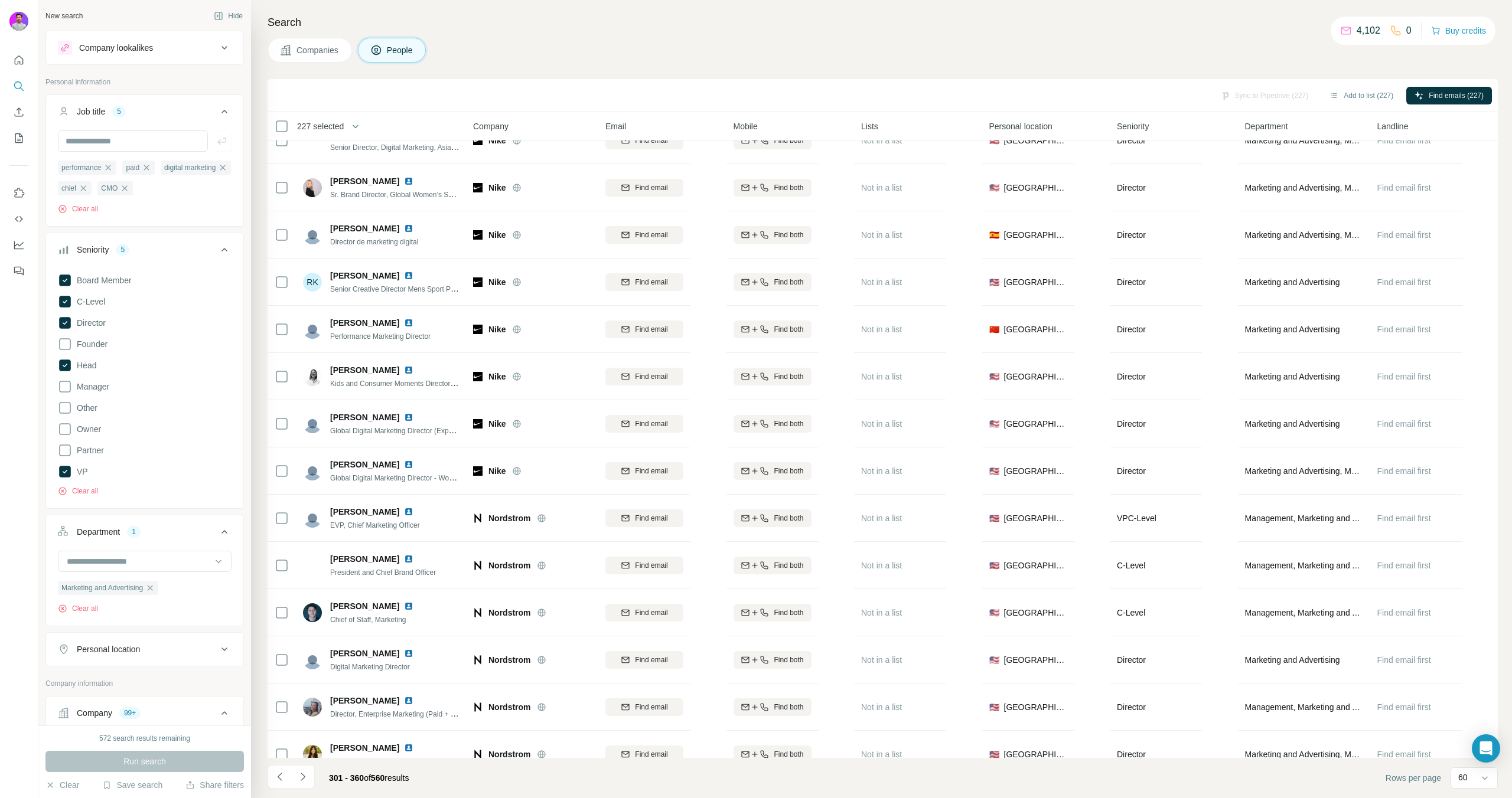
scroll to position [684, 0]
click at [280, 783] on button "Navigate to previous page" at bounding box center [279, 776] width 23 height 23
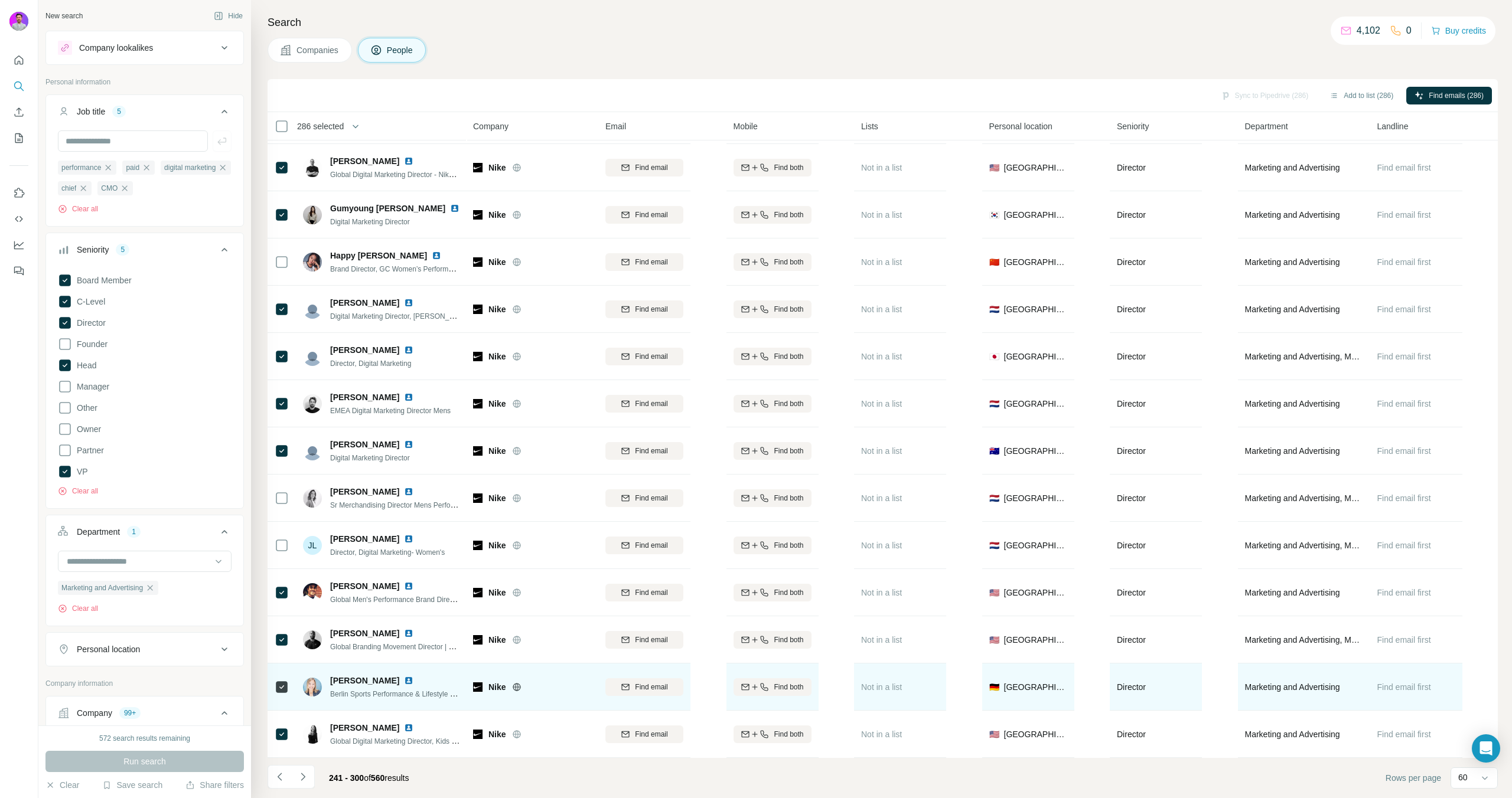
scroll to position [2223, 0]
click at [291, 687] on td at bounding box center [282, 687] width 29 height 48
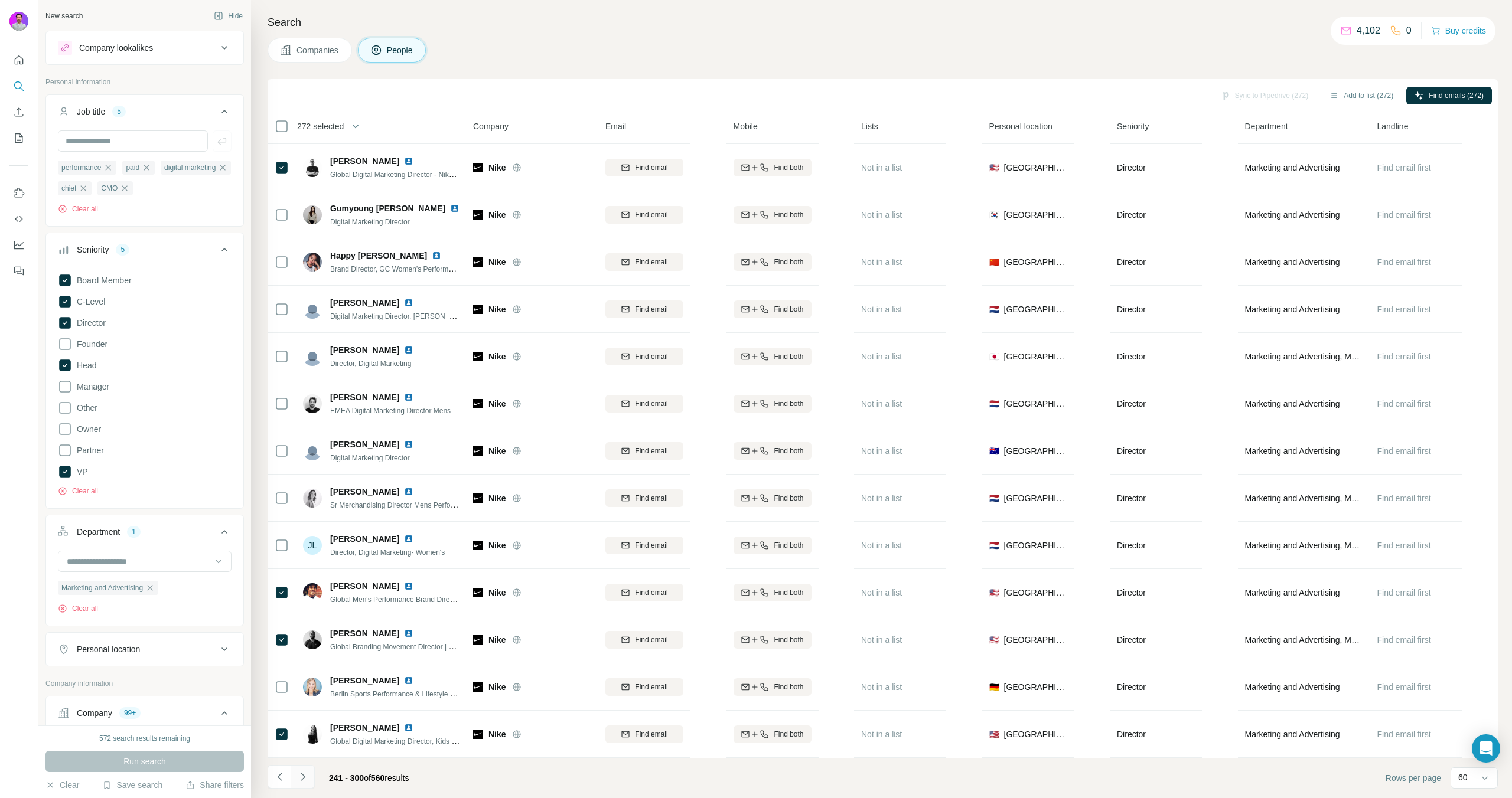
click at [295, 785] on button "Navigate to next page" at bounding box center [303, 776] width 23 height 23
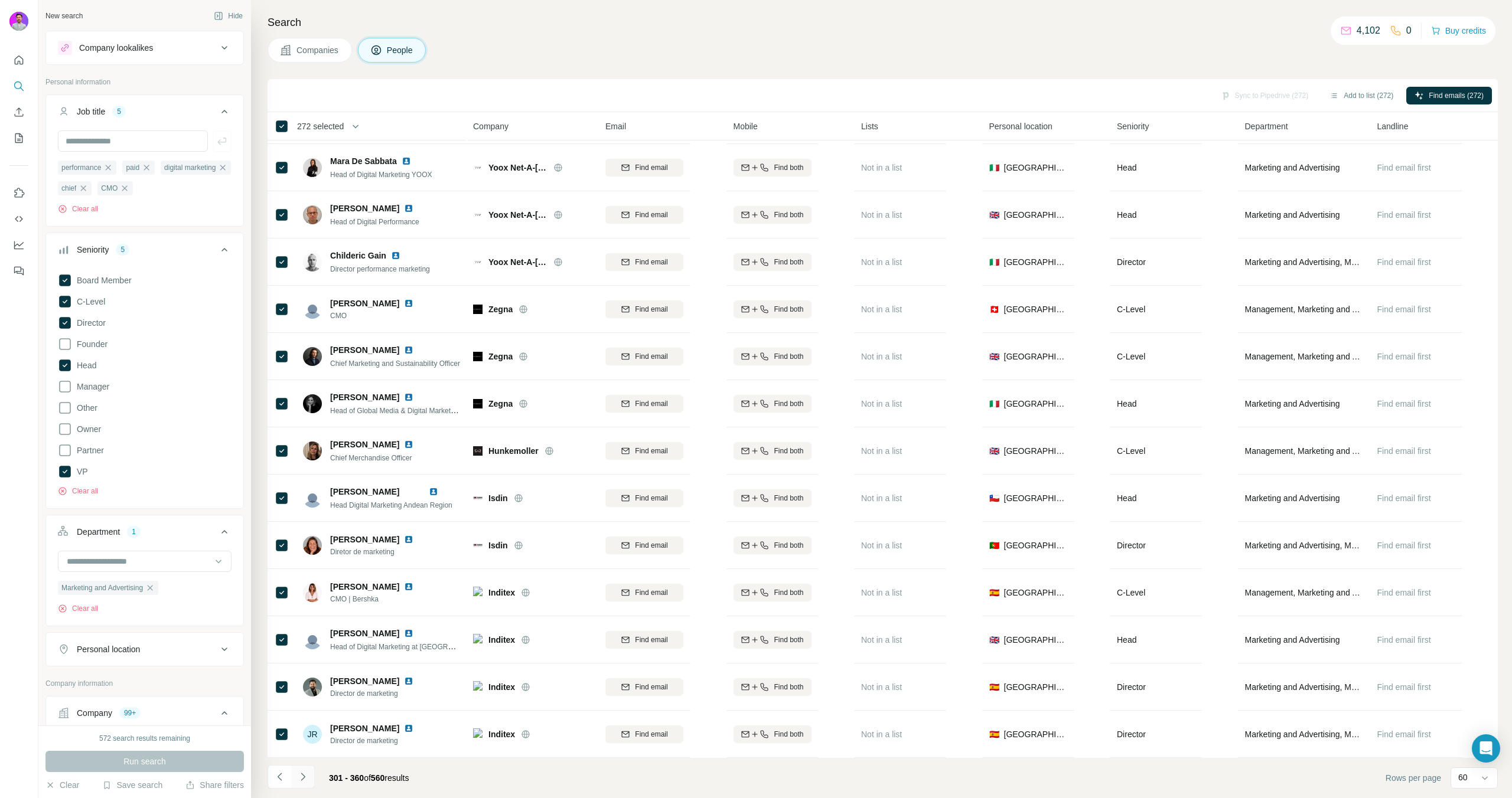
click at [300, 782] on icon "Navigate to next page" at bounding box center [302, 776] width 12 height 12
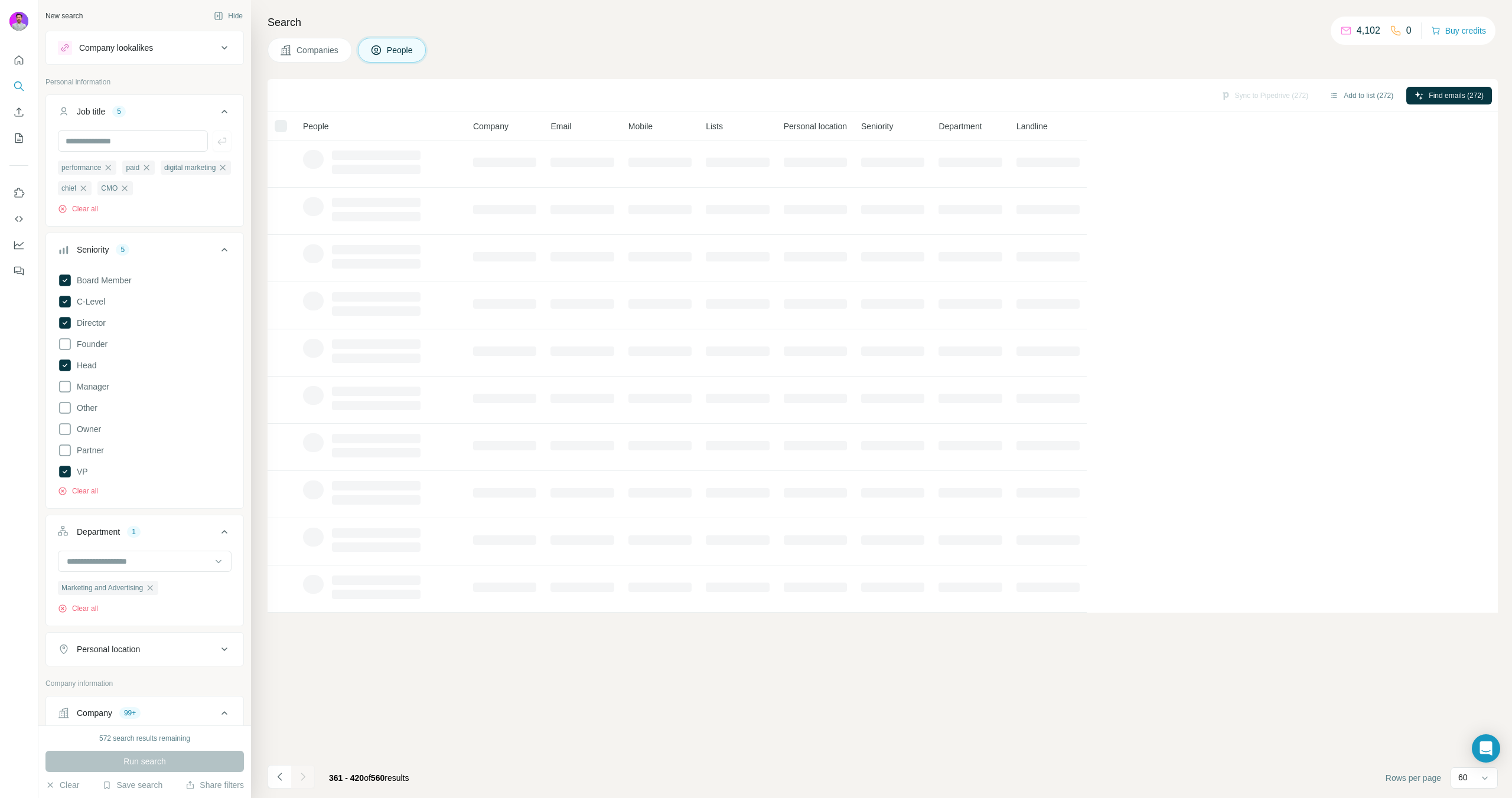
scroll to position [0, 0]
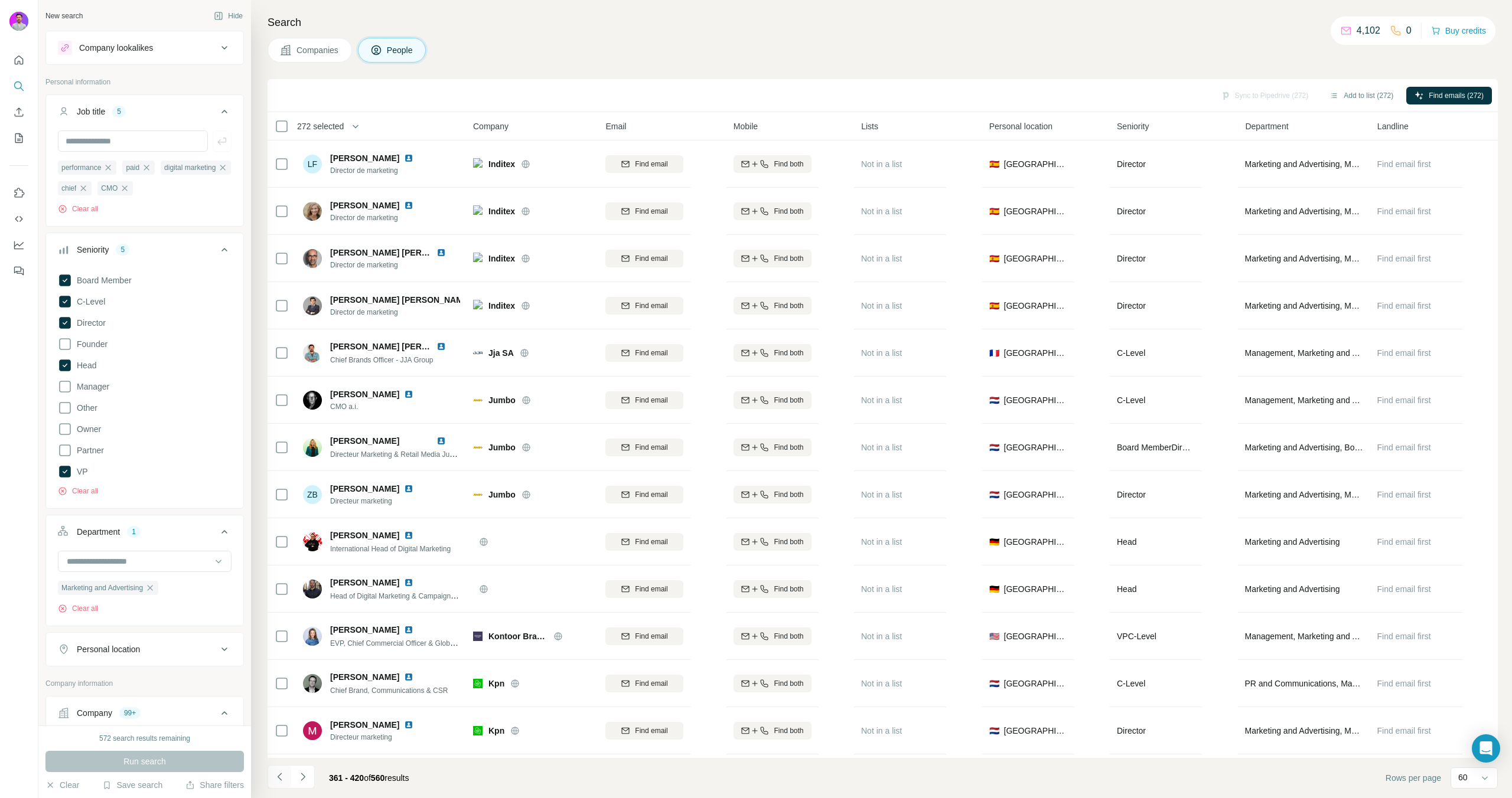
click at [278, 778] on icon "Navigate to previous page" at bounding box center [280, 776] width 12 height 12
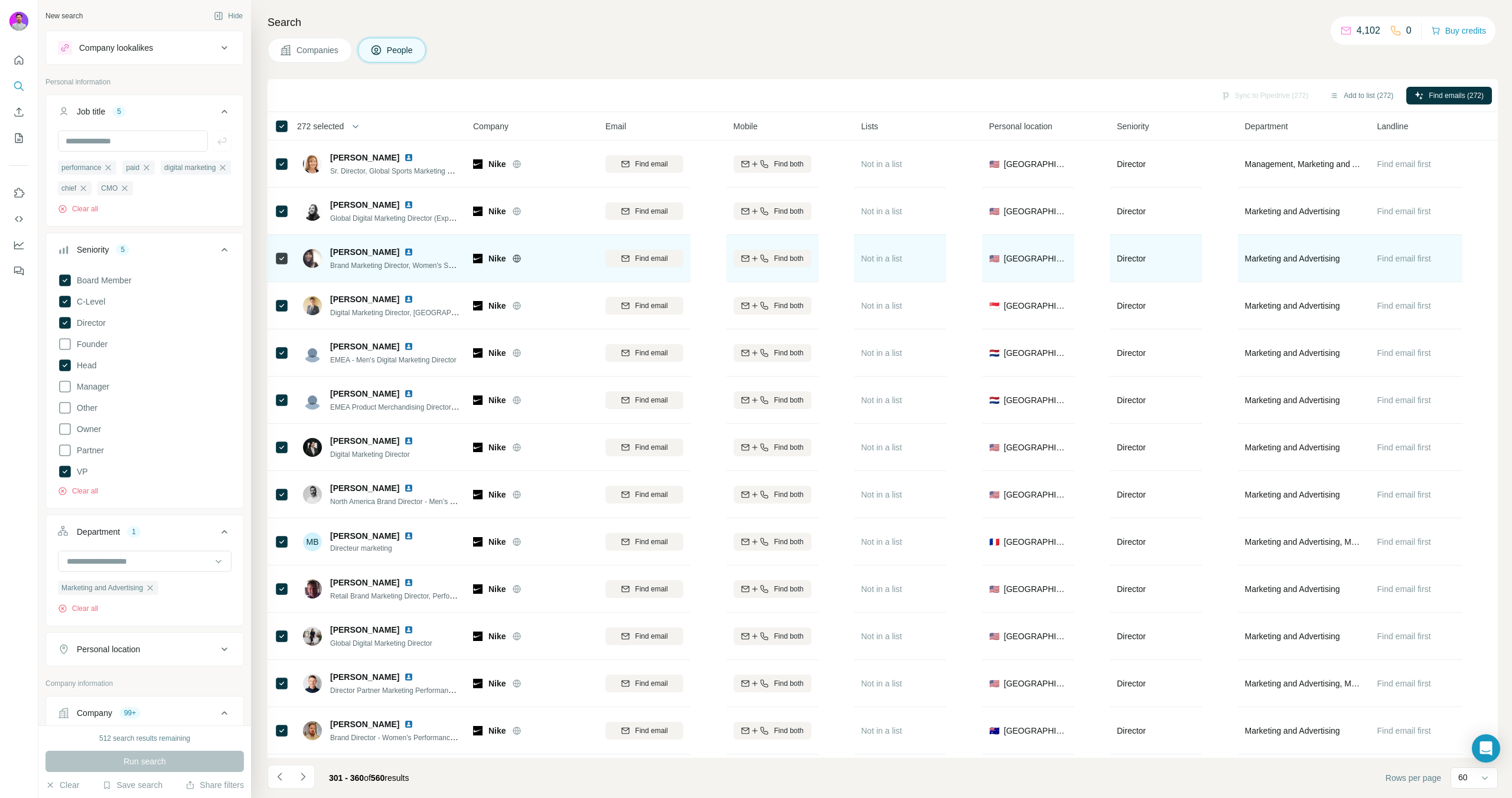
click at [274, 255] on icon at bounding box center [282, 259] width 14 height 14
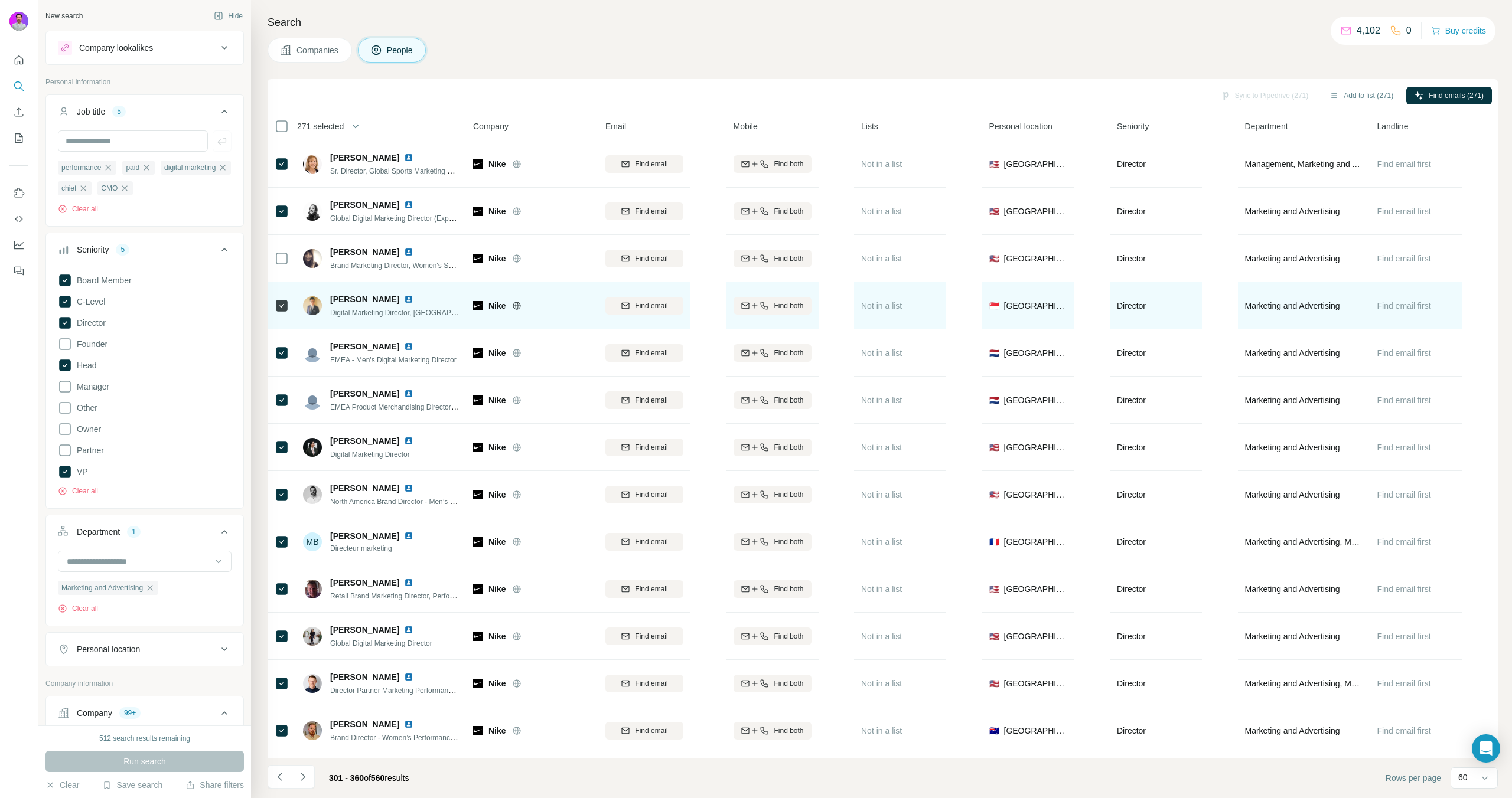
click at [278, 298] on div at bounding box center [282, 306] width 14 height 32
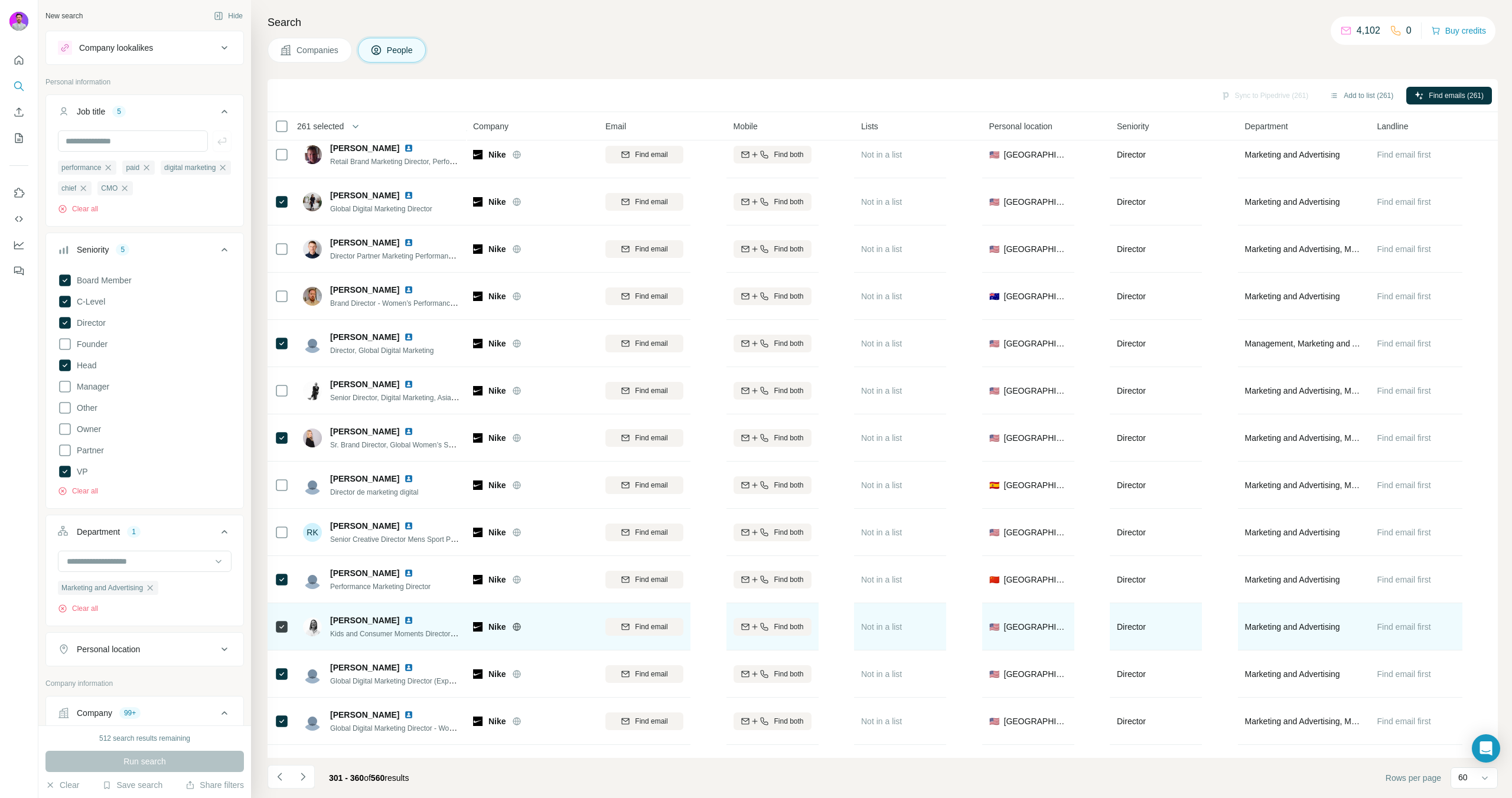
scroll to position [438, 0]
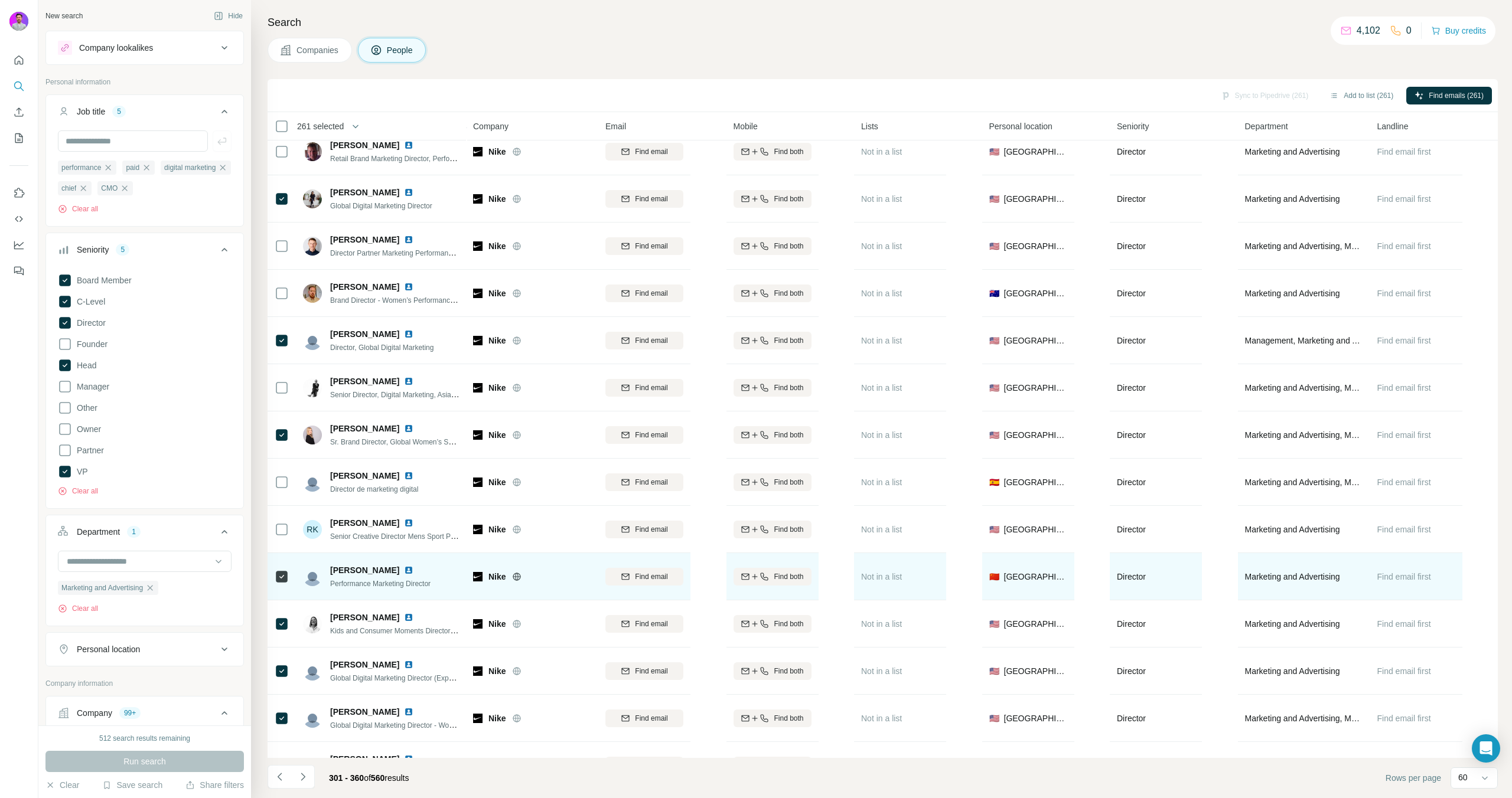
click at [274, 577] on td at bounding box center [282, 577] width 29 height 48
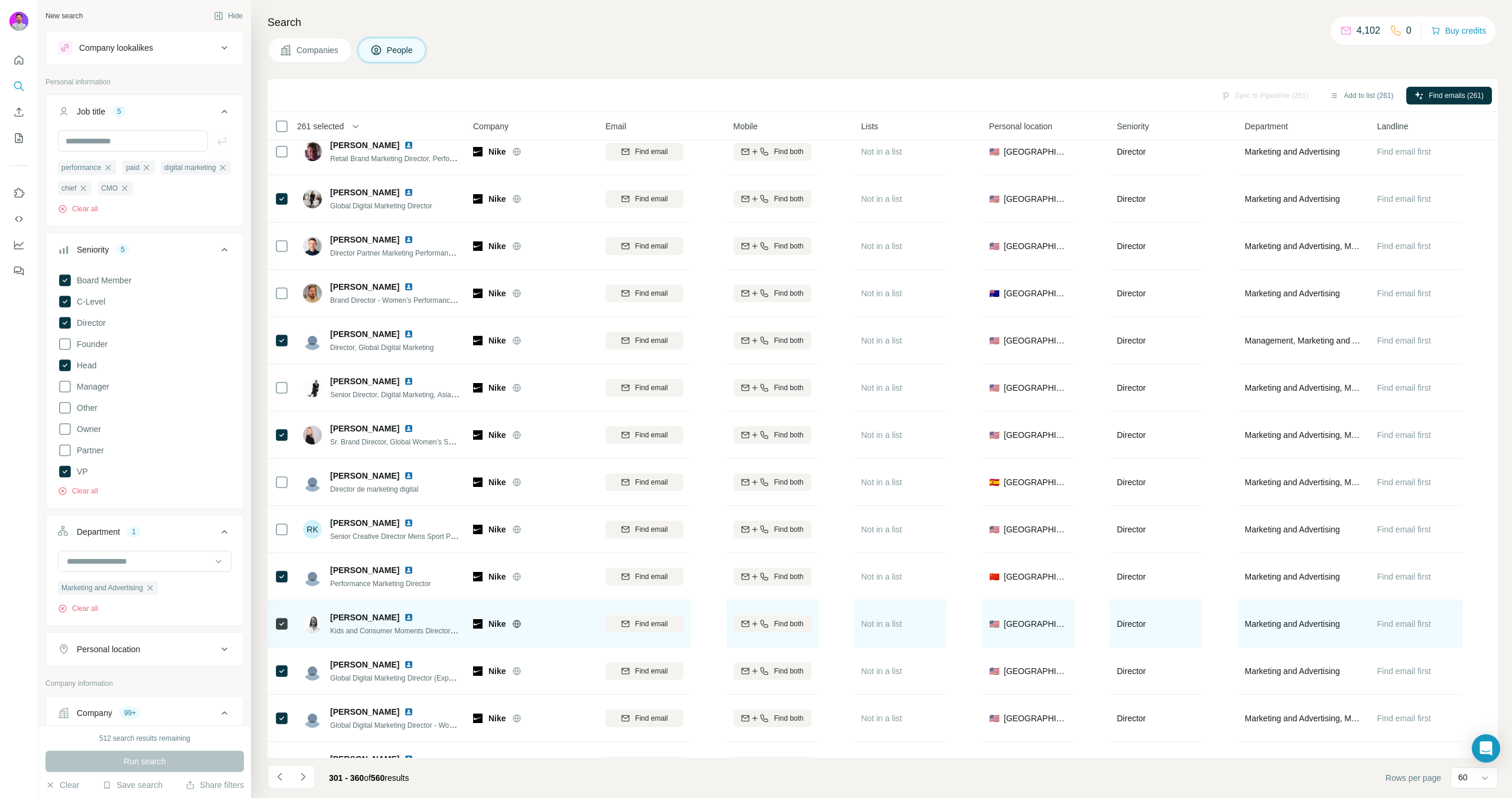
click at [279, 614] on div at bounding box center [282, 624] width 14 height 32
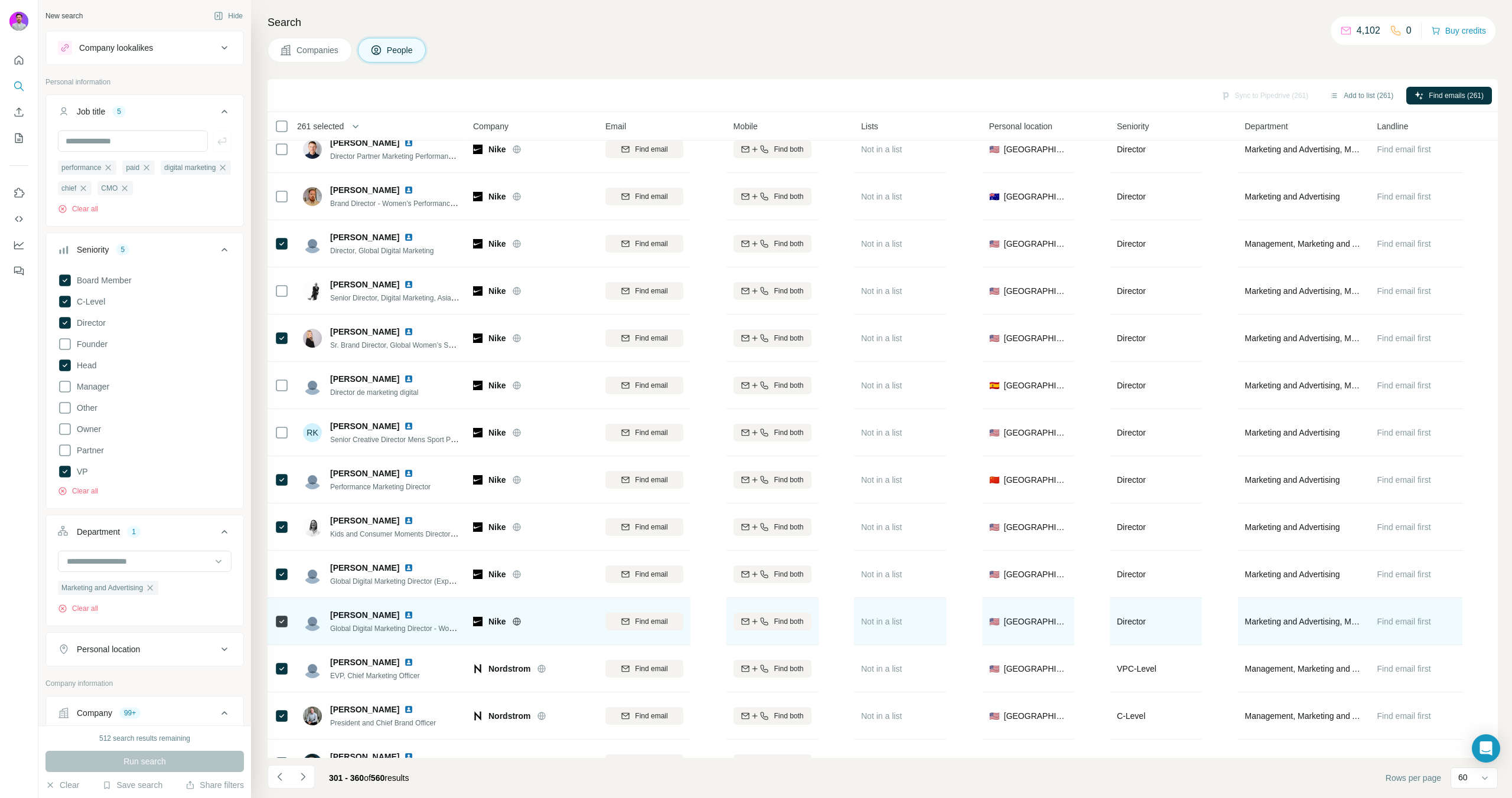
scroll to position [542, 0]
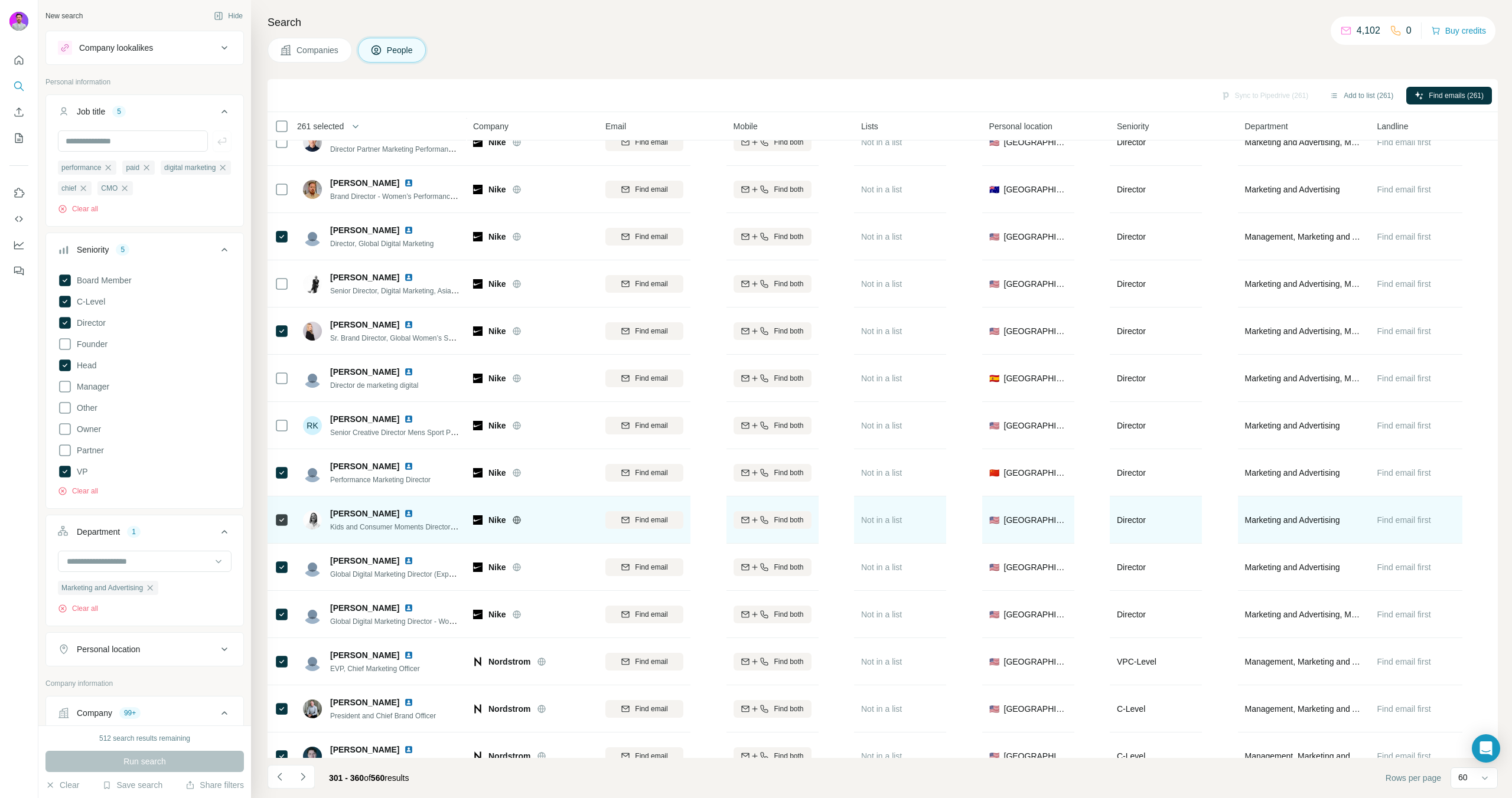
click at [284, 528] on div at bounding box center [282, 520] width 14 height 32
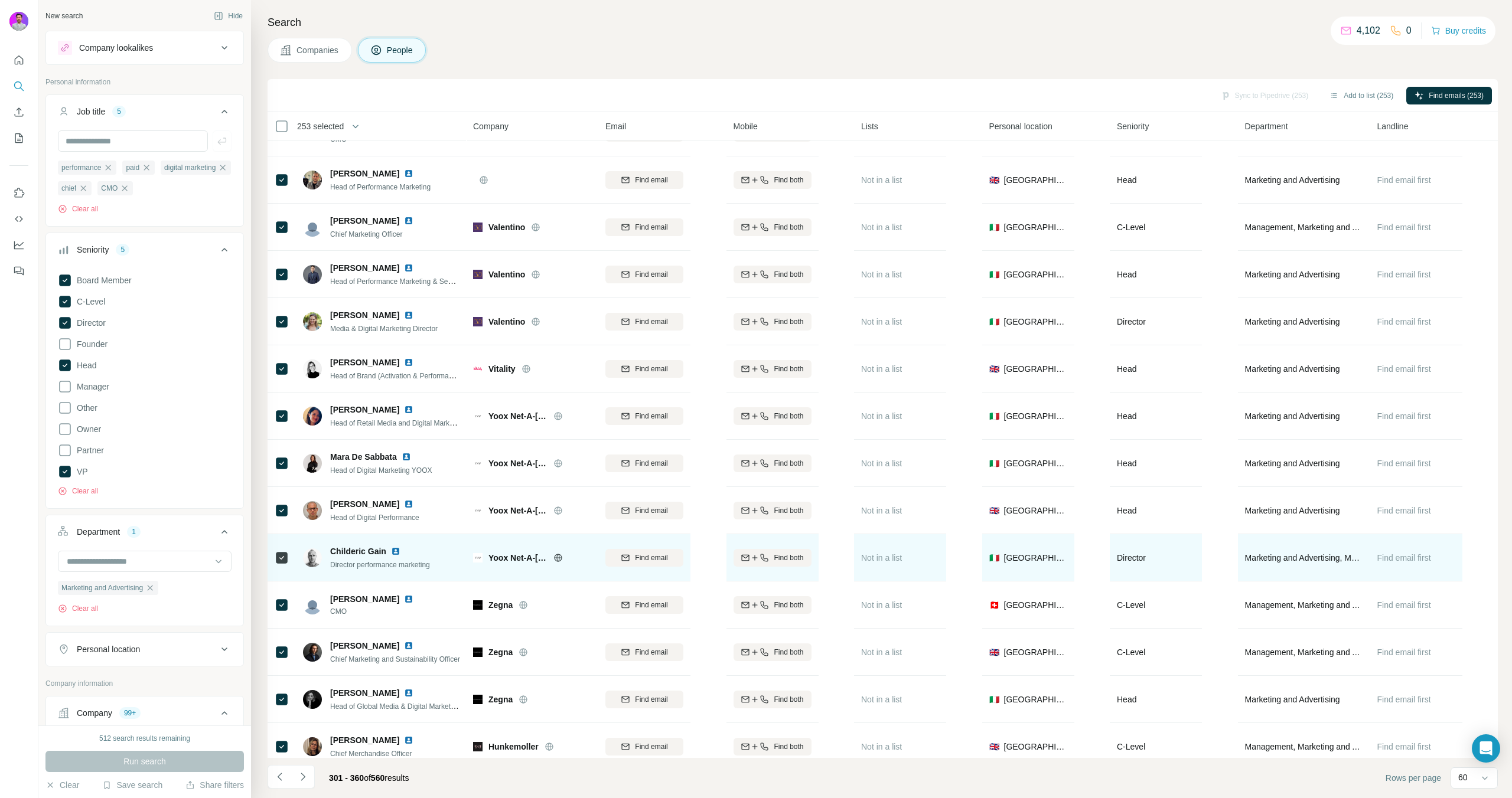
scroll to position [1988, 0]
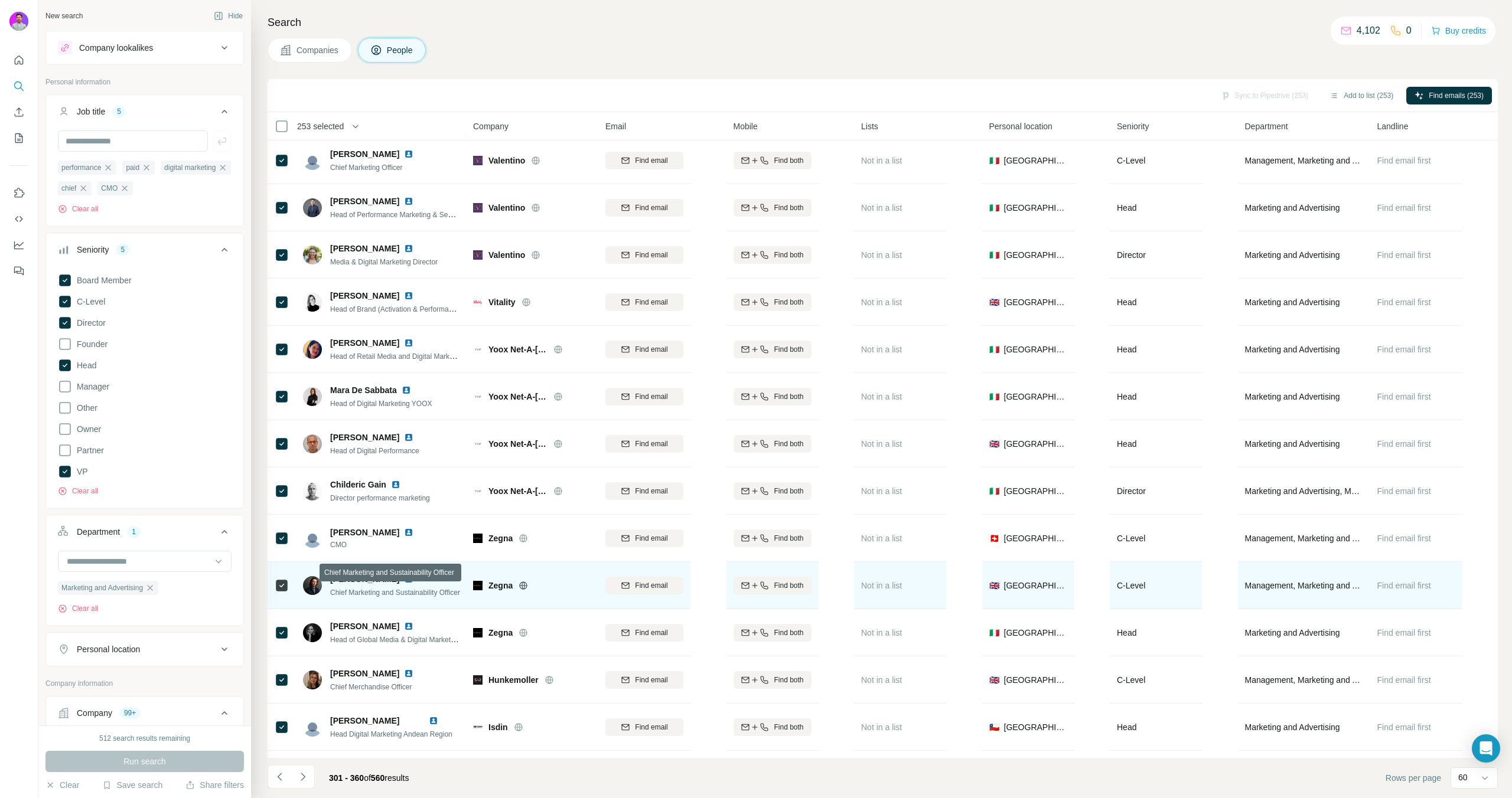
click at [410, 591] on span "Chief Marketing and Sustainability Officer" at bounding box center [395, 593] width 130 height 8
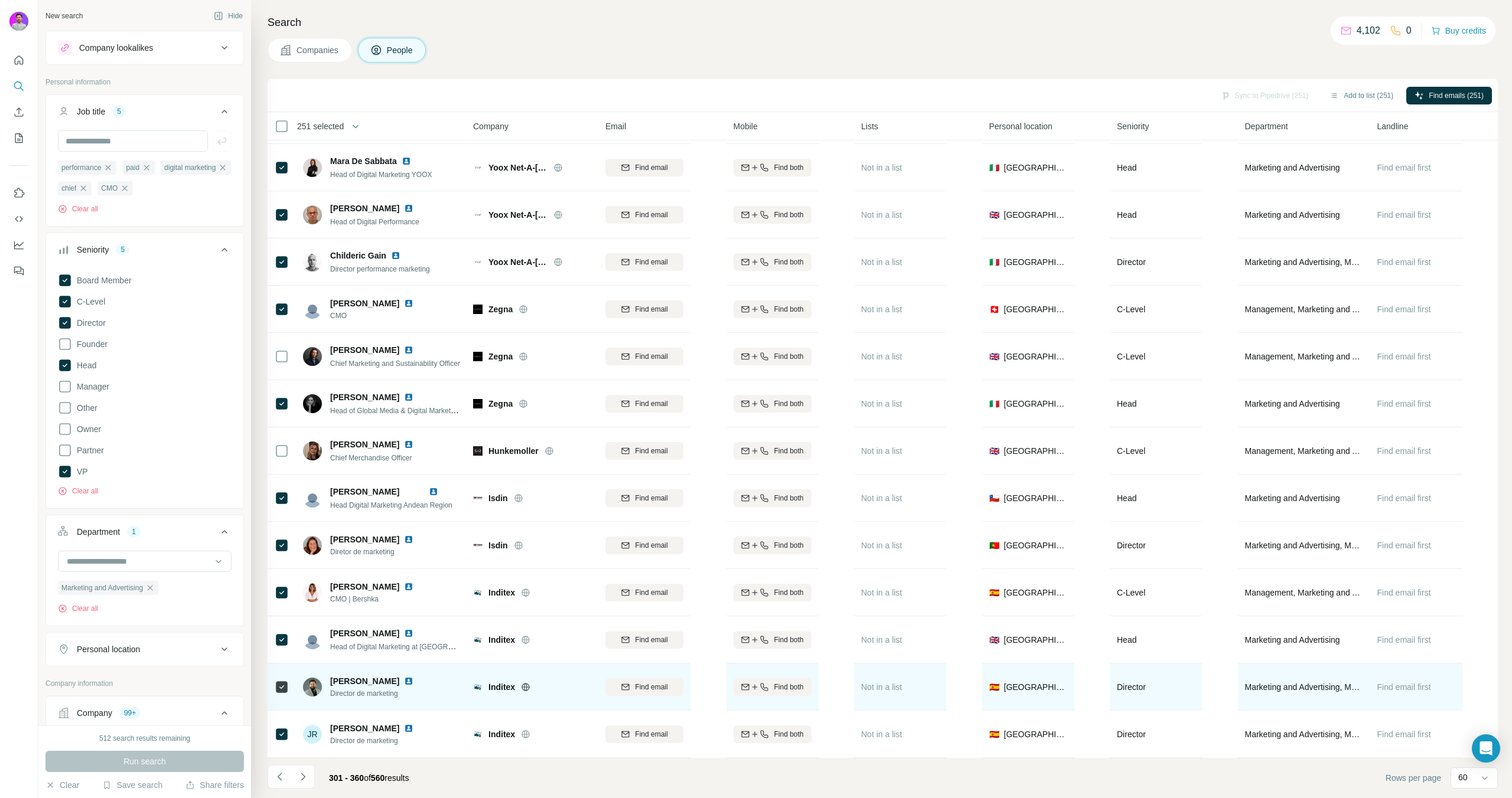
scroll to position [2223, 0]
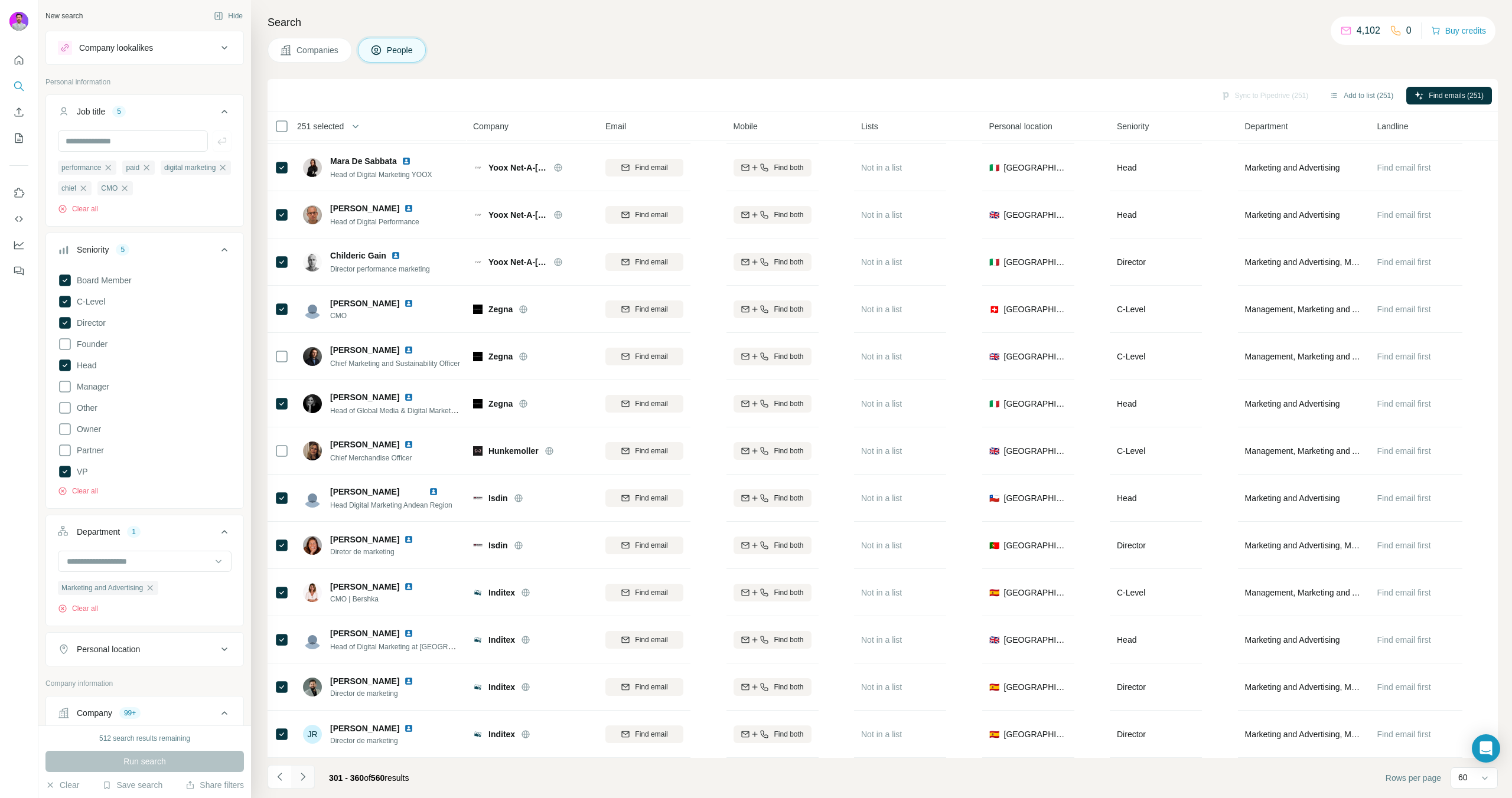
click at [307, 778] on icon "Navigate to next page" at bounding box center [302, 776] width 12 height 12
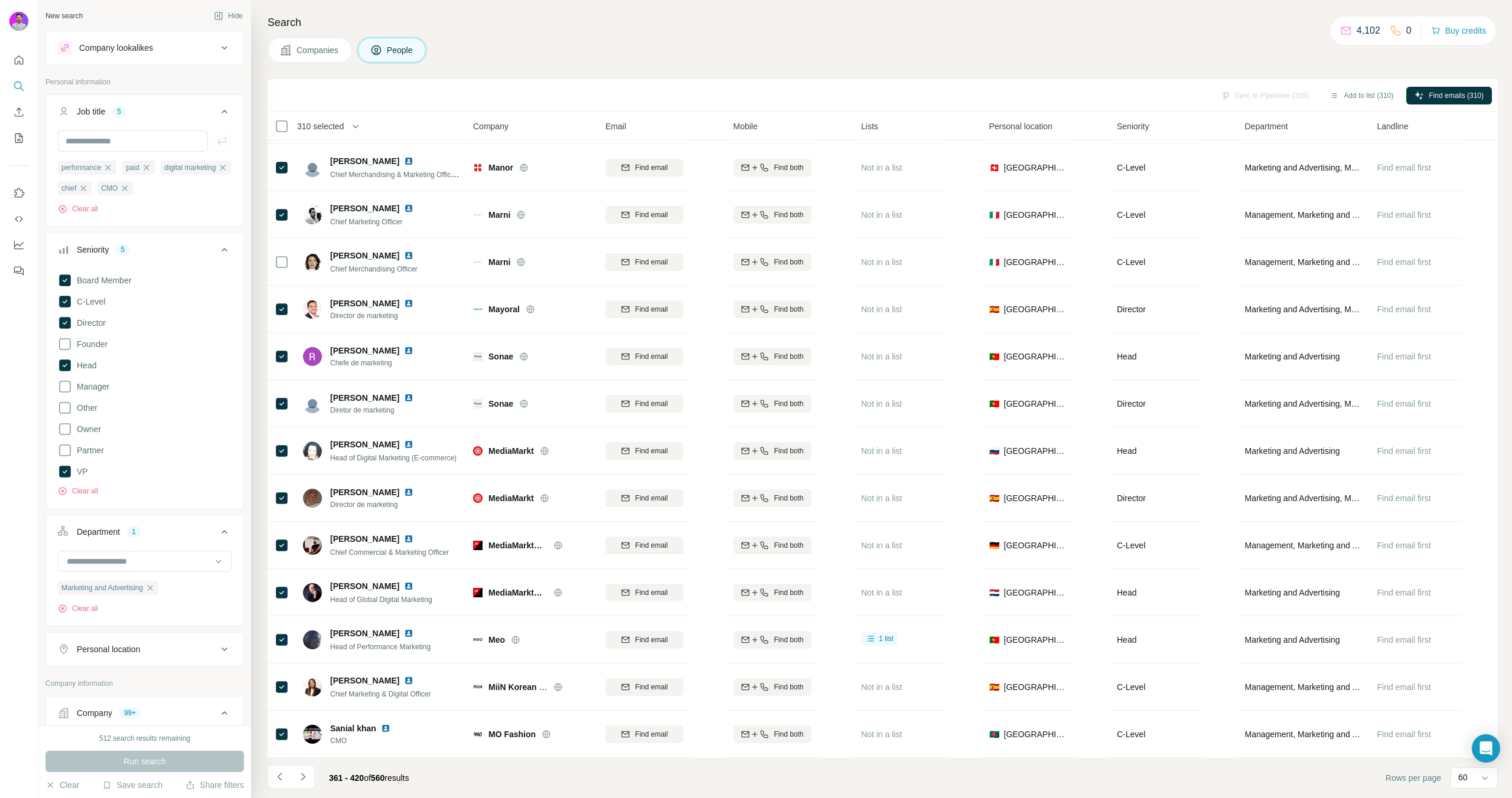
click at [305, 779] on icon "Navigate to next page" at bounding box center [302, 776] width 12 height 12
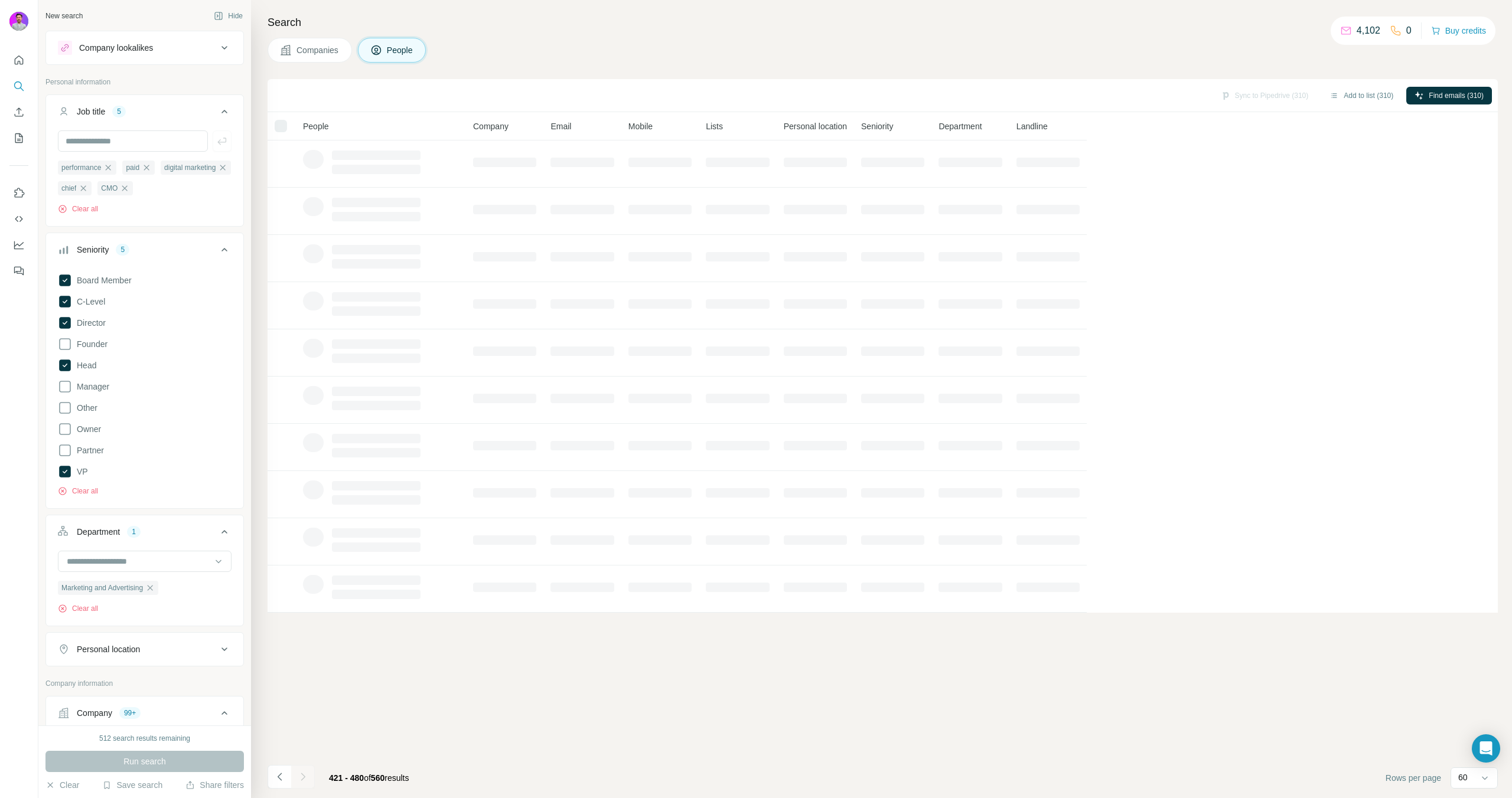
scroll to position [0, 0]
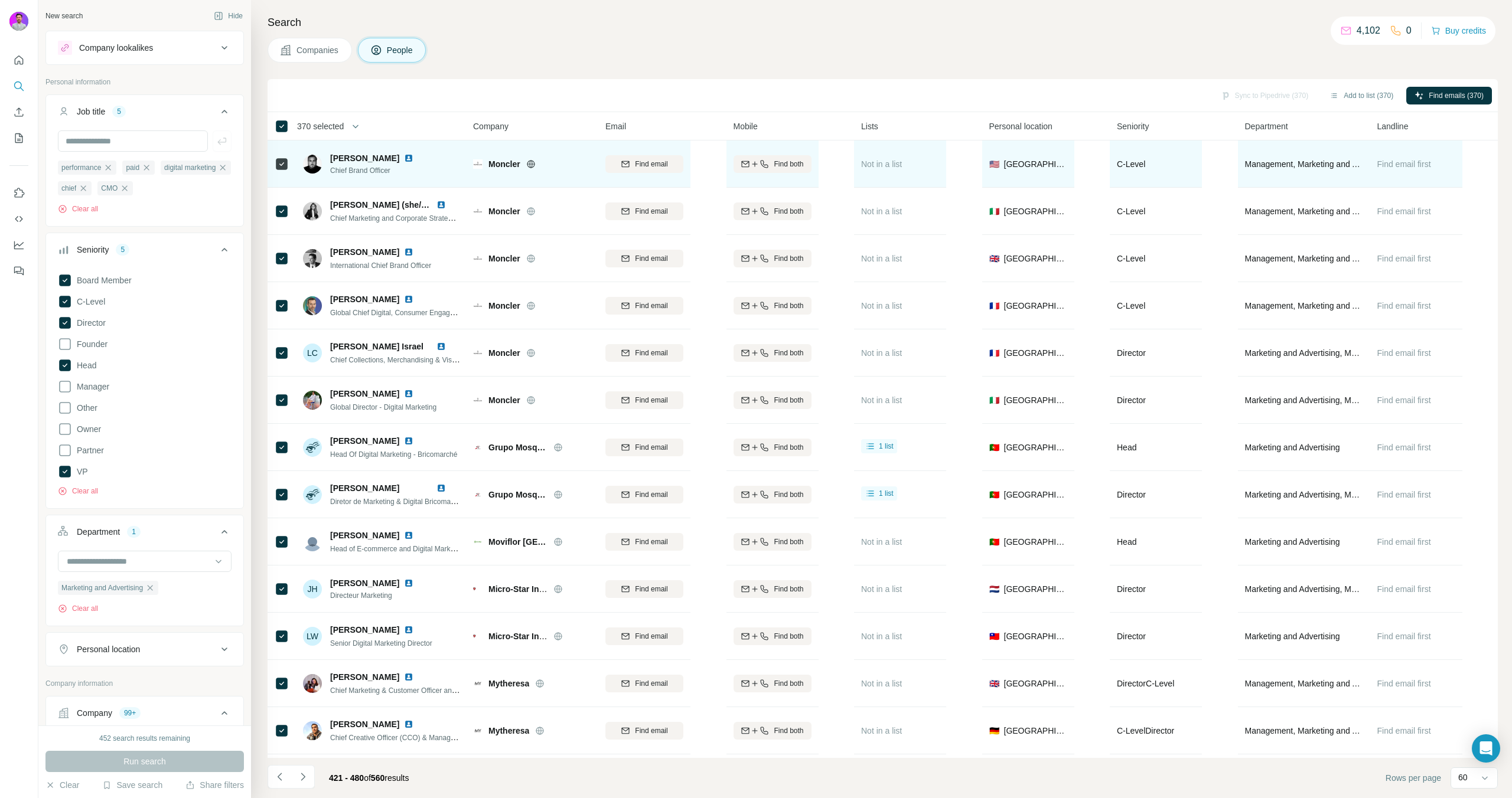
click at [274, 155] on div at bounding box center [282, 164] width 14 height 32
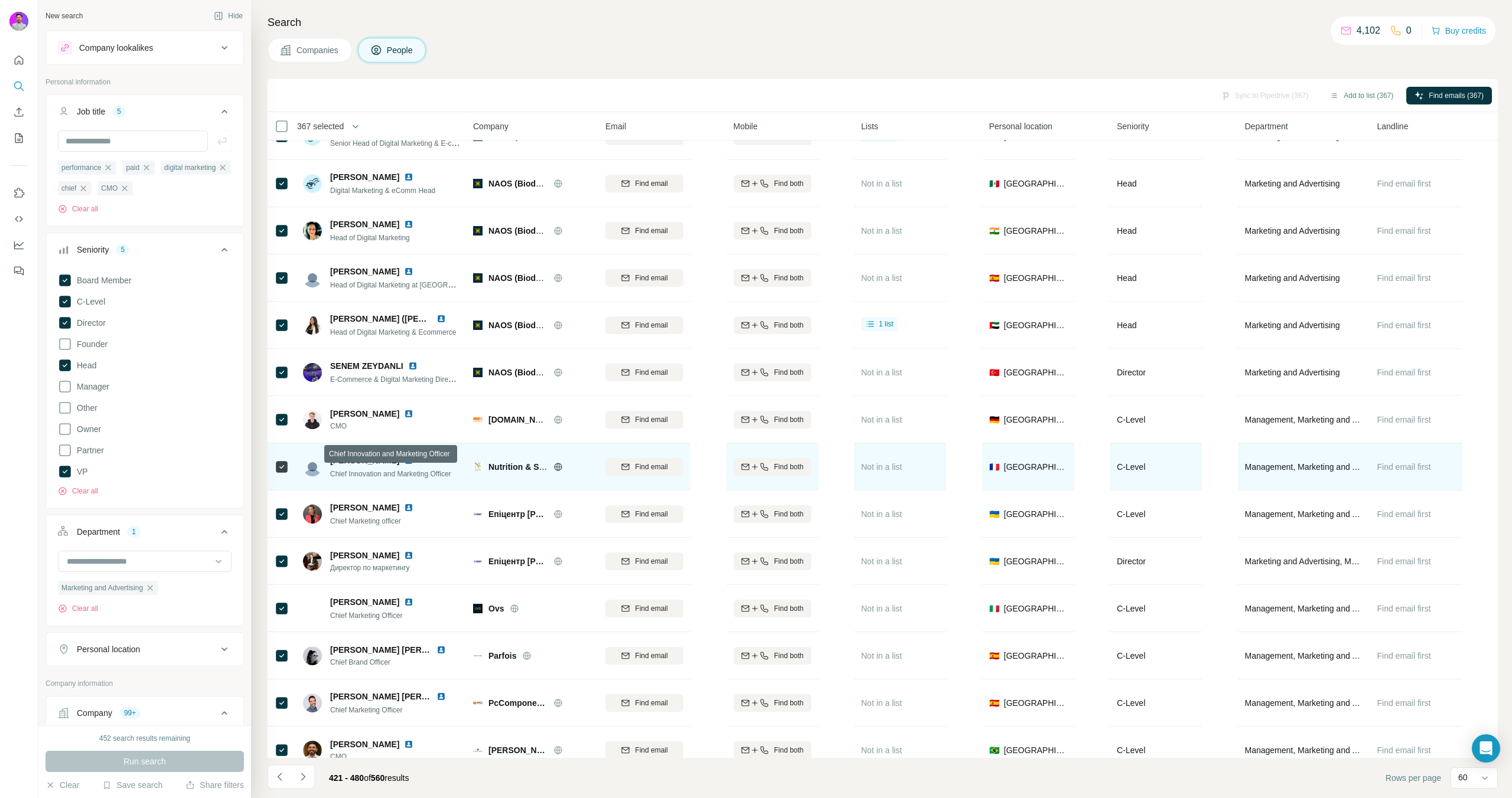
scroll to position [764, 0]
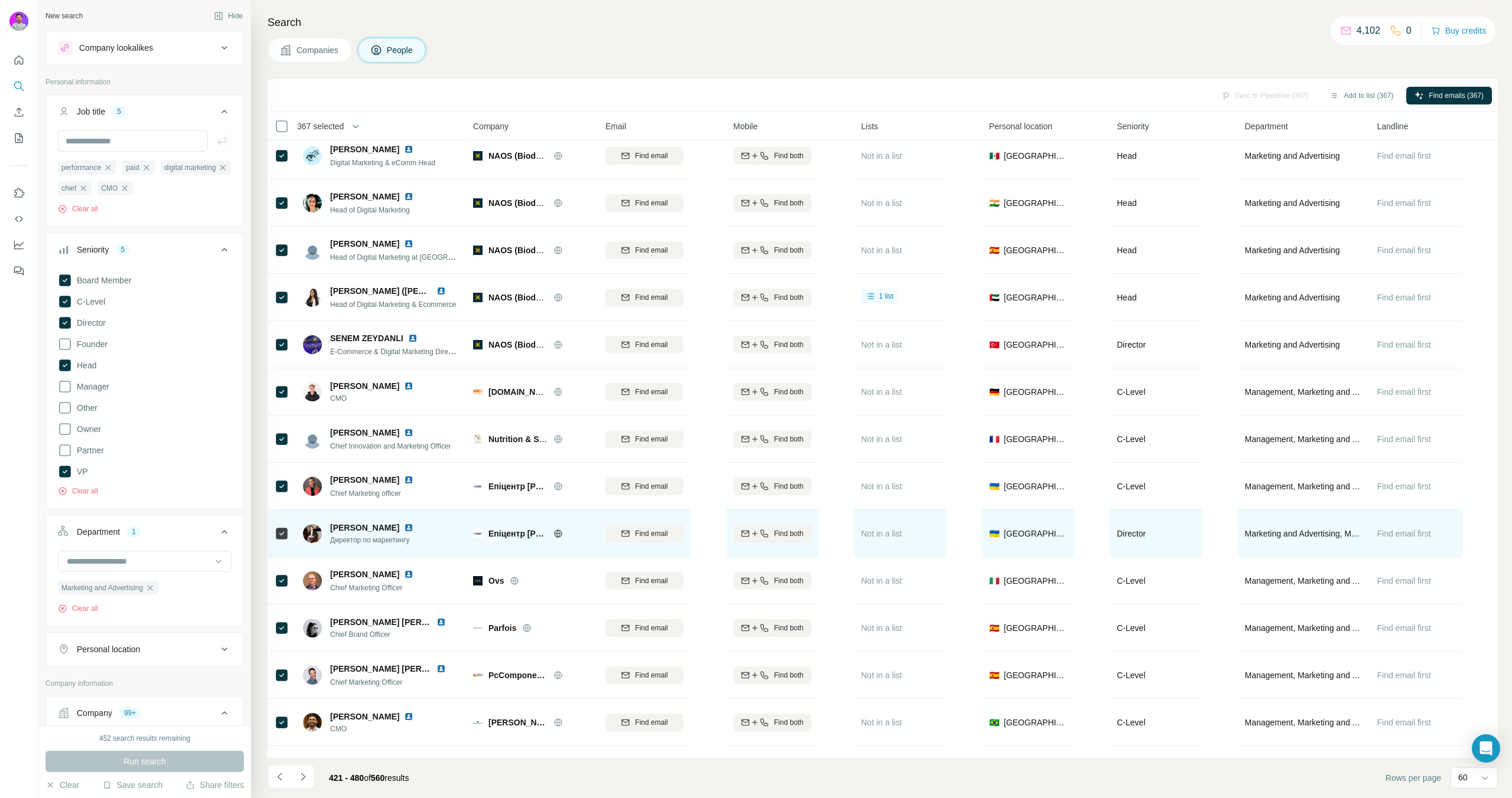
click at [274, 527] on td at bounding box center [282, 533] width 29 height 48
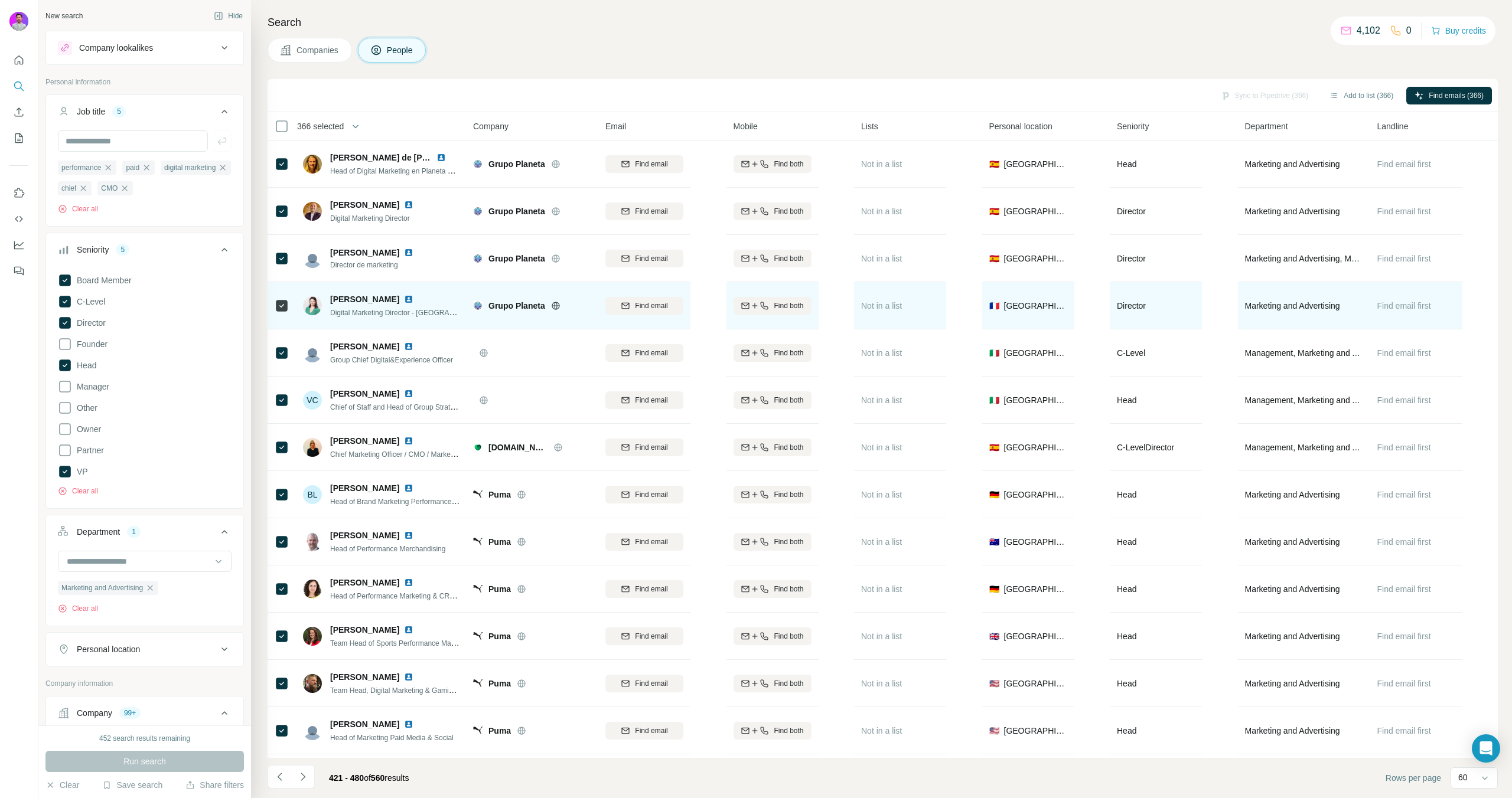
scroll to position [1856, 0]
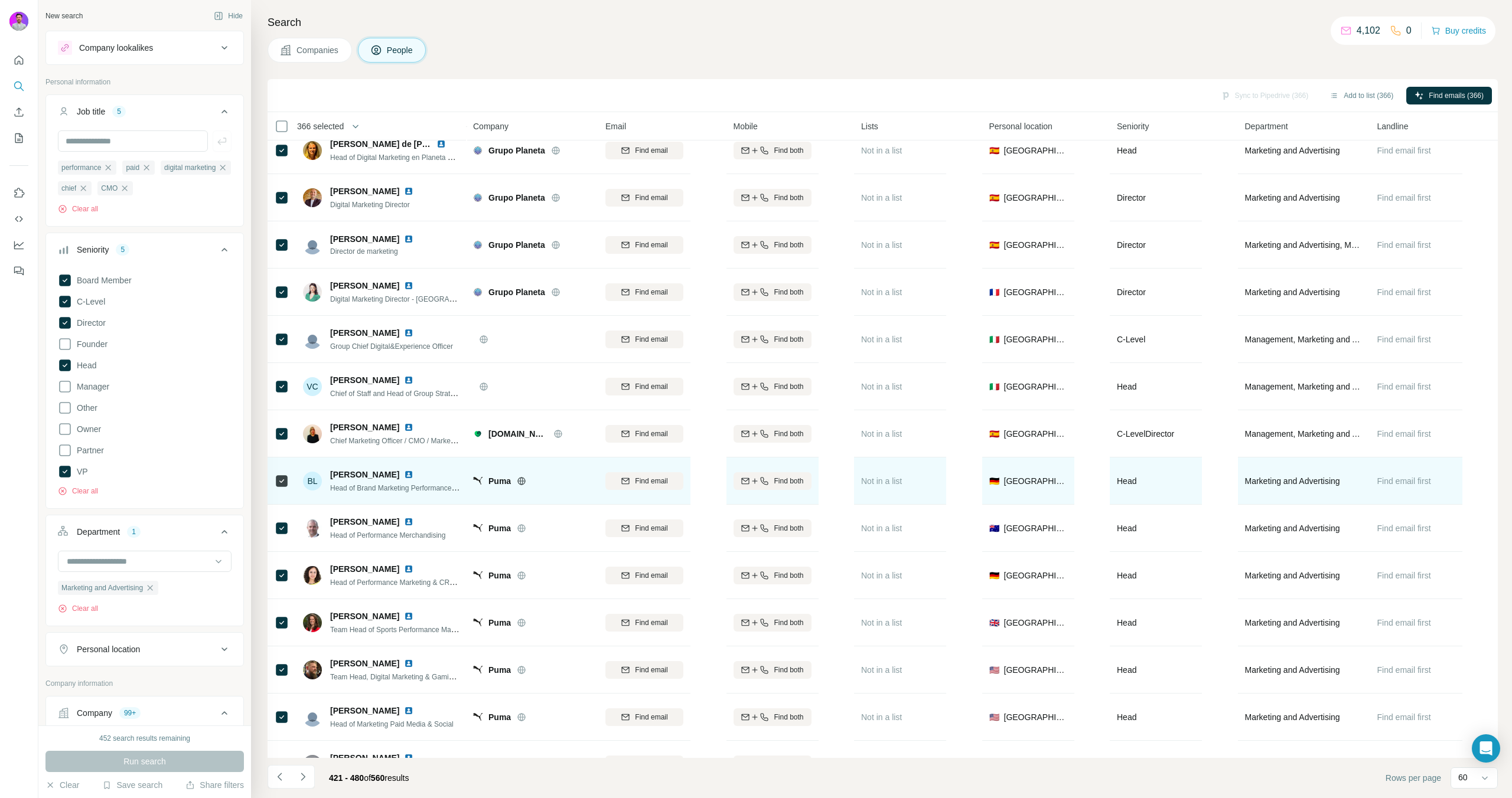
click at [422, 487] on span "Head of Brand Marketing Performance [GEOGRAPHIC_DATA]" at bounding box center [429, 488] width 197 height 10
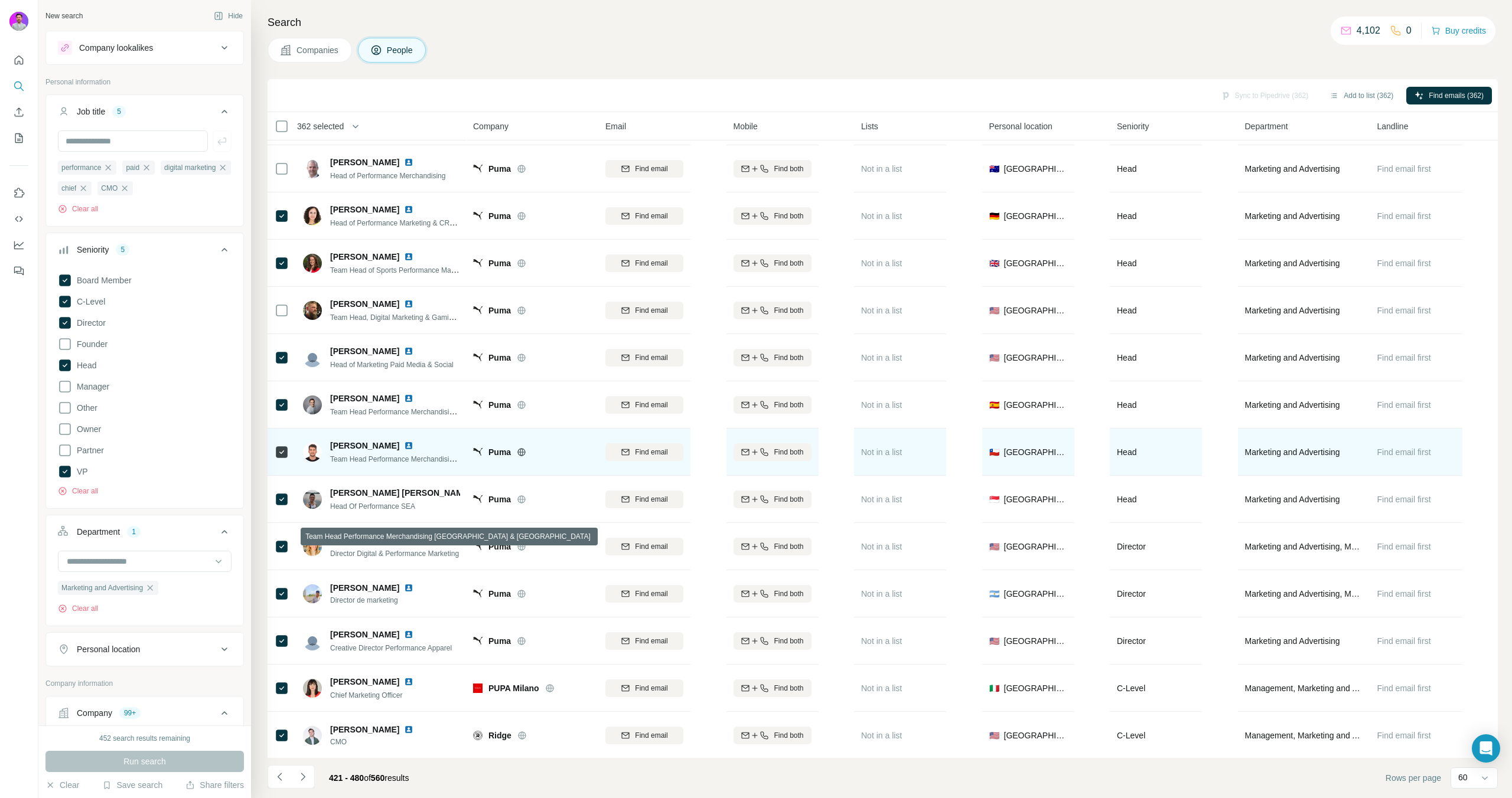
scroll to position [2223, 0]
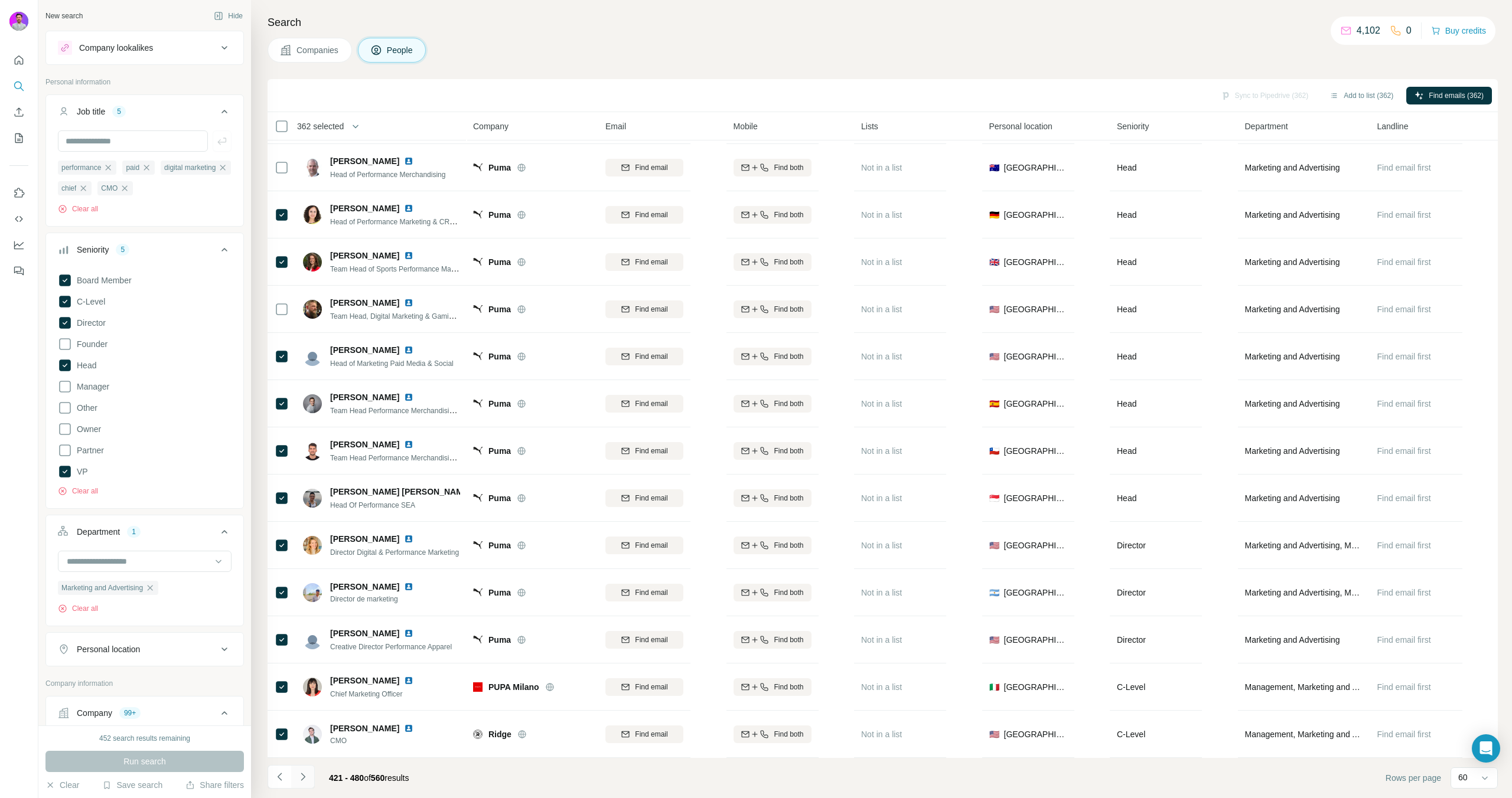
click at [309, 779] on button "Navigate to next page" at bounding box center [303, 776] width 23 height 23
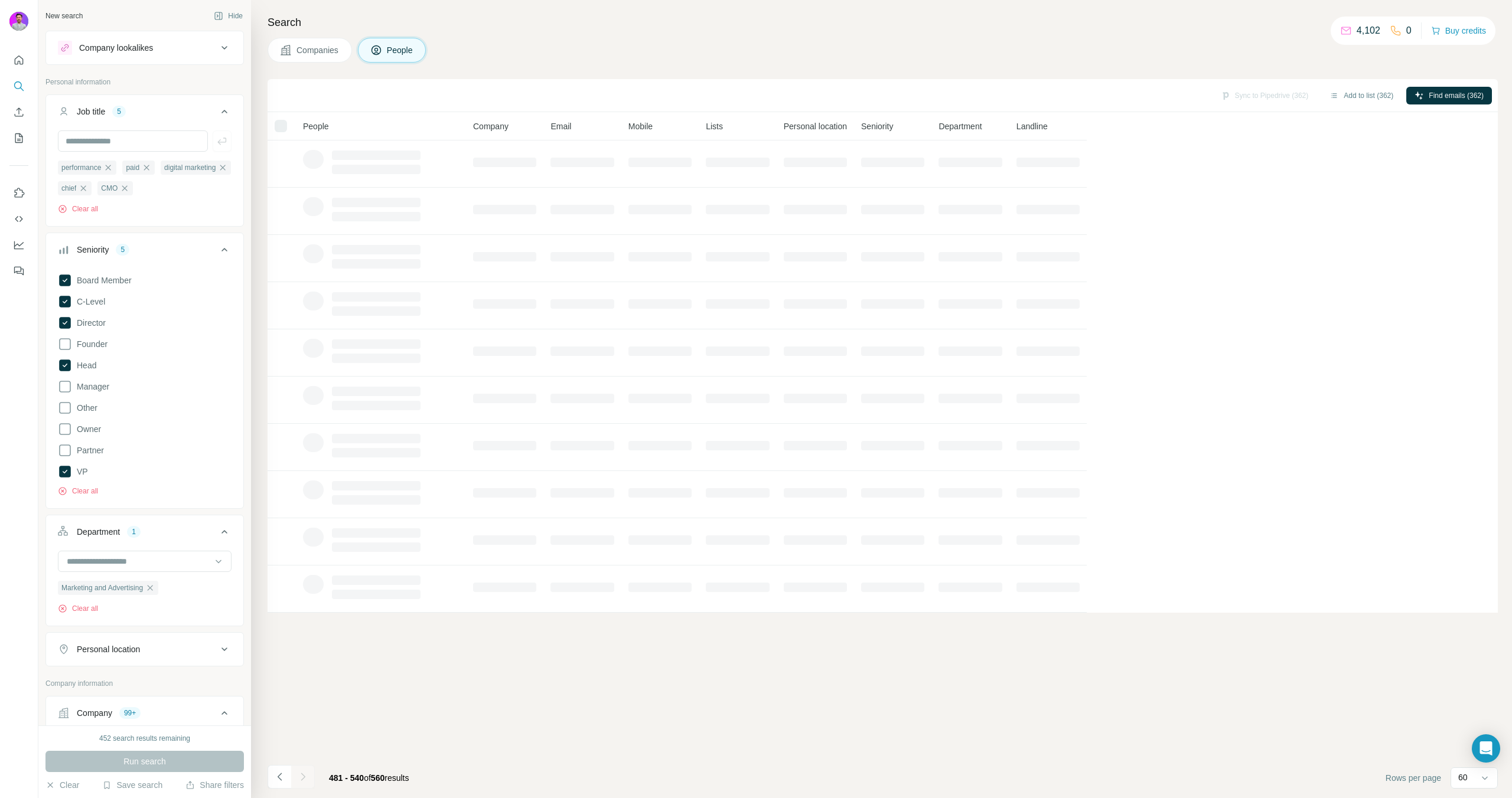
scroll to position [0, 0]
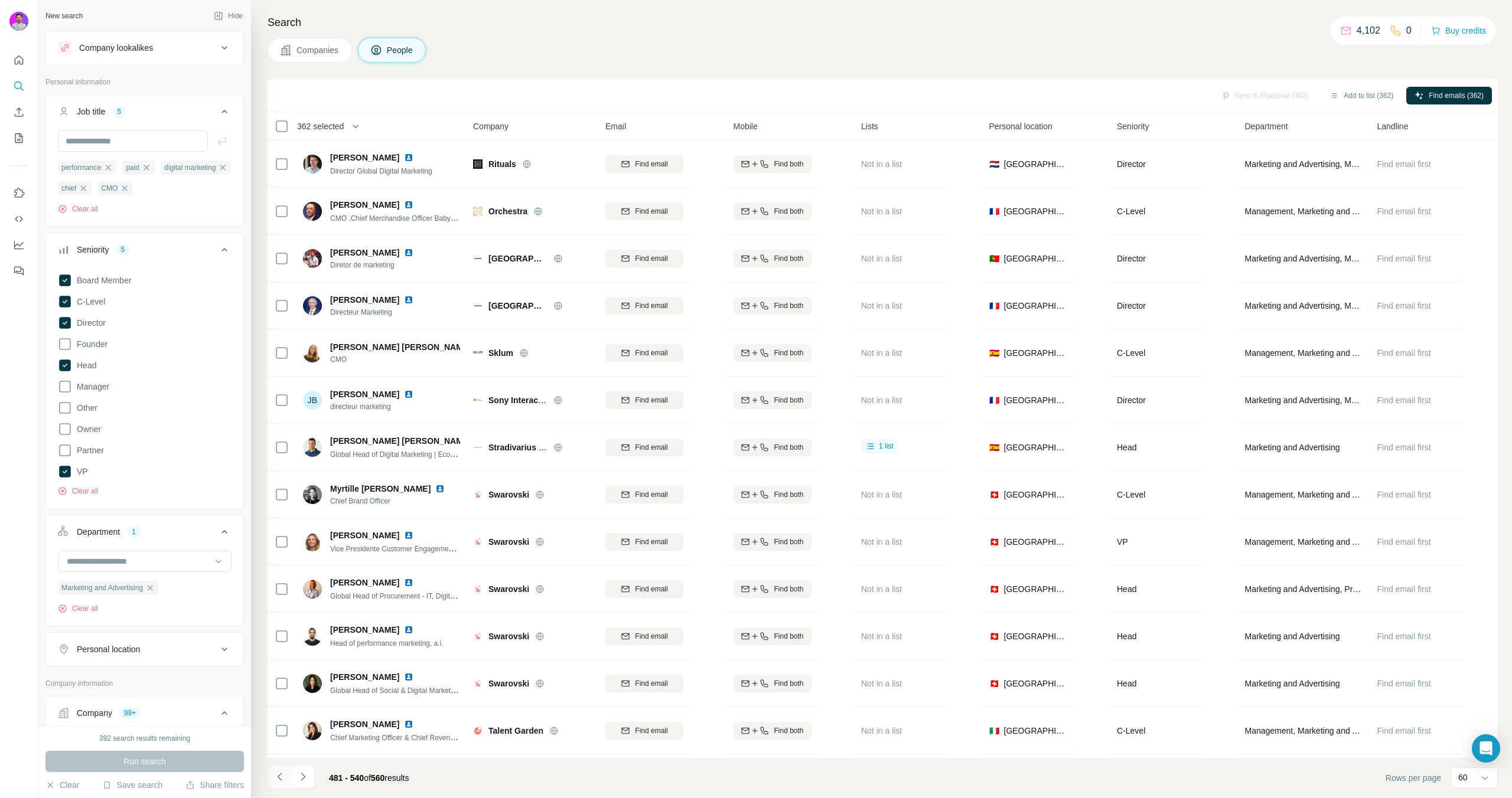
click at [278, 781] on icon "Navigate to previous page" at bounding box center [280, 776] width 12 height 12
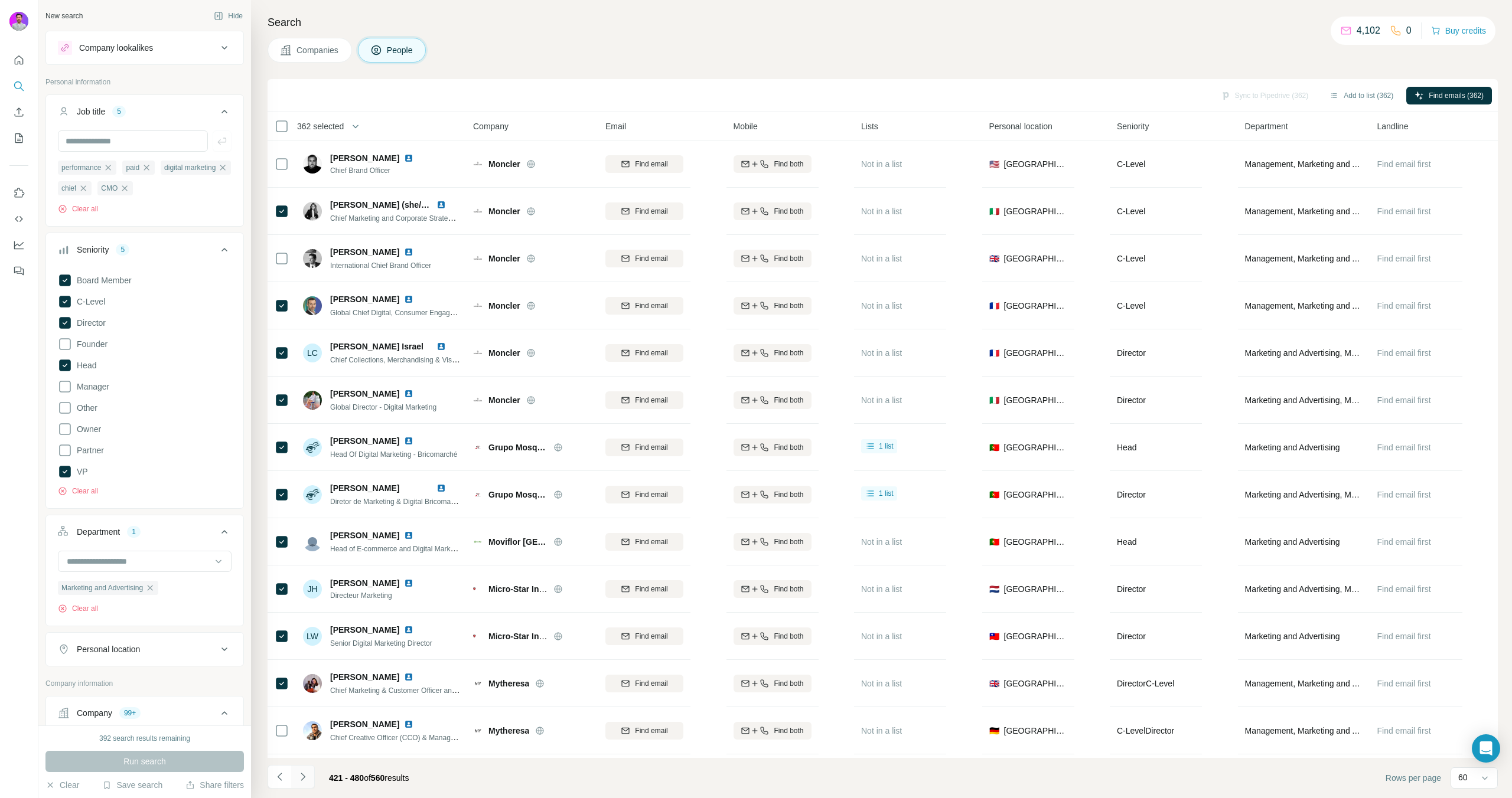
click at [300, 777] on icon "Navigate to next page" at bounding box center [302, 776] width 12 height 12
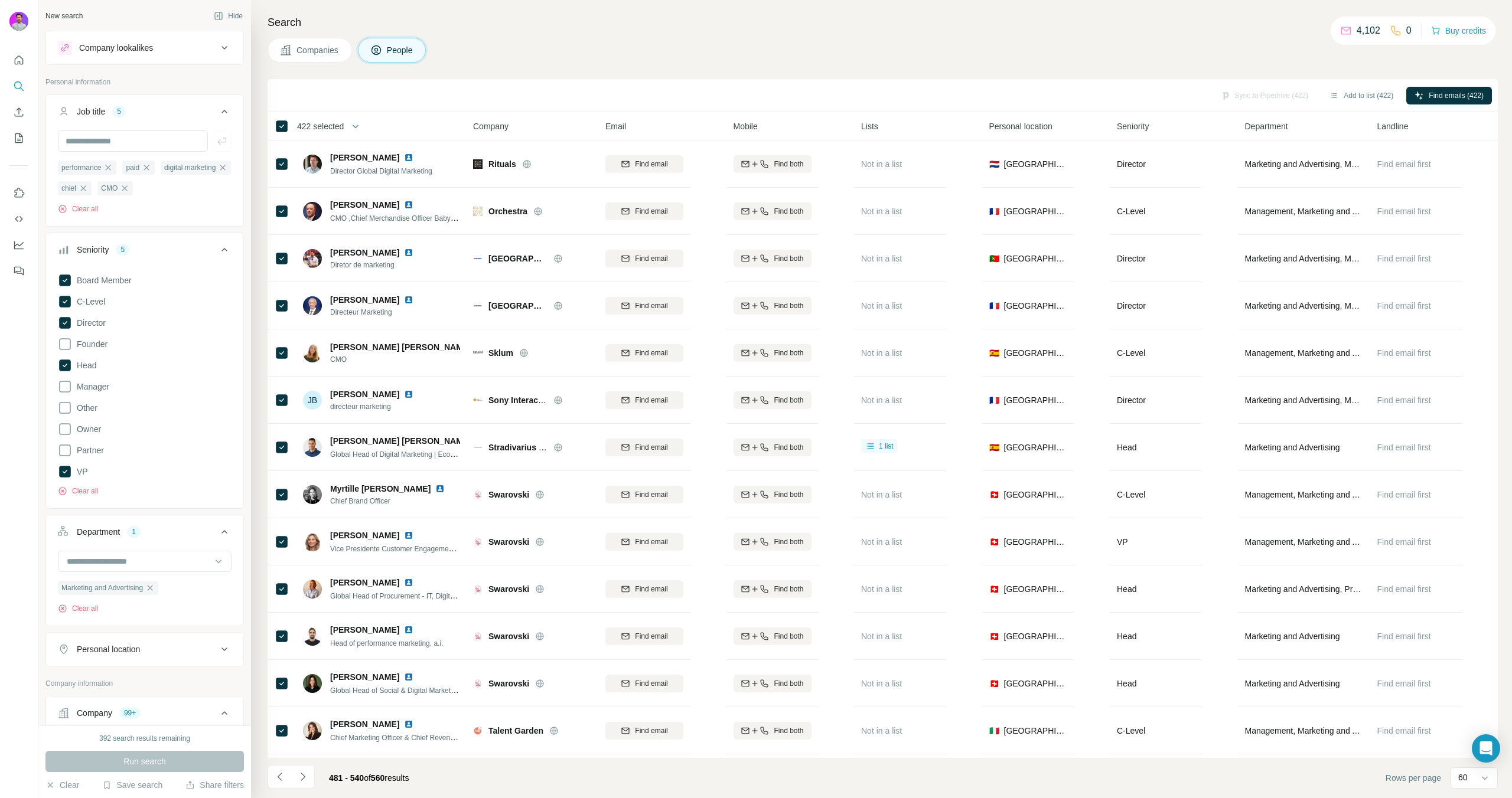
scroll to position [2223, 0]
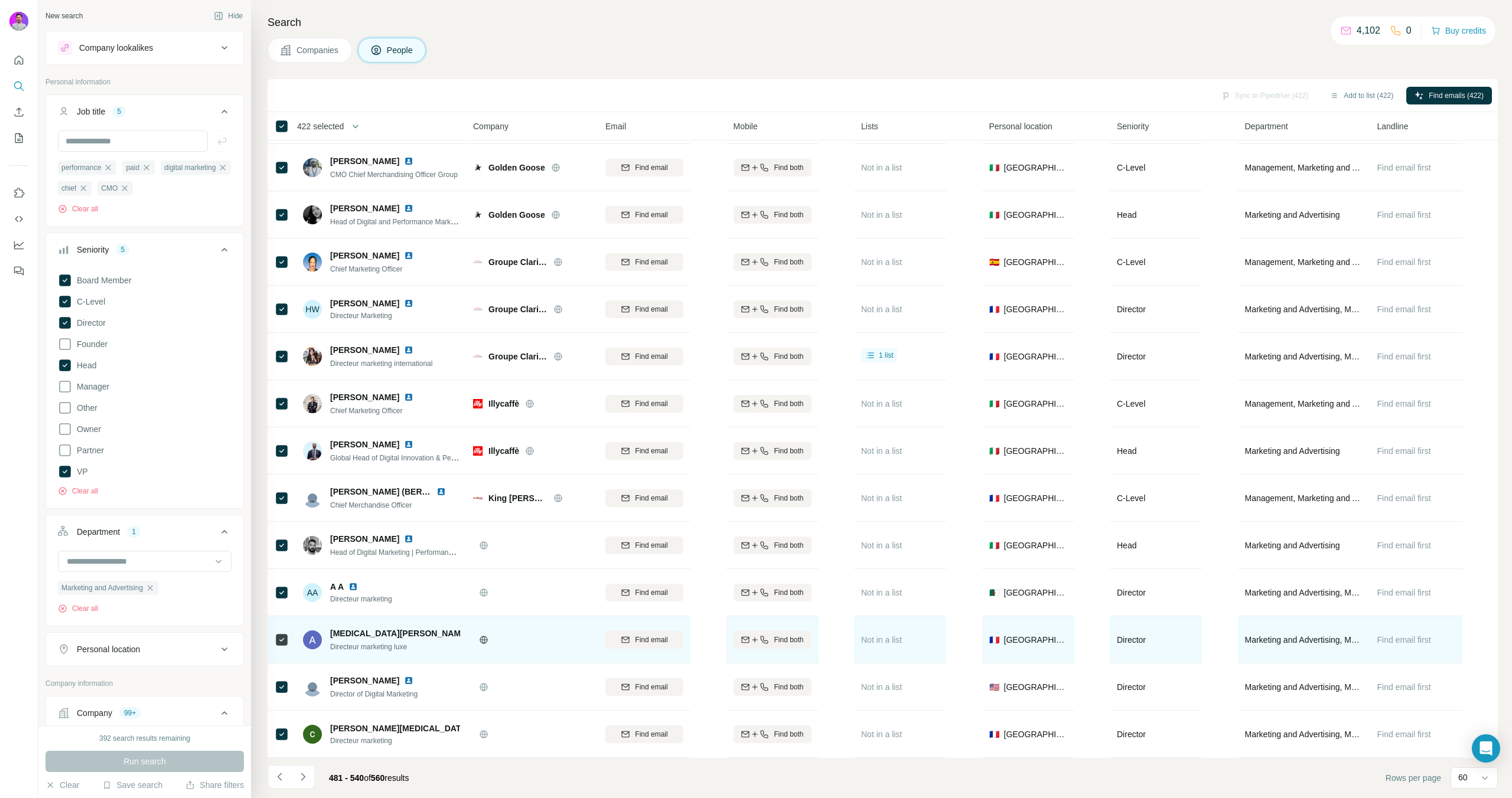
click at [474, 629] on img at bounding box center [478, 633] width 10 height 10
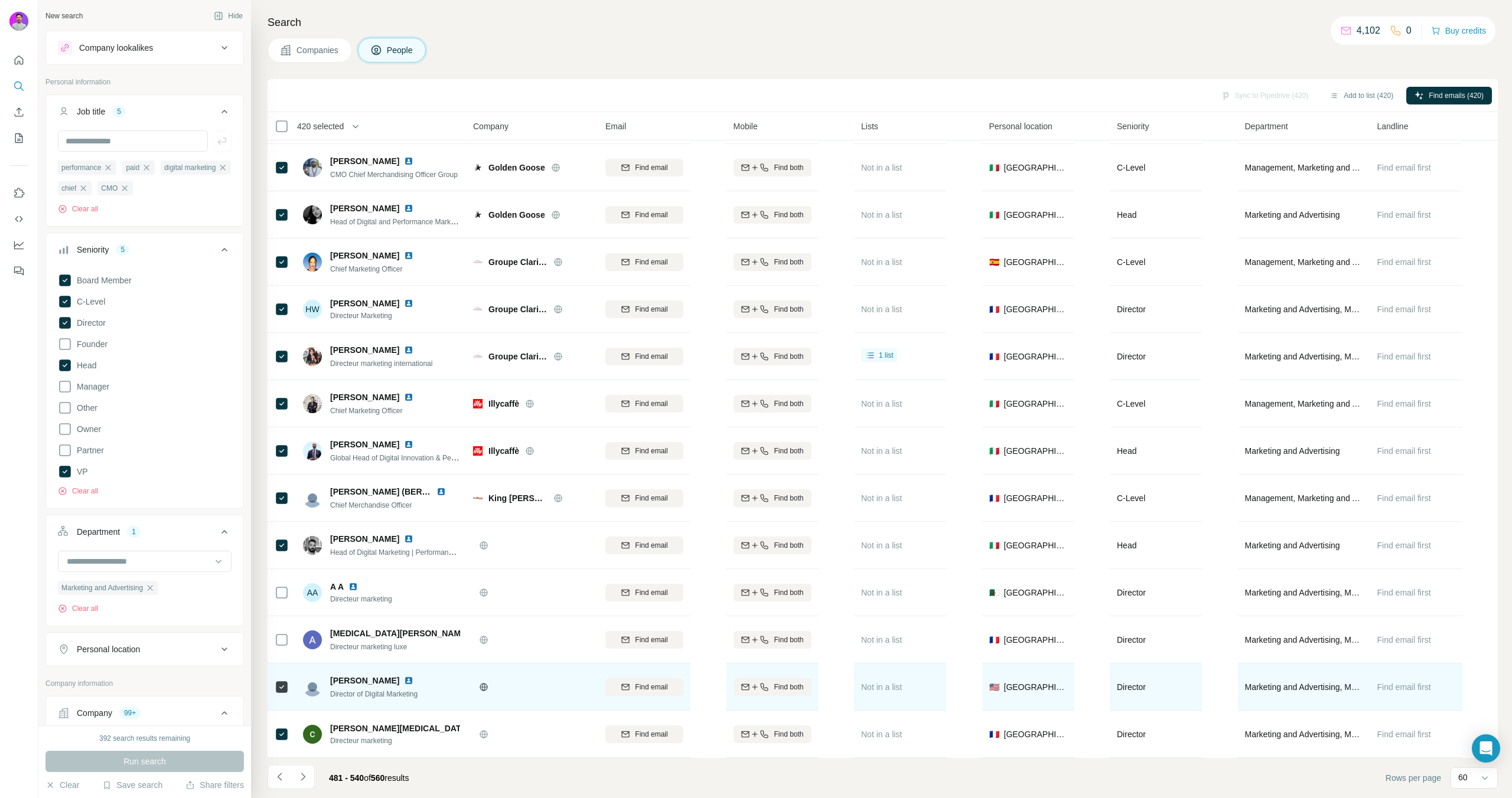
click at [404, 676] on img at bounding box center [408, 681] width 10 height 10
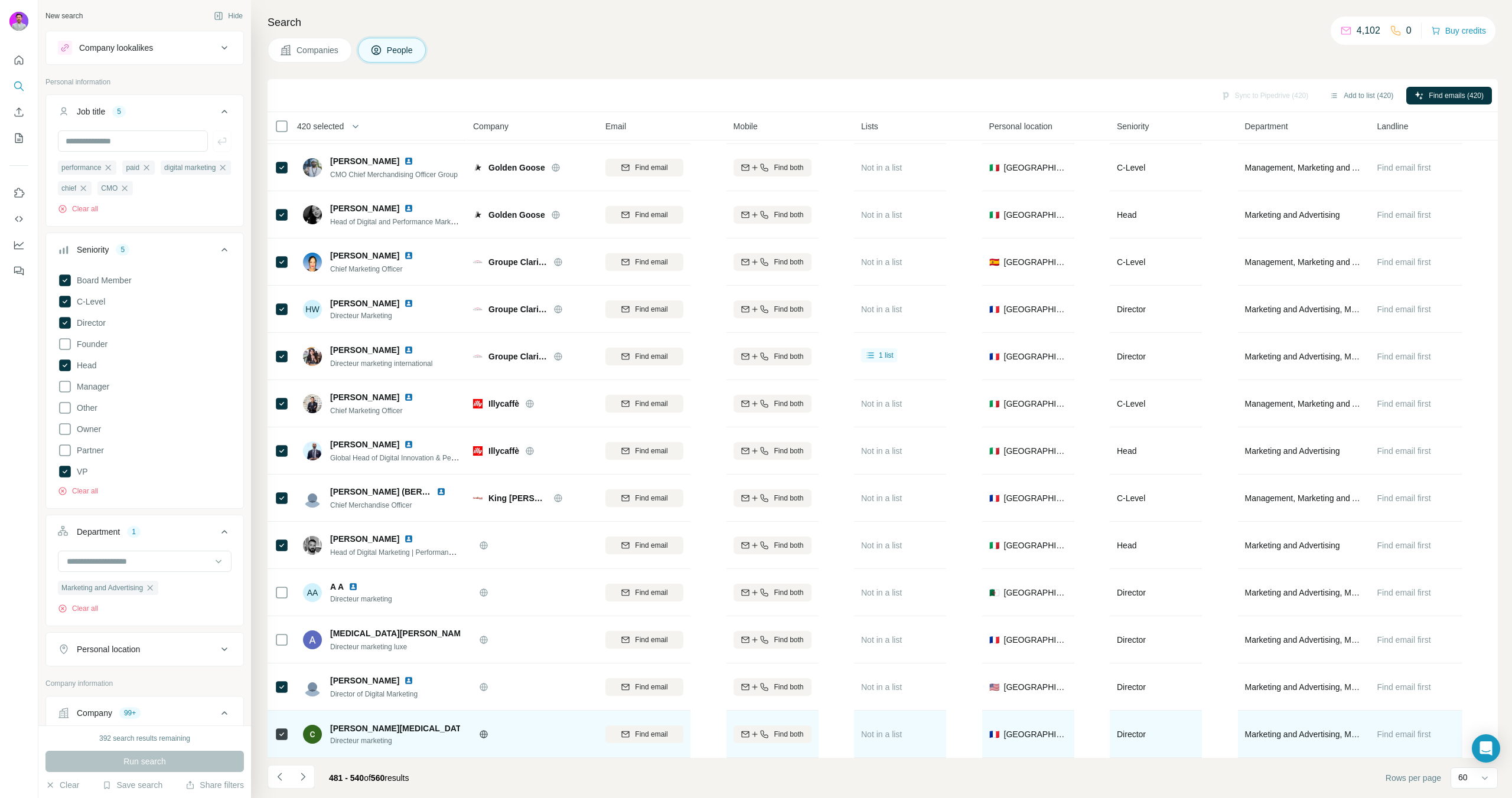
click at [474, 724] on img at bounding box center [478, 728] width 10 height 10
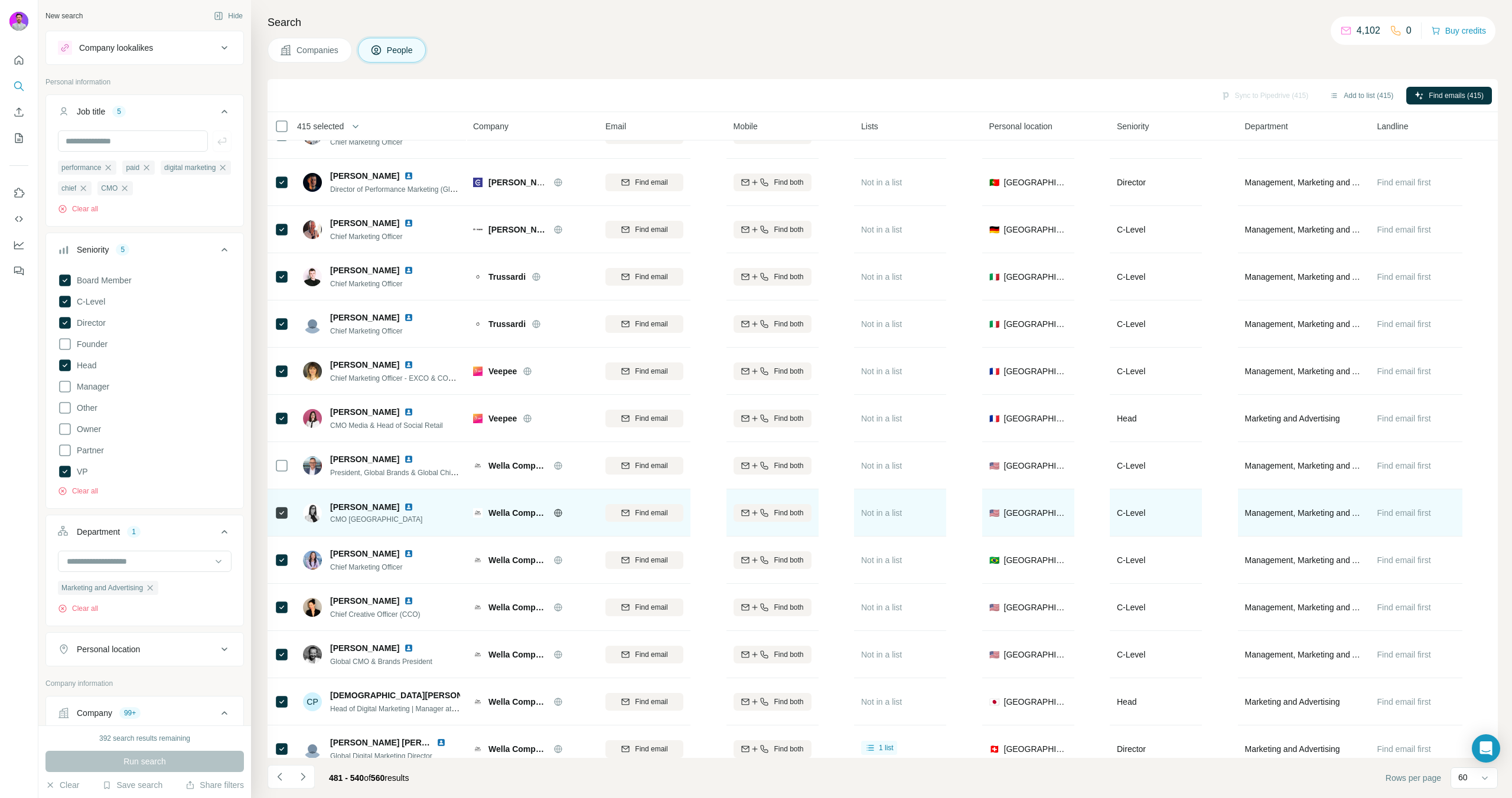
scroll to position [886, 0]
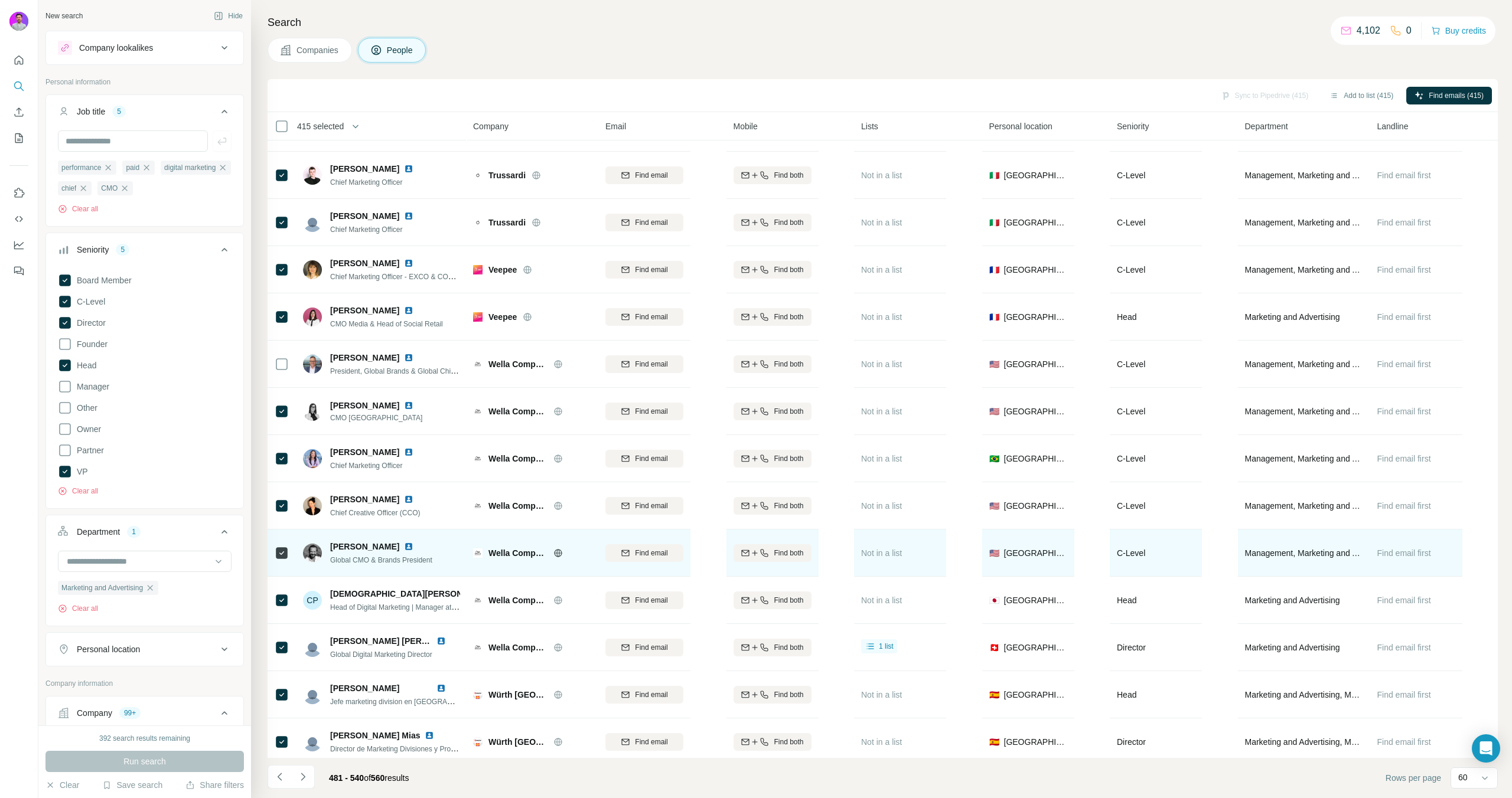
click at [280, 571] on td at bounding box center [282, 553] width 29 height 48
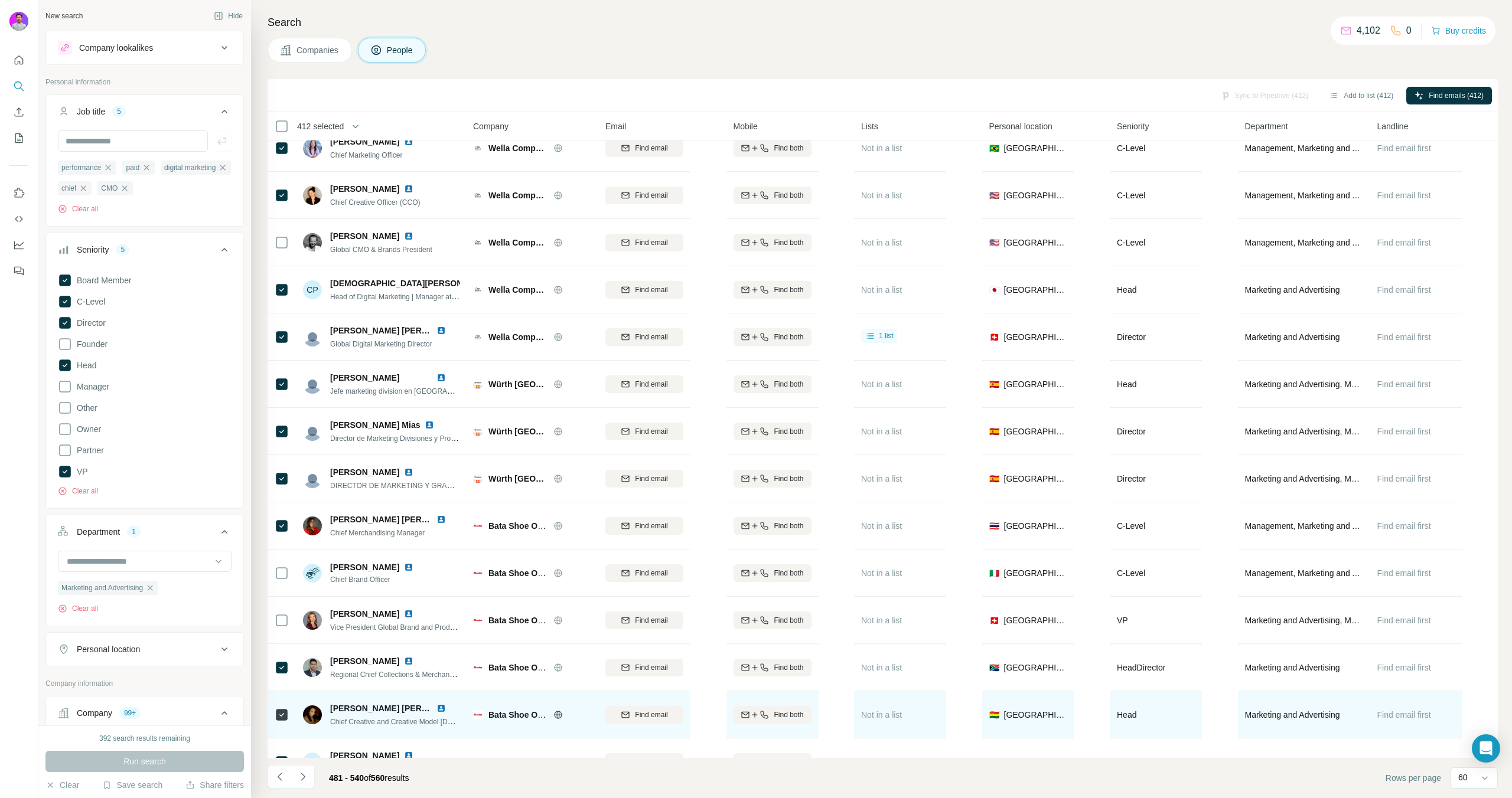
scroll to position [1249, 0]
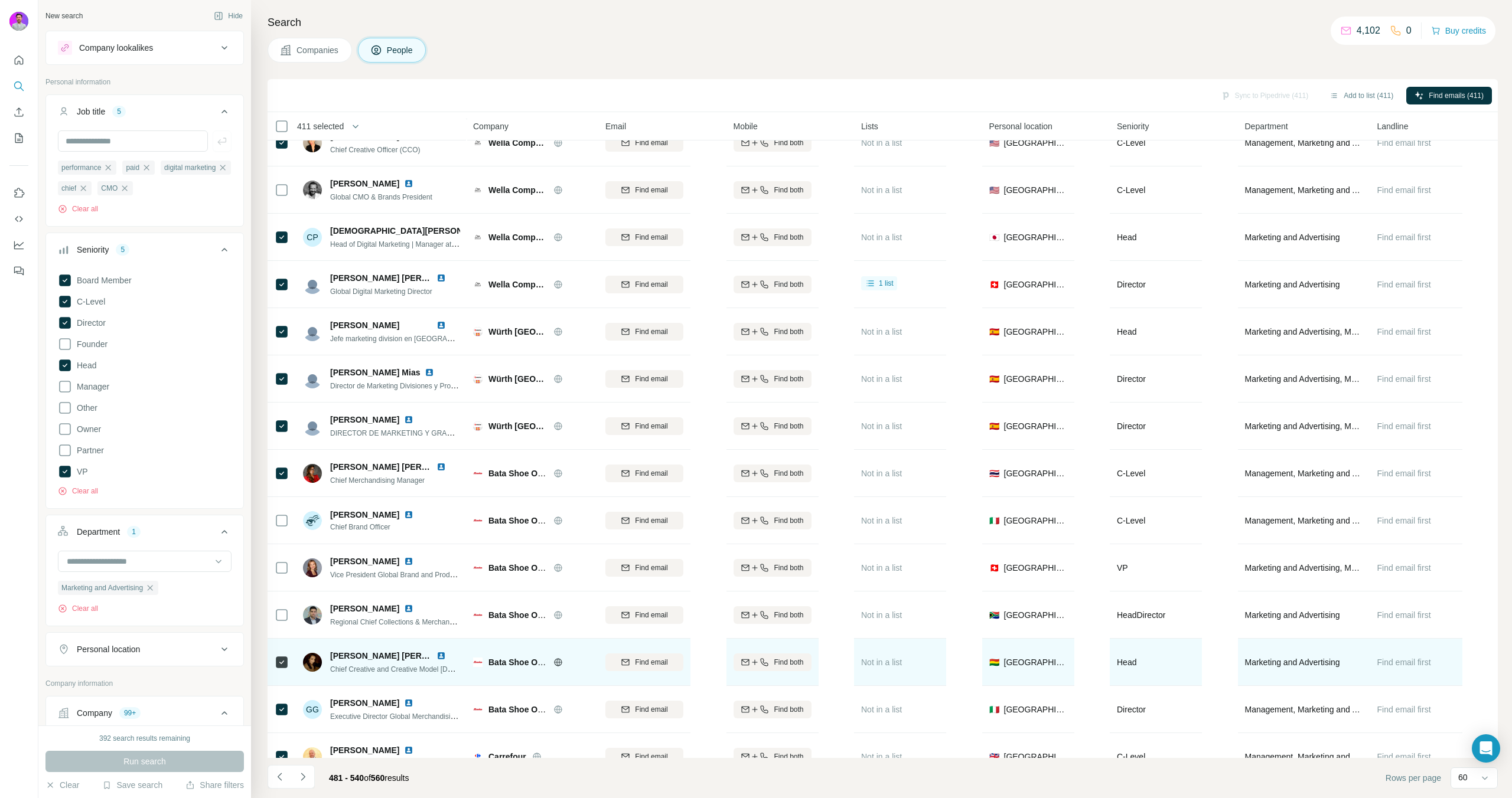
click at [271, 663] on td at bounding box center [282, 663] width 29 height 48
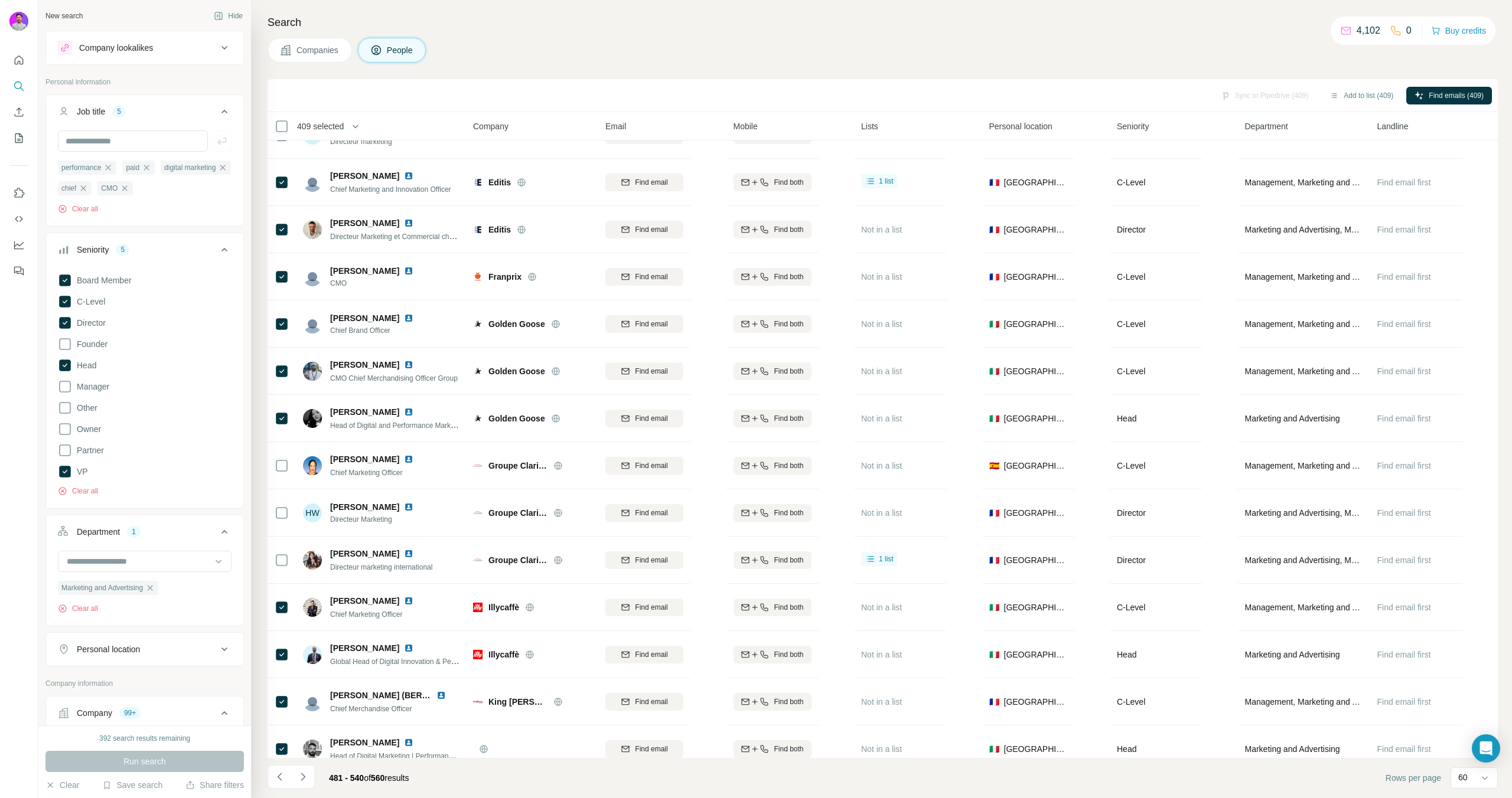
scroll to position [2223, 0]
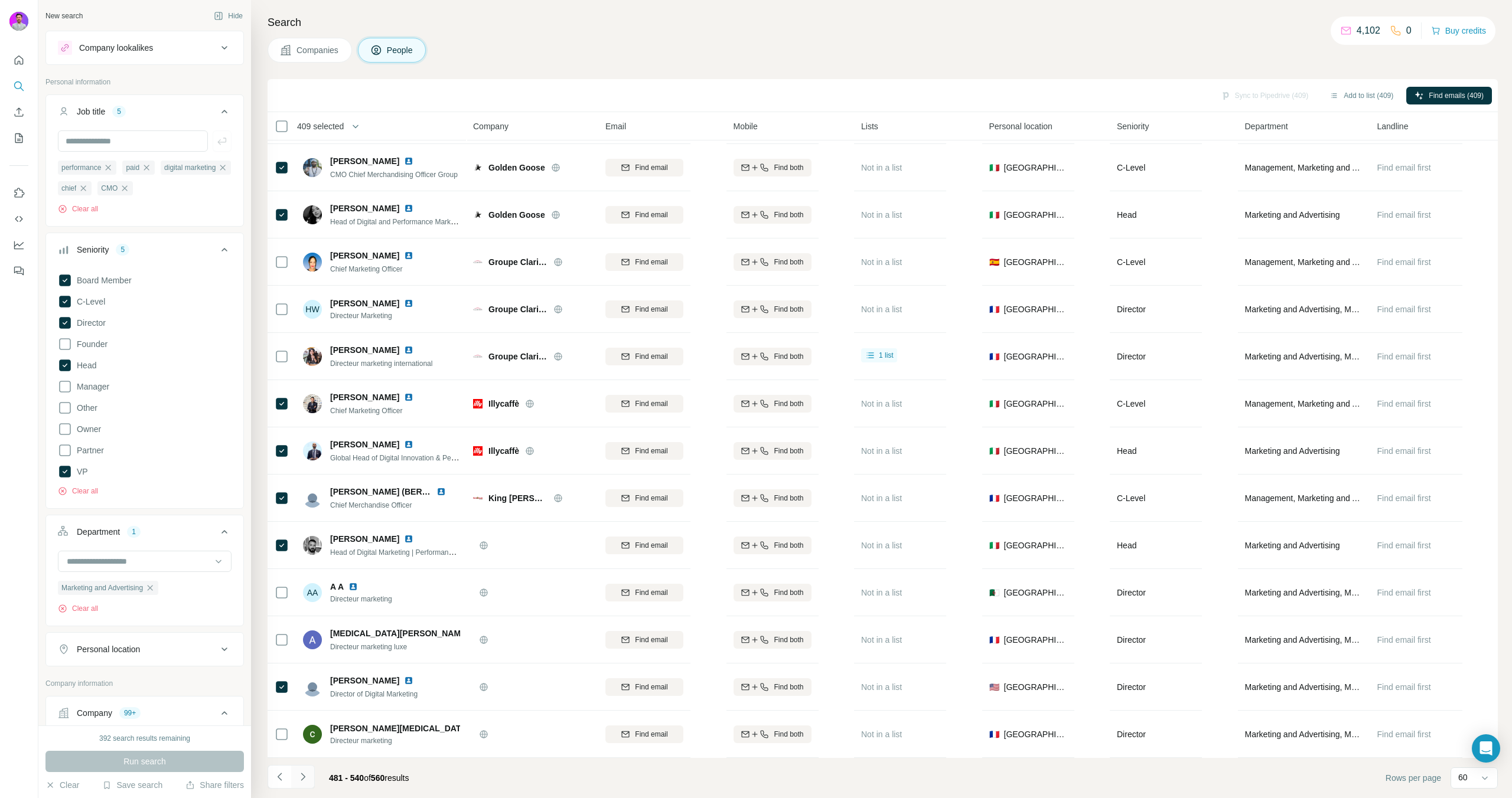
click at [307, 778] on icon "Navigate to next page" at bounding box center [302, 776] width 12 height 12
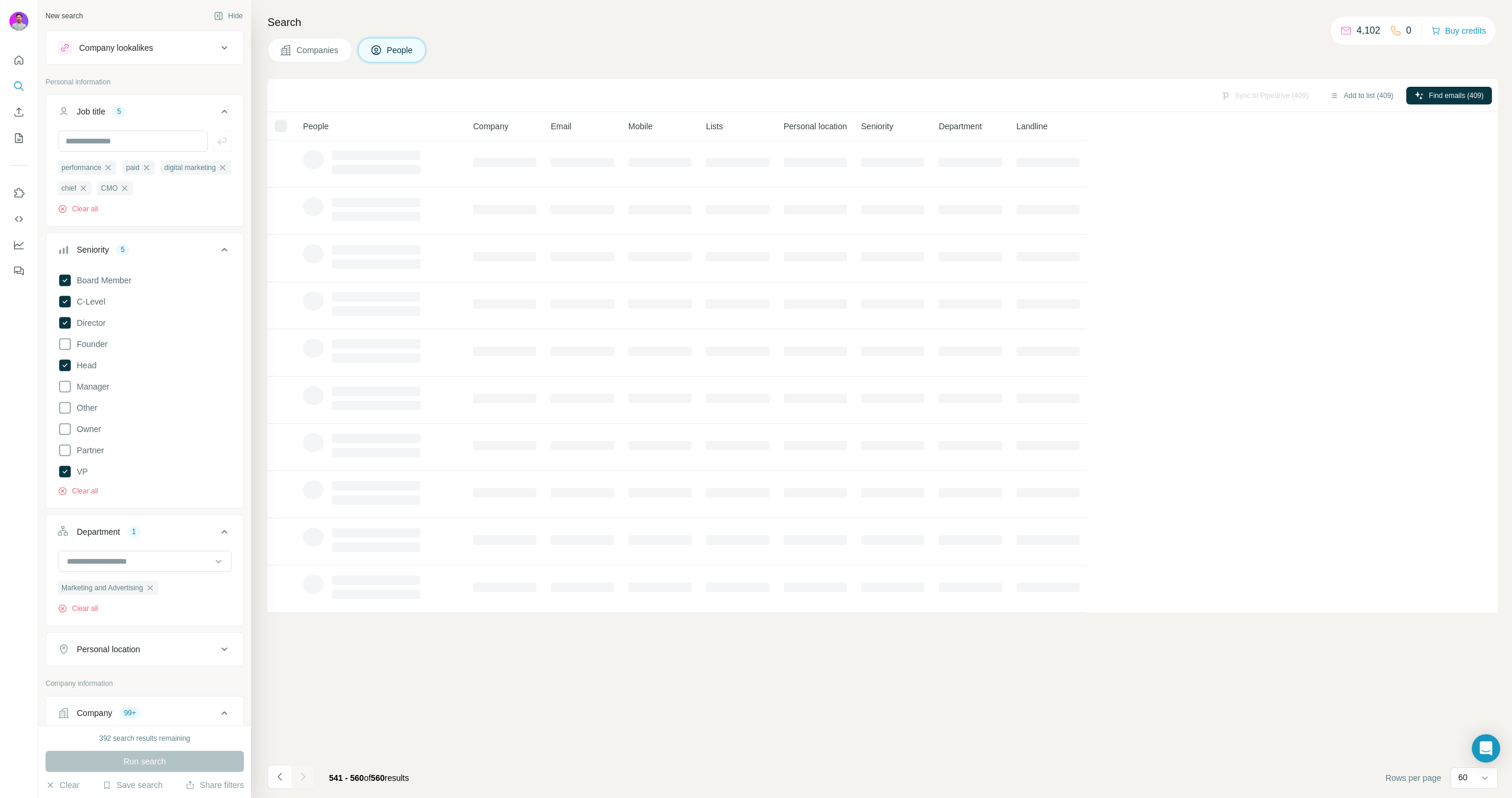
scroll to position [0, 0]
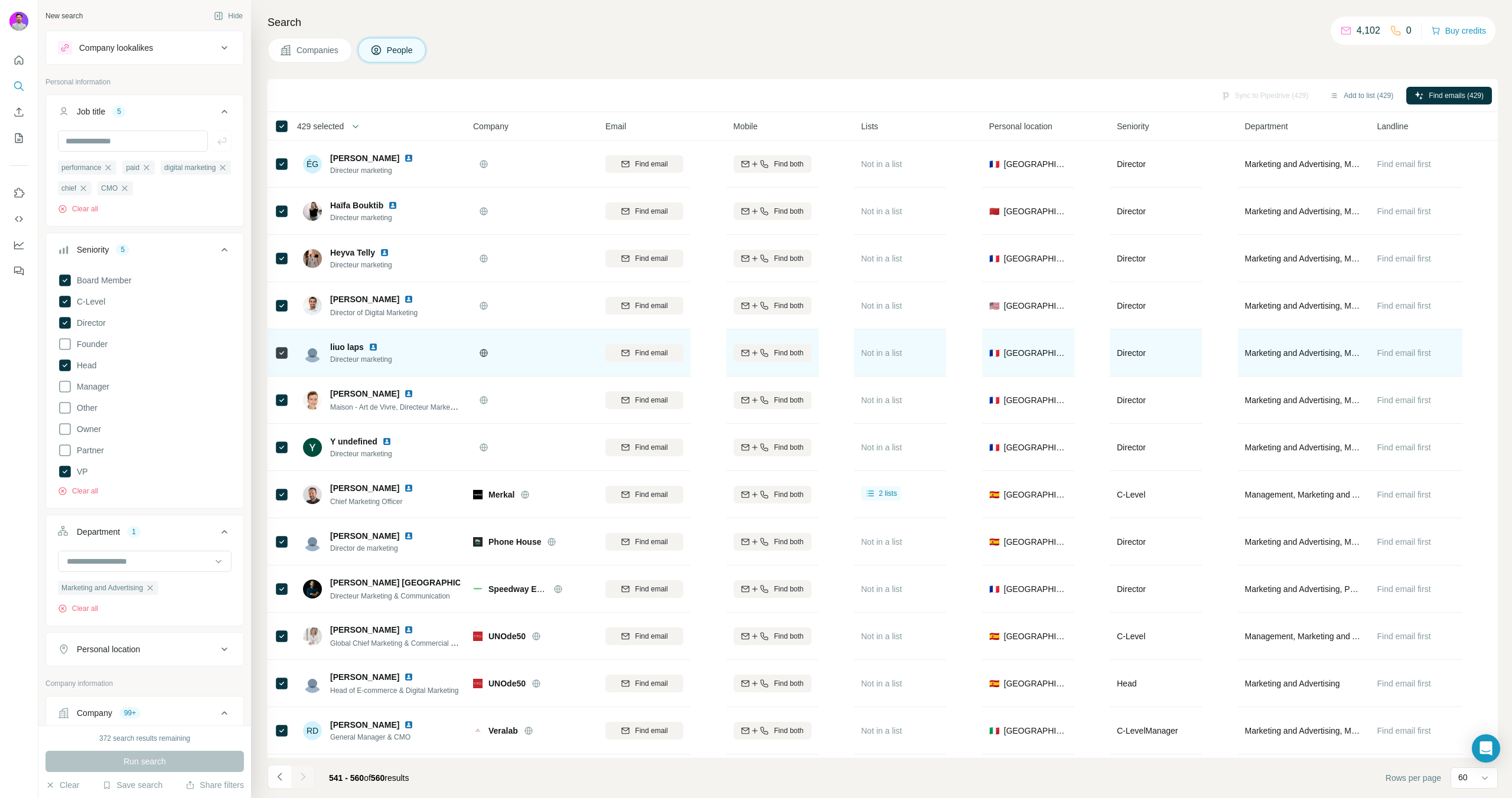
click at [390, 348] on div at bounding box center [387, 347] width 10 height 10
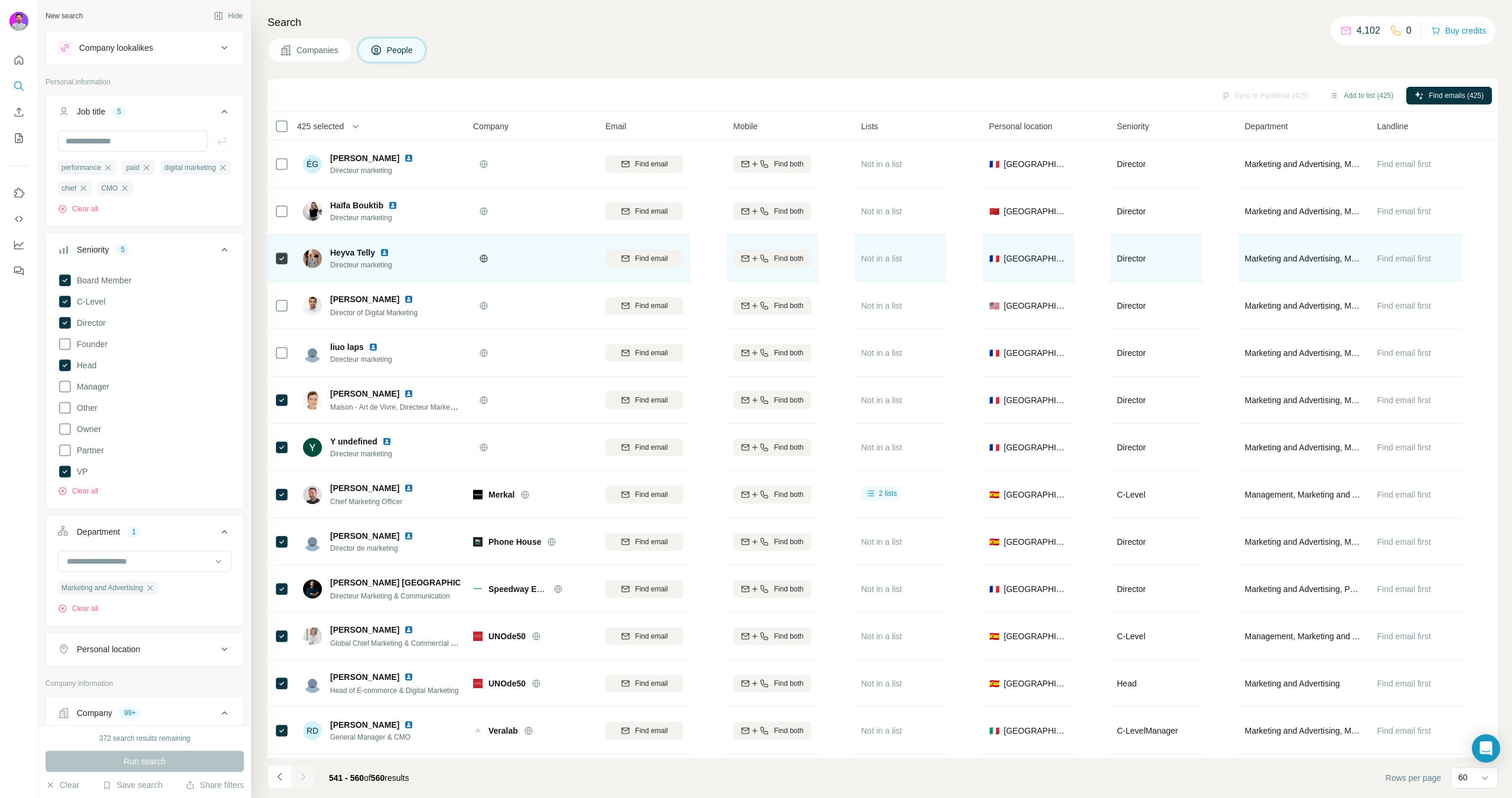
click at [282, 248] on div at bounding box center [282, 258] width 14 height 32
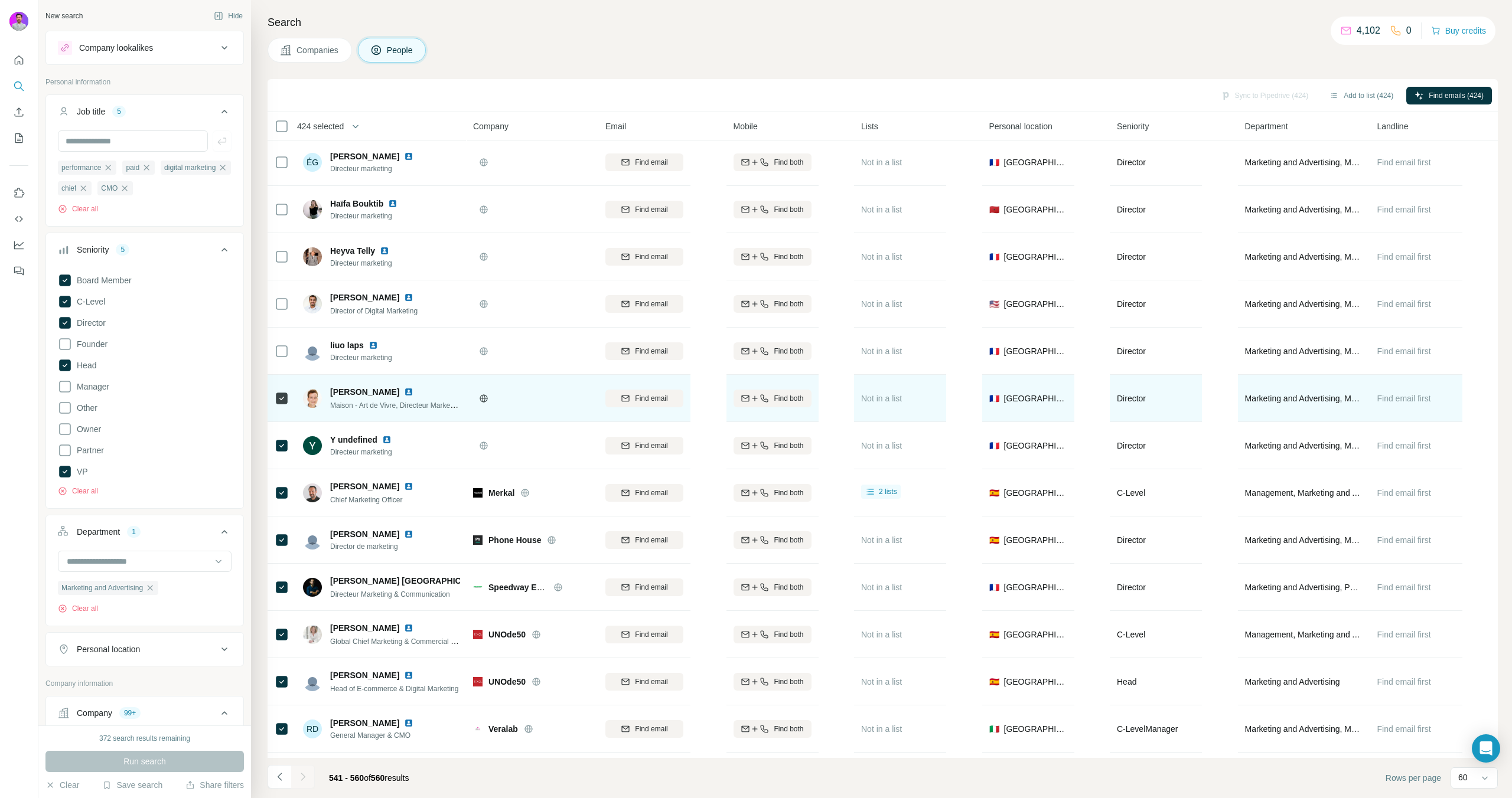
scroll to position [3, 0]
click at [413, 395] on div "[PERSON_NAME]" at bounding box center [395, 391] width 130 height 12
click at [409, 393] on img at bounding box center [408, 391] width 10 height 10
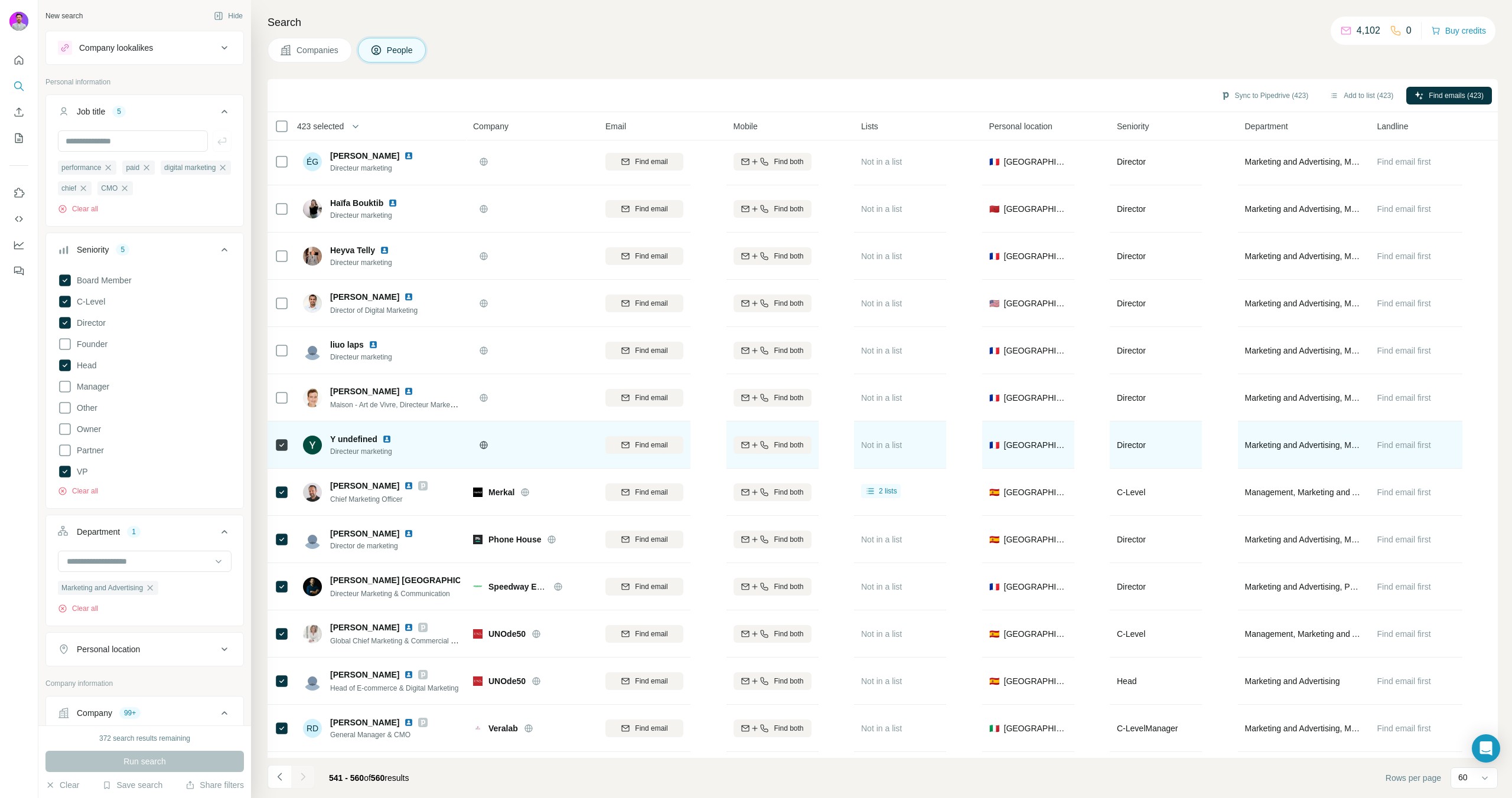
click at [274, 448] on icon at bounding box center [282, 446] width 14 height 14
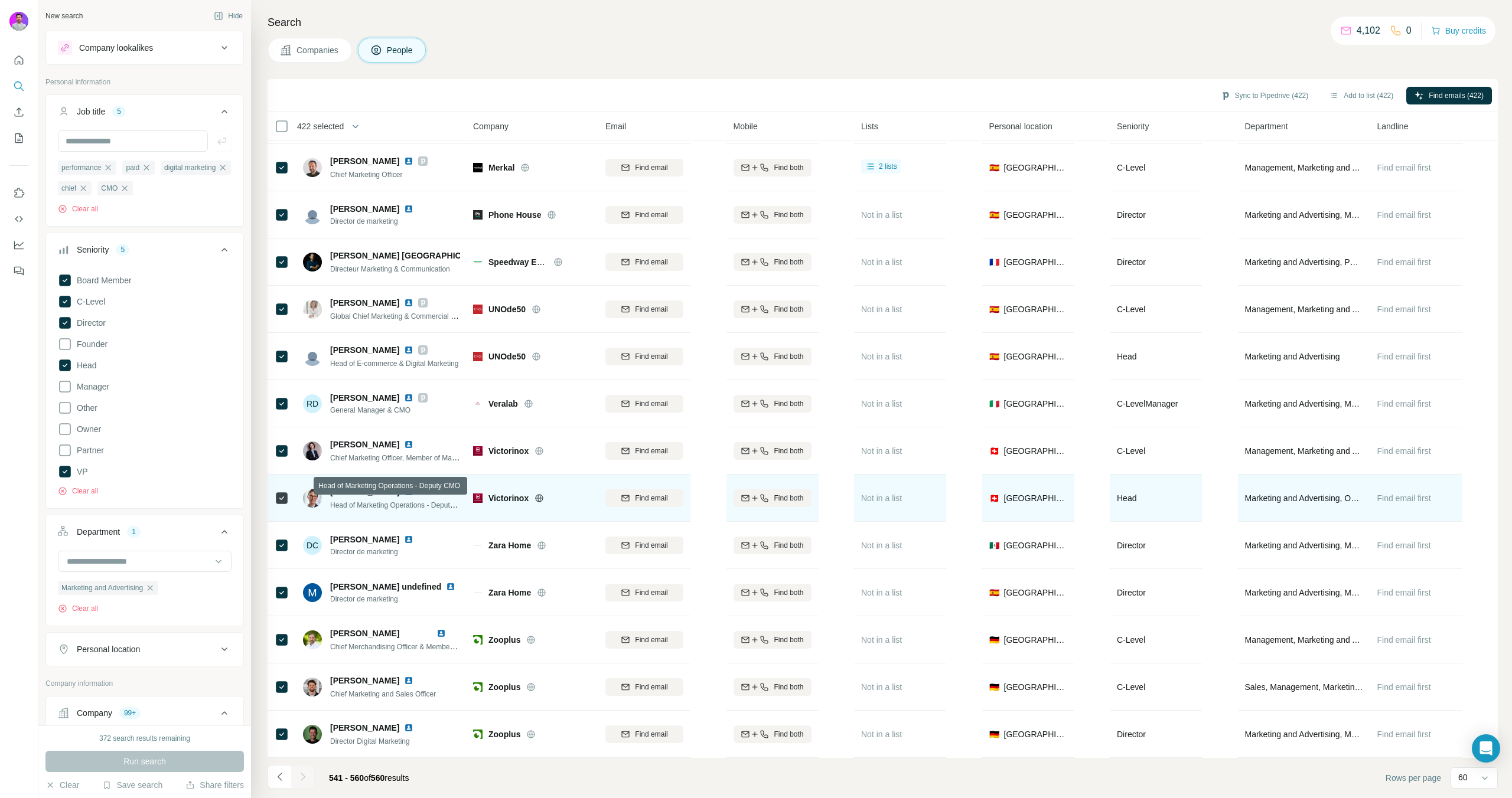
scroll to position [334, 0]
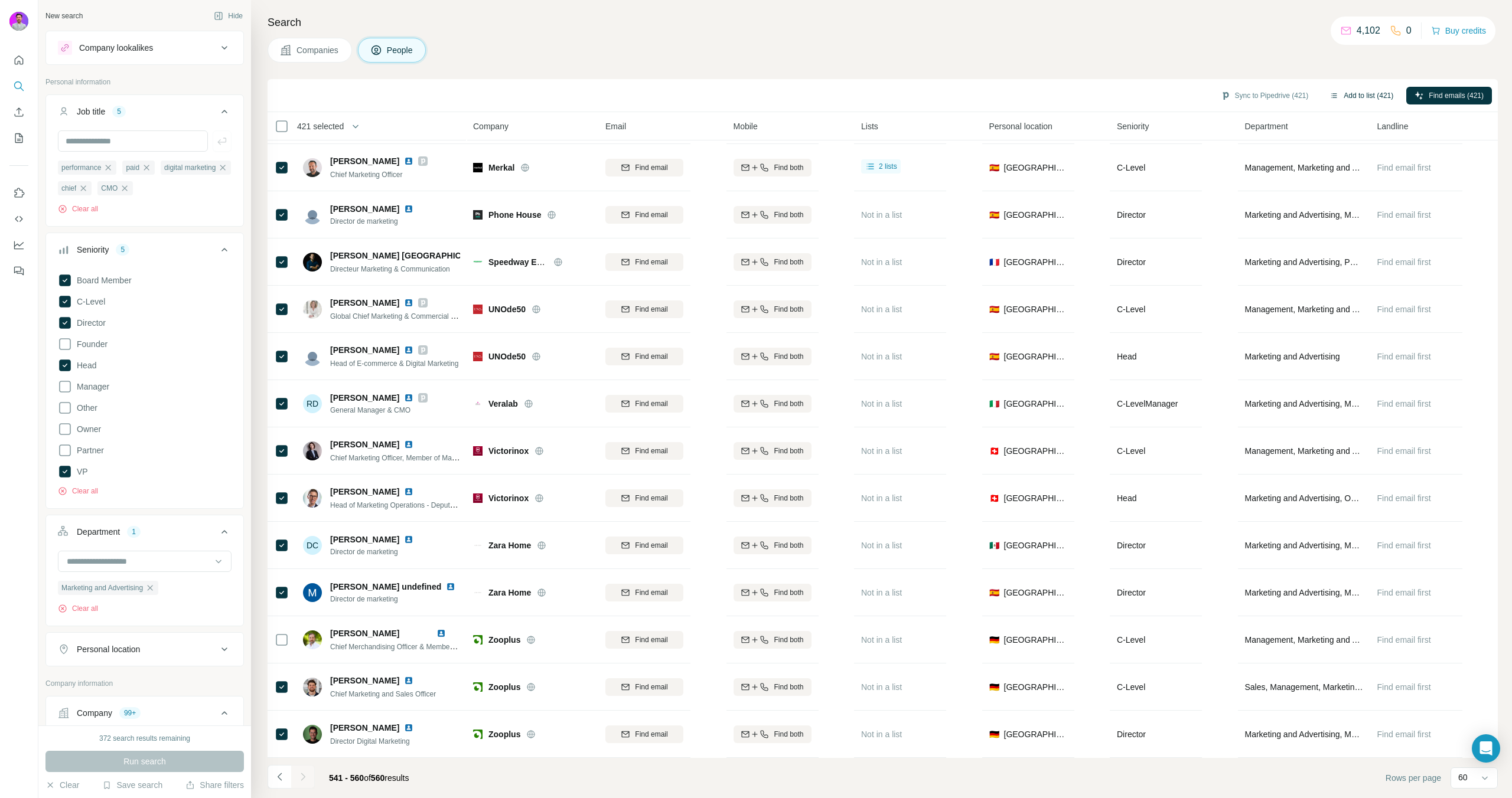
click at [1360, 91] on button "Add to list (421)" at bounding box center [1361, 96] width 81 height 18
click at [1336, 98] on button "Add to list (421)" at bounding box center [1361, 96] width 81 height 18
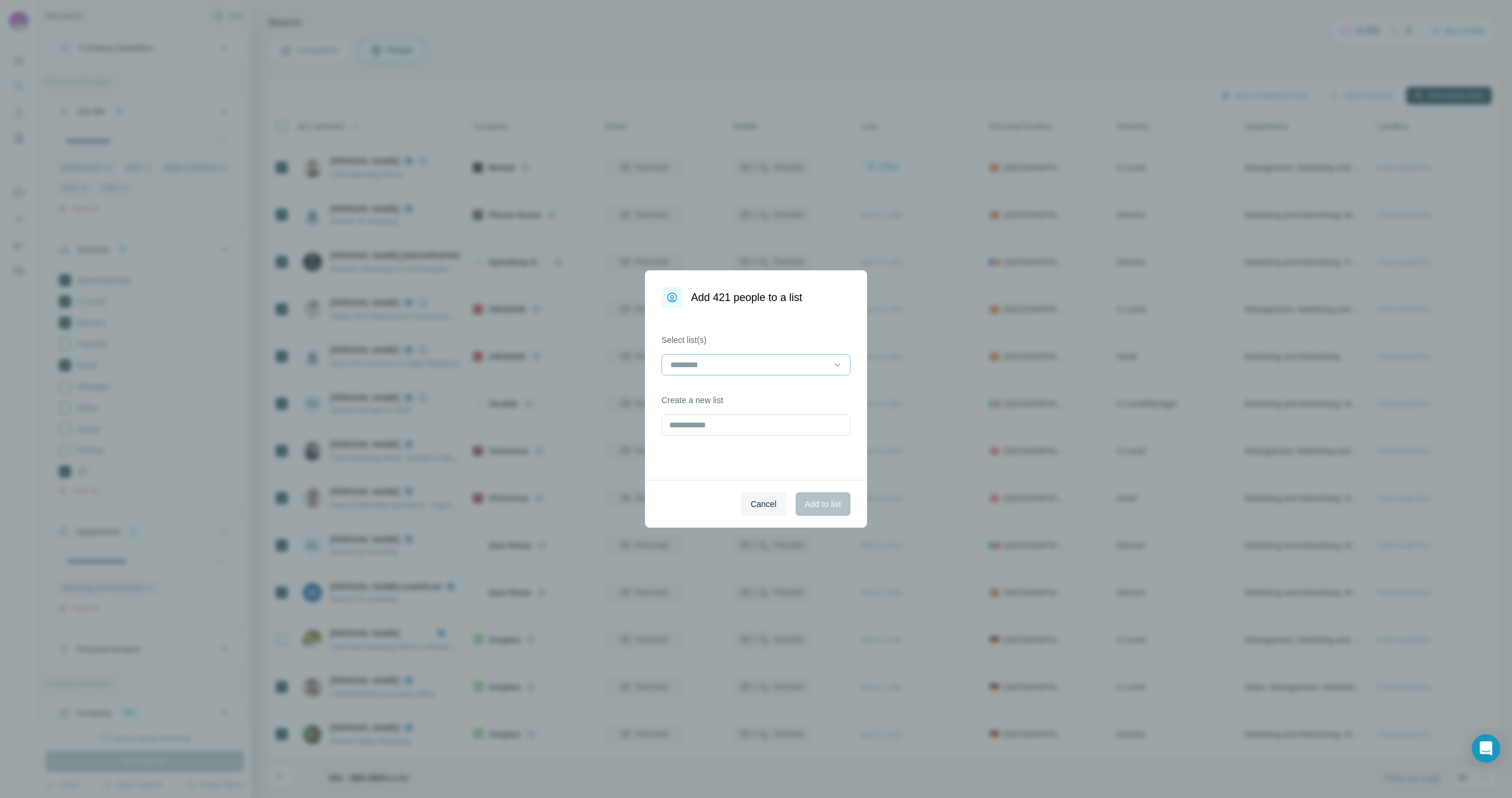
click at [826, 360] on input at bounding box center [749, 365] width 160 height 13
click at [770, 345] on label "Select list(s)" at bounding box center [756, 340] width 189 height 12
click at [720, 421] on input "text" at bounding box center [756, 425] width 189 height 22
type input "**********"
click at [812, 490] on div "Cancel Add to list" at bounding box center [756, 503] width 222 height 48
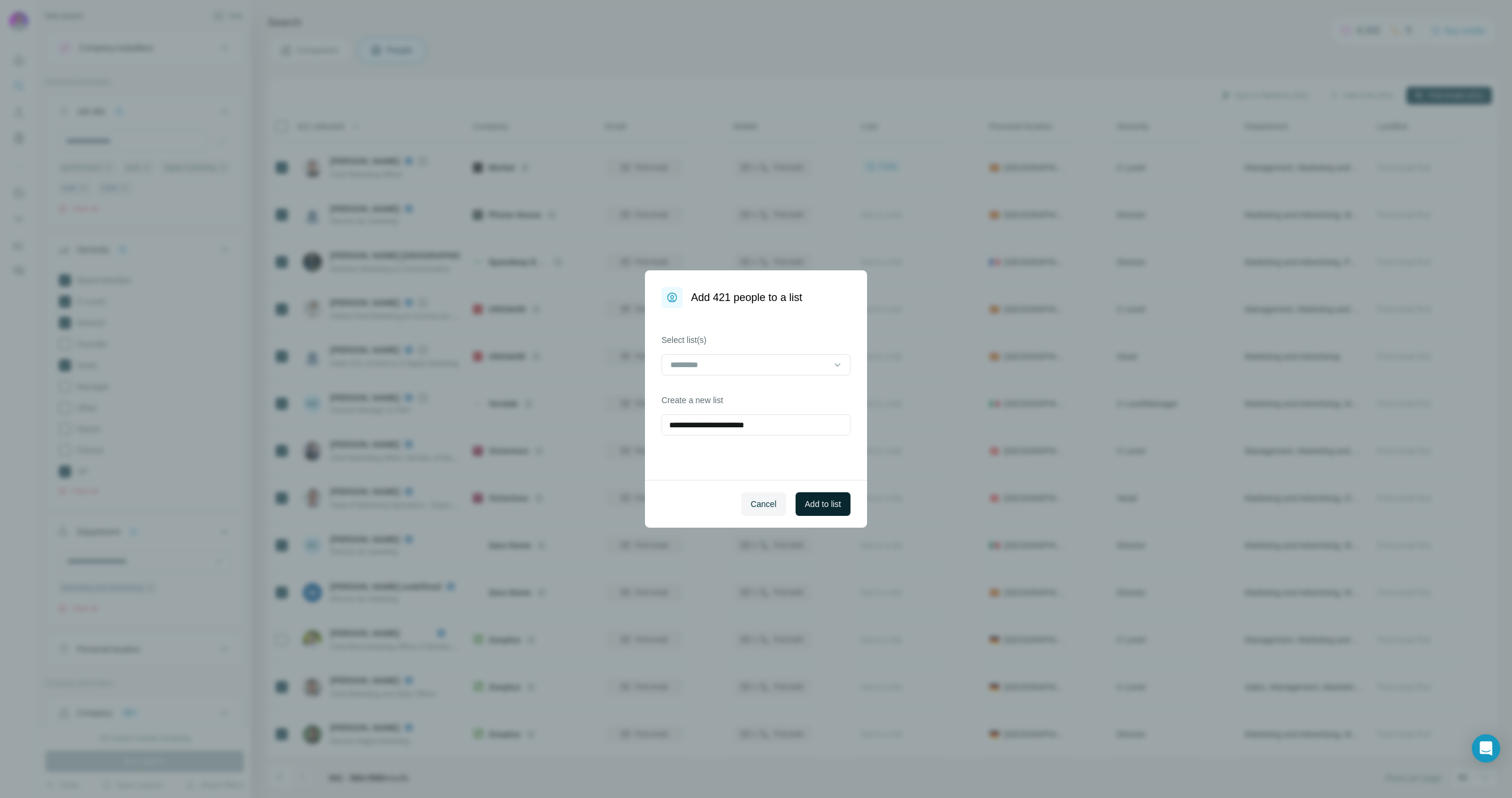
click at [817, 497] on button "Add to list" at bounding box center [822, 504] width 55 height 23
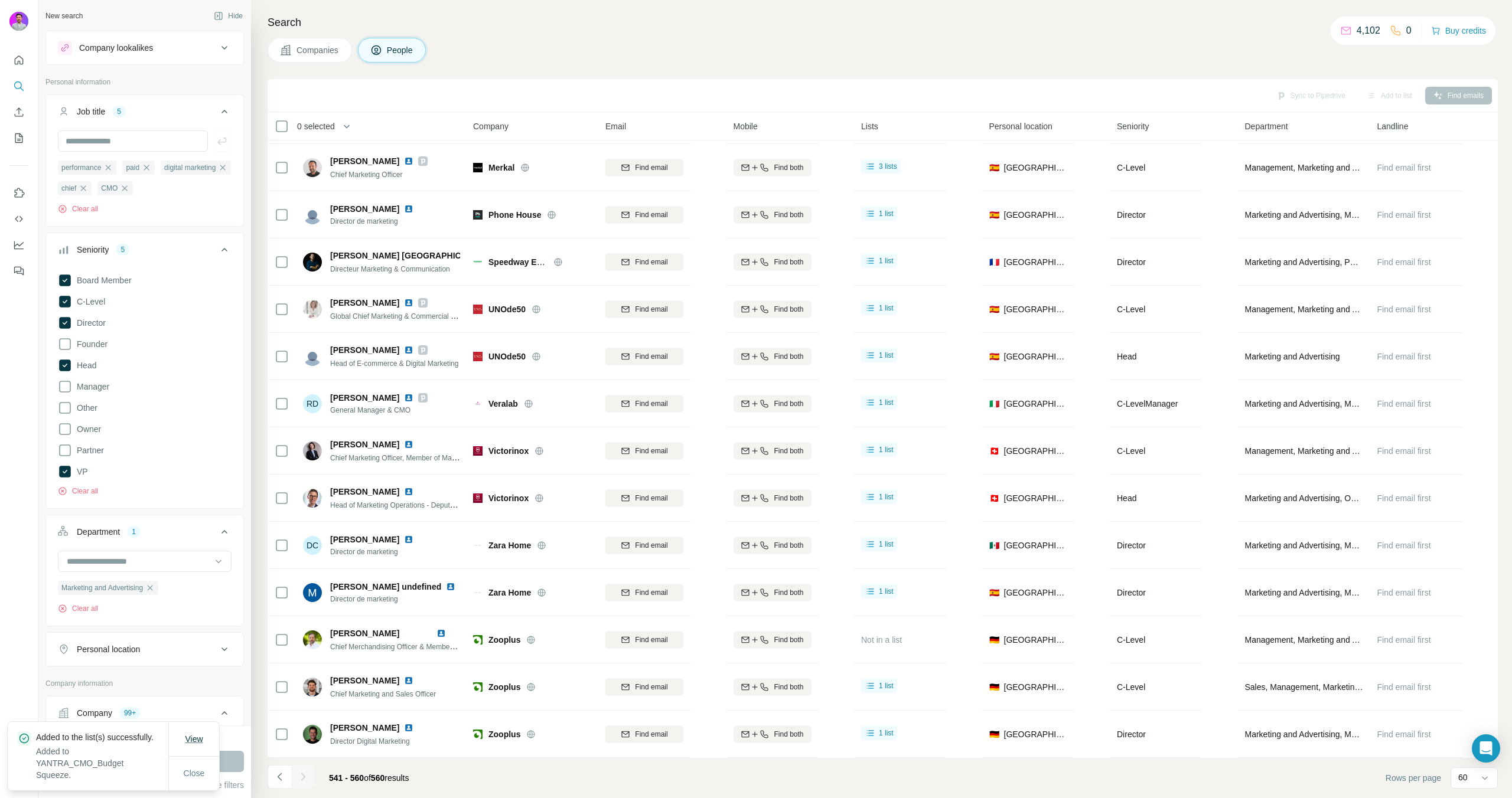
click at [205, 738] on button "View" at bounding box center [194, 740] width 34 height 22
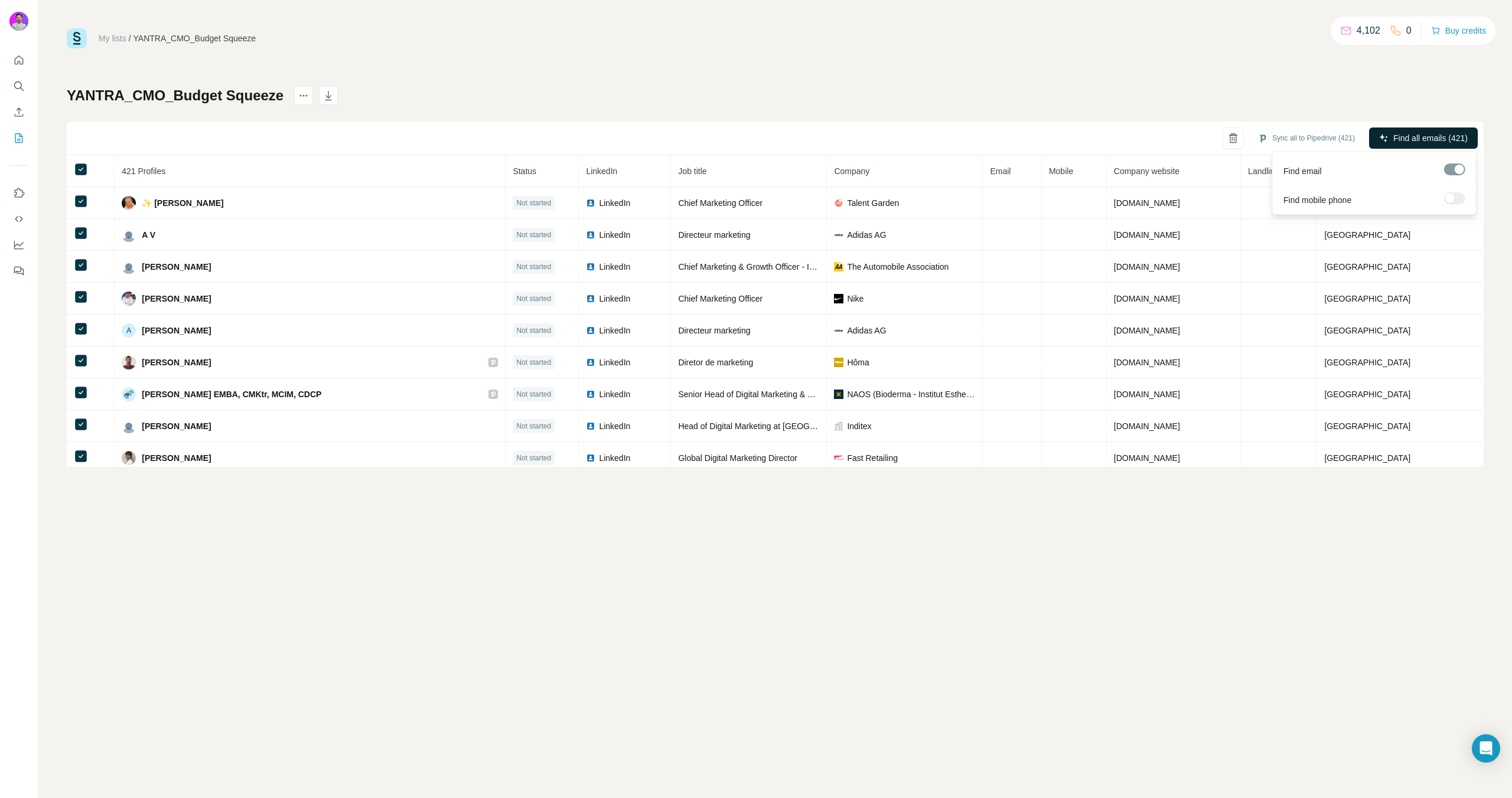
click at [1396, 139] on span "Find all emails (421)" at bounding box center [1430, 138] width 74 height 12
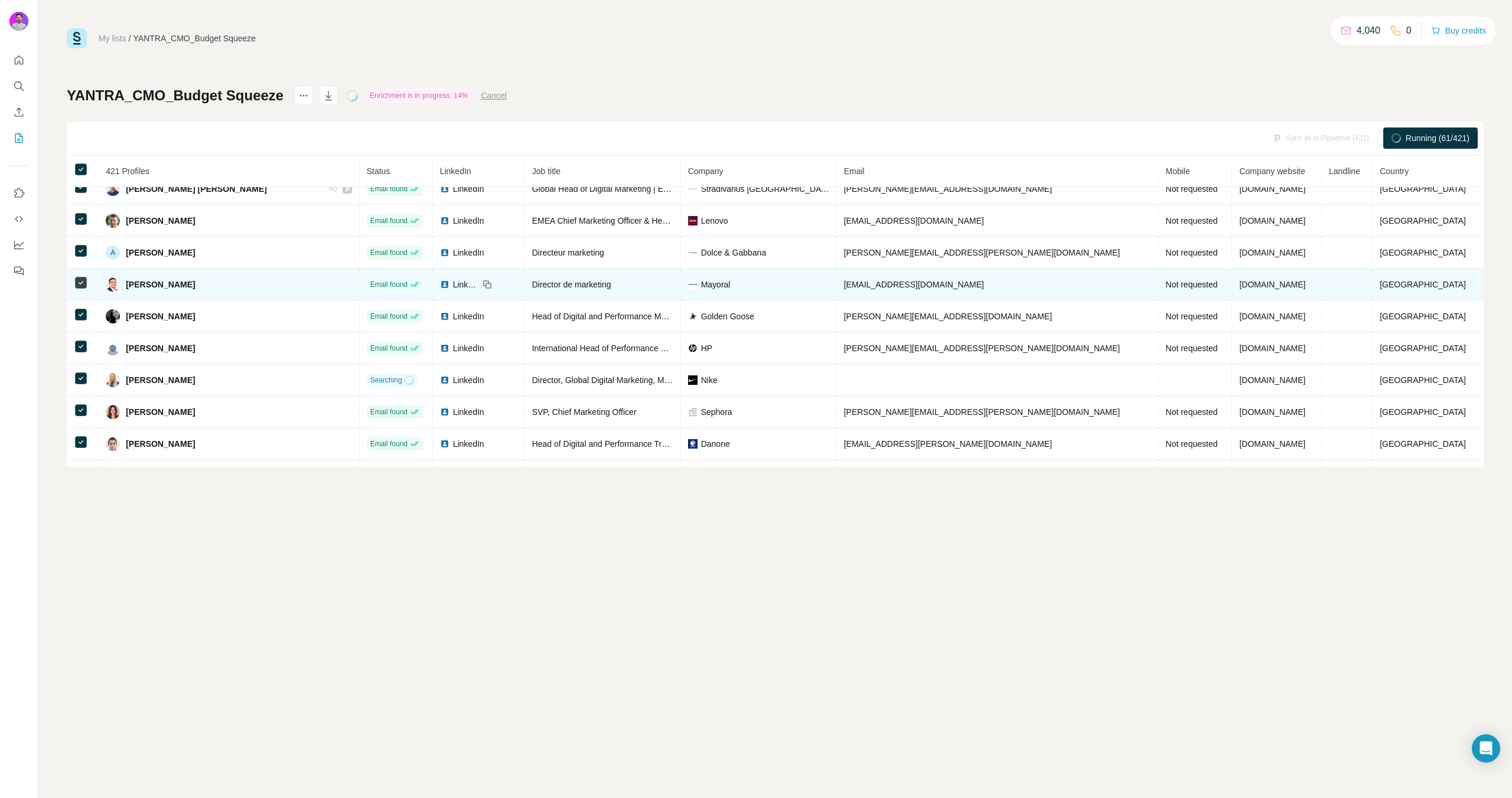
scroll to position [358, 0]
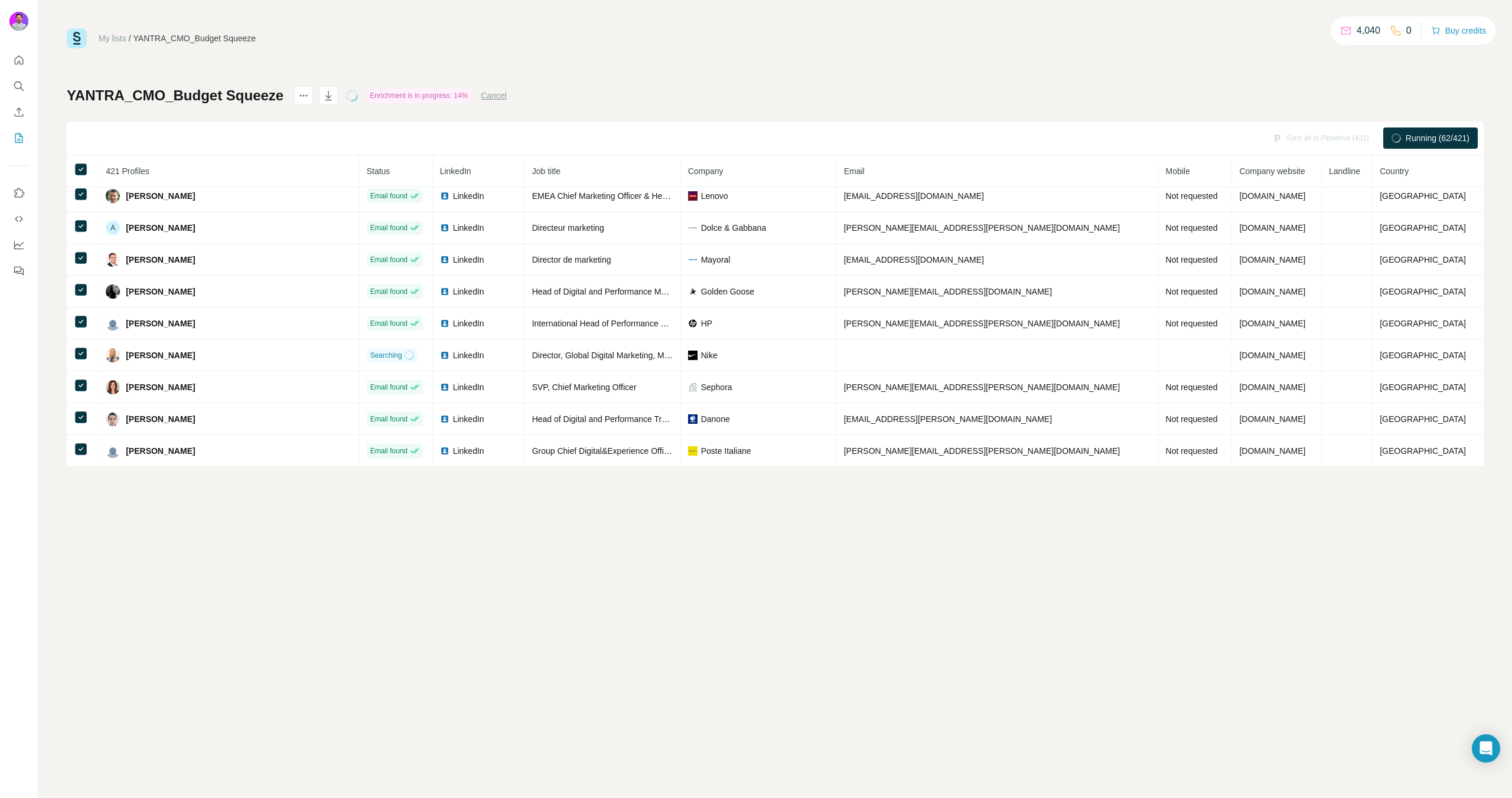
click at [299, 42] on div "My lists / YANTRA_CMO_Budget Squeeze 4,040 0 Buy credits" at bounding box center [775, 39] width 1417 height 20
click at [117, 40] on link "My lists" at bounding box center [112, 39] width 28 height 10
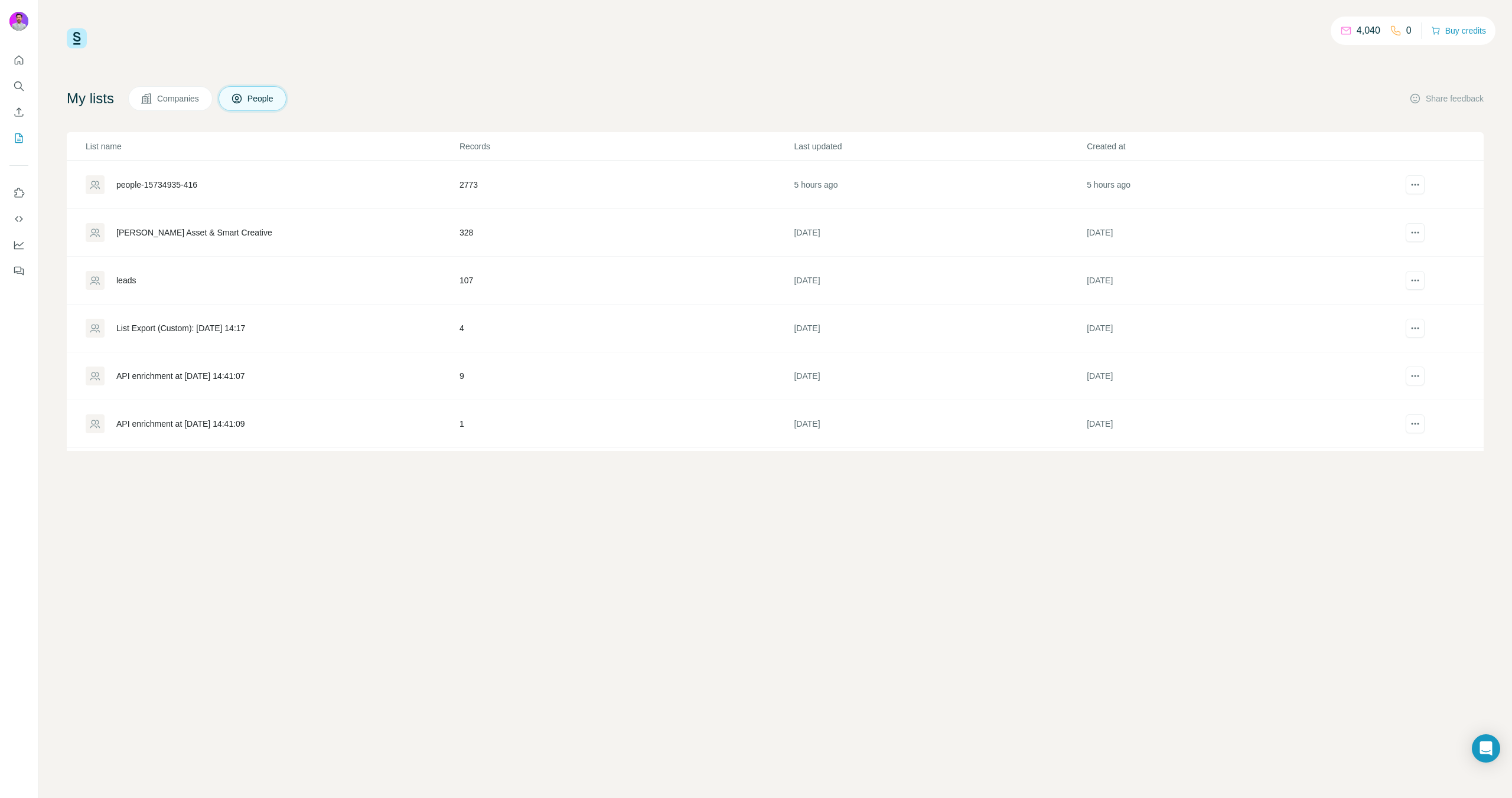
click at [168, 182] on div "people-15734935-416" at bounding box center [157, 185] width 81 height 12
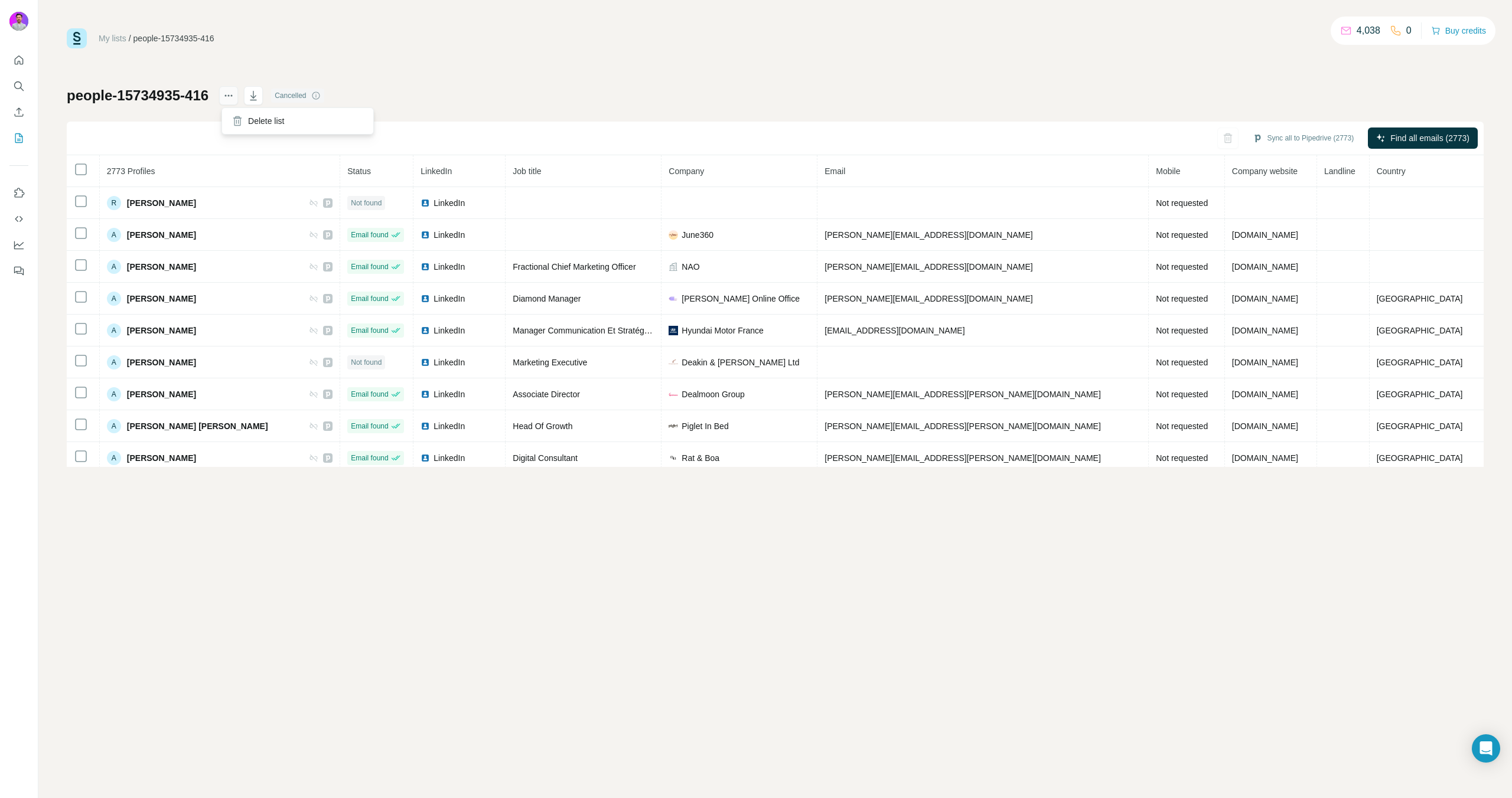
click at [230, 96] on icon "actions" at bounding box center [229, 96] width 2 height 2
click at [255, 121] on div "Delete list" at bounding box center [297, 121] width 146 height 22
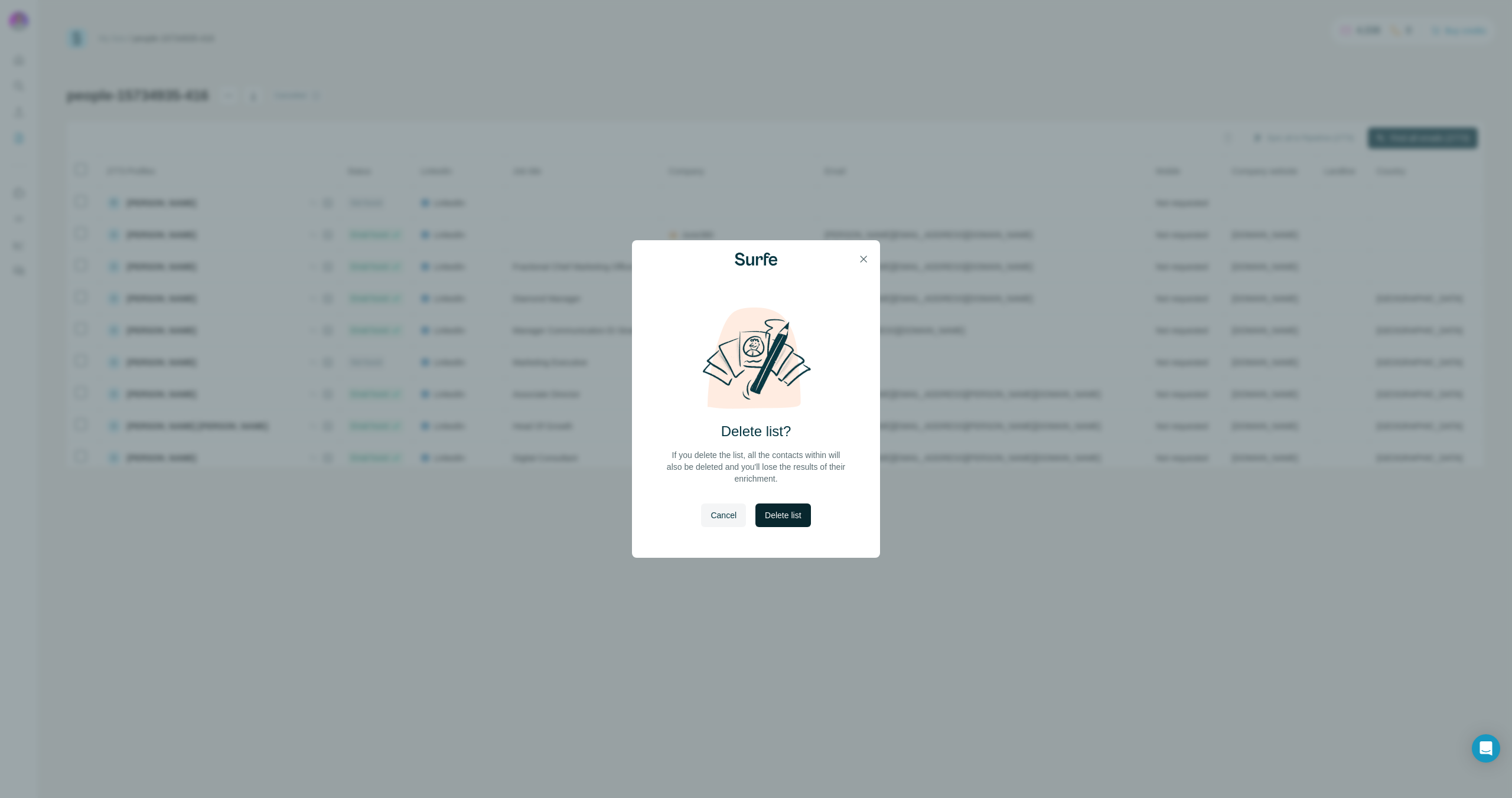
click at [791, 521] on span "Delete list" at bounding box center [783, 515] width 36 height 12
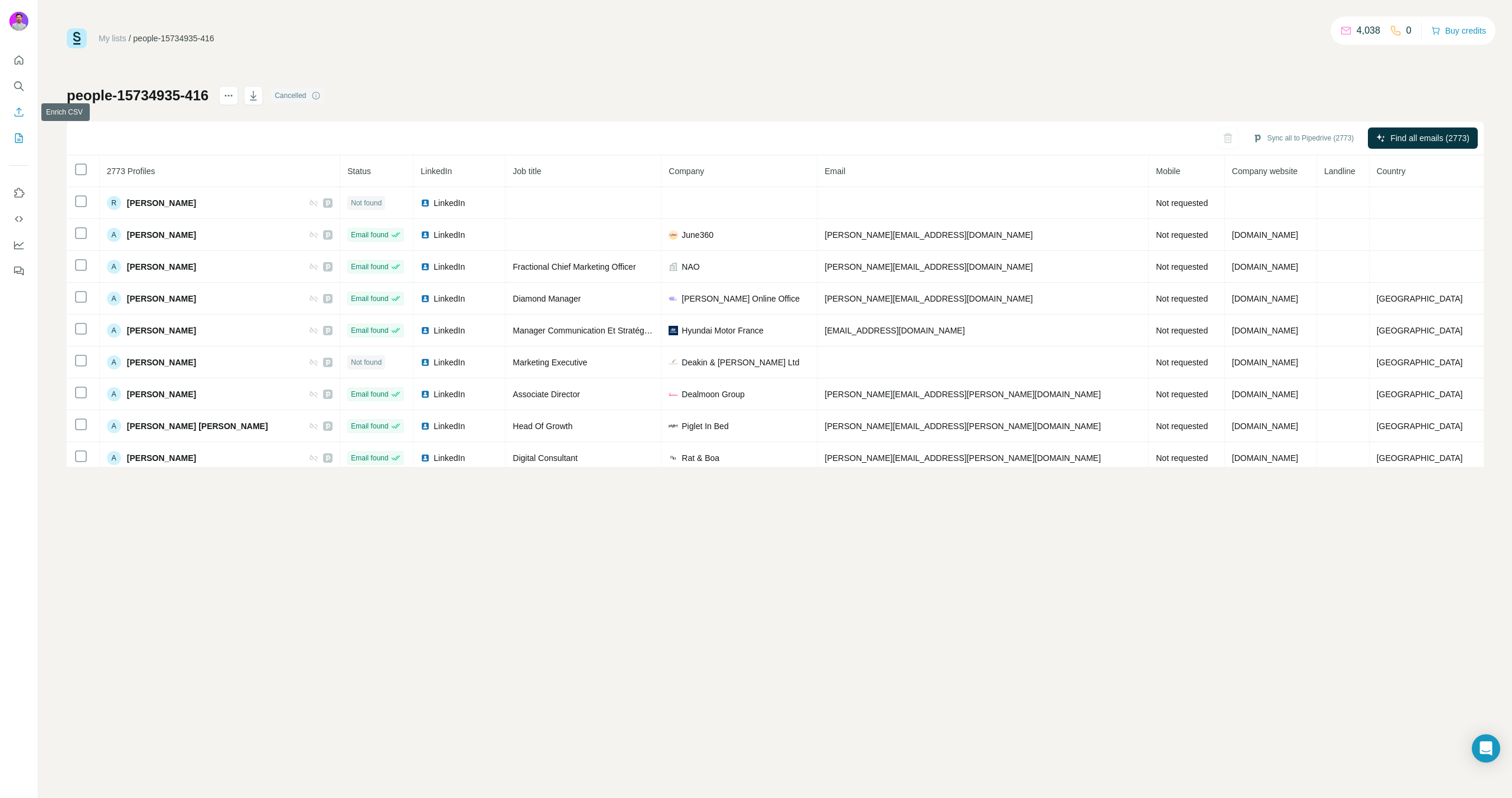
click at [20, 113] on icon "Enrich CSV" at bounding box center [18, 112] width 12 height 12
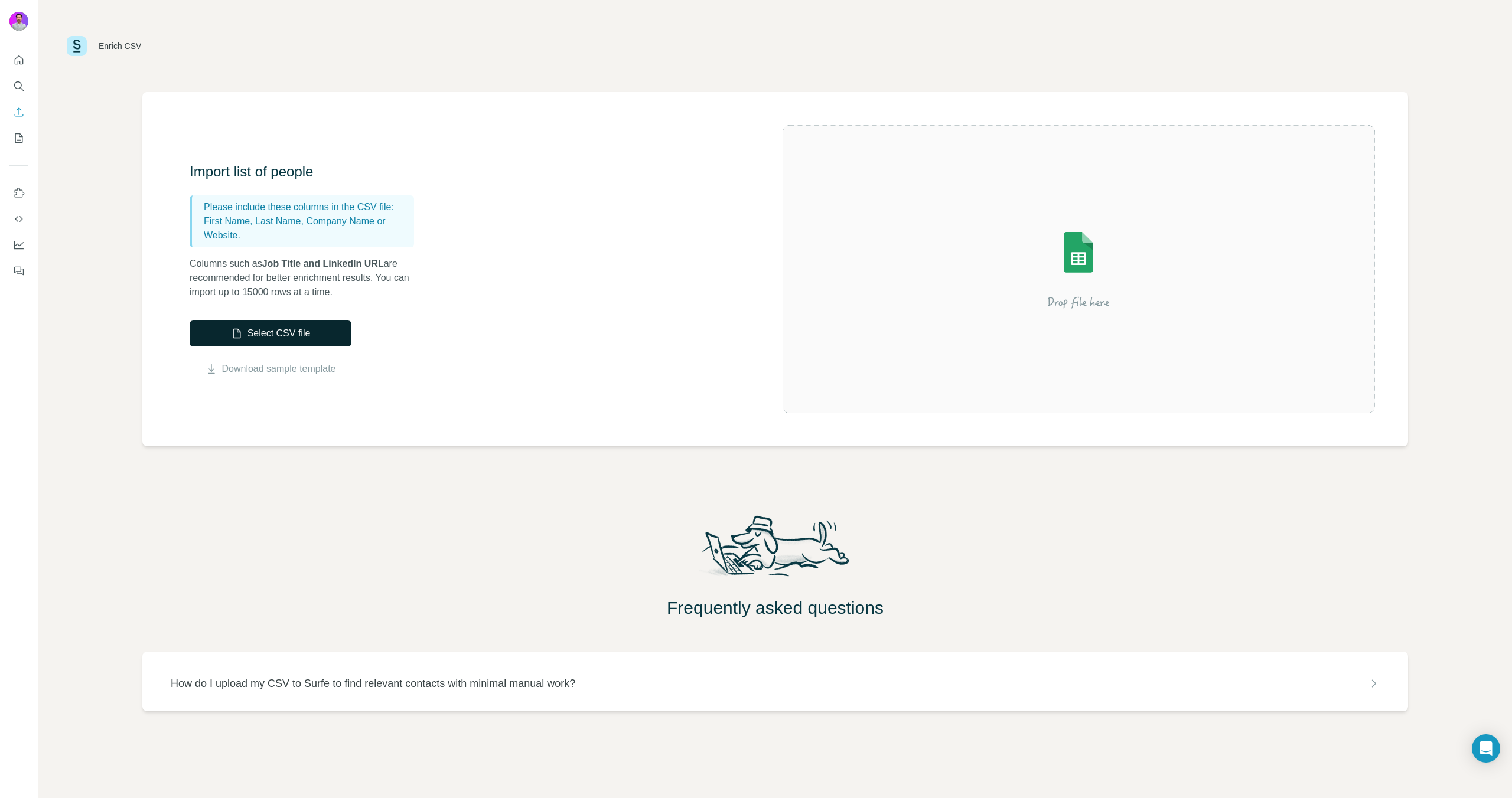
click at [316, 329] on button "Select CSV file" at bounding box center [270, 334] width 161 height 26
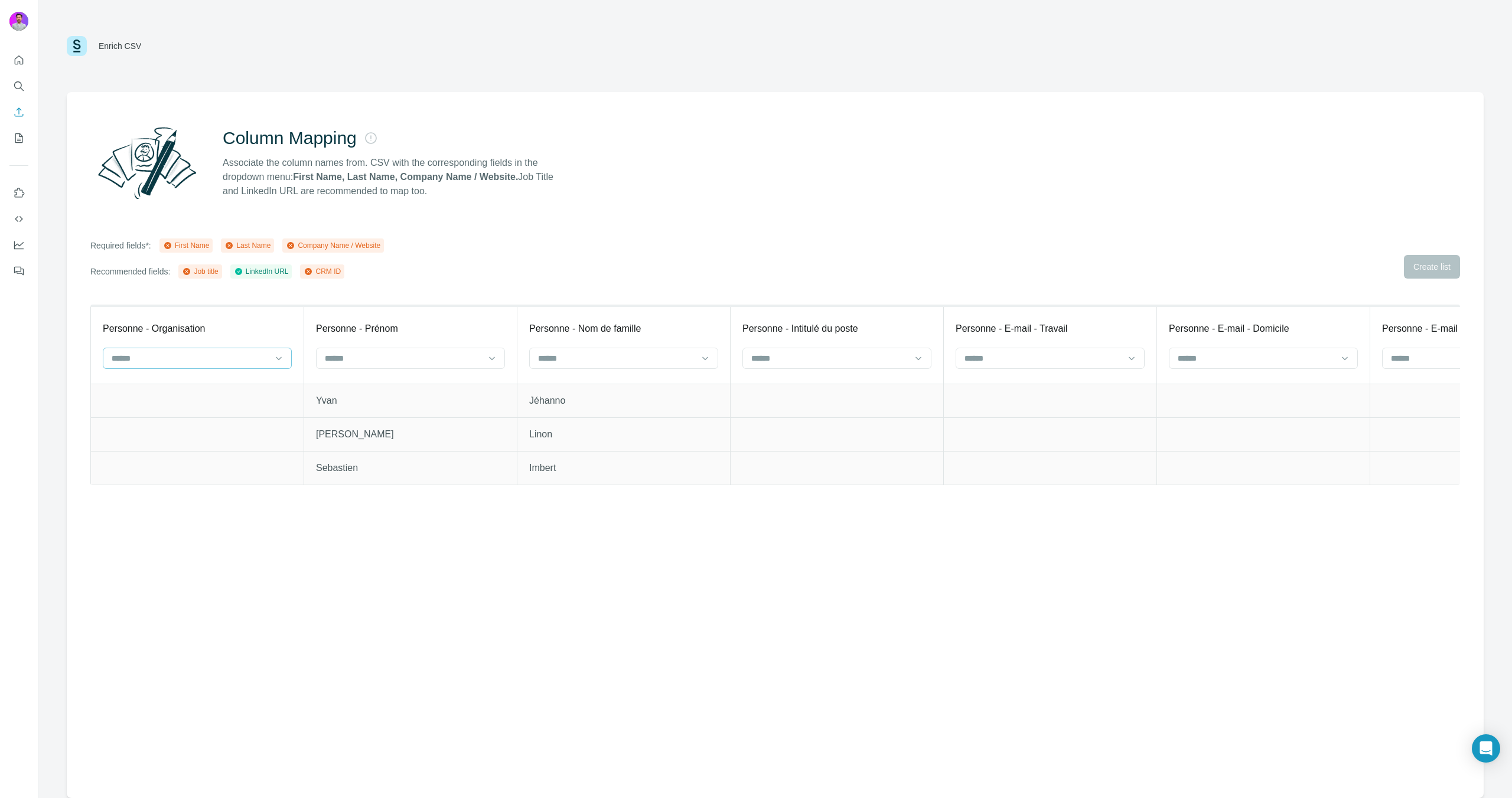
click at [227, 363] on input at bounding box center [190, 358] width 160 height 13
click at [390, 366] on div at bounding box center [404, 359] width 160 height 20
click at [426, 384] on div "First Name" at bounding box center [411, 385] width 169 height 12
click at [566, 366] on div at bounding box center [617, 359] width 160 height 20
click at [569, 383] on p "Last Name" at bounding box center [559, 385] width 40 height 12
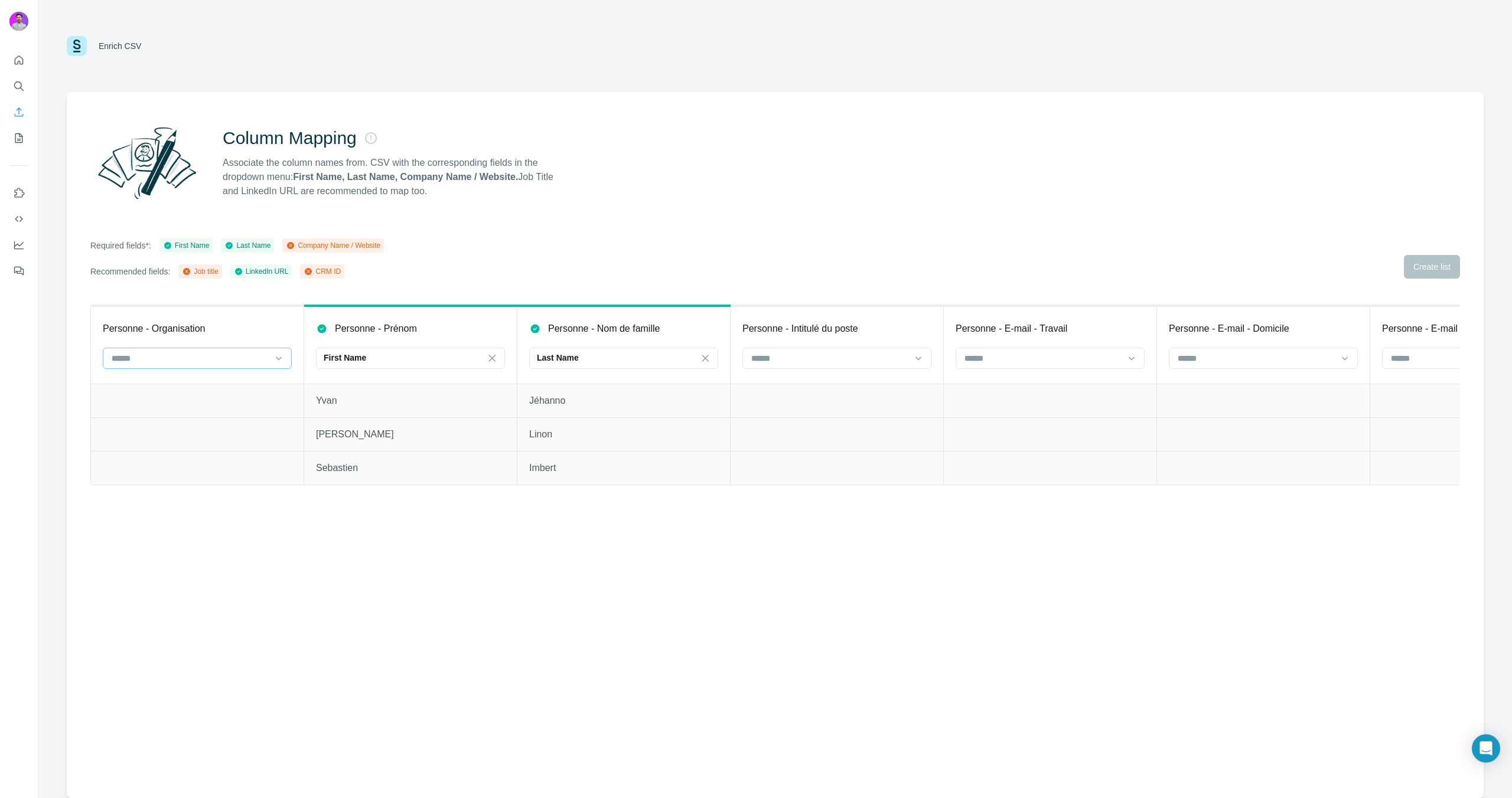
click at [217, 368] on div at bounding box center [190, 359] width 160 height 20
click at [201, 414] on div "Company website" at bounding box center [197, 406] width 183 height 22
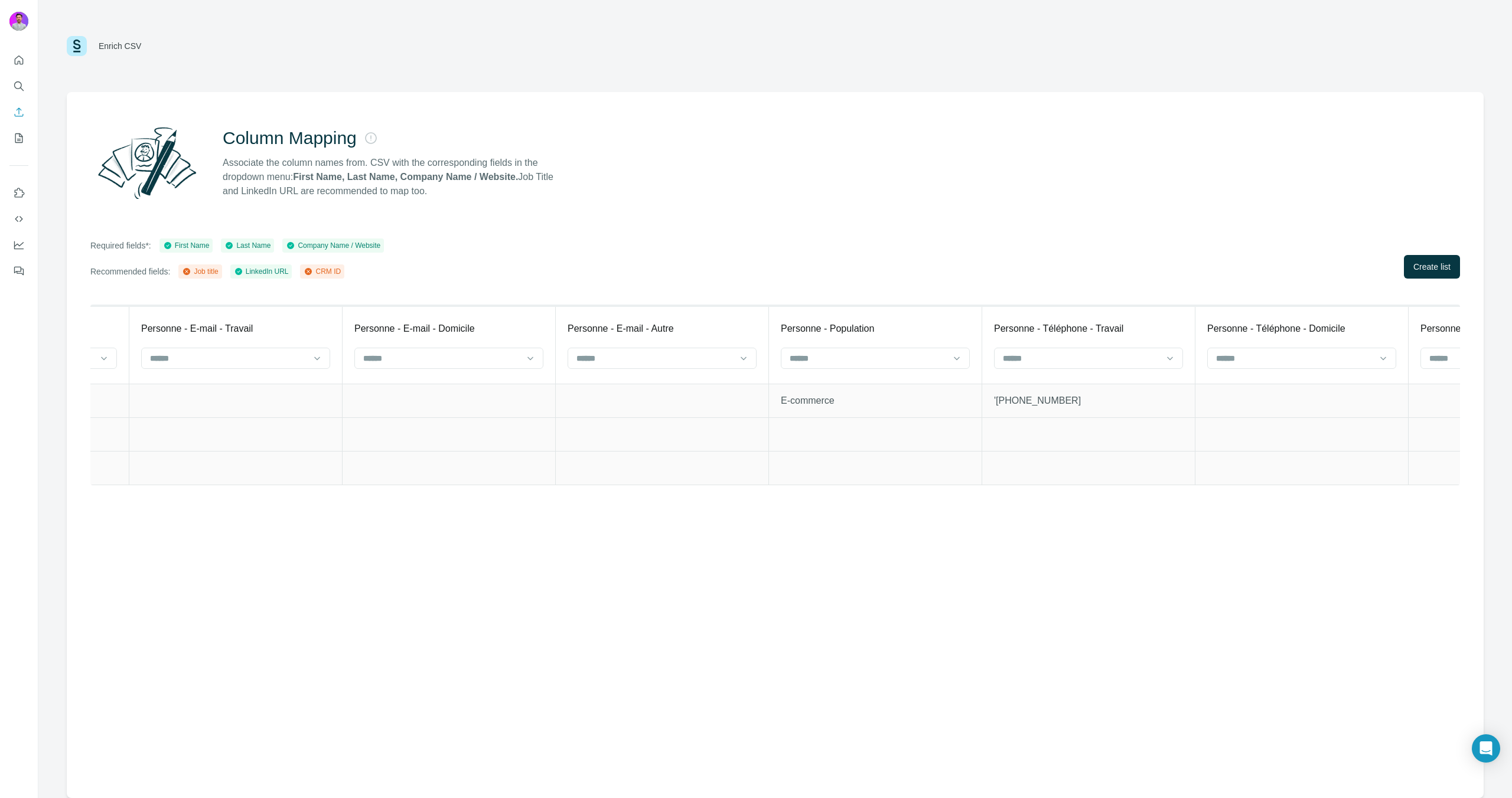
scroll to position [0, 815]
click at [228, 362] on input at bounding box center [228, 358] width 160 height 13
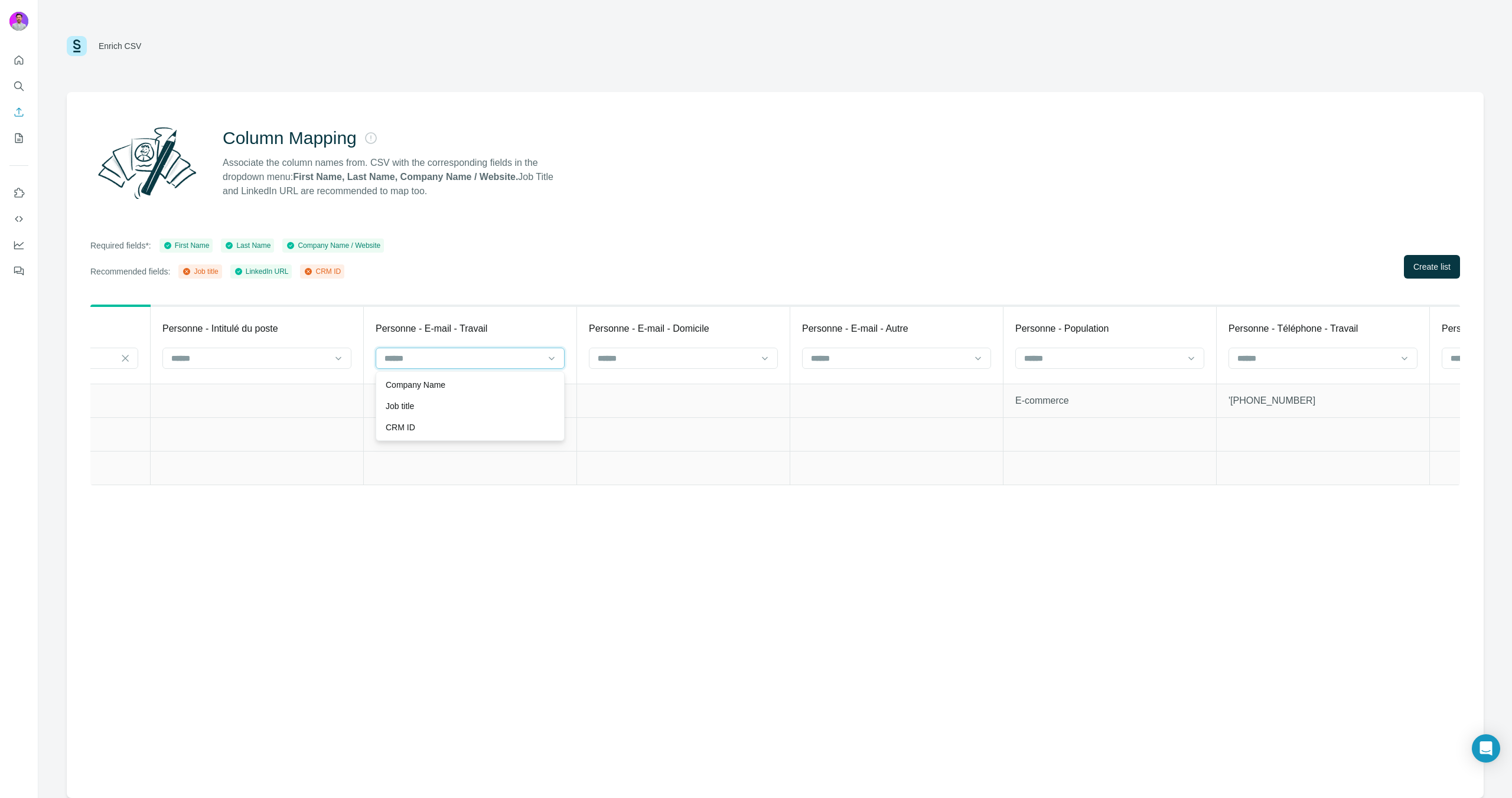
scroll to position [0, 554]
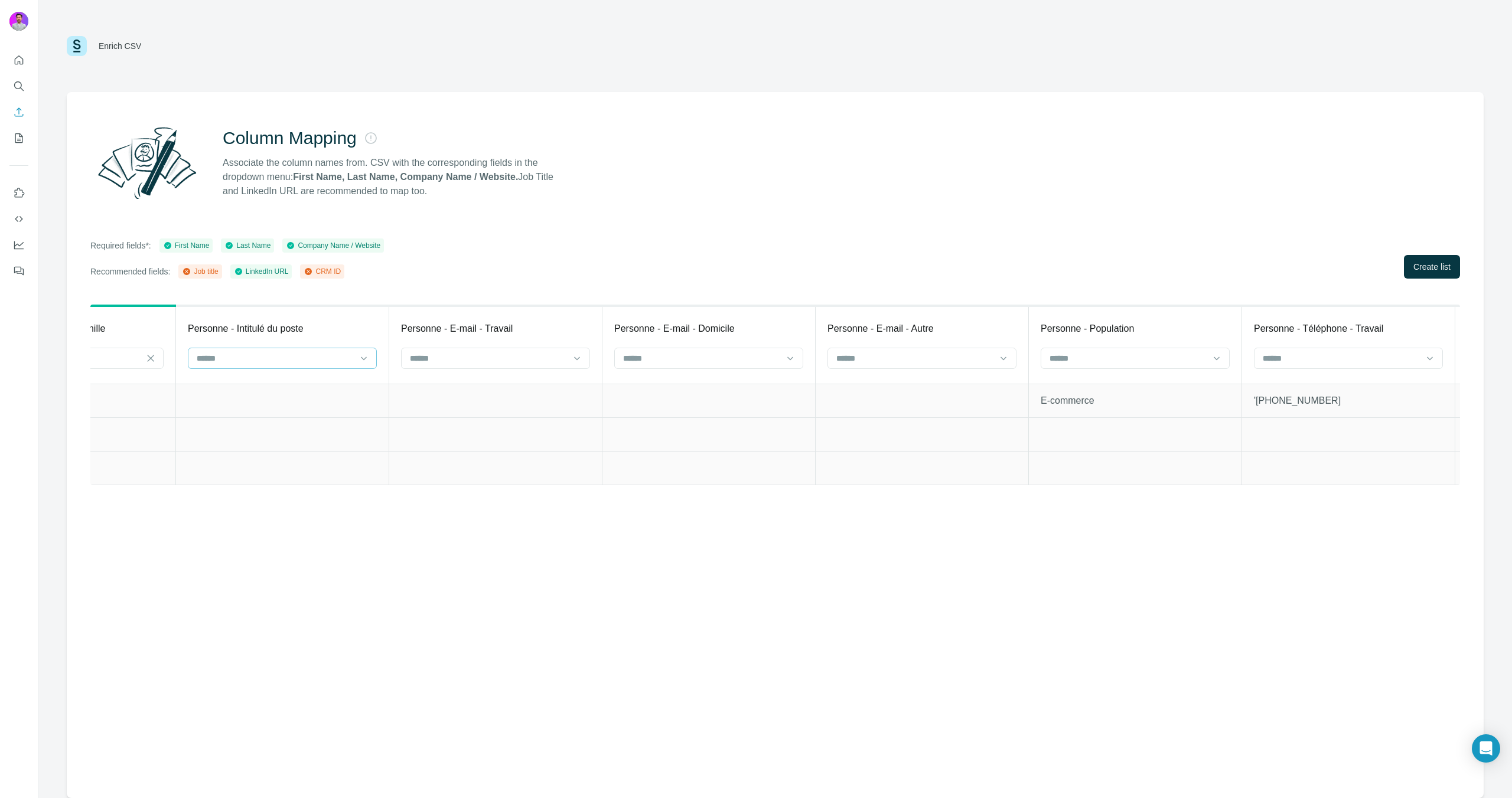
click at [234, 357] on input at bounding box center [275, 358] width 160 height 13
click at [255, 392] on div "Company Name" at bounding box center [282, 386] width 183 height 22
click at [250, 360] on p "Company Name" at bounding box center [227, 357] width 63 height 12
click at [264, 394] on div "Job title" at bounding box center [282, 386] width 183 height 22
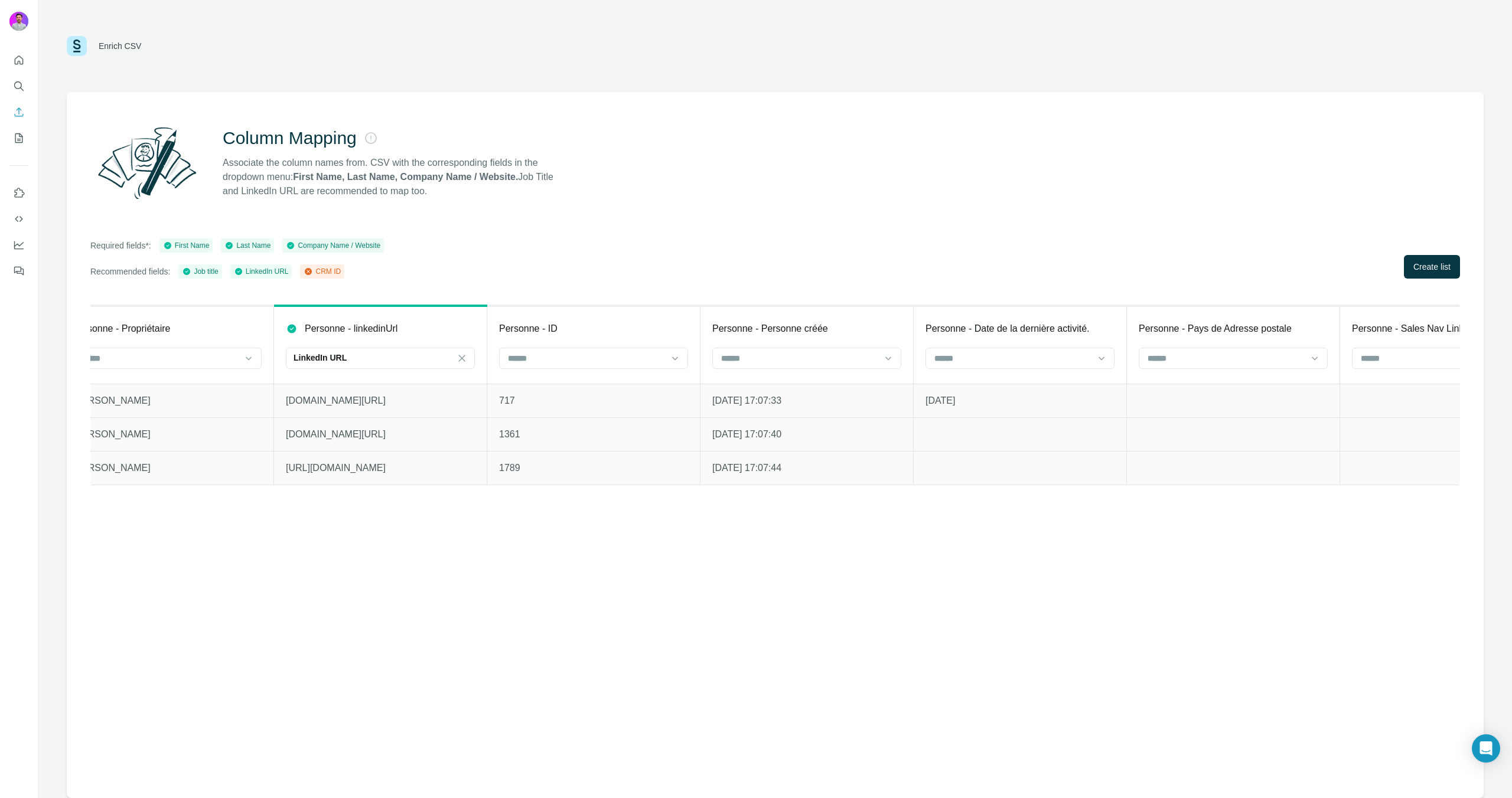
scroll to position [0, 2499]
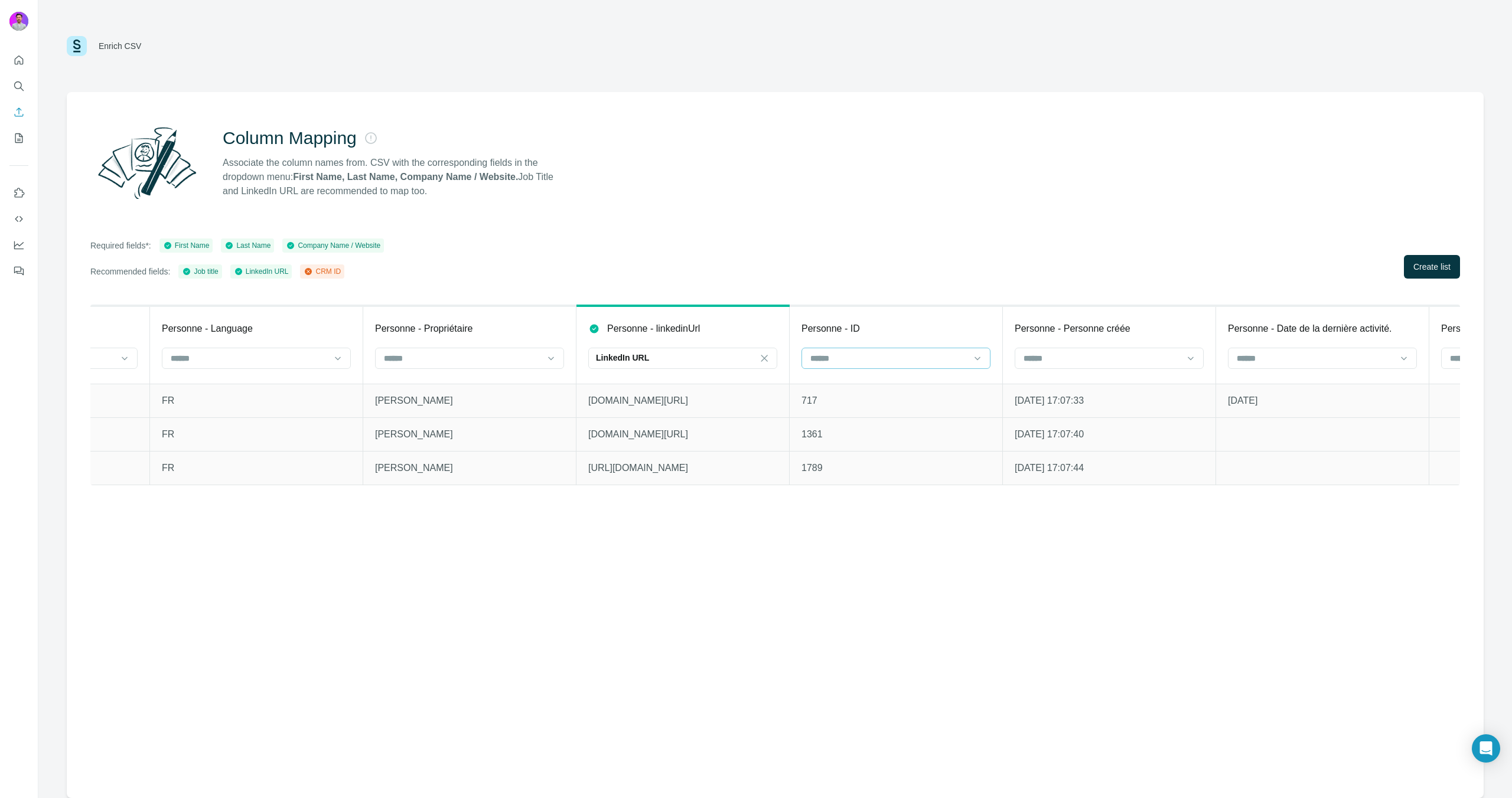
click at [840, 357] on input at bounding box center [889, 358] width 160 height 13
click at [850, 404] on div "CRM ID" at bounding box center [896, 405] width 169 height 12
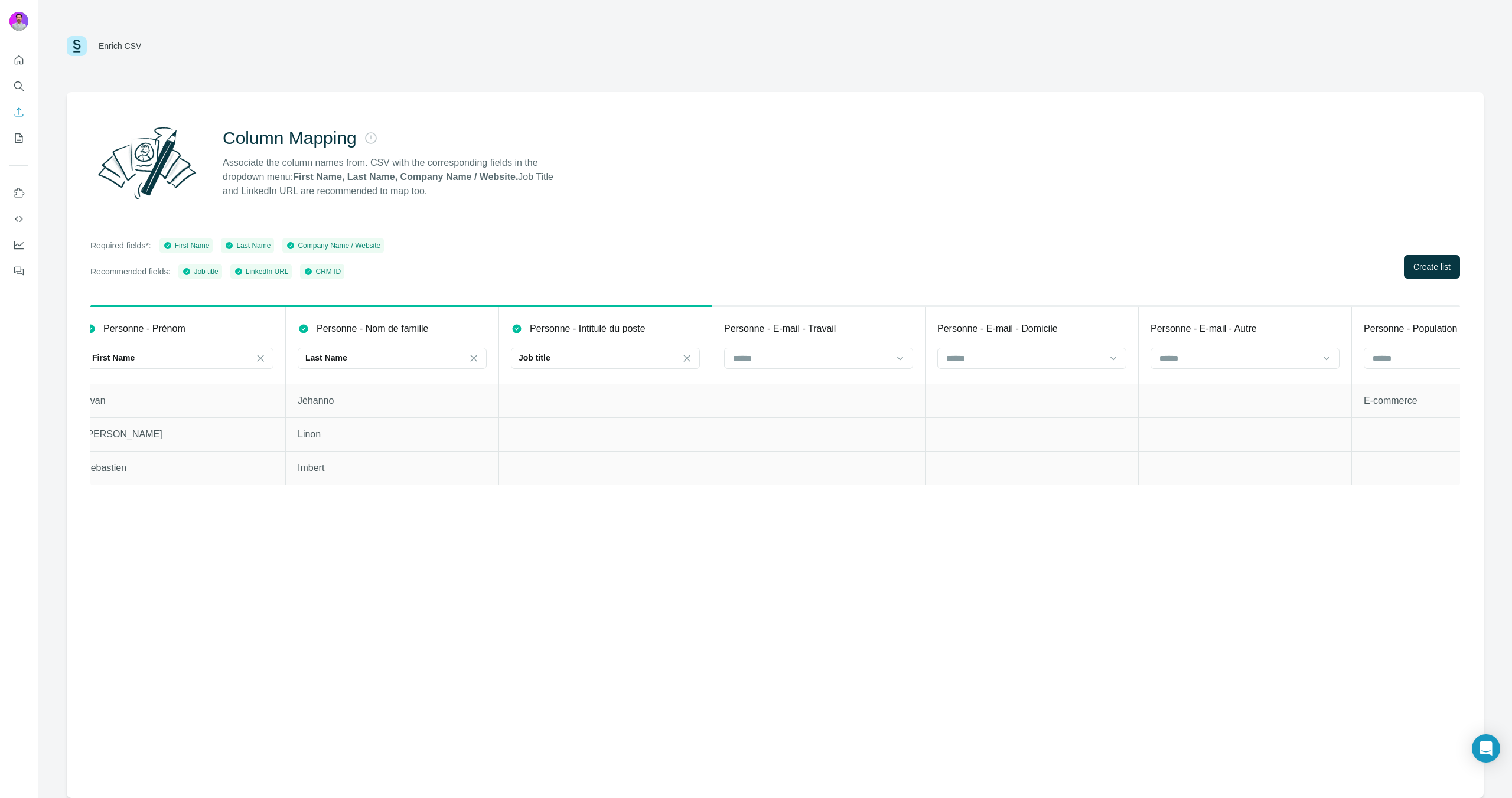
scroll to position [0, 0]
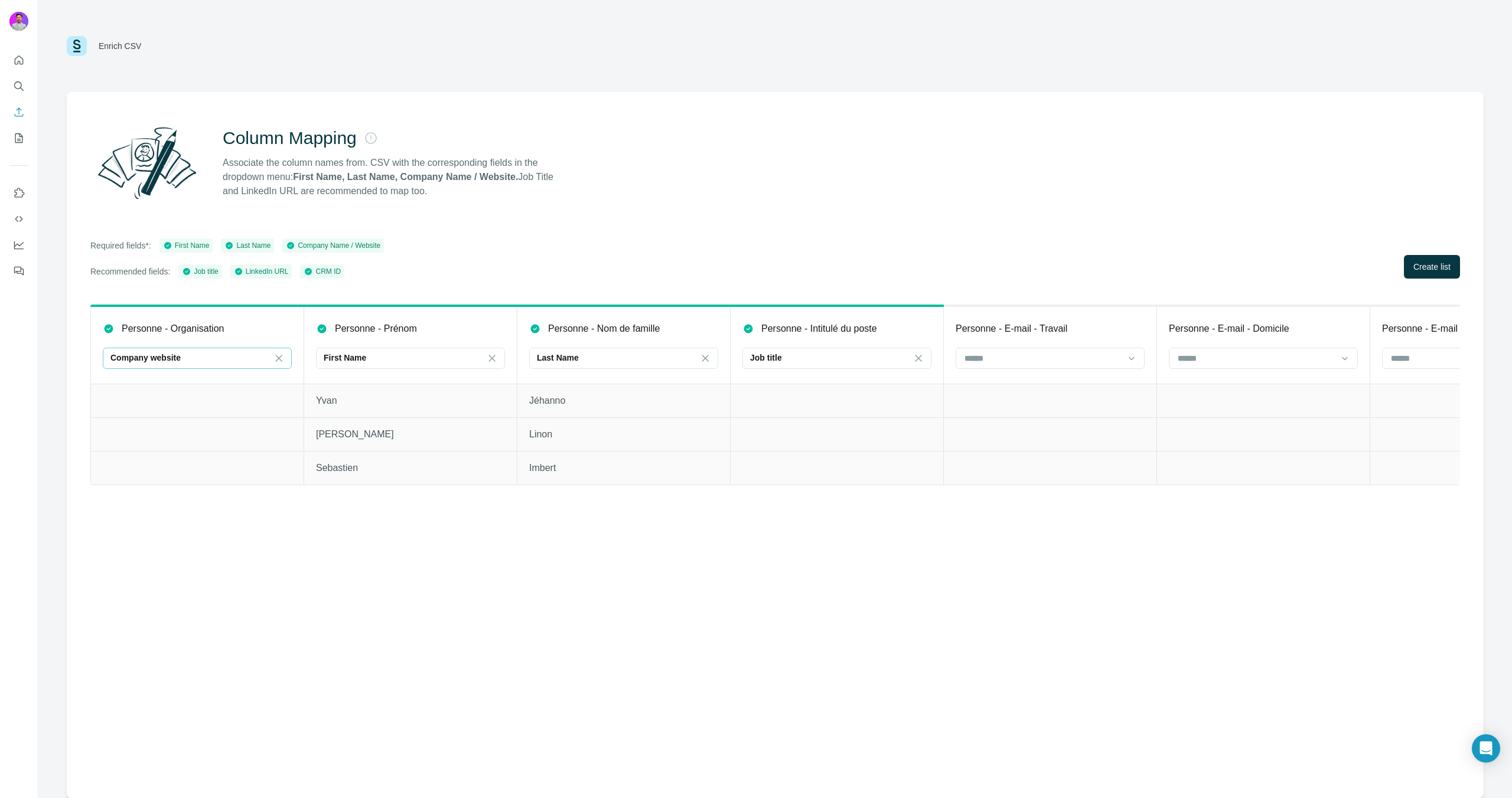
click at [214, 360] on div "Company website" at bounding box center [190, 357] width 160 height 12
click at [204, 379] on div "Company Name" at bounding box center [197, 385] width 169 height 12
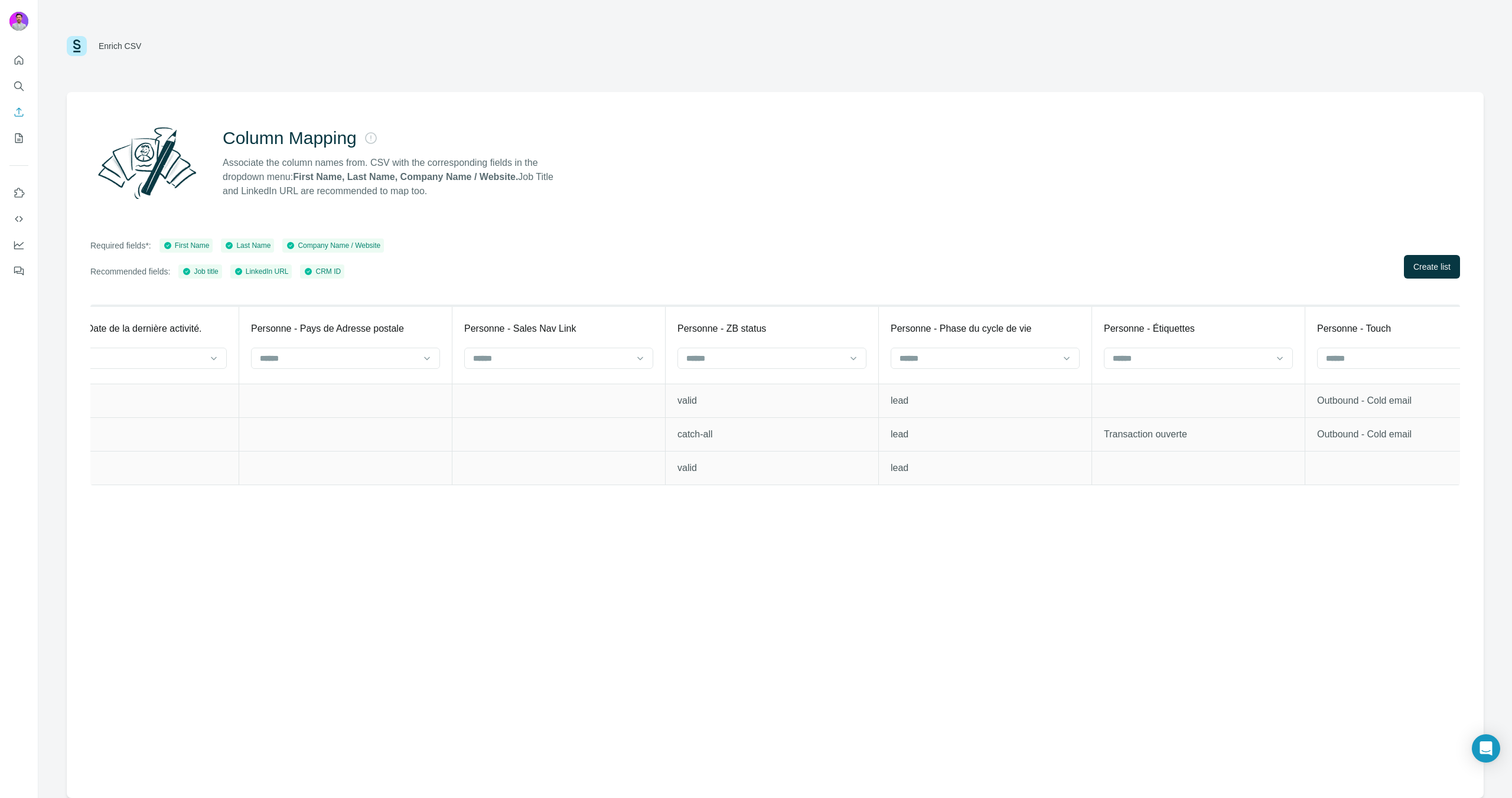
scroll to position [0, 3748]
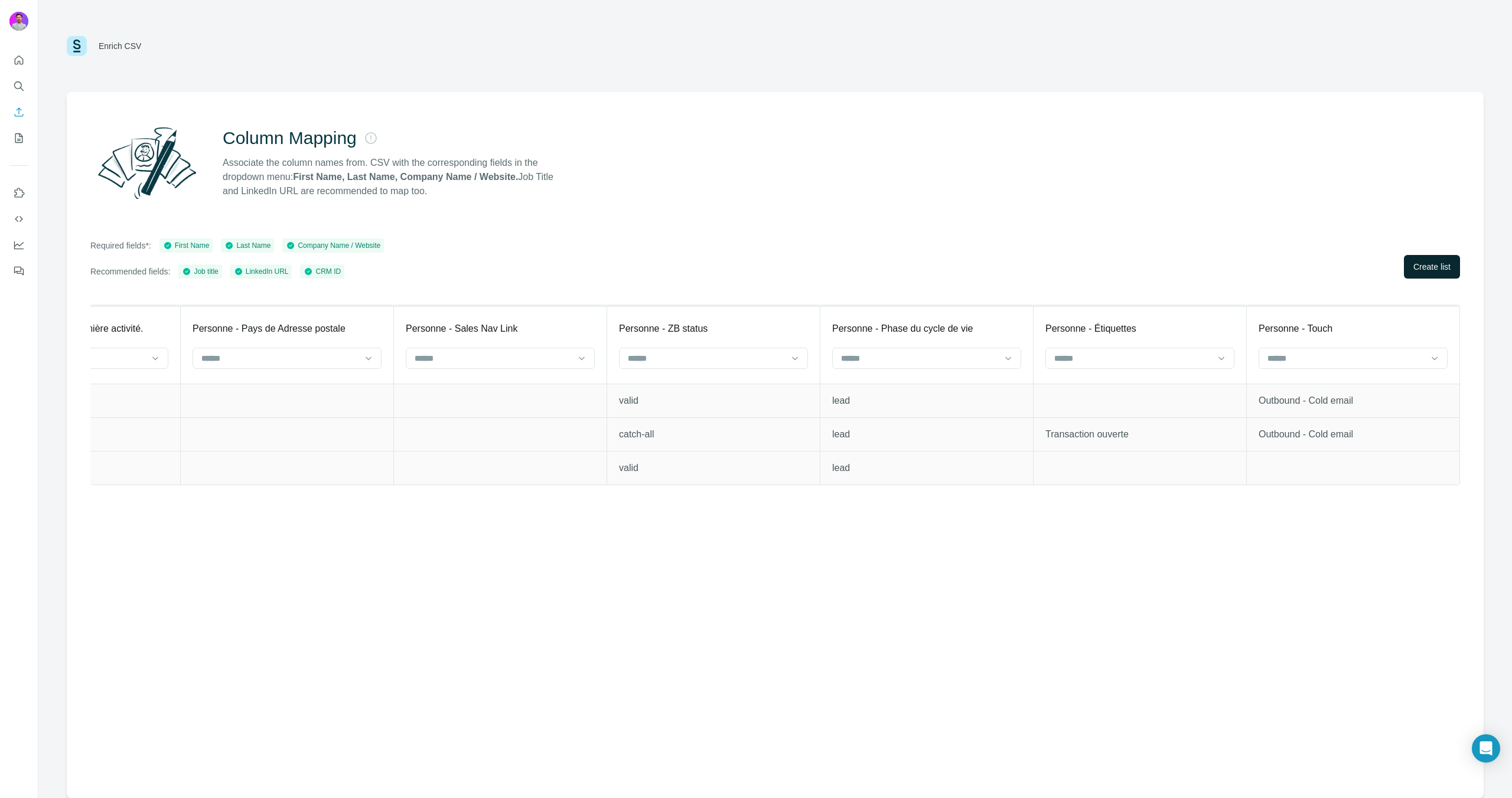
click at [1434, 276] on button "Create list" at bounding box center [1431, 266] width 56 height 23
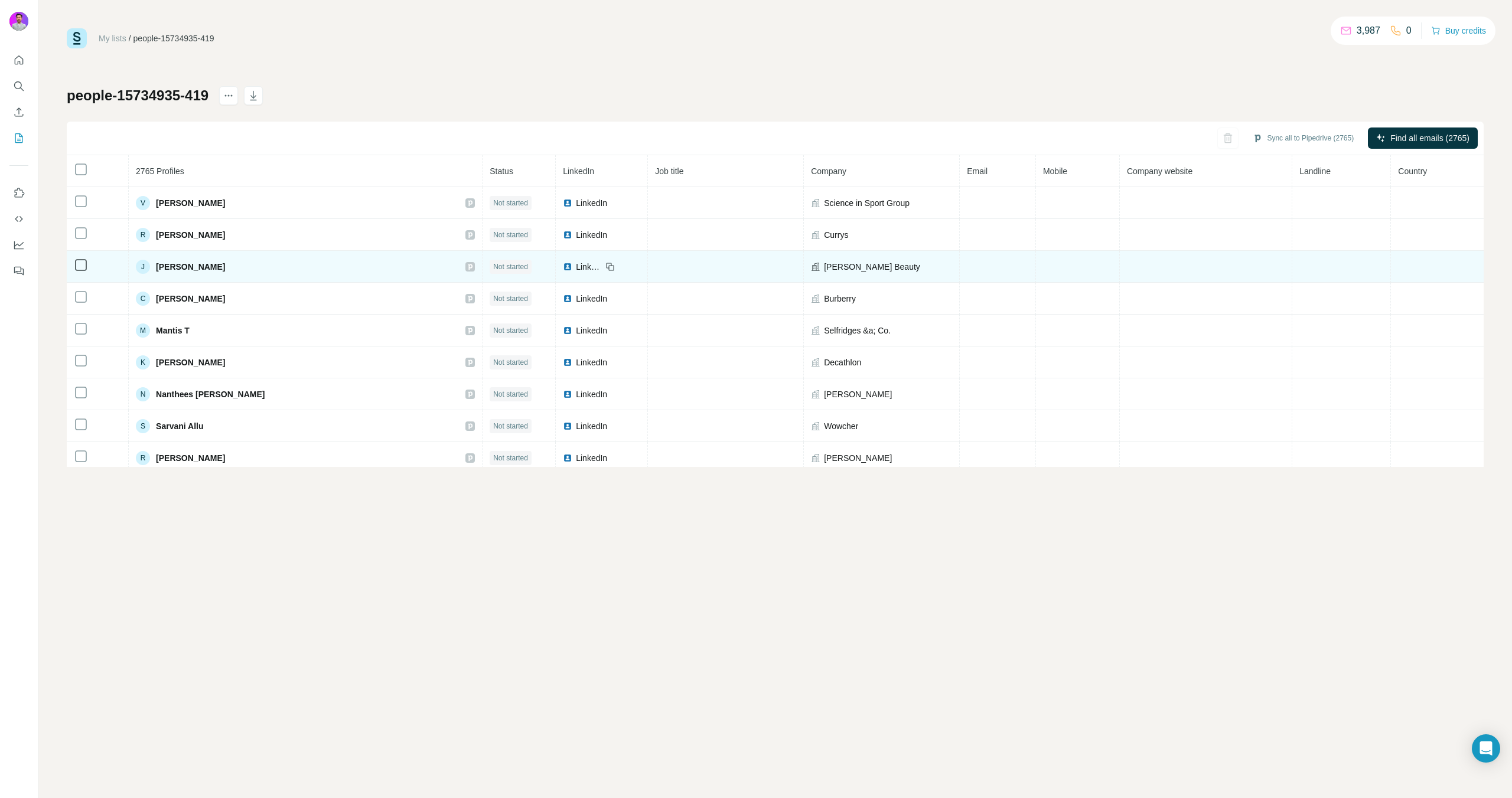
click at [468, 267] on icon at bounding box center [470, 266] width 4 height 6
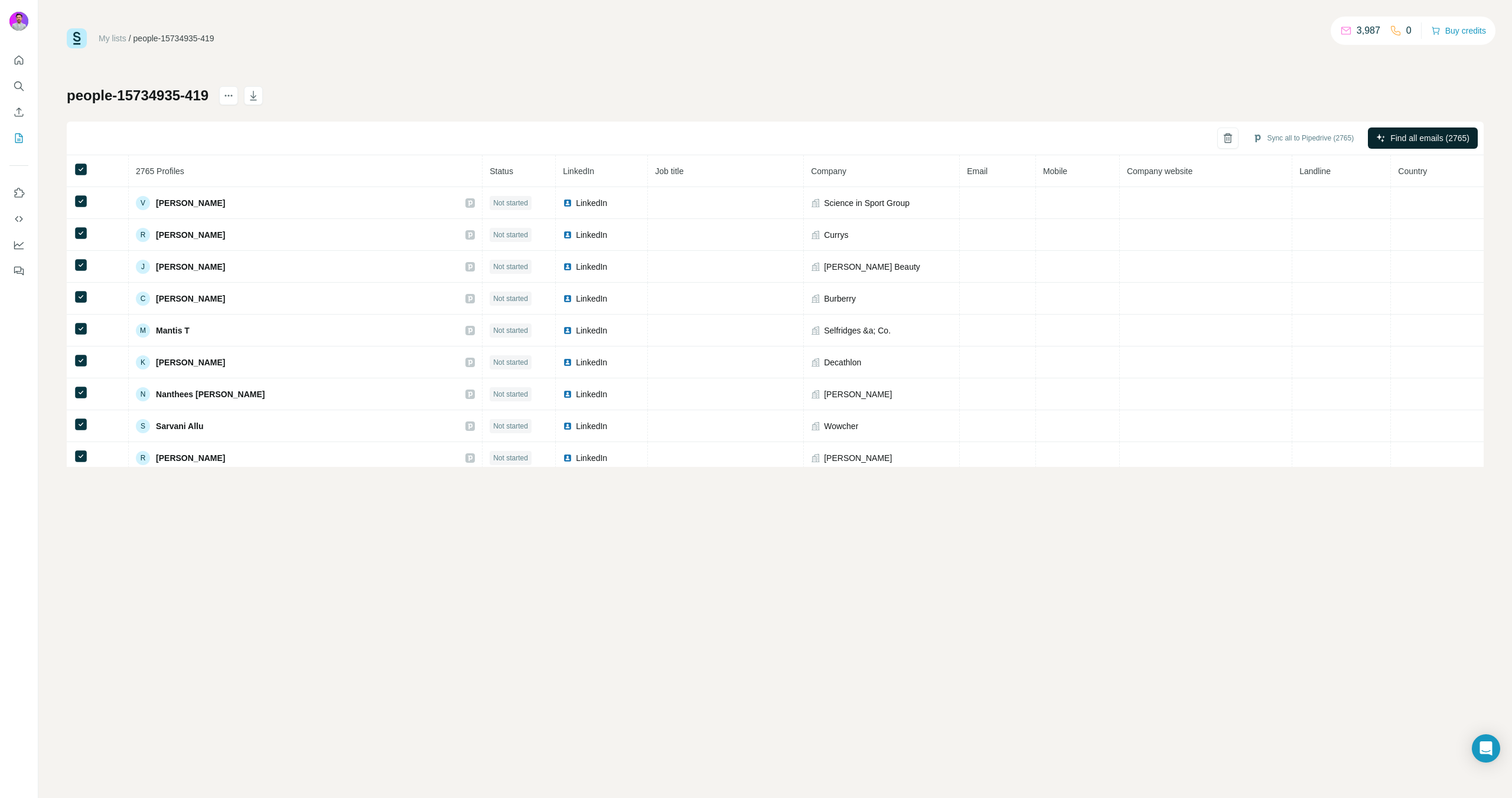
click at [1392, 137] on span "Find all emails (2765)" at bounding box center [1429, 138] width 79 height 12
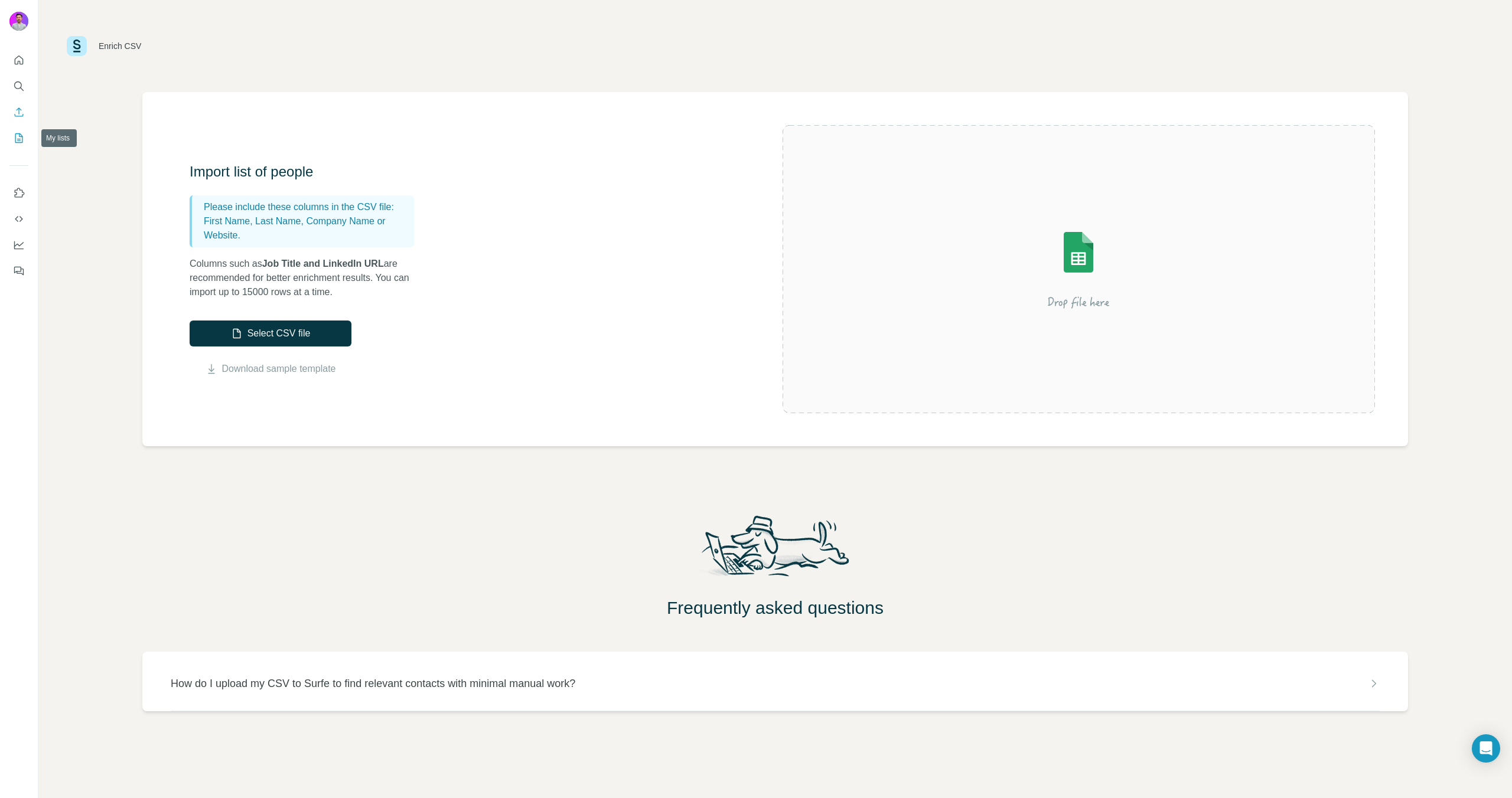
click at [22, 133] on icon "My lists" at bounding box center [18, 138] width 12 height 12
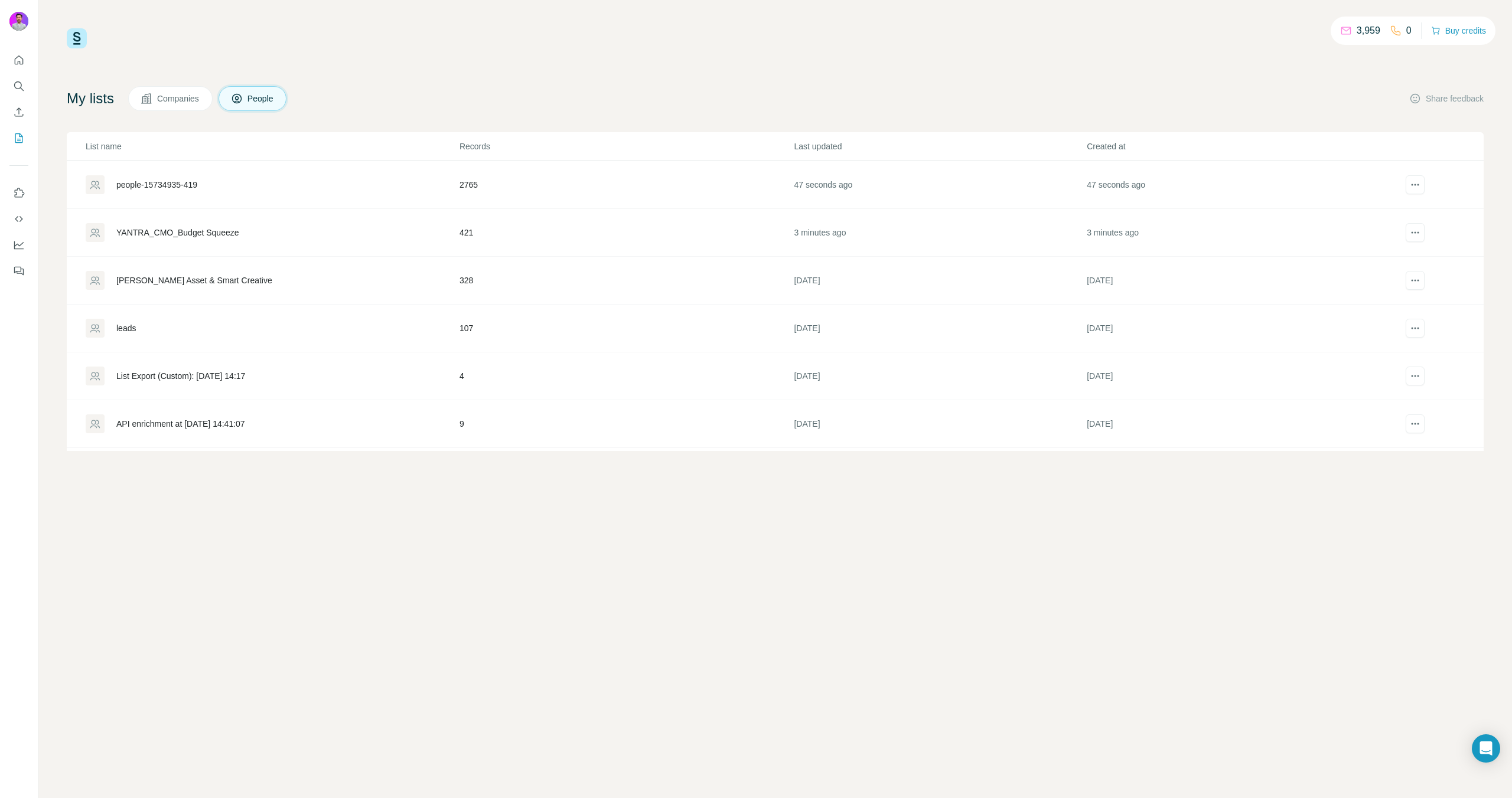
click at [167, 230] on div "YANTRA_CMO_Budget Squeeze" at bounding box center [178, 232] width 123 height 12
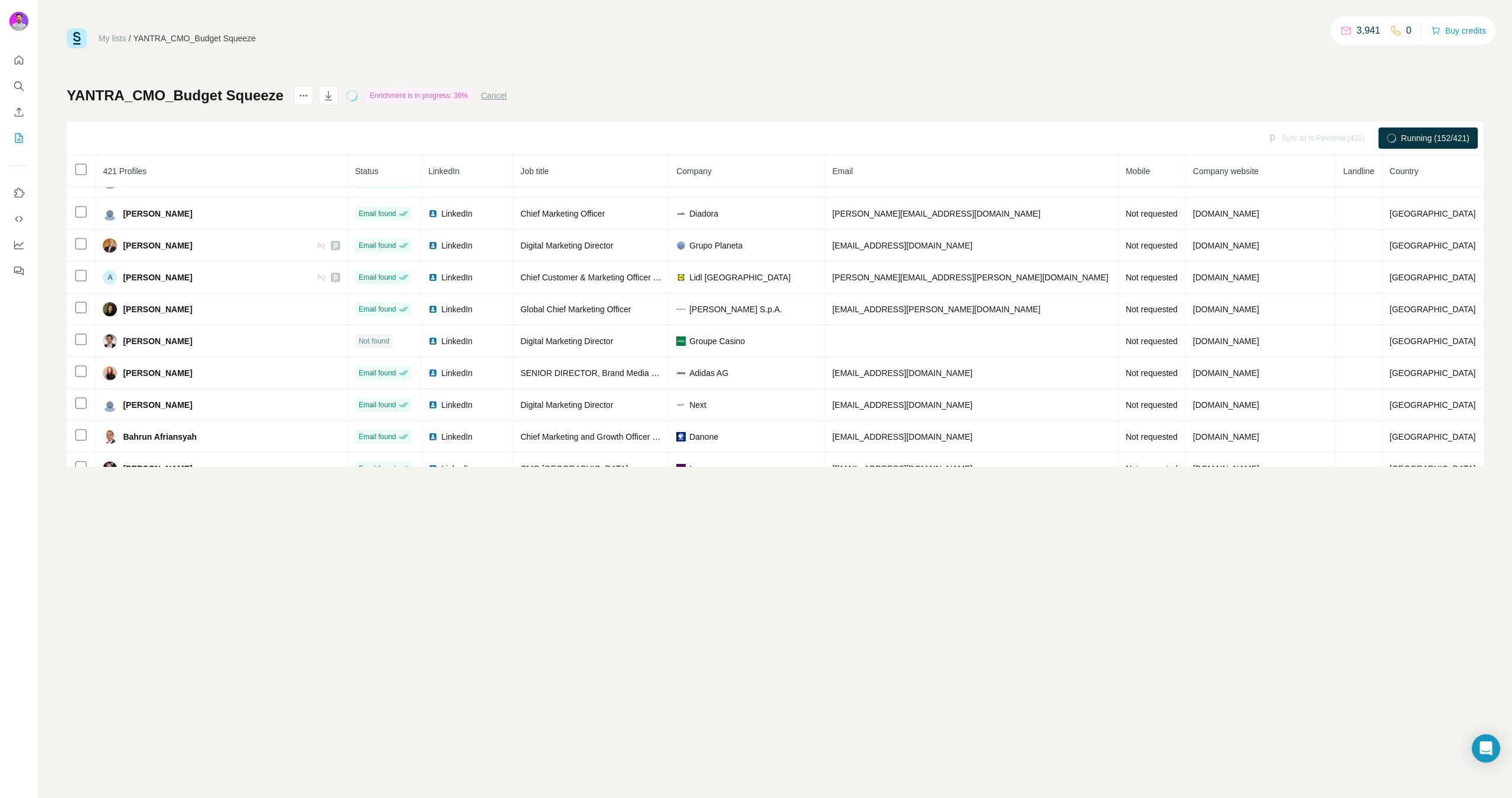
scroll to position [1314, 0]
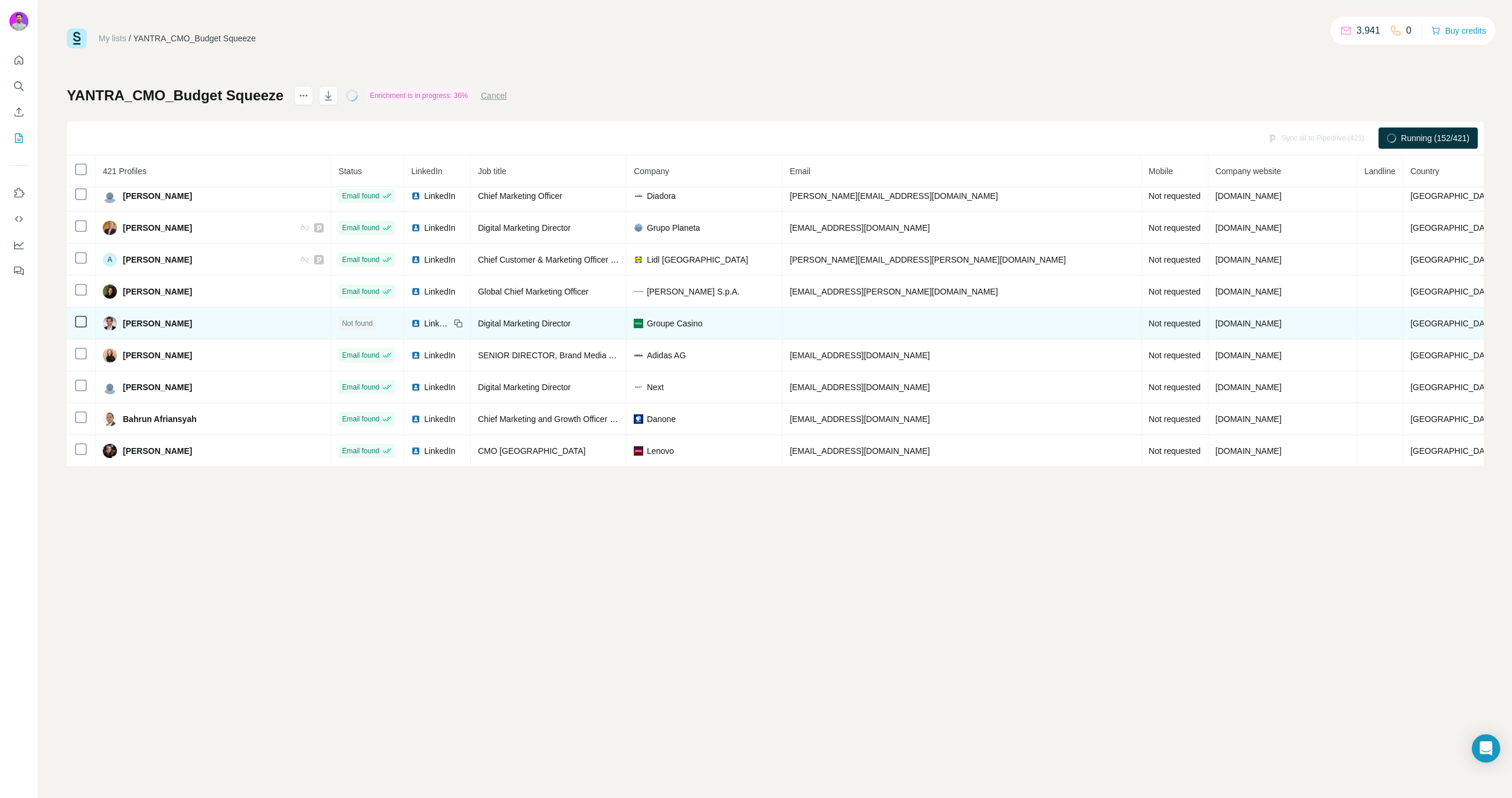
click at [463, 323] on icon at bounding box center [458, 324] width 10 height 10
click at [471, 322] on td "LinkedIn" at bounding box center [437, 324] width 66 height 32
click at [463, 322] on icon at bounding box center [460, 325] width 5 height 5
click at [450, 323] on span "LinkedIn" at bounding box center [437, 323] width 26 height 12
click at [463, 321] on icon at bounding box center [458, 324] width 10 height 10
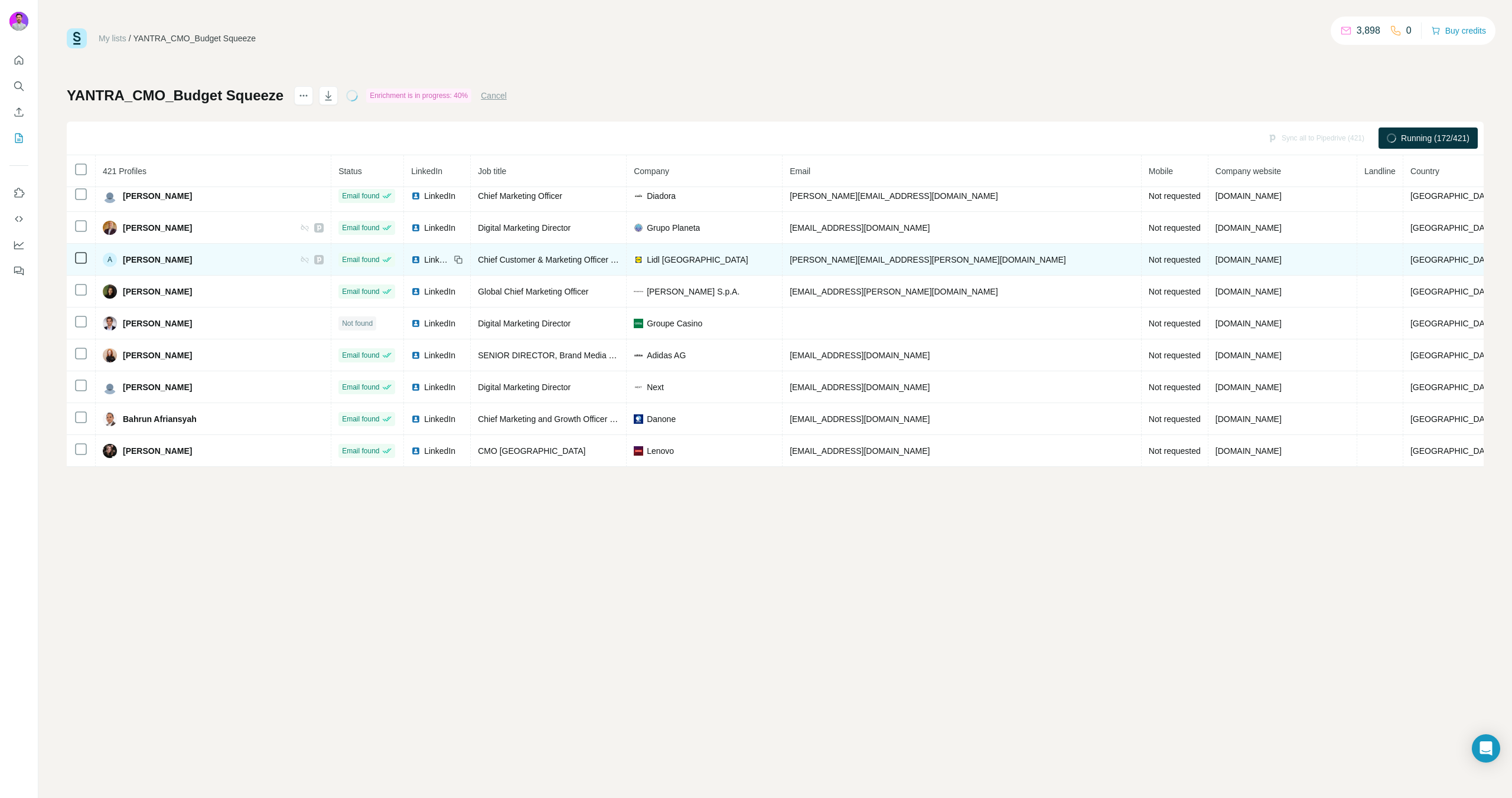
scroll to position [1952, 0]
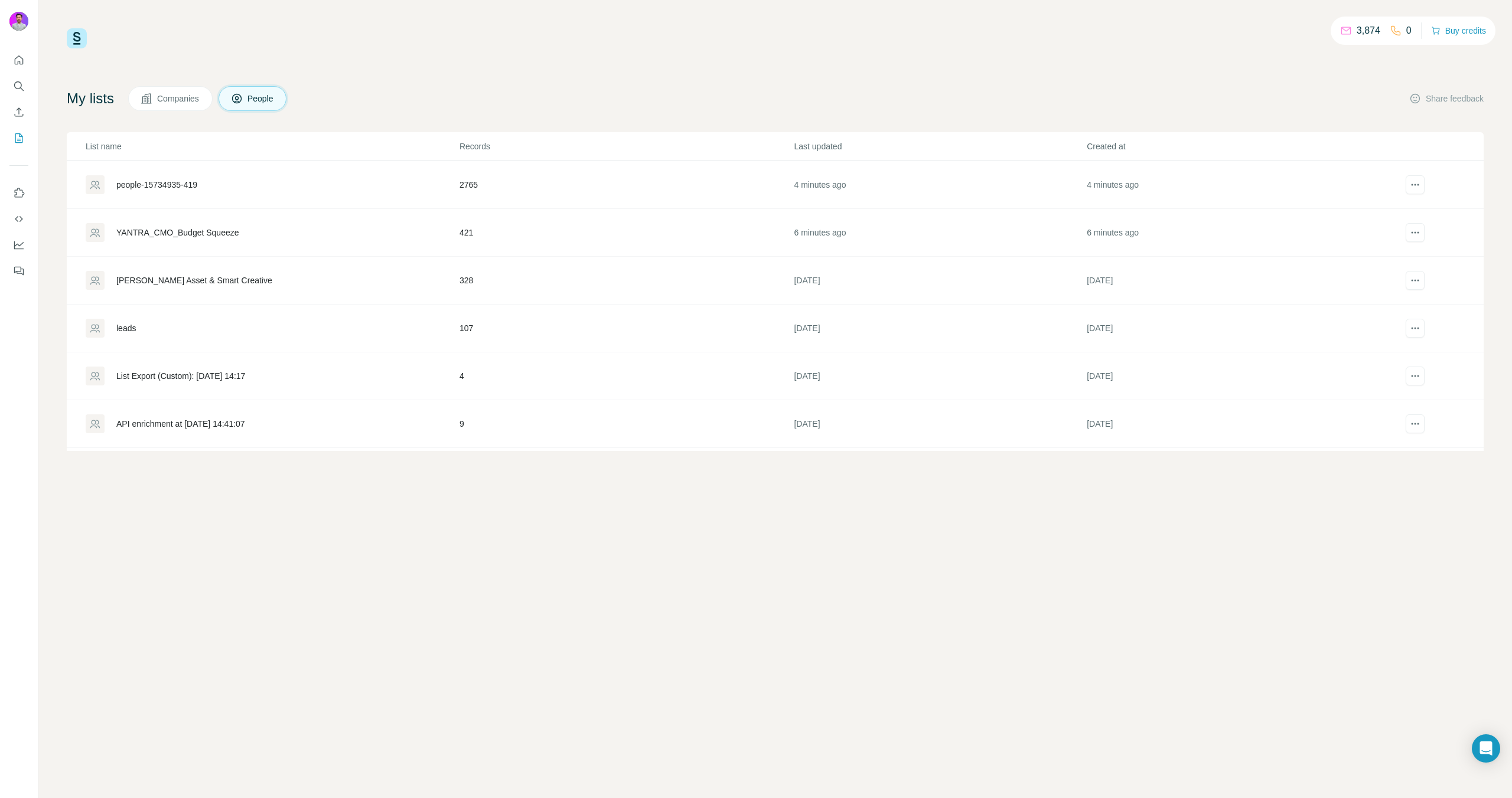
click at [171, 178] on div "people-15734935-419" at bounding box center [272, 185] width 373 height 19
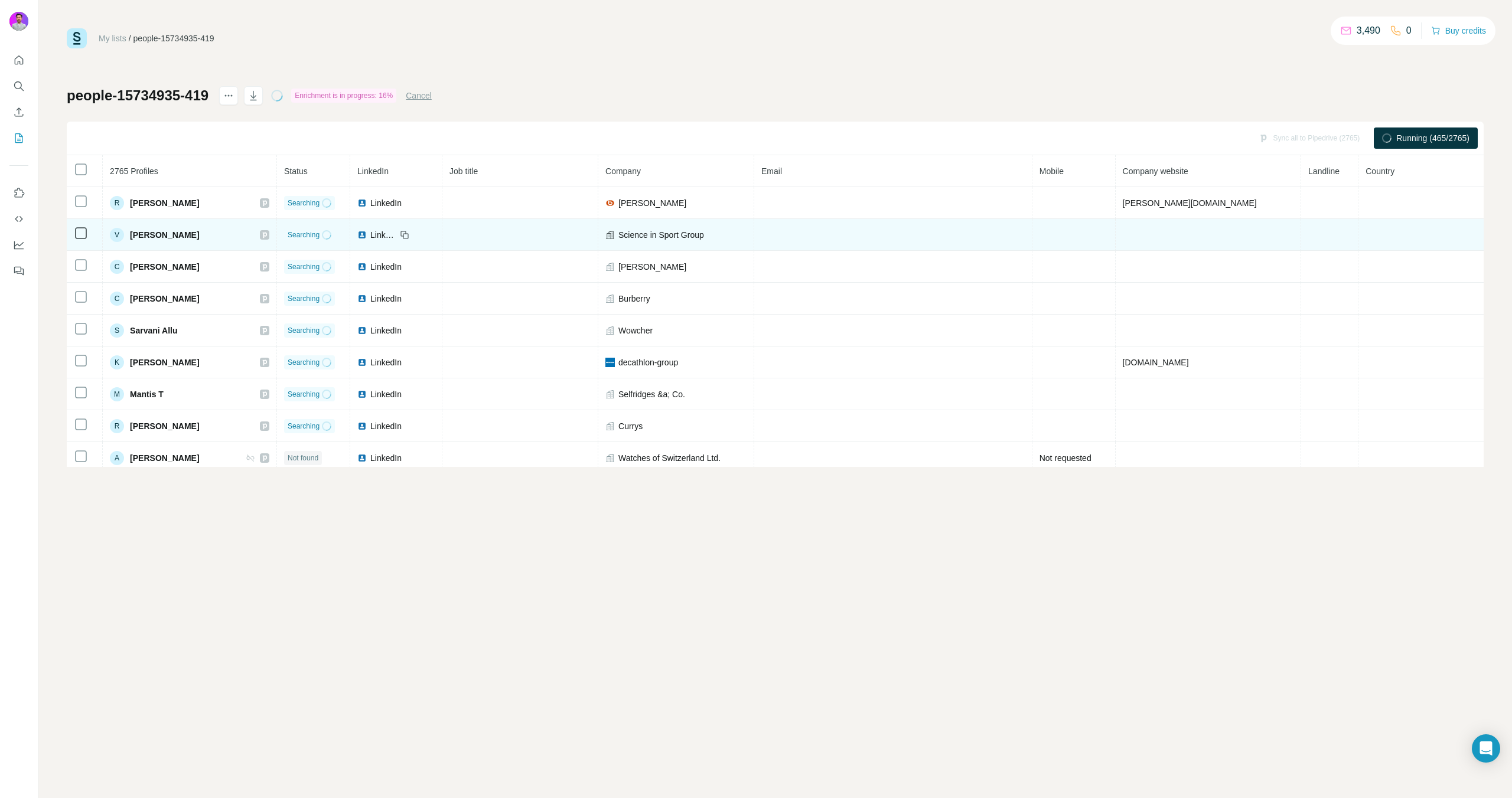
drag, startPoint x: 567, startPoint y: 224, endPoint x: 528, endPoint y: 225, distance: 39.0
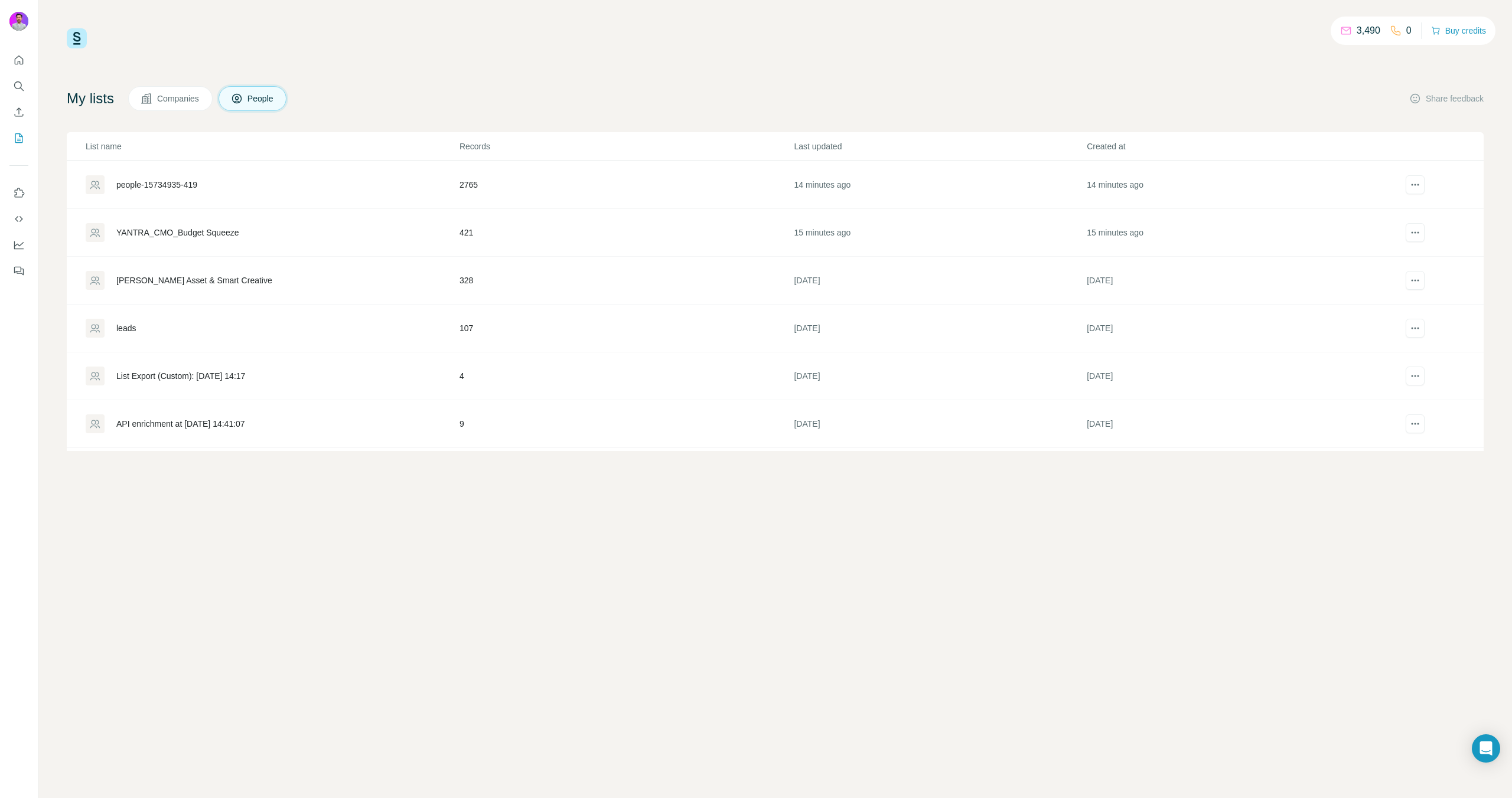
click at [171, 234] on div "YANTRA_CMO_Budget Squeeze" at bounding box center [178, 232] width 123 height 12
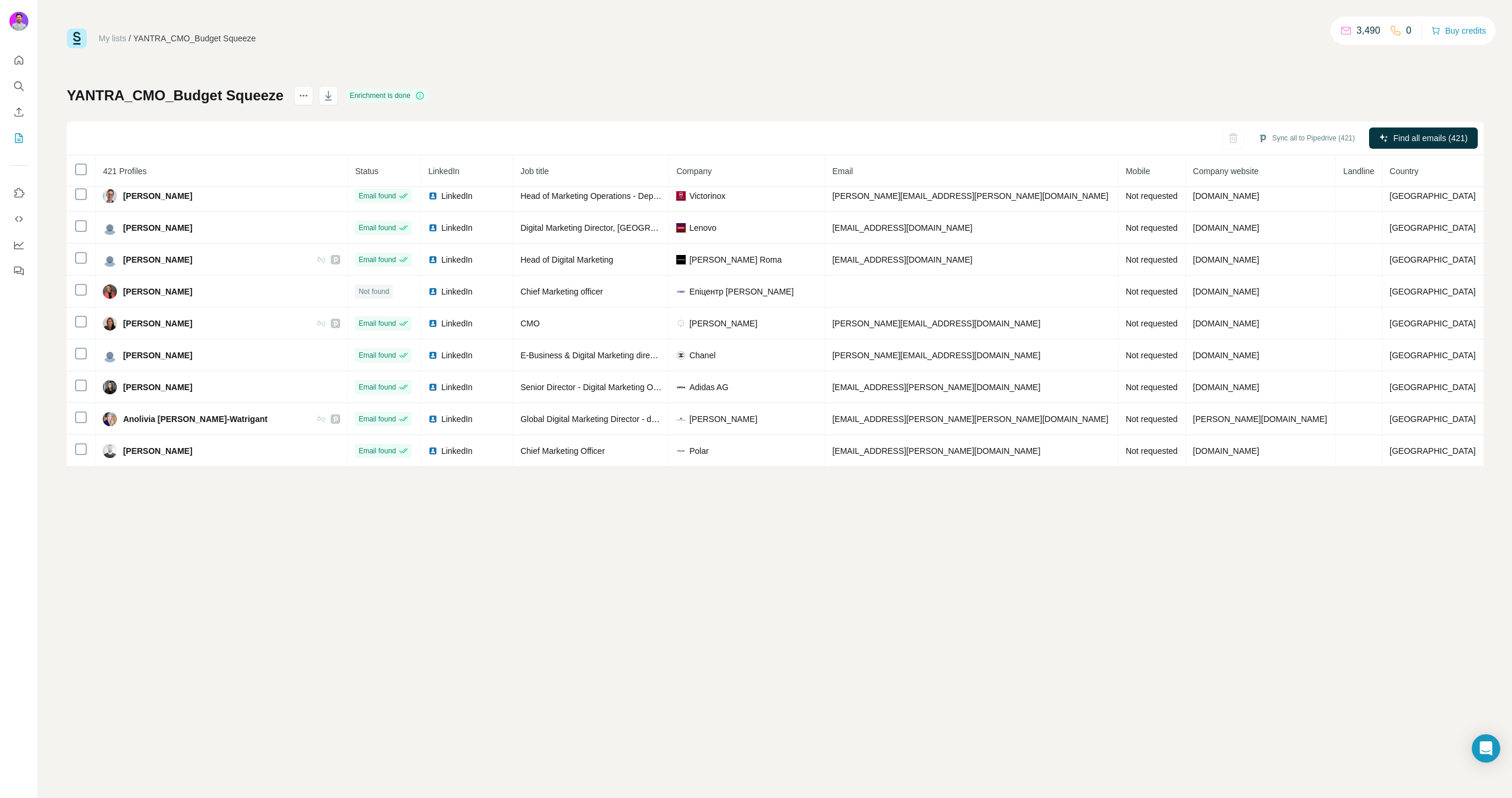
scroll to position [998, 0]
click at [332, 100] on button "button" at bounding box center [328, 95] width 19 height 19
click at [109, 34] on link "My lists" at bounding box center [112, 39] width 28 height 10
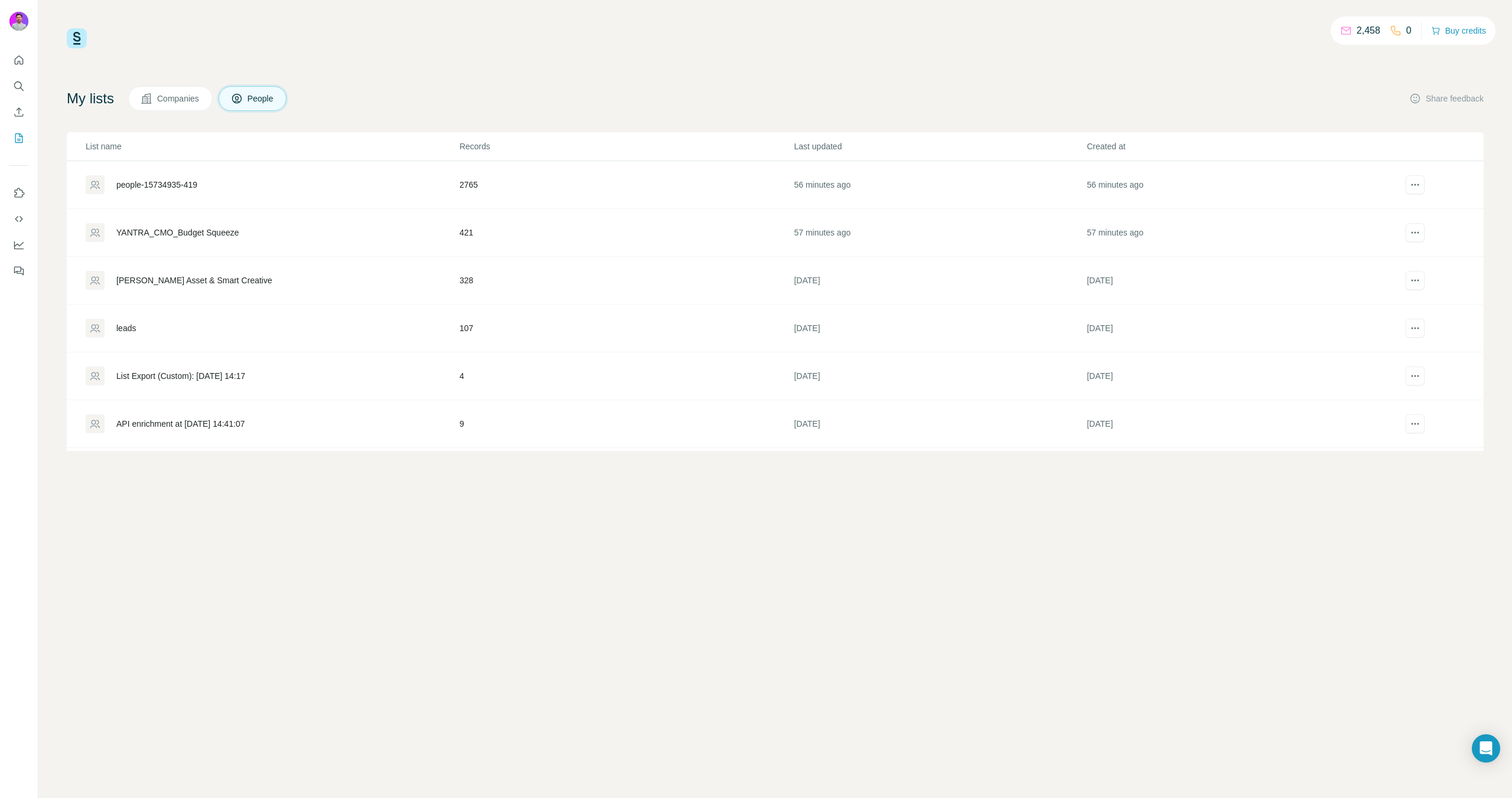
click at [143, 184] on div "people-15734935-419" at bounding box center [157, 185] width 81 height 12
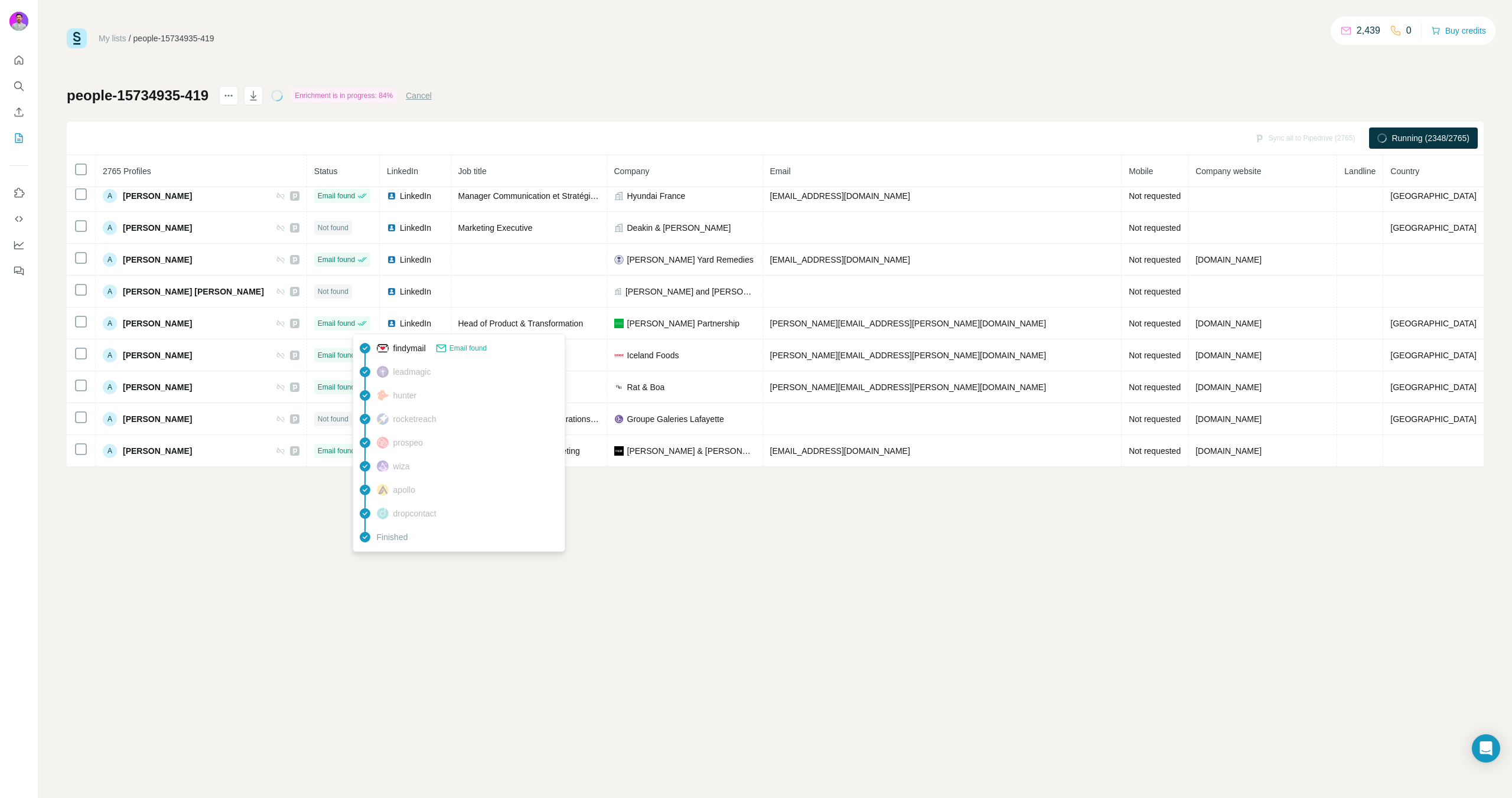
scroll to position [615, 0]
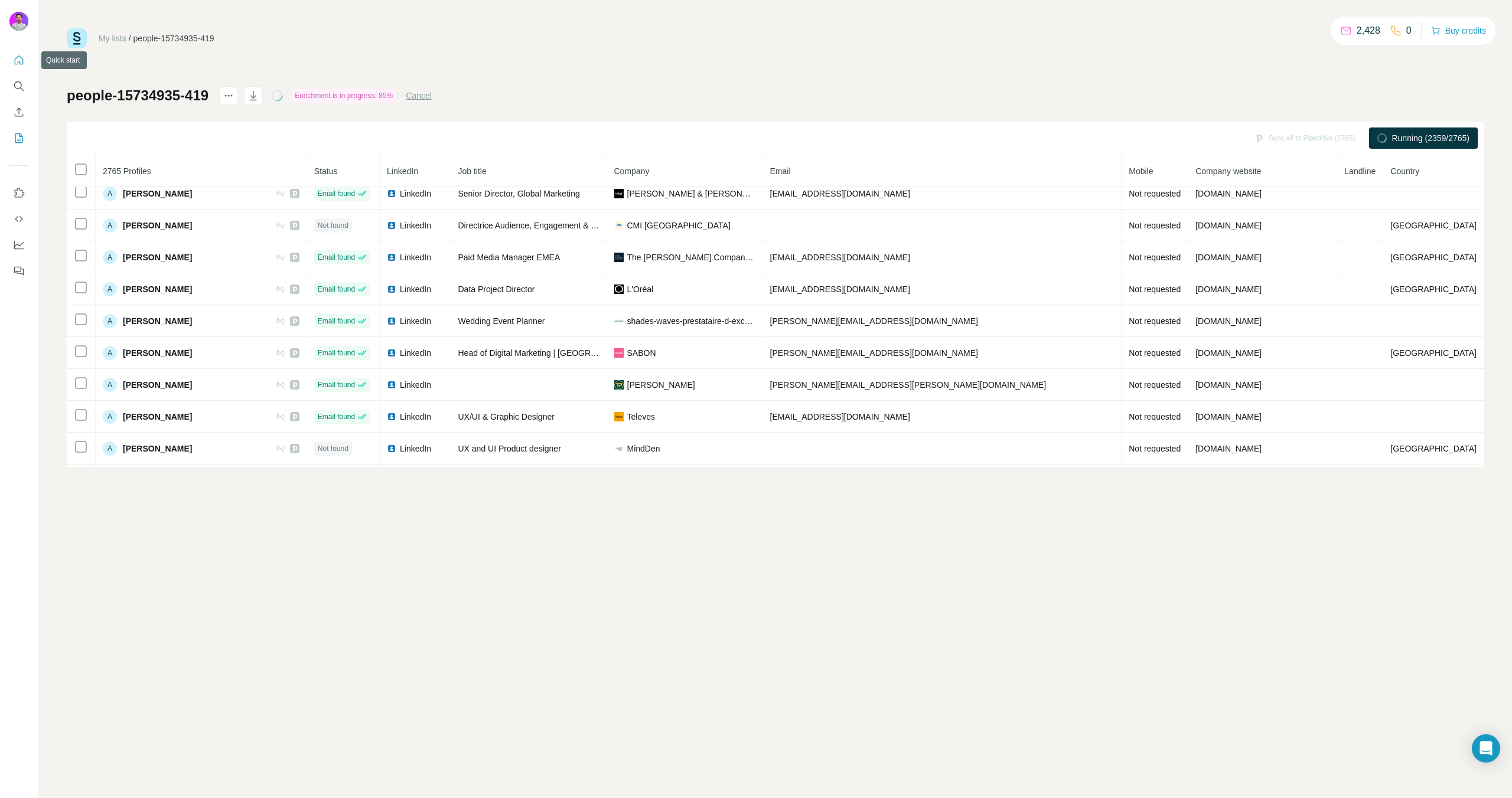
click at [22, 60] on icon "Quick start" at bounding box center [18, 60] width 12 height 12
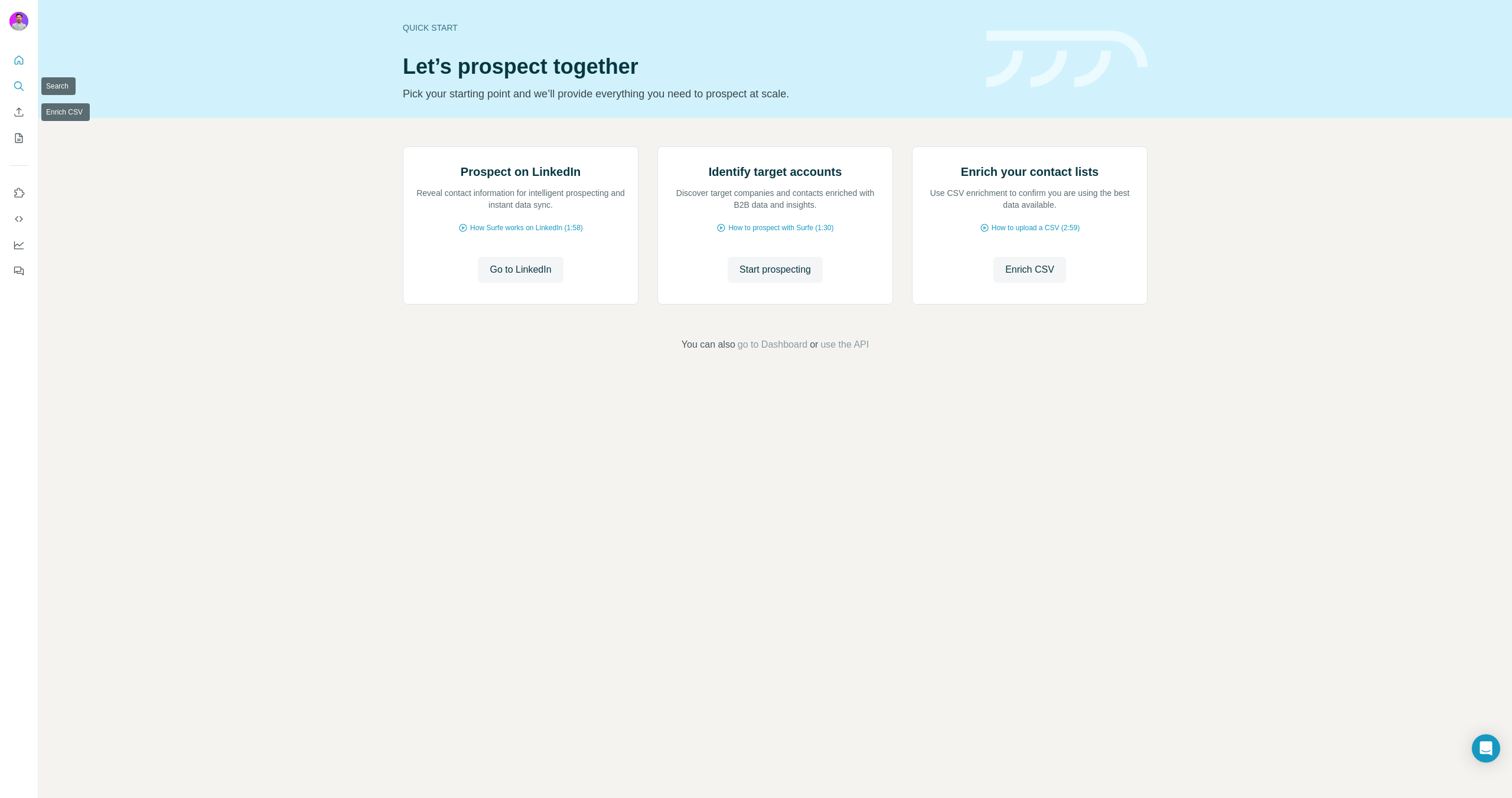
click at [13, 90] on icon "Search" at bounding box center [18, 86] width 12 height 12
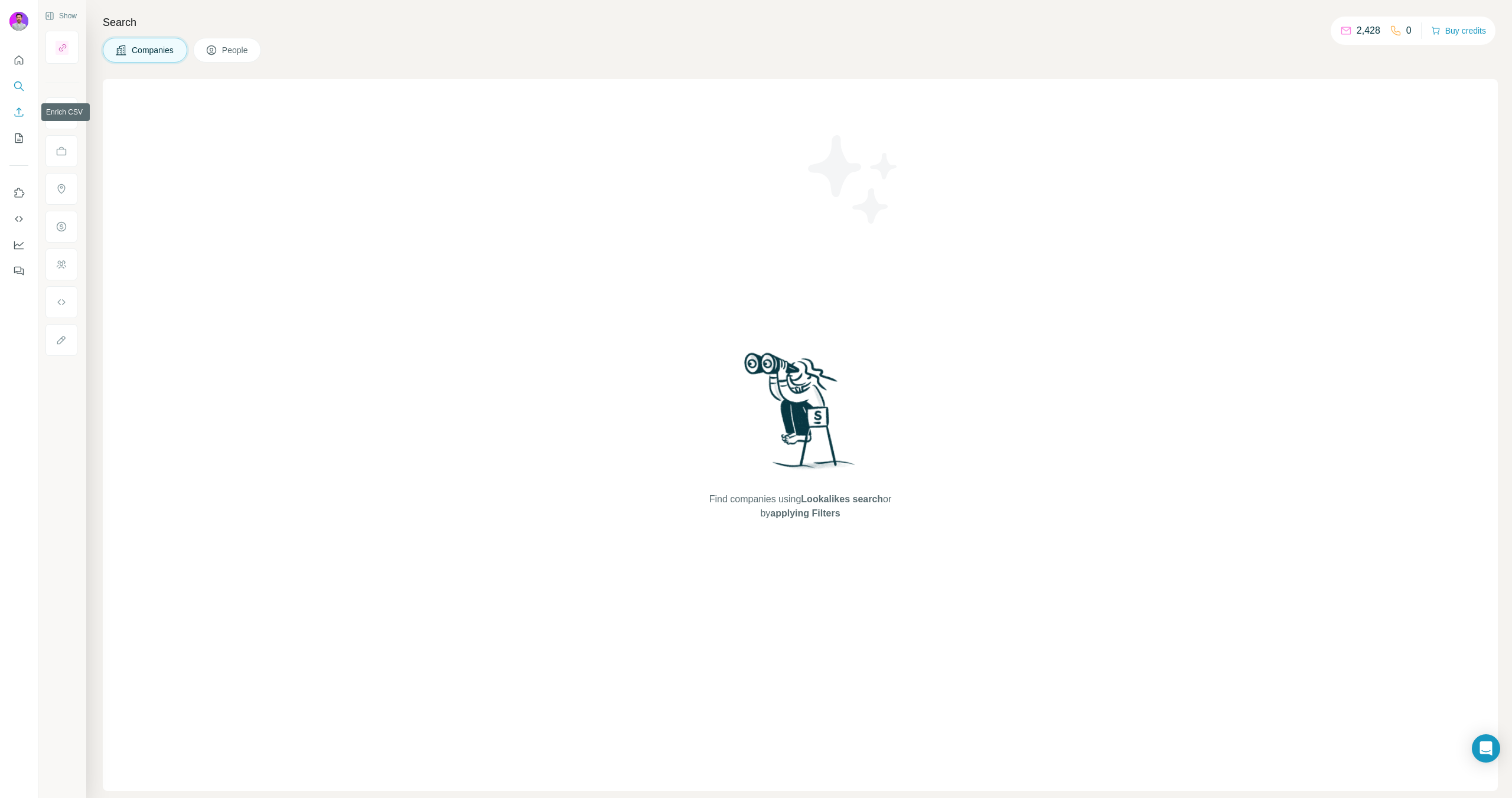
click at [13, 118] on button "Enrich CSV" at bounding box center [19, 112] width 19 height 22
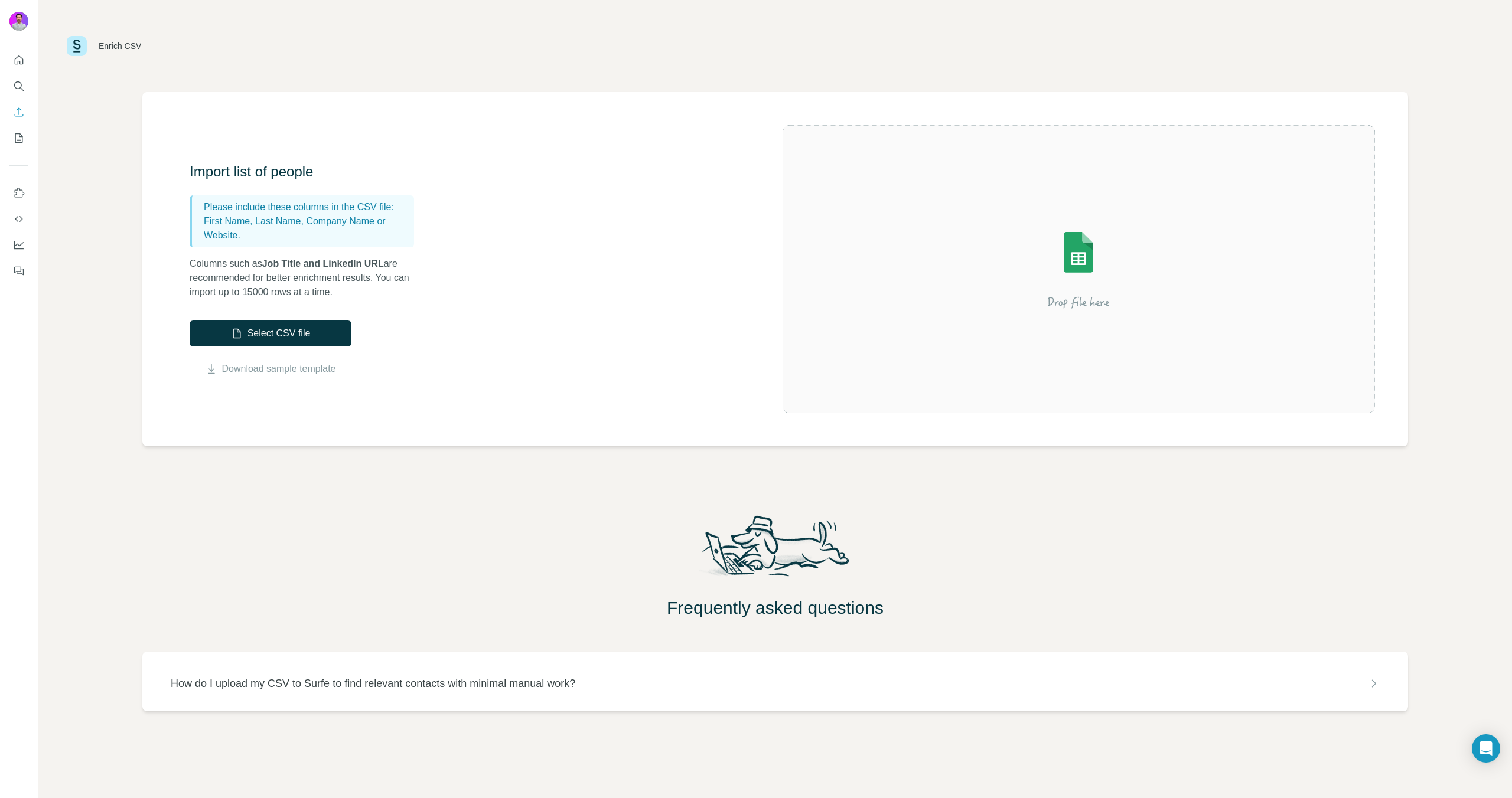
click at [13, 124] on nav at bounding box center [19, 99] width 19 height 100
click at [14, 129] on button "My lists" at bounding box center [19, 138] width 19 height 22
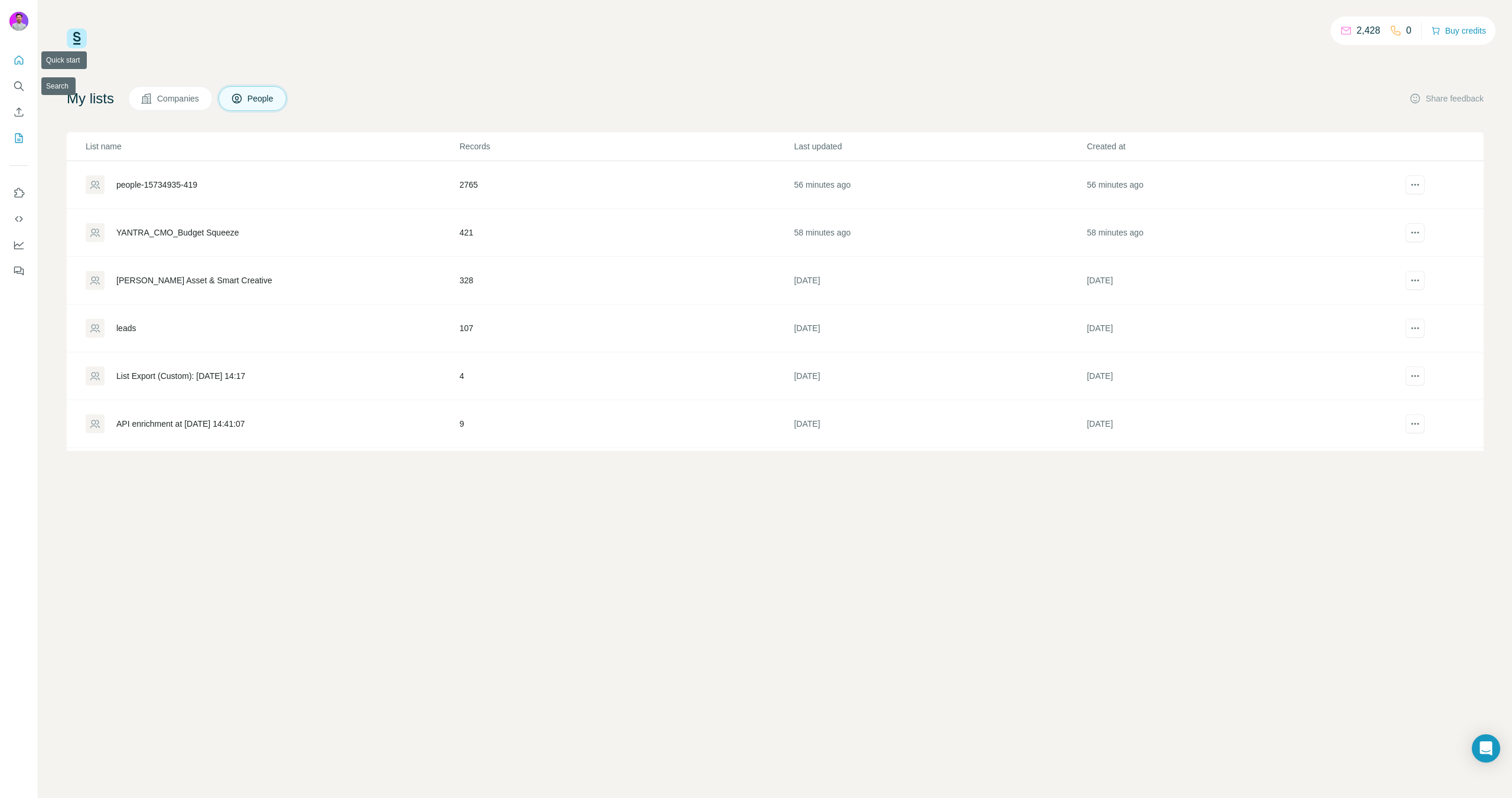
click at [20, 59] on icon "Quick start" at bounding box center [18, 60] width 12 height 12
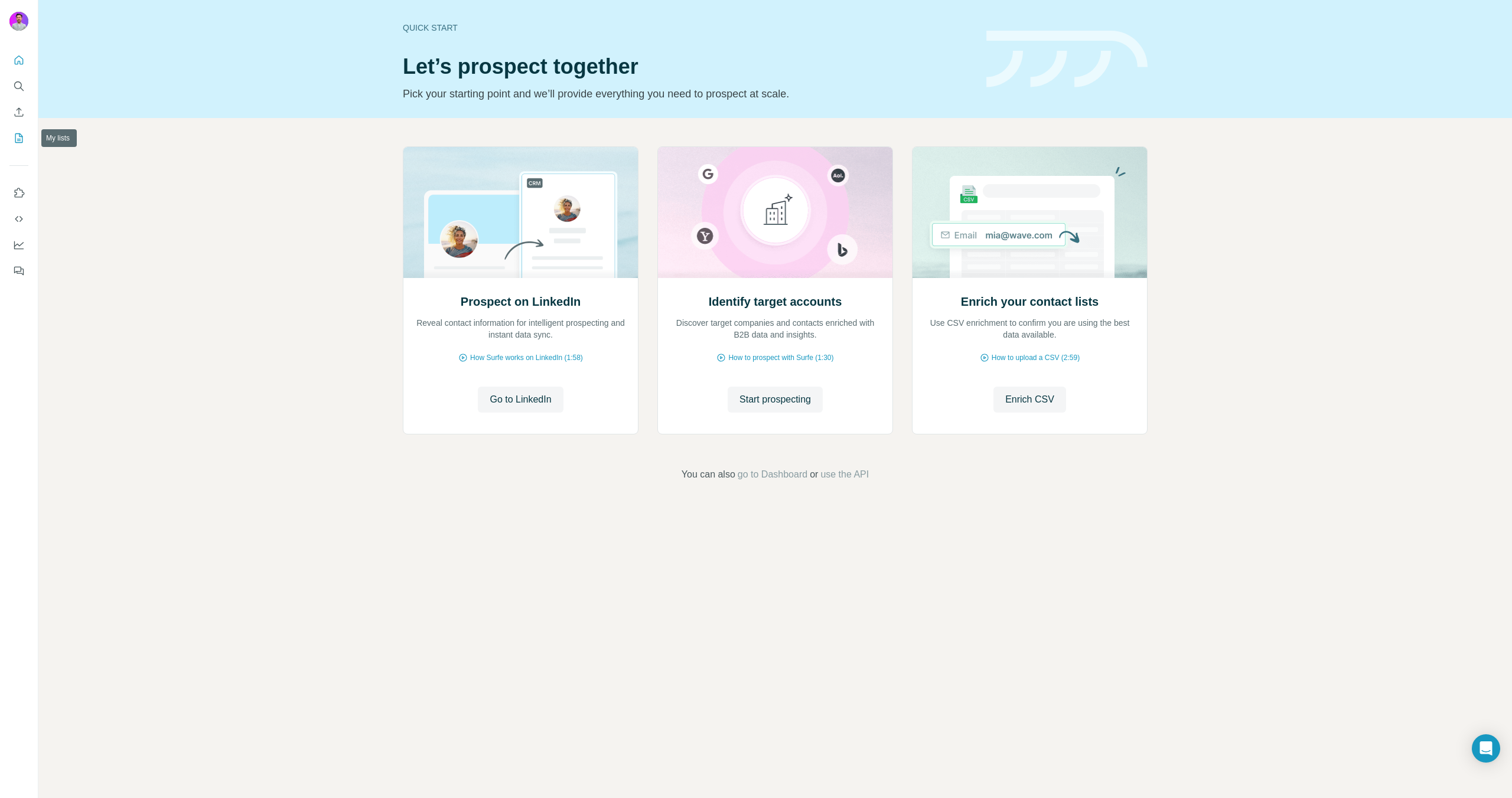
click at [16, 140] on icon "My lists" at bounding box center [18, 138] width 12 height 12
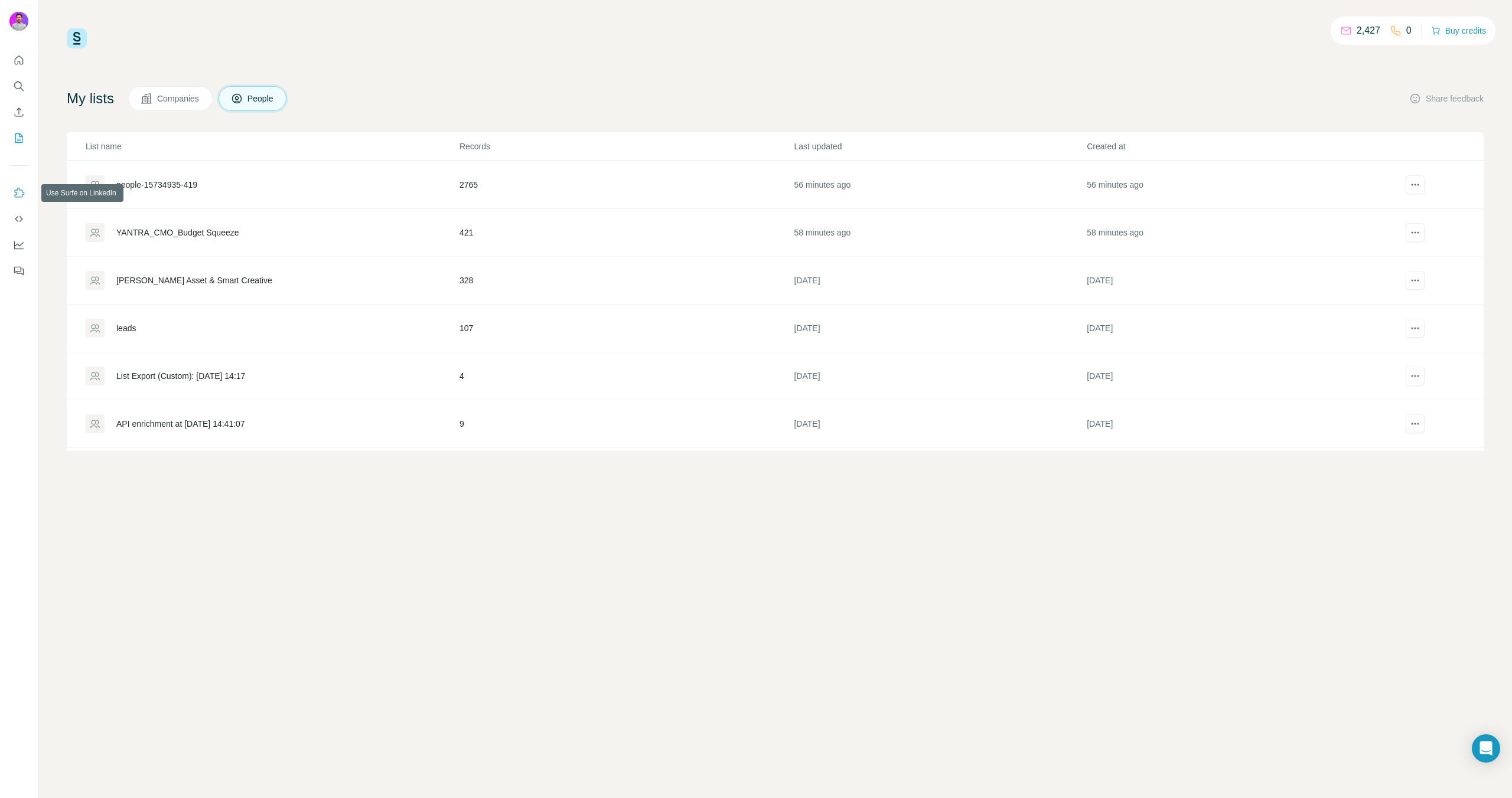
click at [23, 187] on icon "Use Surfe on LinkedIn" at bounding box center [18, 193] width 12 height 12
click at [161, 181] on div "people-15734935-419" at bounding box center [157, 185] width 81 height 12
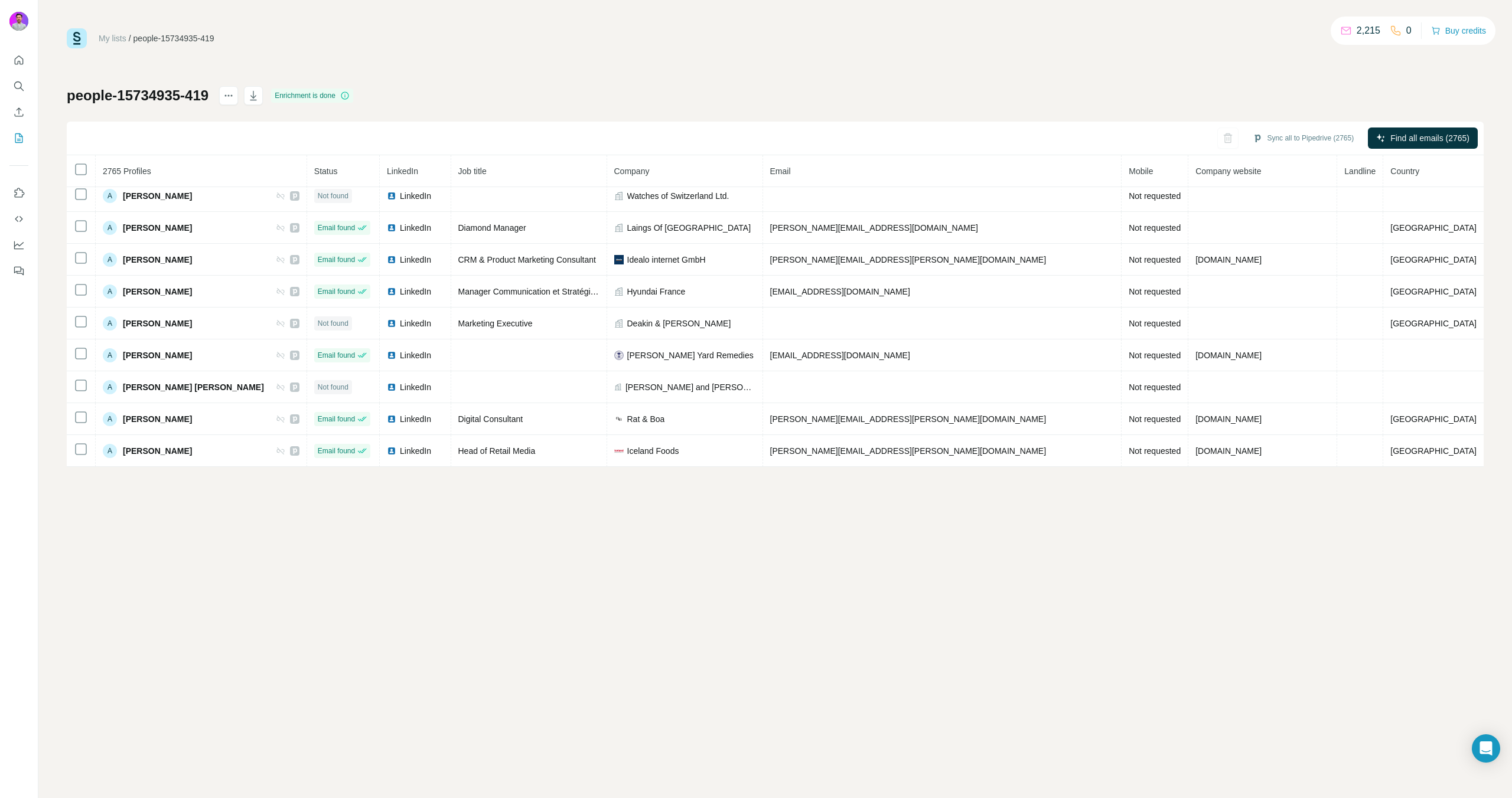
scroll to position [265, 0]
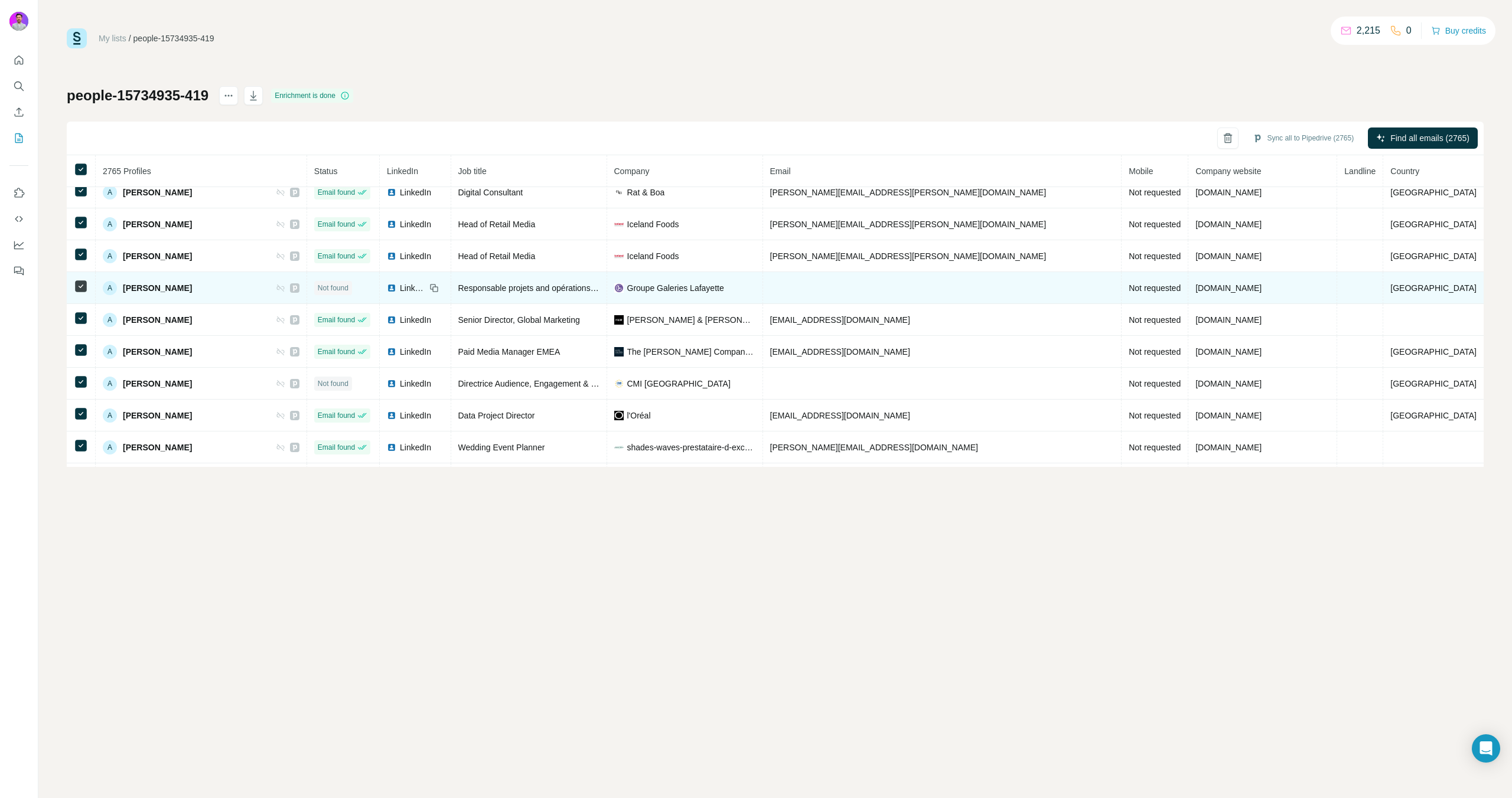
click at [299, 288] on icon at bounding box center [295, 288] width 7 height 10
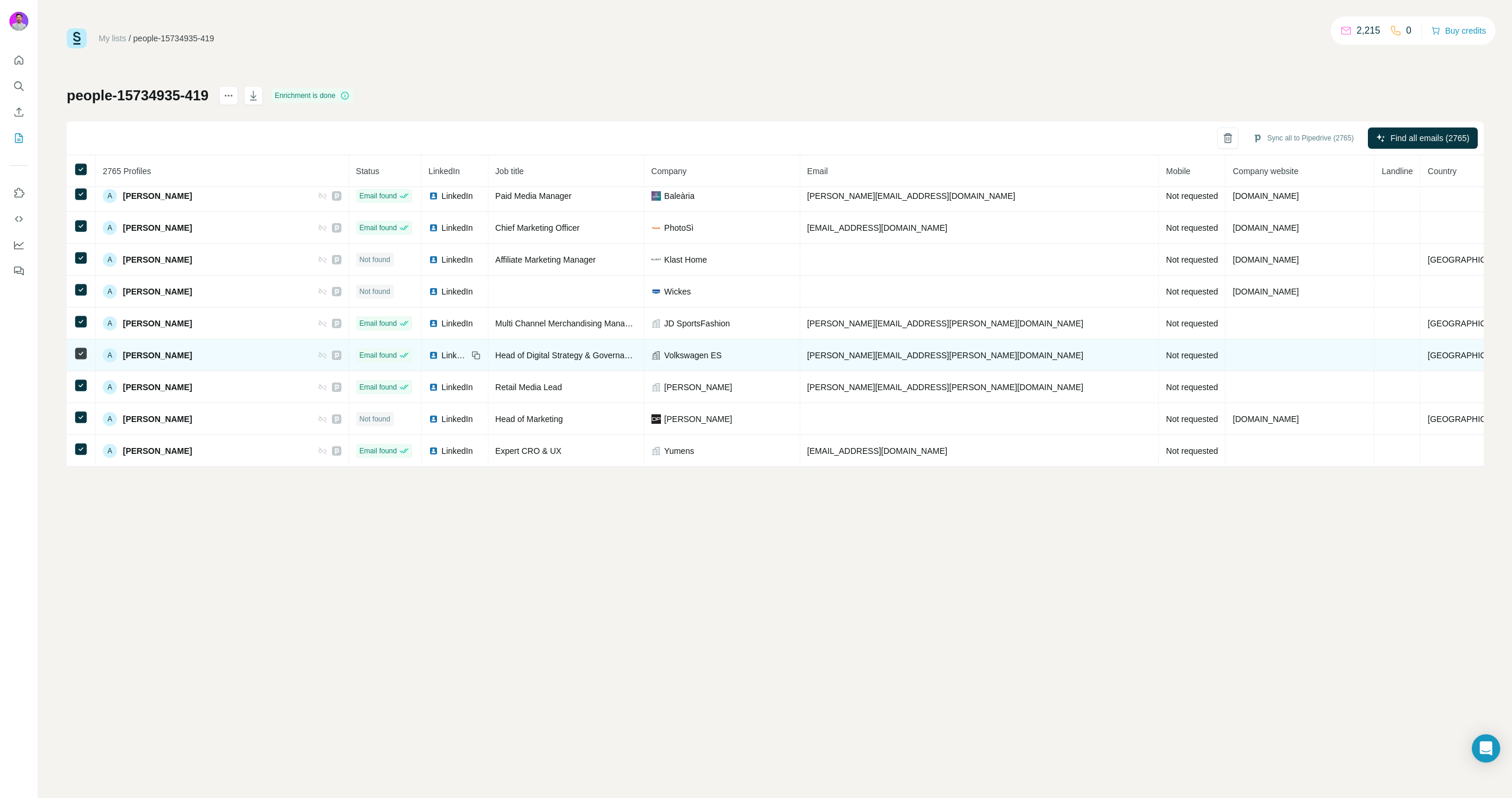
scroll to position [2173, 0]
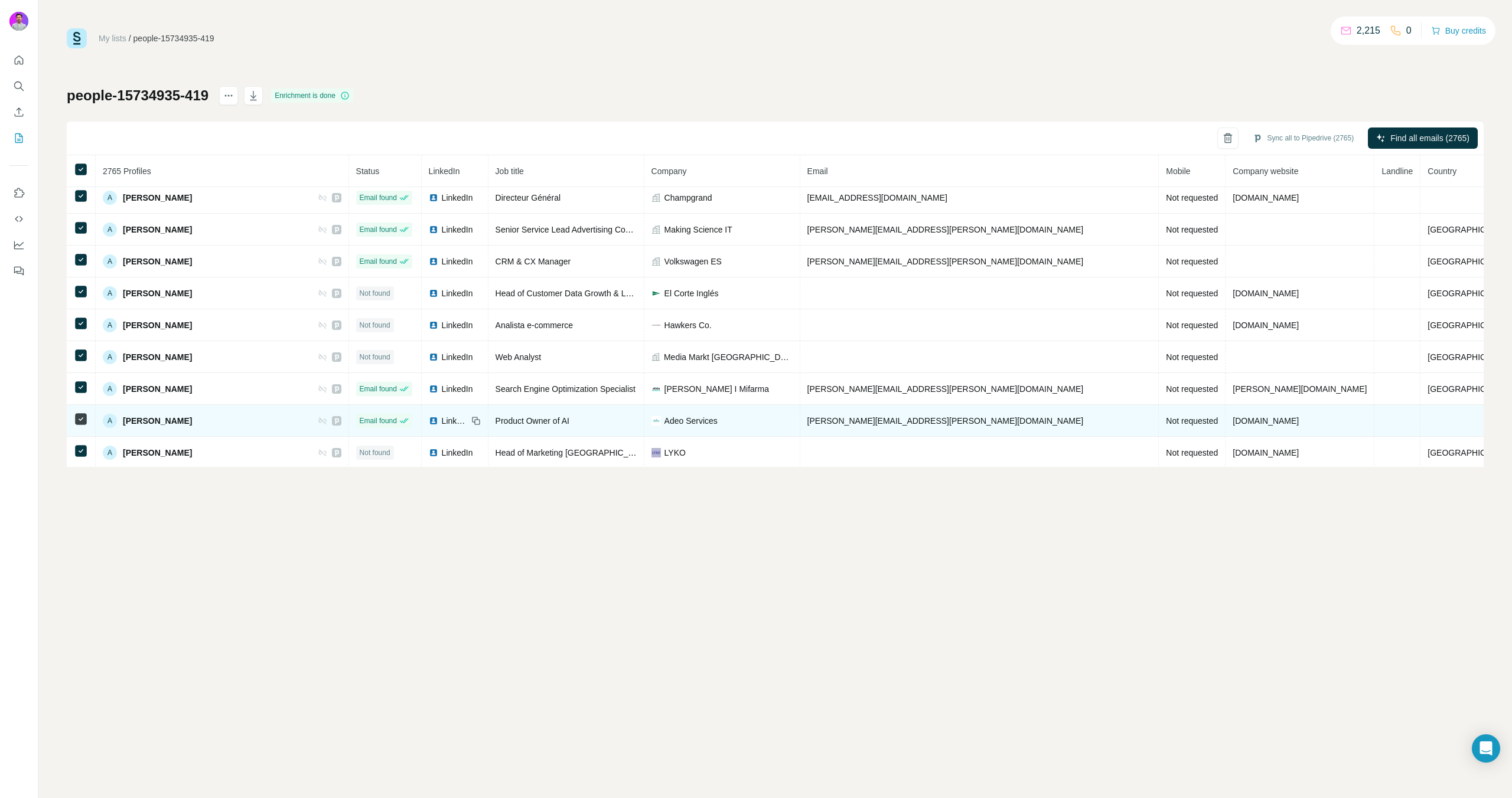
click at [481, 418] on icon at bounding box center [476, 421] width 10 height 10
click at [340, 424] on icon at bounding box center [336, 421] width 7 height 10
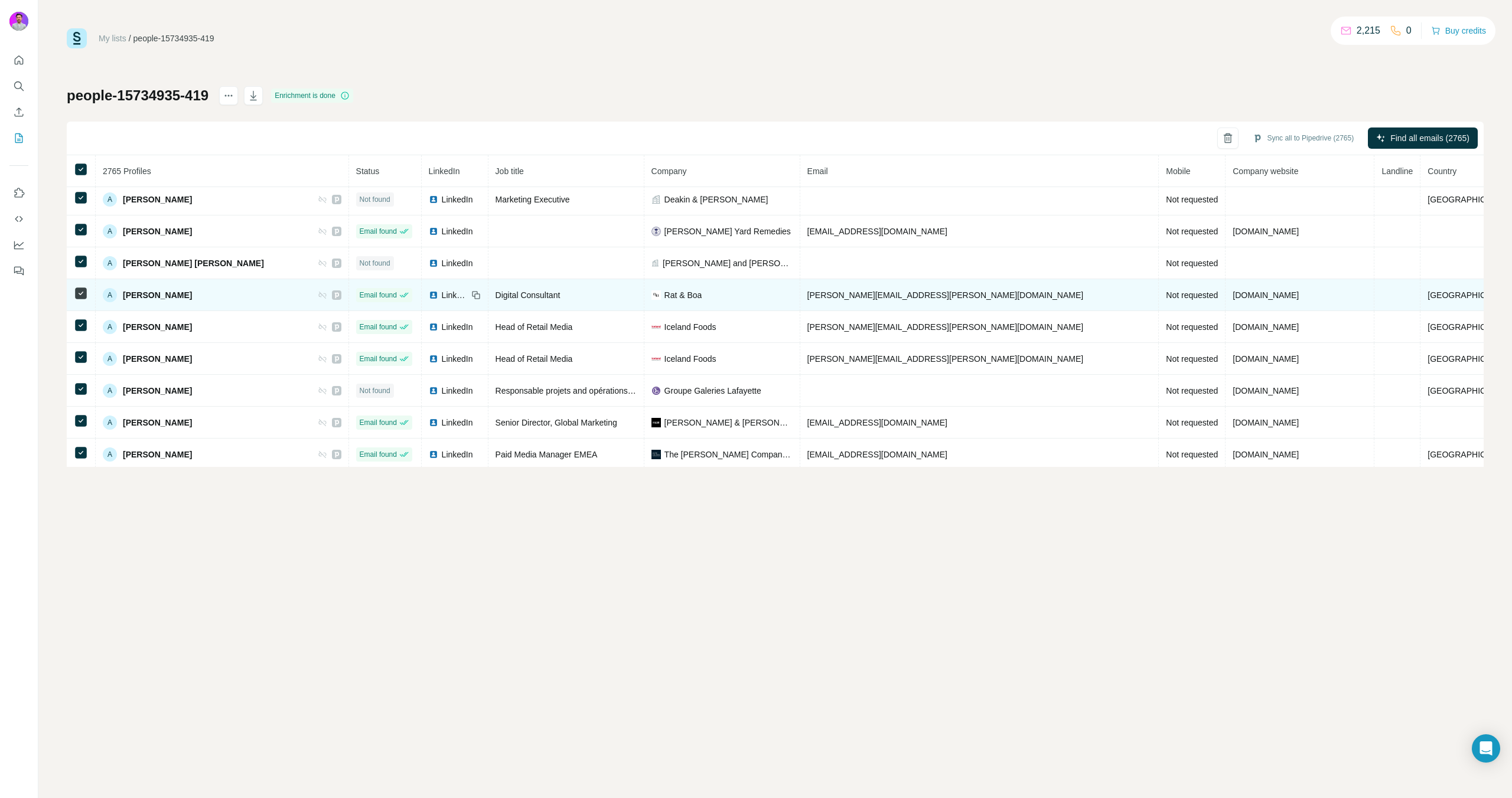
scroll to position [0, 0]
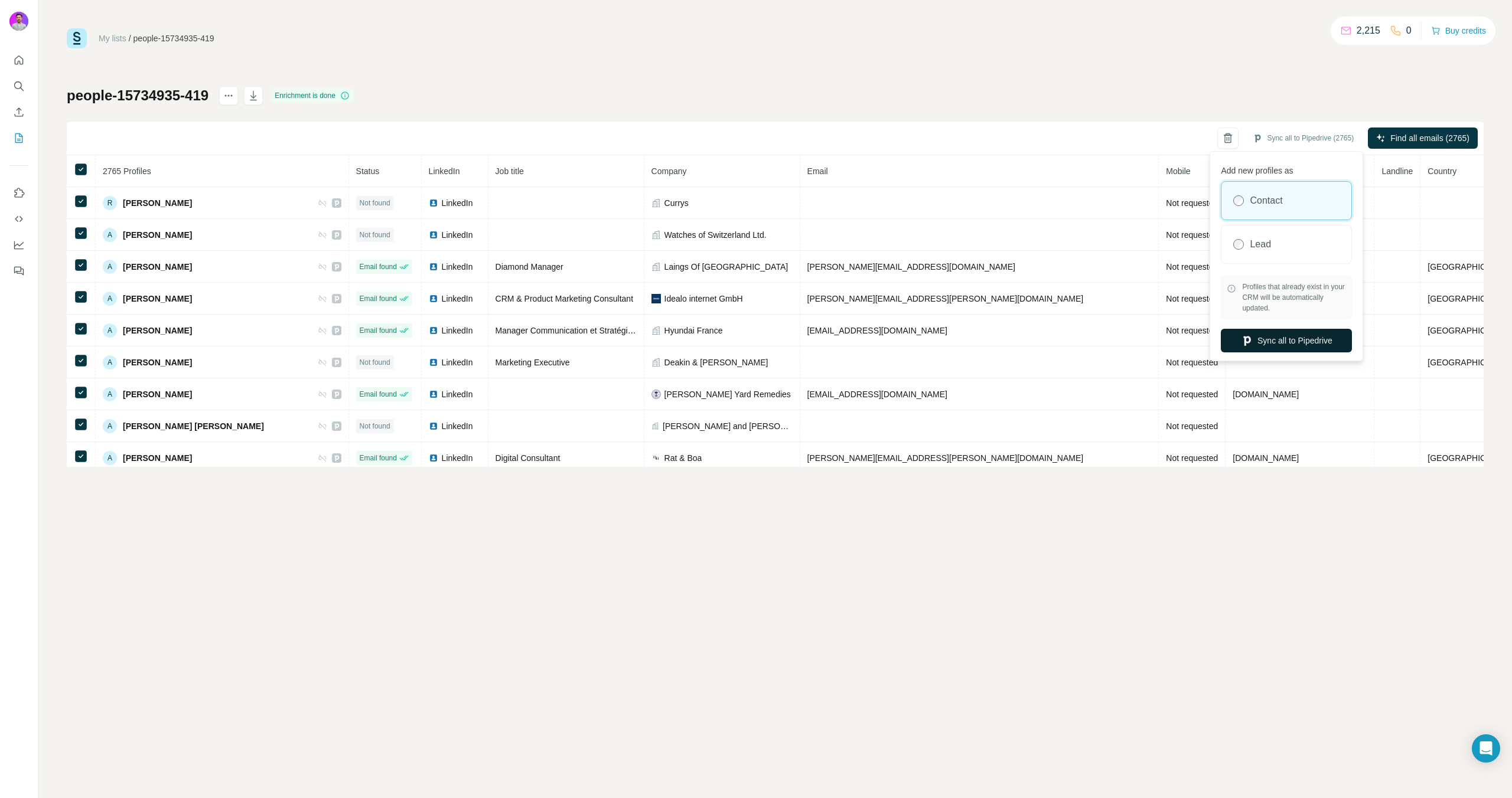
click at [1269, 338] on button "Sync all to Pipedrive" at bounding box center [1286, 341] width 131 height 23
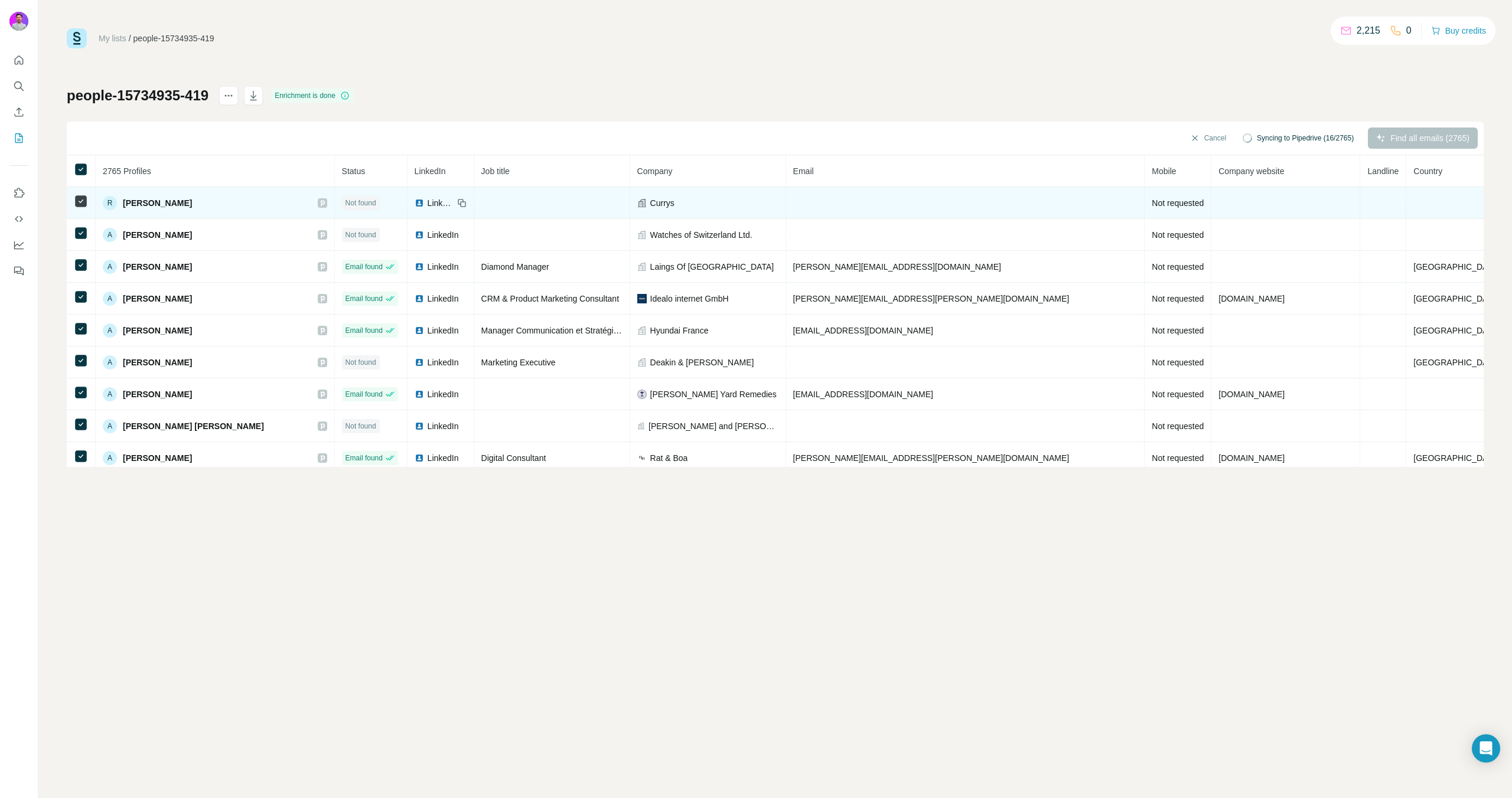
click at [326, 202] on icon at bounding box center [323, 203] width 7 height 10
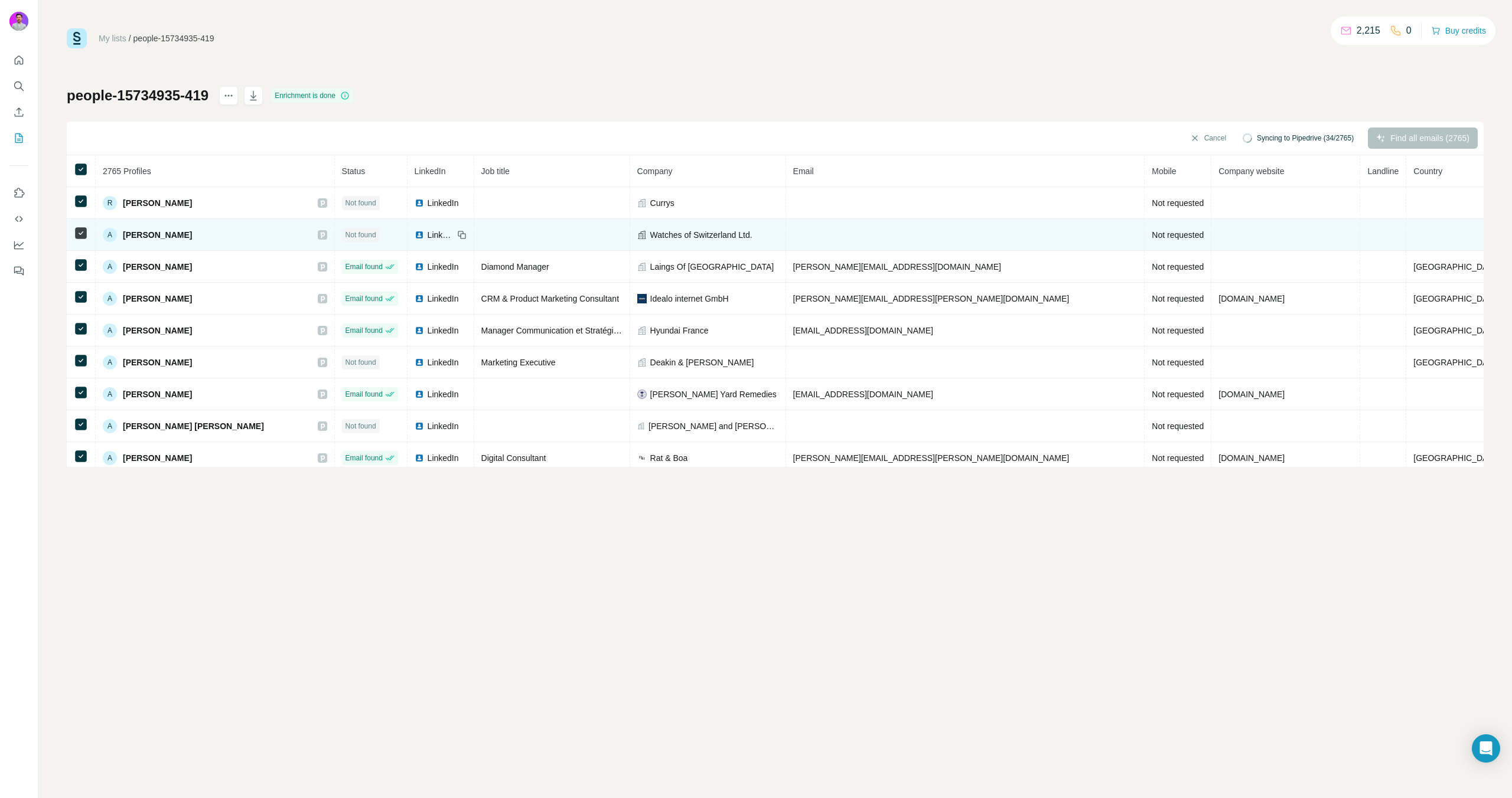
click at [326, 237] on icon at bounding box center [323, 235] width 7 height 10
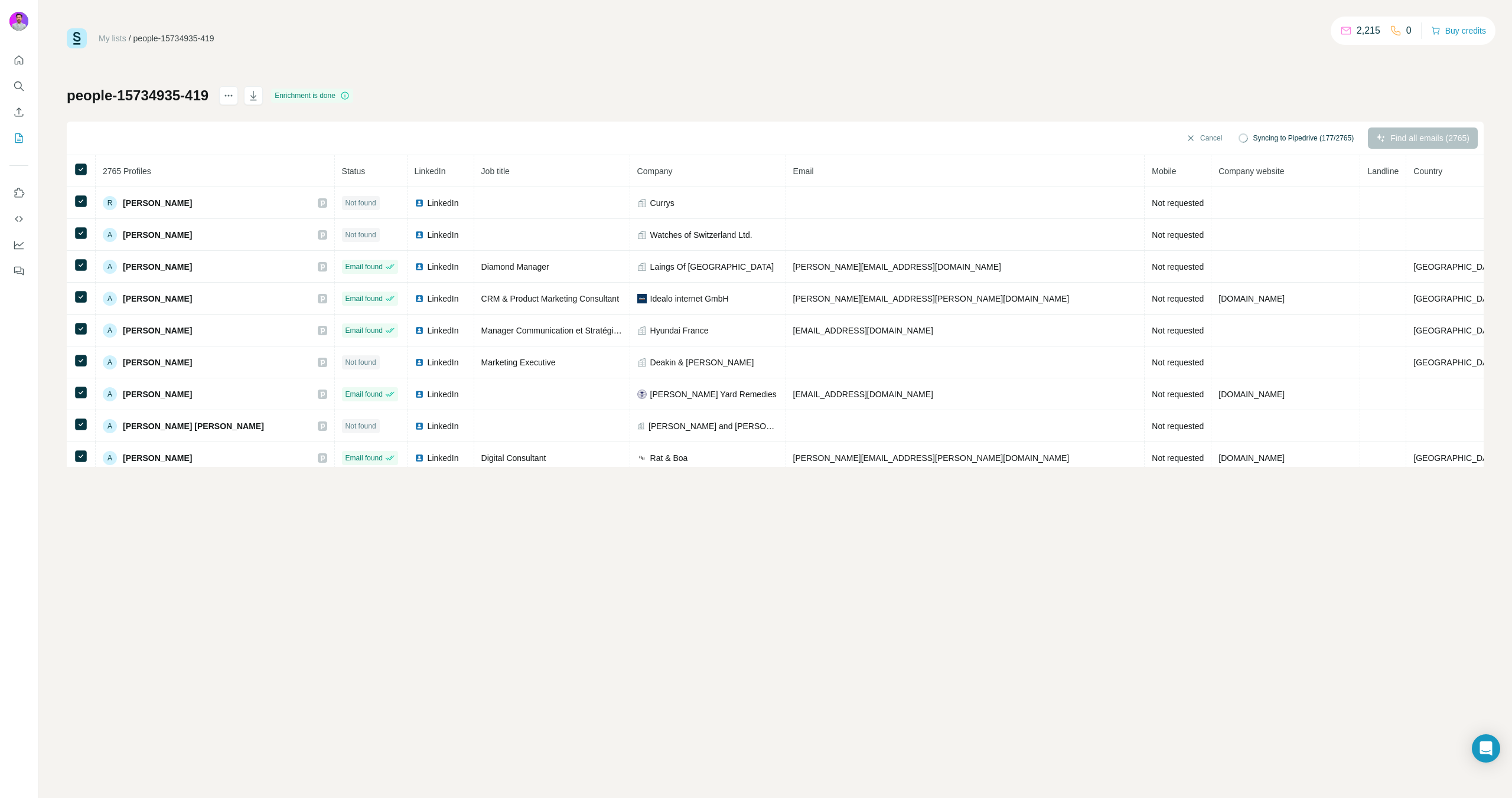
scroll to position [2909, 0]
